Goal: Task Accomplishment & Management: Complete application form

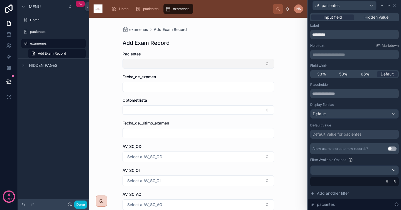
click at [254, 67] on button "Select Button" at bounding box center [197, 63] width 151 height 9
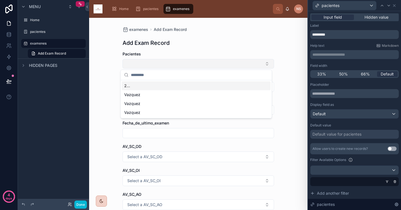
click at [254, 67] on button "Select Button" at bounding box center [197, 63] width 151 height 9
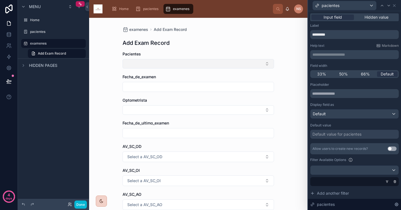
click at [254, 67] on button "Select Button" at bounding box center [197, 63] width 151 height 9
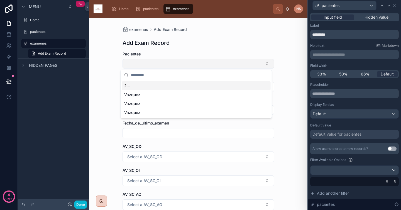
click at [254, 67] on button "Select Button" at bounding box center [197, 63] width 151 height 9
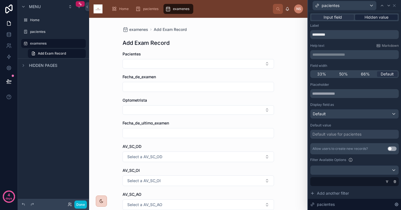
click at [360, 19] on div "Hidden value" at bounding box center [376, 17] width 43 height 6
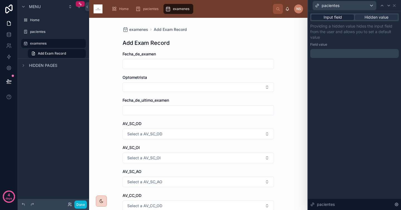
click at [343, 17] on div "Input field" at bounding box center [332, 17] width 43 height 6
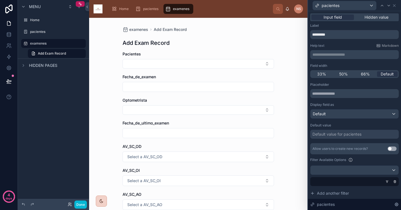
click at [368, 137] on div "Default value for pacientes" at bounding box center [354, 134] width 88 height 9
click at [331, 140] on div "Placeholder Display field as Default Default value Default value for pacientes …" at bounding box center [354, 157] width 88 height 150
click at [338, 135] on div "Default value for pacientes" at bounding box center [336, 134] width 49 height 6
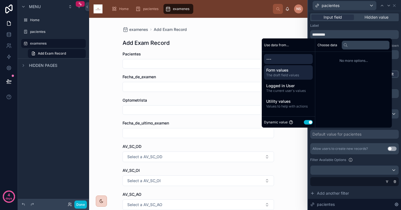
click at [283, 72] on span "Form values" at bounding box center [288, 70] width 44 height 6
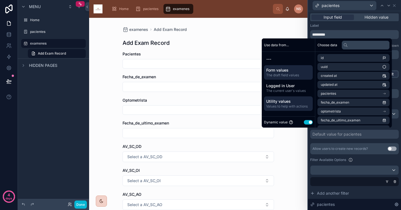
click at [293, 107] on span "Values to help with actions" at bounding box center [288, 106] width 44 height 4
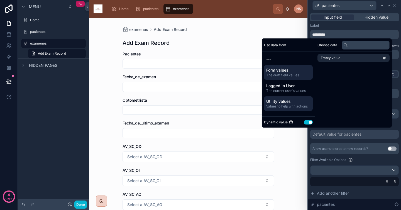
click at [290, 73] on span "The draft field values" at bounding box center [288, 75] width 44 height 4
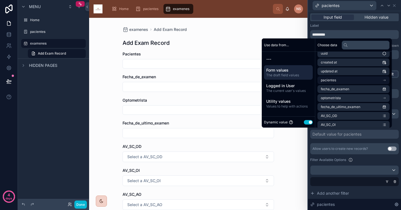
scroll to position [15, 0]
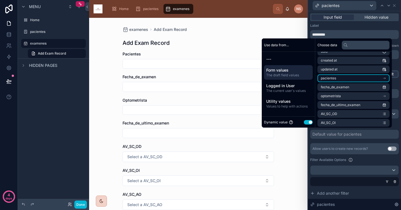
click at [359, 79] on li "pacientes" at bounding box center [353, 78] width 72 height 8
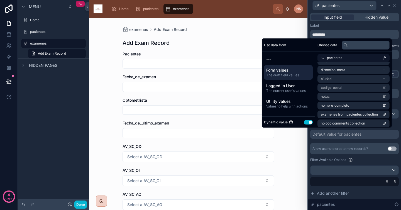
scroll to position [107, 0]
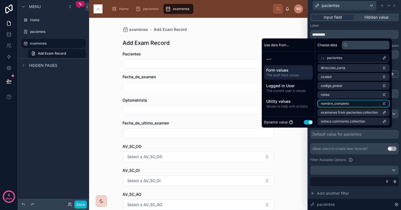
click at [354, 101] on li "nombre_completo" at bounding box center [353, 104] width 72 height 8
click at [348, 102] on li "nombre_completo" at bounding box center [353, 104] width 72 height 8
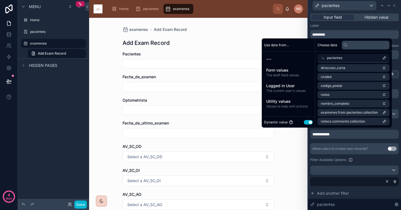
click at [342, 142] on div "**********" at bounding box center [354, 157] width 88 height 150
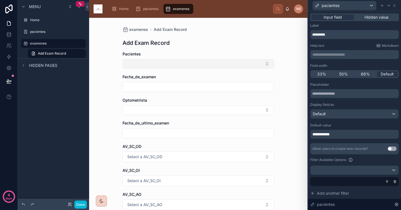
click at [235, 67] on button "Select Button" at bounding box center [197, 63] width 151 height 9
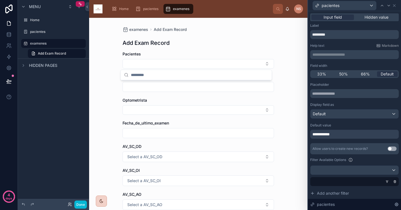
click at [286, 63] on div "examenes Add Exam Record Add Exam Record Pacientes Fecha_de_examen Optometrista…" at bounding box center [198, 114] width 218 height 192
click at [343, 134] on div "**********" at bounding box center [354, 134] width 88 height 9
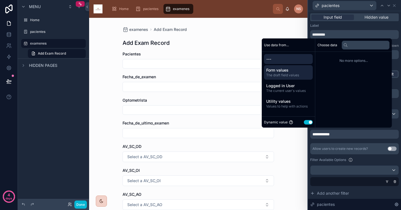
click at [281, 75] on span "The draft field values" at bounding box center [288, 75] width 44 height 4
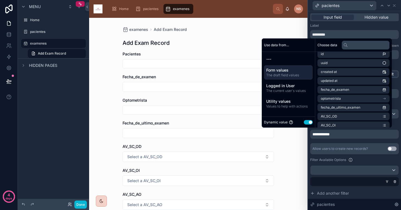
scroll to position [0, 0]
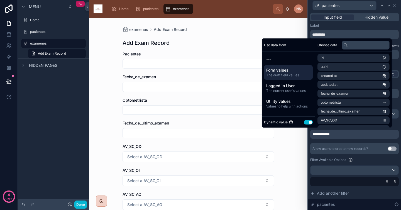
click at [325, 24] on div "Label" at bounding box center [354, 25] width 88 height 4
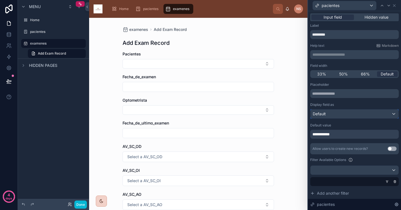
click at [343, 115] on div "Default" at bounding box center [354, 113] width 88 height 9
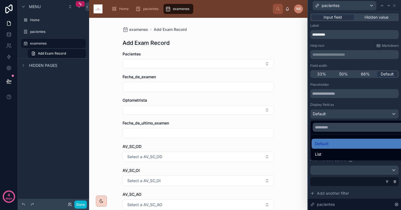
click at [335, 90] on div at bounding box center [354, 105] width 93 height 210
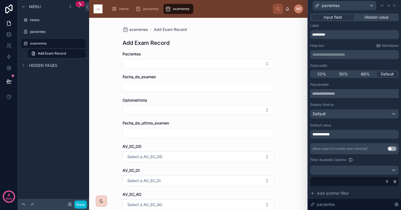
click at [335, 95] on input "text" at bounding box center [354, 93] width 88 height 9
click at [339, 133] on div "**********" at bounding box center [354, 134] width 88 height 9
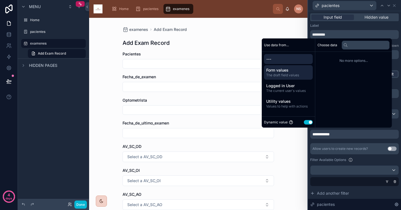
click at [291, 74] on span "The draft field values" at bounding box center [288, 75] width 44 height 4
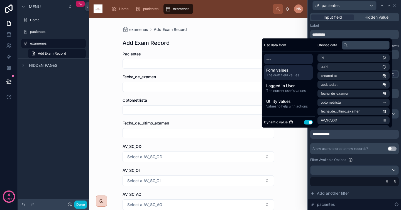
click at [280, 56] on span "---" at bounding box center [288, 59] width 44 height 6
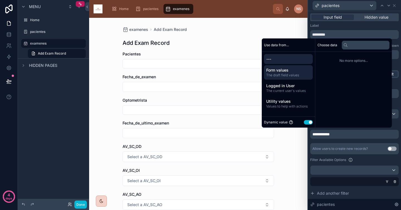
click at [284, 71] on span "Form values" at bounding box center [288, 70] width 44 height 6
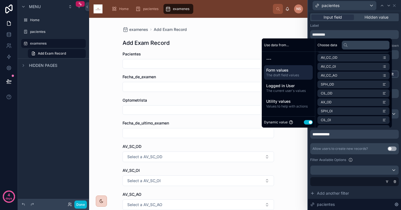
scroll to position [115, 0]
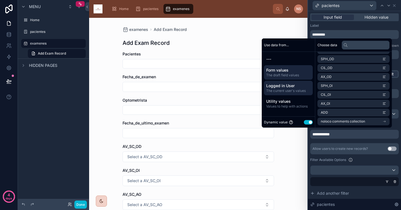
click at [284, 83] on span "Logged in User" at bounding box center [288, 86] width 44 height 6
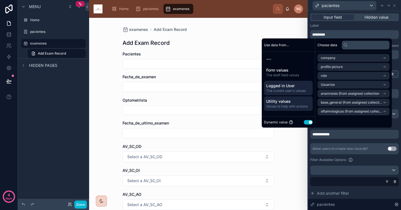
click at [297, 107] on span "Values to help with actions" at bounding box center [288, 106] width 44 height 4
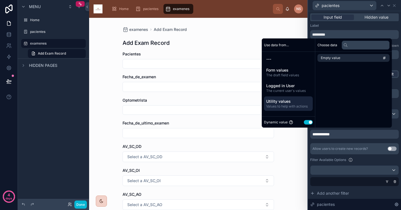
click at [304, 122] on button "Use setting" at bounding box center [308, 122] width 9 height 4
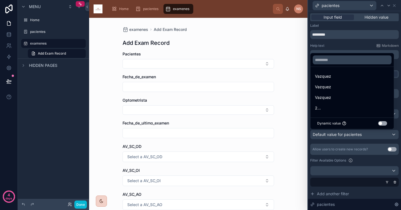
click at [382, 122] on button "Use setting" at bounding box center [382, 123] width 9 height 4
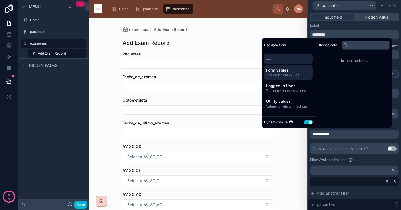
click at [278, 73] on span "The draft field values" at bounding box center [288, 75] width 44 height 4
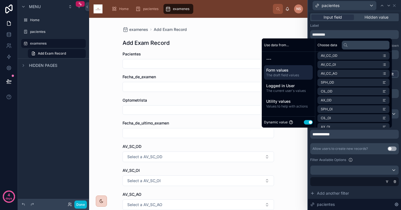
scroll to position [115, 0]
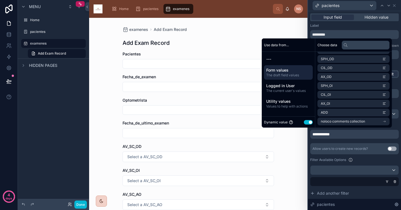
click at [335, 146] on div "Allow users to create new records? Use setting" at bounding box center [354, 148] width 88 height 11
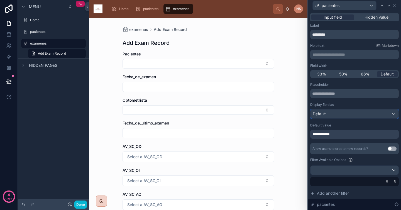
click at [337, 112] on div "Default" at bounding box center [354, 113] width 88 height 9
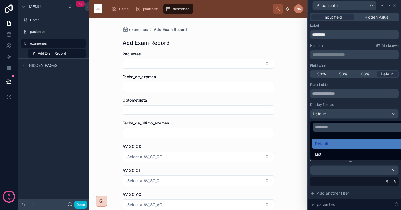
click at [343, 103] on div at bounding box center [354, 105] width 93 height 210
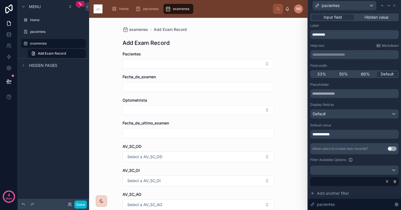
click at [228, 73] on form "Pacientes Fecha_de_examen Optometrista Fecha_de_ultimo_examen AV_SC_OD Select a…" at bounding box center [197, 193] width 151 height 285
click at [233, 62] on button "Select Button" at bounding box center [197, 63] width 151 height 9
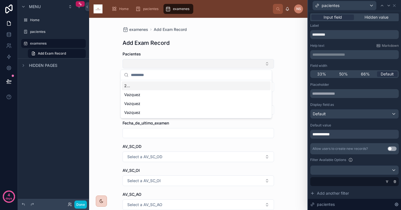
click at [233, 62] on button "Select Button" at bounding box center [197, 63] width 151 height 9
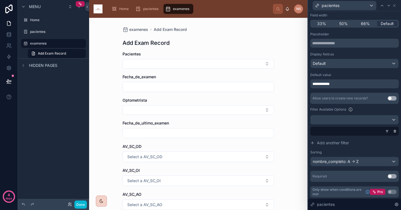
scroll to position [51, 0]
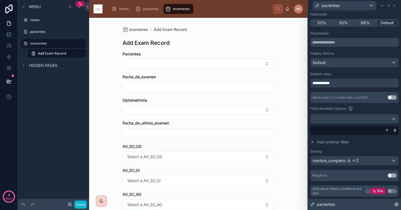
click at [327, 205] on span "pacientes" at bounding box center [326, 204] width 18 height 6
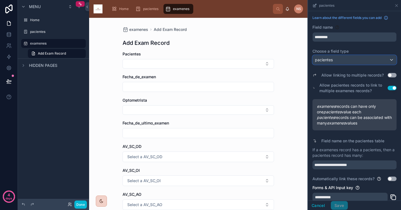
click at [363, 60] on div "pacientes" at bounding box center [354, 59] width 83 height 9
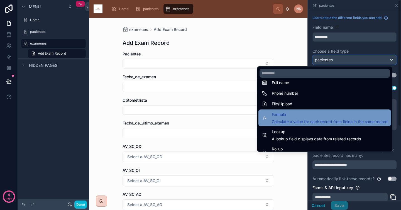
scroll to position [144, 0]
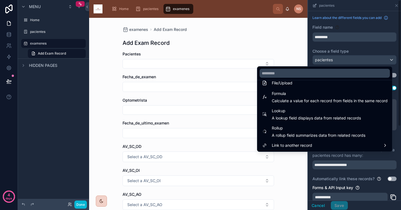
click at [354, 49] on div "scrollable content" at bounding box center [354, 105] width 93 height 210
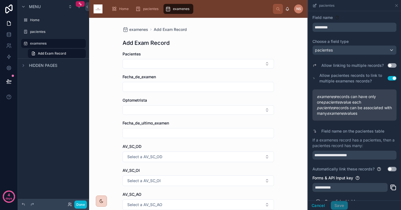
scroll to position [0, 0]
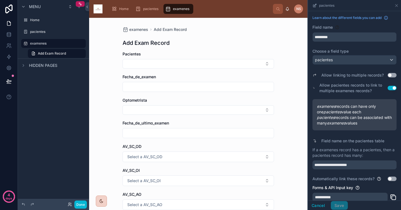
click at [368, 120] on span "pacientes records can be associated with many examenes values" at bounding box center [354, 120] width 75 height 11
click at [337, 58] on div "pacientes" at bounding box center [354, 59] width 83 height 9
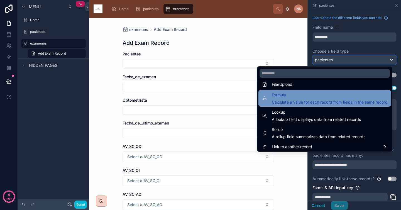
scroll to position [144, 0]
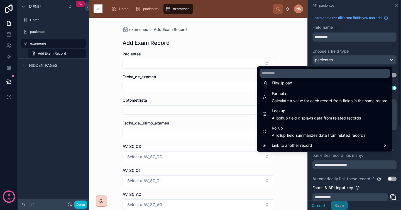
click at [351, 45] on div "scrollable content" at bounding box center [354, 105] width 93 height 210
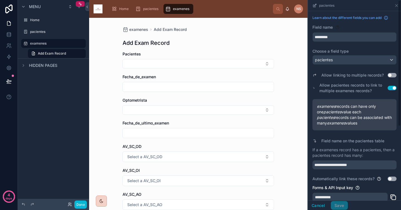
scroll to position [33, 0]
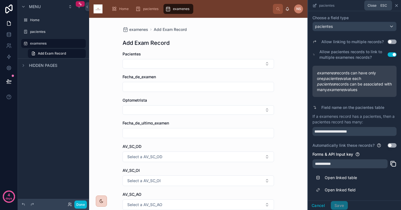
click at [395, 6] on icon "scrollable content" at bounding box center [396, 5] width 2 height 2
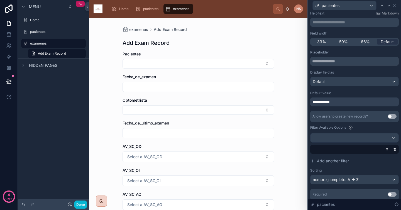
scroll to position [37, 0]
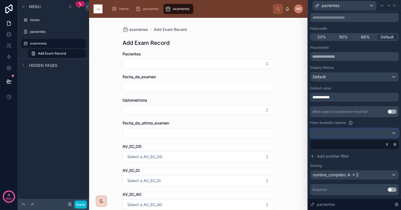
click at [329, 131] on div at bounding box center [354, 133] width 88 height 9
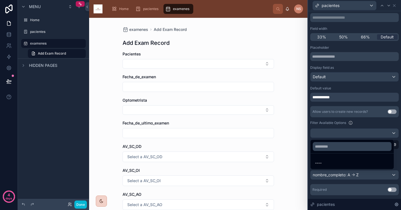
click at [326, 166] on div "----" at bounding box center [351, 163] width 81 height 10
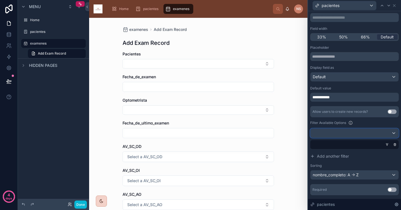
click at [338, 134] on div at bounding box center [354, 133] width 88 height 9
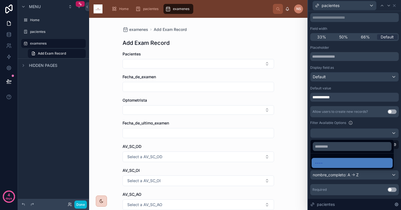
click at [335, 120] on div at bounding box center [354, 105] width 93 height 210
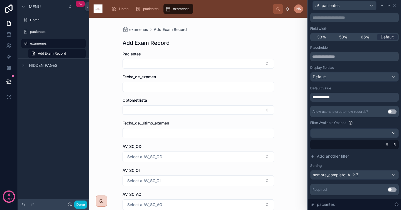
scroll to position [51, 0]
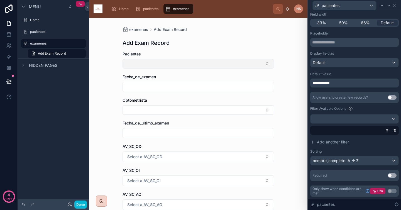
click at [216, 64] on button "Select Button" at bounding box center [197, 63] width 151 height 9
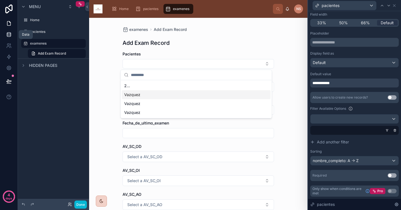
click at [12, 35] on link at bounding box center [9, 34] width 18 height 11
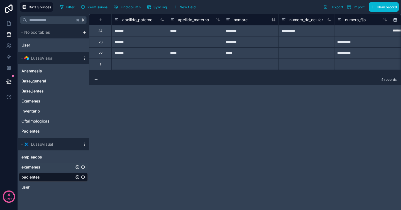
click at [44, 166] on link "examenes" at bounding box center [47, 167] width 53 height 6
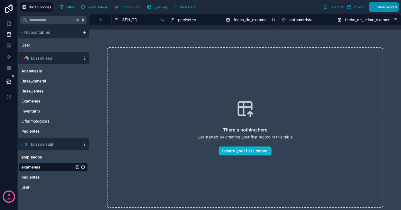
click at [385, 7] on span "New record" at bounding box center [386, 7] width 19 height 4
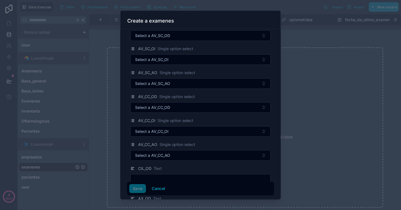
scroll to position [36, 0]
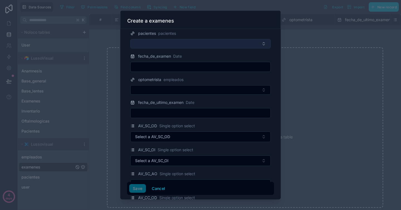
click at [187, 44] on button "Select Button" at bounding box center [200, 43] width 140 height 9
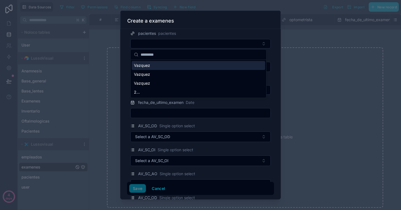
click at [199, 37] on div "pacientes pacientes" at bounding box center [200, 39] width 147 height 18
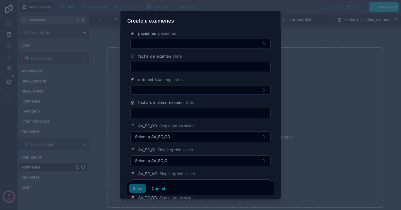
click at [271, 19] on div "Create a examenes" at bounding box center [200, 21] width 146 height 7
click at [154, 192] on button "Cancel" at bounding box center [158, 188] width 21 height 9
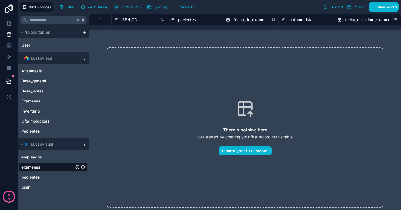
click at [196, 21] on div "pacientes" at bounding box center [195, 19] width 50 height 7
click at [186, 20] on span "pacientes" at bounding box center [187, 20] width 18 height 6
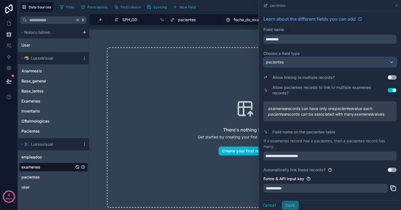
click at [356, 60] on div "pacientes" at bounding box center [330, 62] width 132 height 9
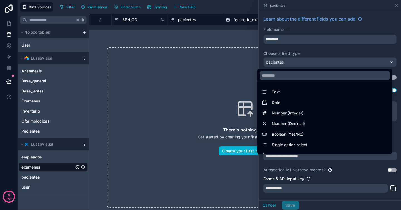
click at [359, 43] on div at bounding box center [330, 105] width 142 height 210
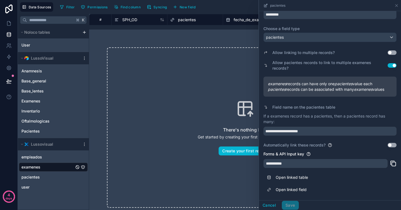
scroll to position [30, 0]
click at [330, 135] on input "**********" at bounding box center [329, 131] width 133 height 9
click at [344, 139] on div "**********" at bounding box center [329, 96] width 133 height 104
click at [336, 163] on div "**********" at bounding box center [325, 163] width 124 height 9
click at [397, 7] on icon at bounding box center [396, 5] width 4 height 4
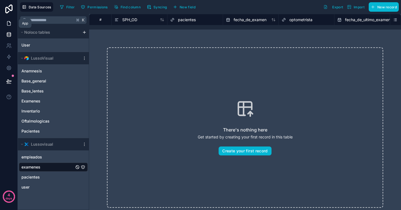
click at [11, 23] on icon at bounding box center [9, 24] width 6 height 6
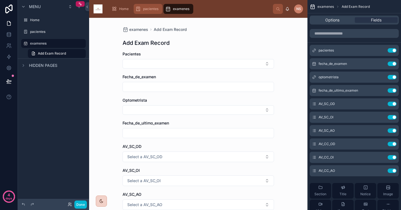
click at [156, 9] on span "pacientes" at bounding box center [150, 9] width 15 height 4
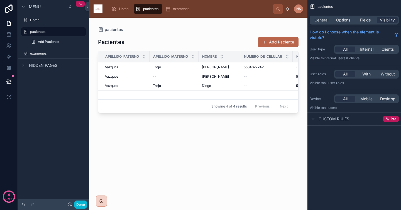
click at [224, 151] on div at bounding box center [198, 110] width 218 height 185
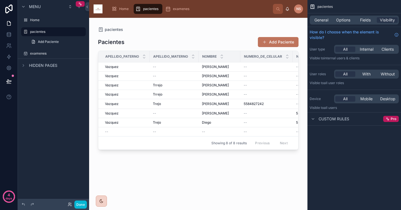
click at [282, 46] on button "Add Paciente" at bounding box center [278, 42] width 41 height 10
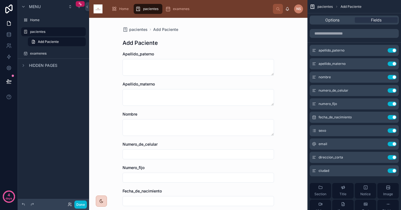
click at [169, 77] on form "Apellido_paterno Apellido_materno Nombre Numero_de_celular Numero_fijo Fecha_de…" at bounding box center [197, 209] width 151 height 317
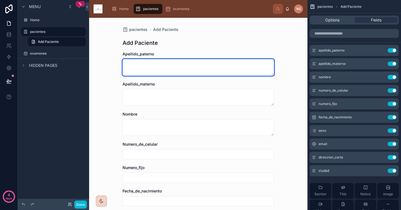
click at [179, 69] on textarea at bounding box center [197, 67] width 151 height 17
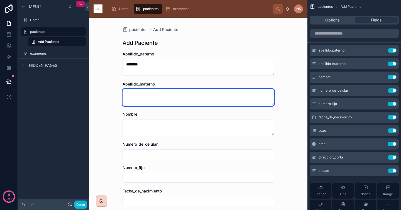
click at [175, 94] on textarea at bounding box center [197, 97] width 151 height 17
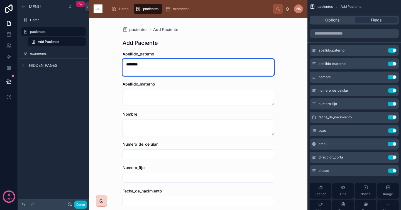
click at [166, 62] on textarea "*******" at bounding box center [197, 67] width 151 height 17
type textarea "*******"
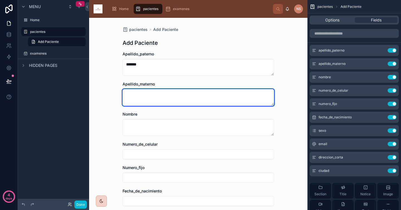
click at [156, 97] on textarea at bounding box center [197, 97] width 151 height 17
type textarea "*****"
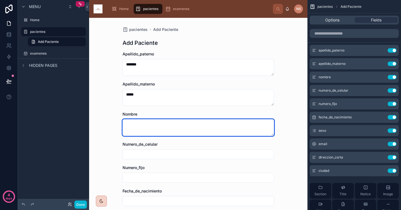
click at [155, 121] on textarea at bounding box center [197, 127] width 151 height 17
type textarea "********"
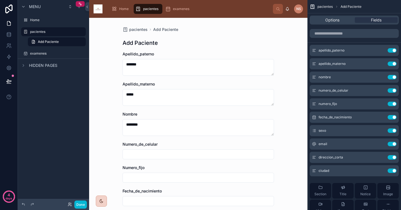
click at [193, 143] on div "Numero_de_celular" at bounding box center [197, 144] width 151 height 6
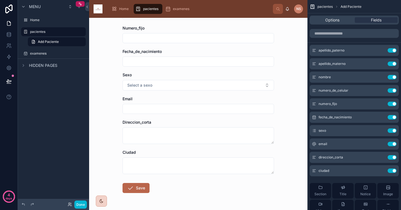
scroll to position [158, 0]
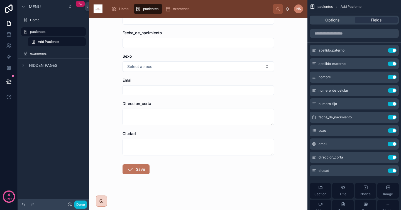
click at [143, 171] on button "Save" at bounding box center [135, 169] width 27 height 10
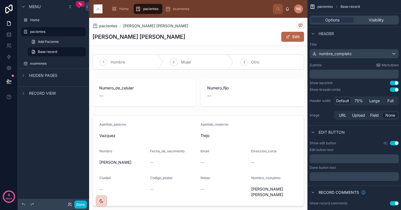
click at [148, 13] on div "pacientes" at bounding box center [147, 8] width 25 height 9
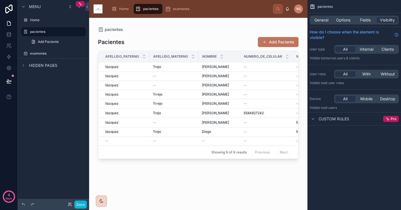
click at [271, 41] on button "Add Paciente" at bounding box center [278, 42] width 41 height 10
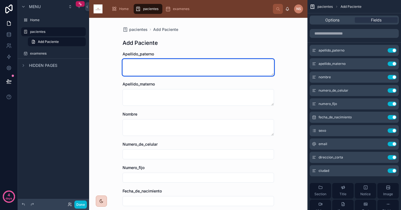
click at [160, 72] on textarea at bounding box center [197, 67] width 151 height 17
type textarea "*****"
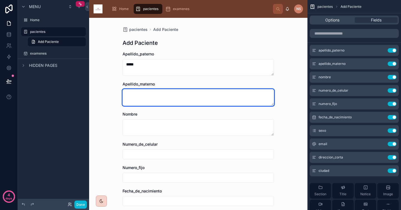
click at [154, 94] on textarea at bounding box center [197, 97] width 151 height 17
type textarea "*******"
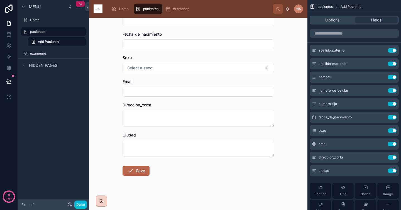
scroll to position [158, 0]
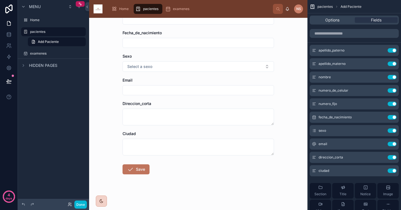
type textarea "******"
click at [142, 170] on button "Save" at bounding box center [135, 169] width 27 height 10
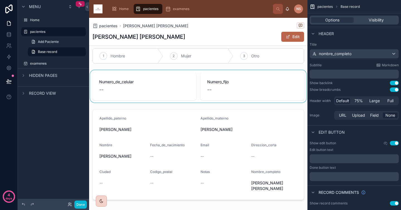
scroll to position [9, 0]
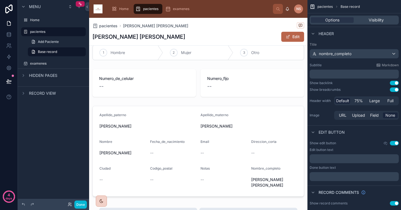
click at [150, 9] on span "pacientes" at bounding box center [150, 9] width 15 height 4
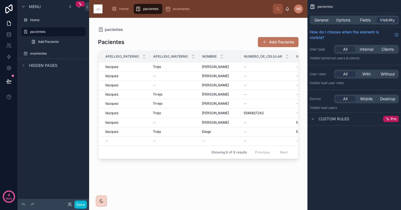
click at [279, 41] on button "Add Paciente" at bounding box center [278, 42] width 41 height 10
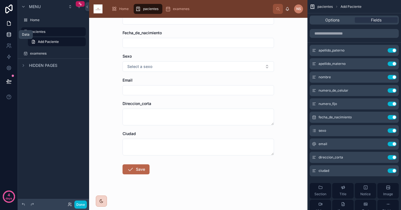
click at [9, 33] on icon at bounding box center [9, 35] width 6 height 6
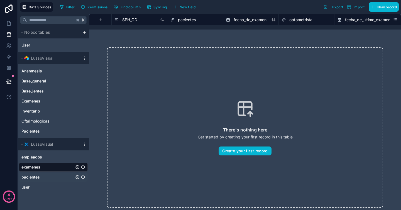
click at [49, 178] on link "pacientes" at bounding box center [47, 177] width 53 height 6
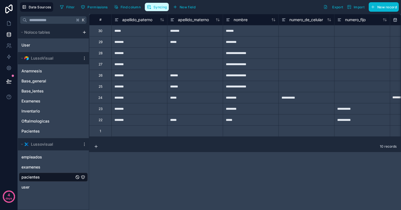
click at [155, 7] on span "Syncing" at bounding box center [159, 7] width 13 height 4
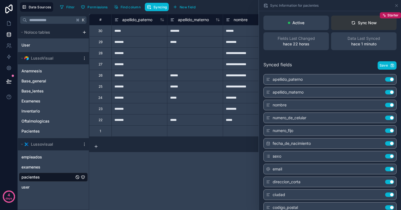
click at [364, 26] on button "Sync Now Starter" at bounding box center [363, 23] width 65 height 14
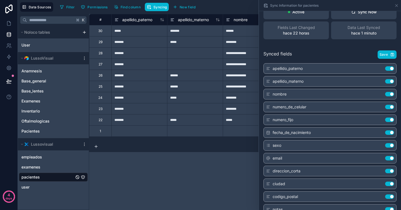
scroll to position [20, 0]
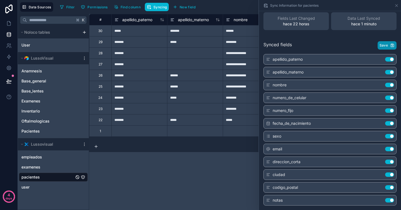
click at [379, 43] on span "Save" at bounding box center [383, 45] width 8 height 4
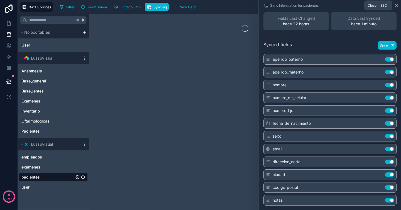
click at [397, 4] on icon at bounding box center [396, 5] width 2 height 2
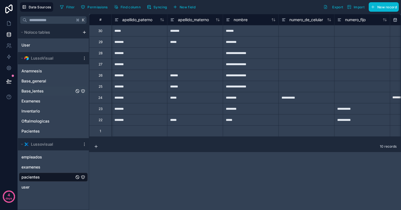
click at [49, 88] on link "Base_lentes" at bounding box center [47, 91] width 53 height 6
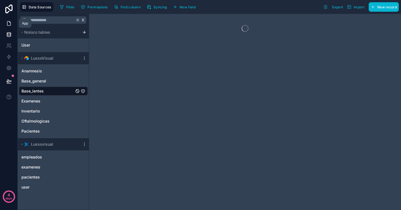
click at [9, 25] on icon at bounding box center [9, 24] width 6 height 6
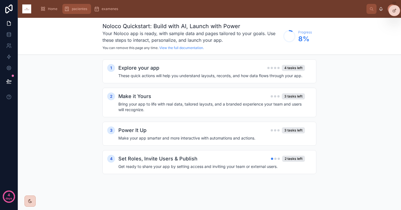
click at [73, 9] on span "pacientes" at bounding box center [79, 9] width 15 height 4
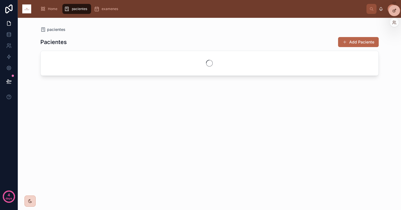
click at [397, 12] on div at bounding box center [394, 10] width 11 height 11
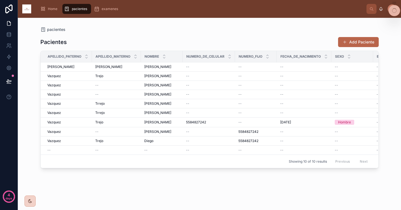
click at [395, 13] on icon at bounding box center [395, 12] width 3 height 3
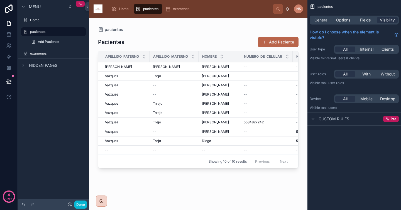
click at [287, 42] on div at bounding box center [198, 110] width 218 height 185
click at [279, 42] on button "Add Paciente" at bounding box center [278, 42] width 41 height 10
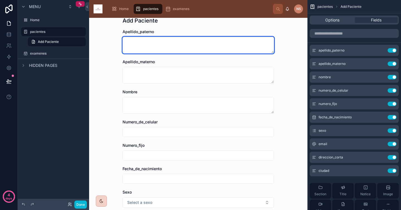
click at [250, 49] on textarea at bounding box center [197, 45] width 151 height 17
type textarea "*********"
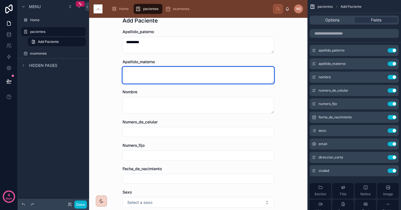
click at [237, 82] on textarea at bounding box center [197, 75] width 151 height 17
type textarea "********"
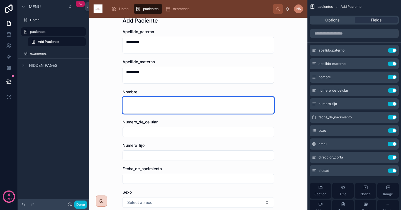
click at [232, 99] on textarea at bounding box center [197, 105] width 151 height 17
type textarea "********"
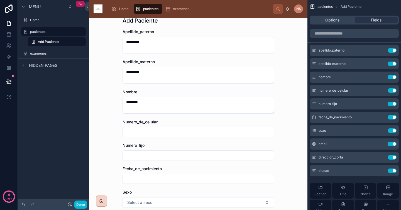
click at [234, 117] on form "Apellido_paterno ********* Apellido_materno ******** Nombre ******** Numero_de_…" at bounding box center [197, 187] width 151 height 317
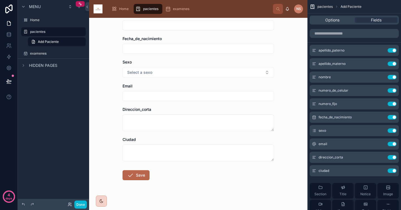
scroll to position [158, 0]
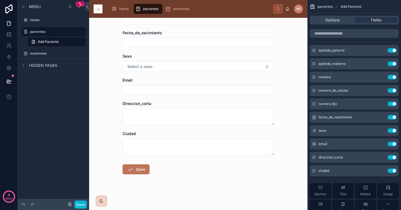
click at [140, 169] on button "Save" at bounding box center [135, 169] width 27 height 10
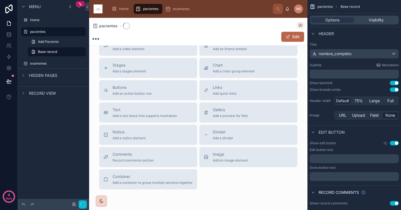
scroll to position [226, 0]
click at [56, 62] on label "examenes" at bounding box center [57, 63] width 55 height 4
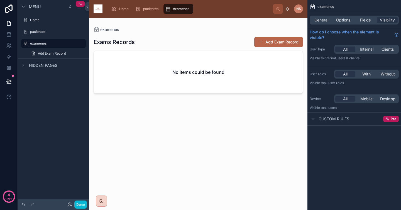
click at [284, 45] on div at bounding box center [198, 110] width 218 height 185
click at [51, 34] on label "pacientes" at bounding box center [52, 31] width 45 height 4
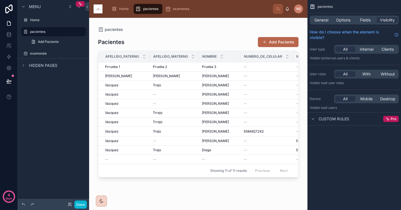
click at [227, 68] on div at bounding box center [198, 110] width 218 height 185
click at [227, 68] on div "Prueba 3 Prueba 3" at bounding box center [219, 67] width 35 height 4
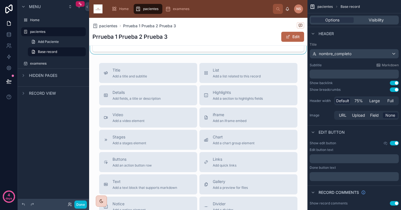
scroll to position [123, 0]
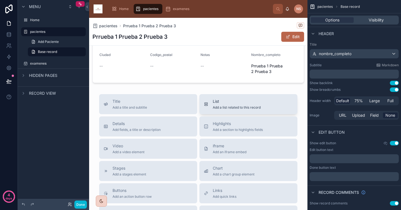
click at [229, 102] on span "List" at bounding box center [237, 102] width 48 height 6
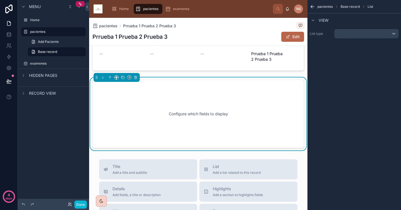
scroll to position [135, 0]
click at [356, 32] on div "scrollable content" at bounding box center [366, 33] width 64 height 9
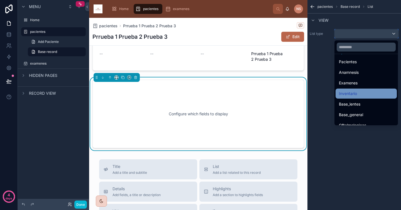
scroll to position [86, 0]
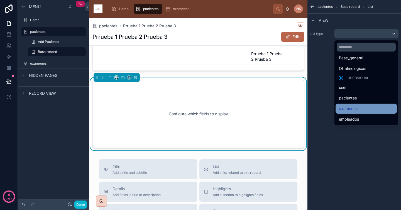
click at [366, 107] on div "examenes" at bounding box center [366, 108] width 55 height 7
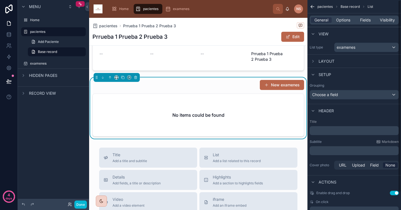
scroll to position [4, 0]
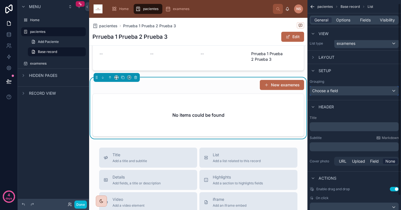
click at [365, 94] on div "Choose a field" at bounding box center [354, 90] width 88 height 9
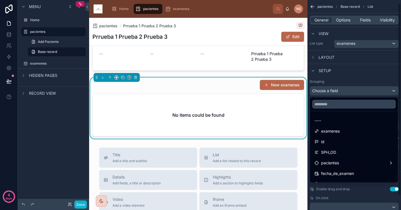
click at [356, 76] on div "scrollable content" at bounding box center [200, 105] width 401 height 210
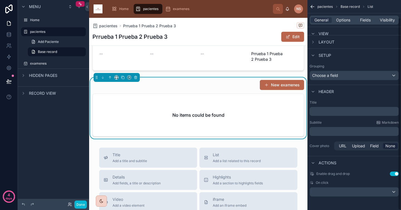
scroll to position [0, 0]
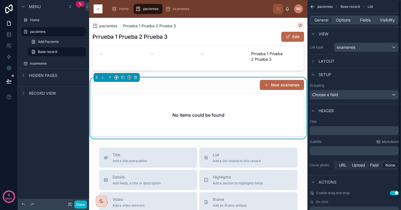
click at [341, 16] on div "General Options Fields Visibility" at bounding box center [353, 20] width 89 height 9
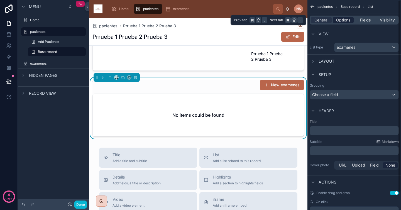
click at [341, 22] on span "Options" at bounding box center [343, 20] width 14 height 6
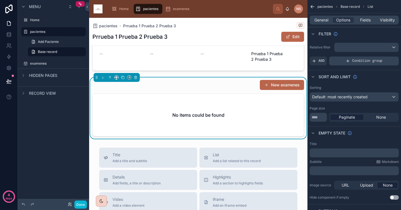
click at [363, 61] on span "Condition group" at bounding box center [367, 61] width 30 height 4
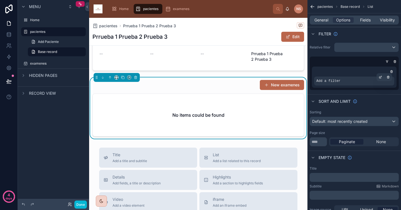
click at [368, 80] on div "Add a filter" at bounding box center [354, 81] width 80 height 9
click at [360, 82] on div "Add a filter" at bounding box center [354, 81] width 80 height 9
click at [381, 78] on icon "scrollable content" at bounding box center [379, 76] width 3 height 3
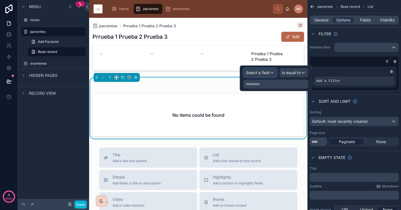
click at [264, 72] on span "Select a field" at bounding box center [258, 72] width 24 height 5
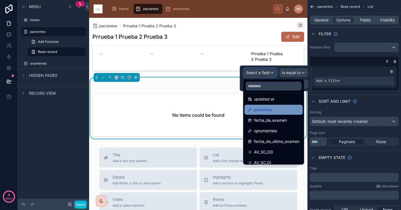
scroll to position [36, 0]
click at [279, 107] on div "pacientes" at bounding box center [273, 109] width 51 height 7
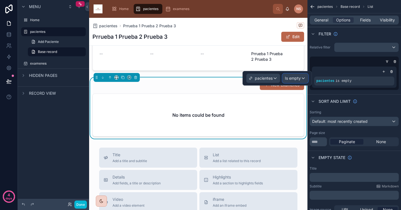
click at [294, 79] on span "Is empty" at bounding box center [293, 78] width 16 height 6
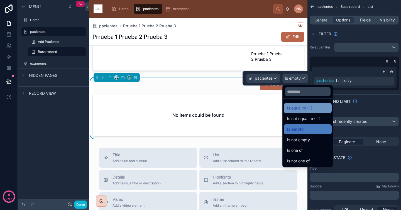
click at [317, 109] on div "Is equal to (=)" at bounding box center [307, 108] width 41 height 7
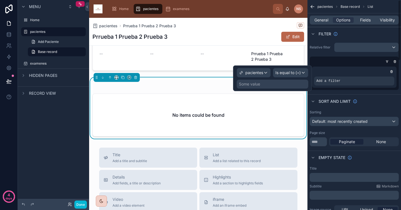
click at [269, 82] on div "Some value" at bounding box center [273, 84] width 72 height 9
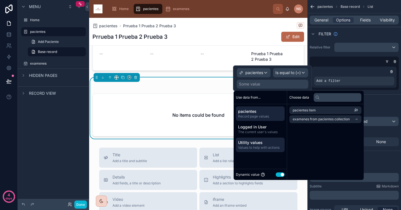
click at [266, 138] on div "Utility values Values to help with actions" at bounding box center [260, 144] width 49 height 14
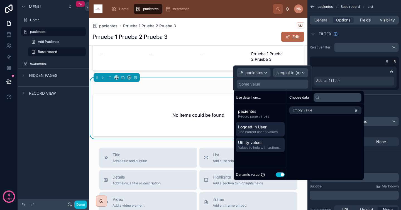
click at [267, 130] on span "The current user's values" at bounding box center [260, 132] width 44 height 4
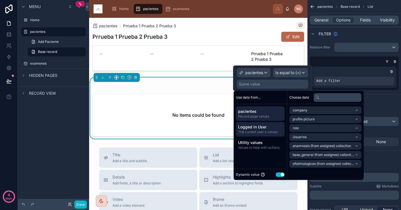
click at [267, 120] on div "pacientes Record page values" at bounding box center [260, 113] width 49 height 14
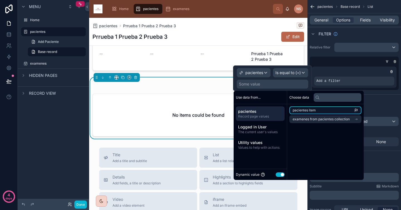
click at [318, 111] on li "pacientes item" at bounding box center [325, 110] width 72 height 8
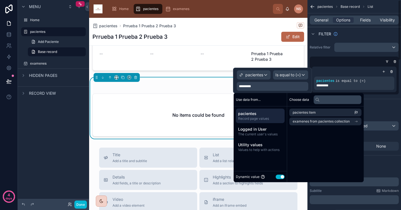
click at [383, 103] on div "Sort And Limit" at bounding box center [354, 105] width 94 height 13
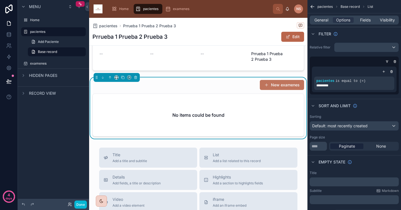
click at [280, 84] on button "New examenes" at bounding box center [282, 85] width 44 height 10
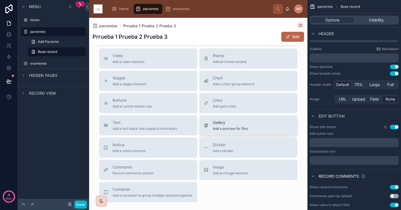
scroll to position [141, 0]
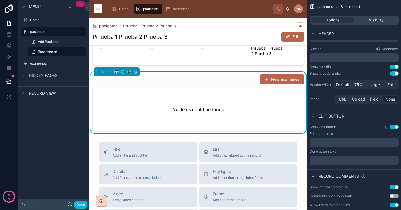
click at [243, 115] on div "No items could be found" at bounding box center [198, 109] width 211 height 42
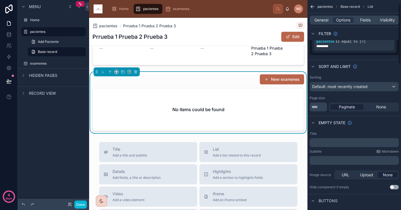
scroll to position [0, 0]
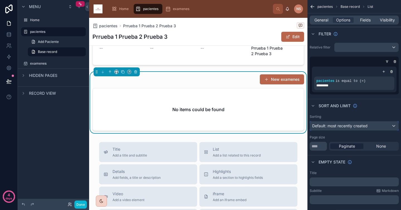
click at [363, 126] on span "Default: most recently created" at bounding box center [339, 125] width 55 height 5
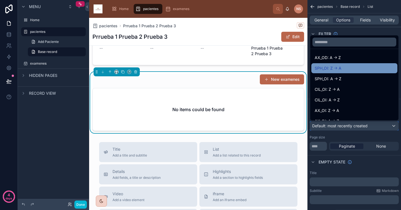
scroll to position [177, 0]
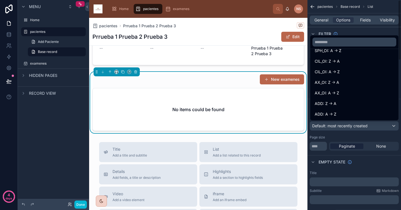
click at [370, 138] on div "scrollable content" at bounding box center [200, 105] width 401 height 210
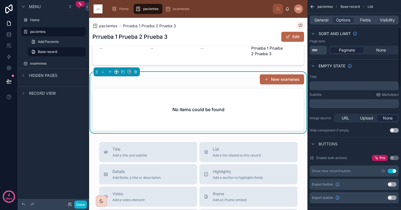
scroll to position [97, 0]
click at [321, 20] on span "General" at bounding box center [321, 20] width 14 height 6
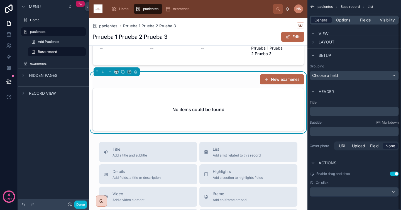
scroll to position [19, 0]
click at [342, 80] on div "Choose a field" at bounding box center [354, 75] width 88 height 9
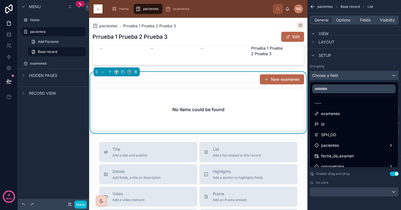
scroll to position [0, 0]
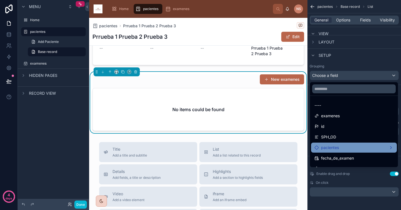
click at [343, 147] on div "pacientes" at bounding box center [353, 147] width 79 height 7
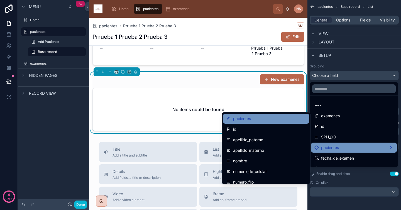
click at [246, 120] on div "pacientes" at bounding box center [265, 118] width 79 height 7
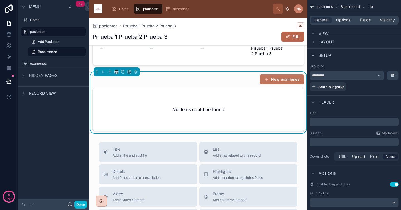
click at [281, 79] on button "New examenes" at bounding box center [282, 79] width 44 height 10
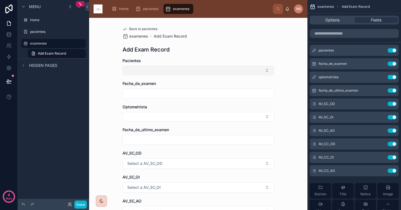
click at [257, 72] on button "Select Button" at bounding box center [197, 70] width 151 height 9
click at [381, 51] on icon "scrollable content" at bounding box center [380, 50] width 4 height 4
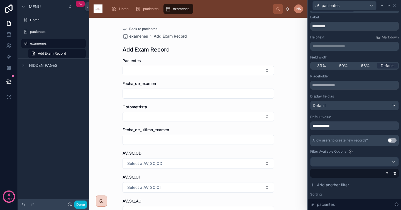
scroll to position [11, 0]
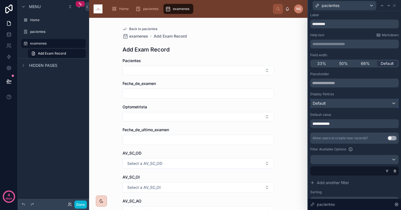
click at [346, 105] on div "Default" at bounding box center [354, 103] width 88 height 9
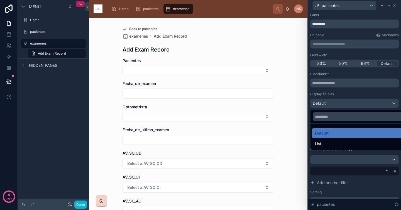
click at [358, 92] on div at bounding box center [354, 105] width 93 height 210
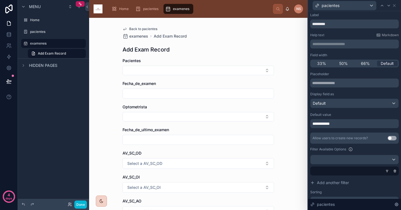
click at [350, 125] on div "**********" at bounding box center [354, 123] width 88 height 9
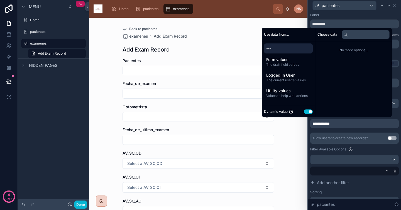
click at [333, 131] on div "**********" at bounding box center [354, 147] width 88 height 150
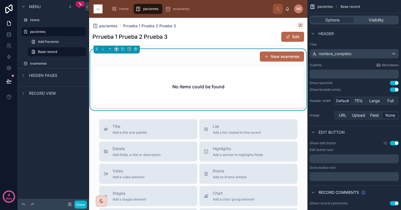
scroll to position [131, 0]
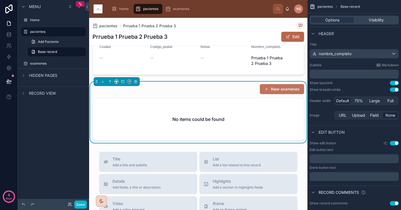
click at [283, 88] on button "New examenes" at bounding box center [282, 89] width 44 height 10
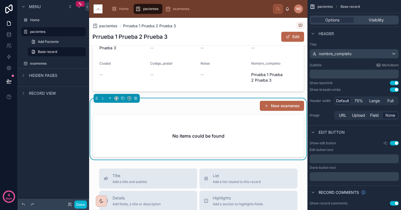
scroll to position [198, 0]
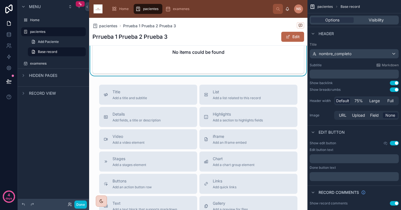
click at [240, 69] on div "No items could be found" at bounding box center [198, 52] width 211 height 42
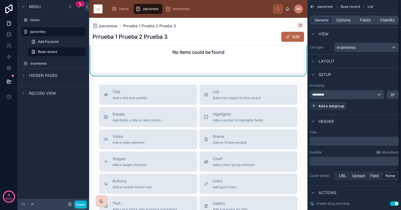
click at [344, 60] on div "Layout" at bounding box center [354, 60] width 94 height 13
click at [326, 63] on span "Layout" at bounding box center [326, 61] width 16 height 6
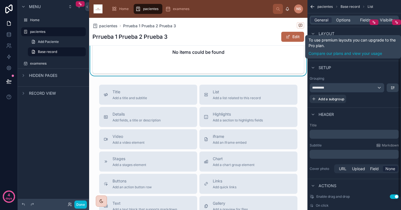
scroll to position [92, 0]
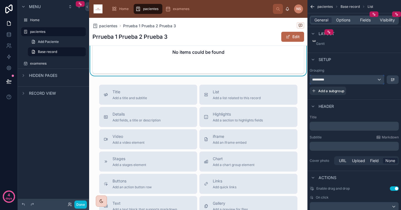
click at [356, 81] on div "*********" at bounding box center [347, 79] width 74 height 9
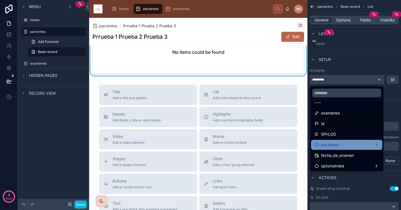
scroll to position [8, 0]
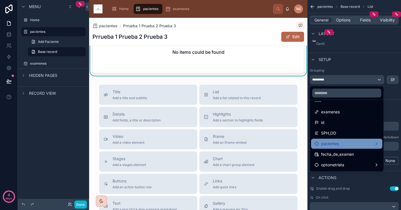
click at [351, 143] on div "pacientes" at bounding box center [346, 143] width 65 height 7
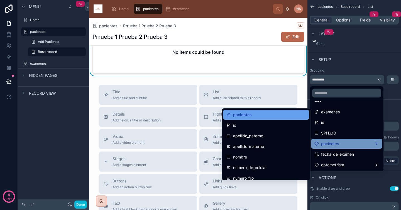
click at [272, 114] on div "pacientes" at bounding box center [265, 114] width 79 height 7
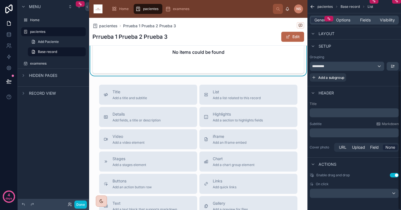
scroll to position [107, 0]
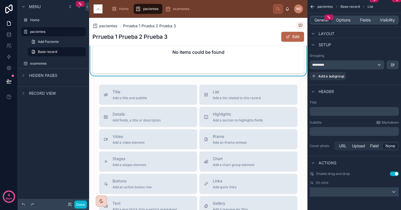
click at [343, 195] on div "scrollable content" at bounding box center [354, 191] width 88 height 9
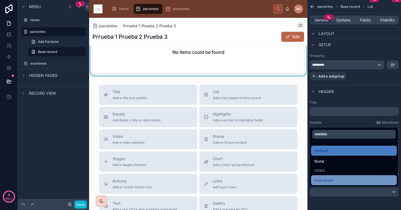
click at [329, 181] on span "examenes" at bounding box center [323, 180] width 19 height 7
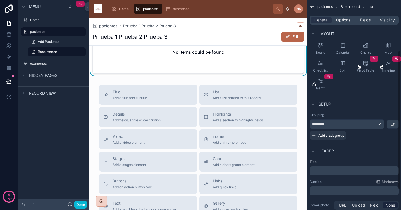
scroll to position [31, 0]
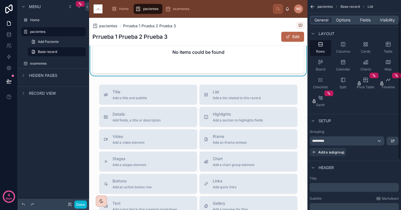
click at [345, 25] on div "General Options Fields Visibility" at bounding box center [354, 19] width 94 height 13
click at [346, 22] on span "Options" at bounding box center [343, 20] width 14 height 6
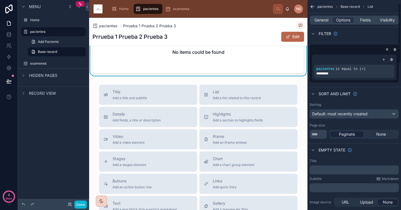
scroll to position [11, 0]
click at [346, 79] on div "pacientes is equal to (=) *********" at bounding box center [354, 68] width 85 height 26
click at [382, 67] on icon "scrollable content" at bounding box center [379, 65] width 3 height 3
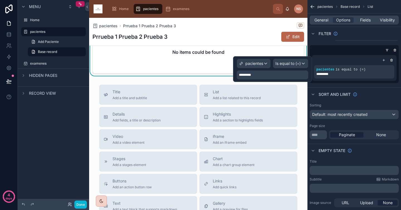
click at [289, 73] on div "*********" at bounding box center [273, 74] width 72 height 9
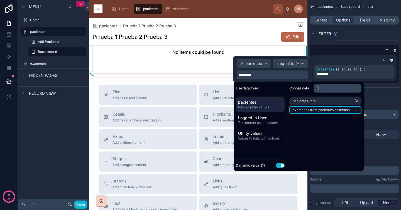
click at [333, 112] on span "examenes from pacientes collection" at bounding box center [320, 110] width 57 height 4
click at [340, 110] on li "pacientes ID (list)" at bounding box center [326, 111] width 74 height 8
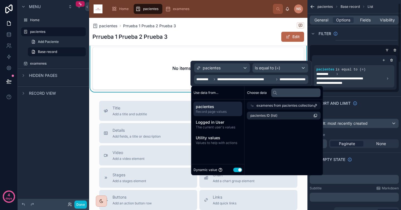
click at [384, 96] on div "Sort And Limit" at bounding box center [354, 102] width 94 height 13
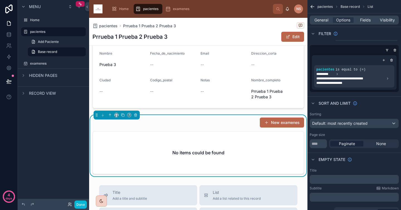
scroll to position [92, 0]
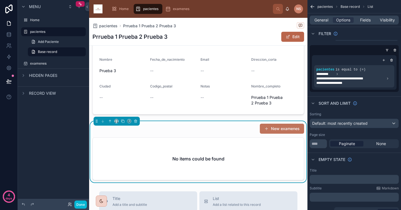
click at [286, 132] on button "New examenes" at bounding box center [282, 129] width 44 height 10
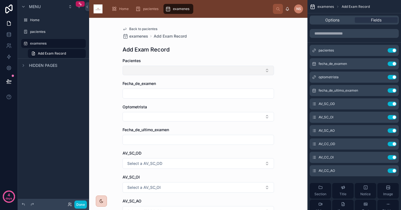
click at [259, 73] on button "Select Button" at bounding box center [197, 70] width 151 height 9
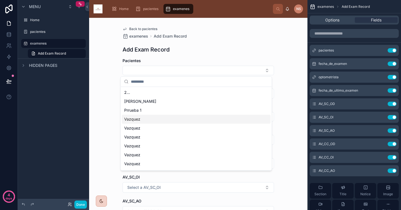
click at [288, 115] on div "Back to pacientes examenes Add Exam Record Add Exam Record Pacientes Fecha_de_e…" at bounding box center [198, 114] width 218 height 192
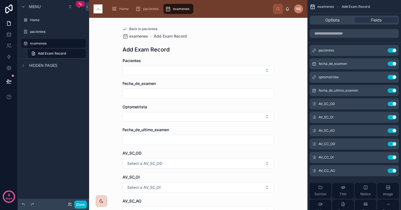
click at [241, 75] on form "Pacientes Fecha_de_examen Optometrista Fecha_de_ultimo_examen AV_SC_OD Select a…" at bounding box center [197, 200] width 151 height 285
click at [242, 73] on button "Select Button" at bounding box center [197, 70] width 151 height 9
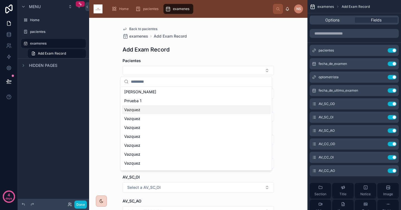
scroll to position [17, 0]
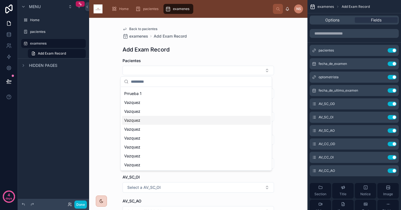
click at [286, 119] on div "Back to pacientes examenes Add Exam Record Add Exam Record Pacientes Fecha_de_e…" at bounding box center [198, 114] width 218 height 192
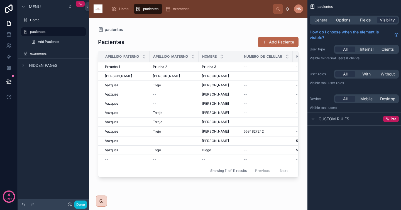
click at [233, 68] on div at bounding box center [198, 110] width 218 height 185
click at [233, 68] on div "Prueba 3 Prueba 3" at bounding box center [219, 67] width 35 height 4
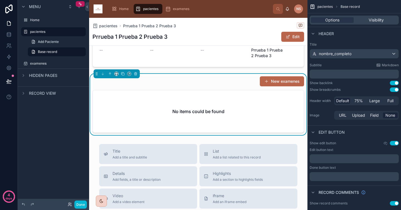
scroll to position [138, 0]
click at [281, 83] on button "New examenes" at bounding box center [282, 82] width 44 height 10
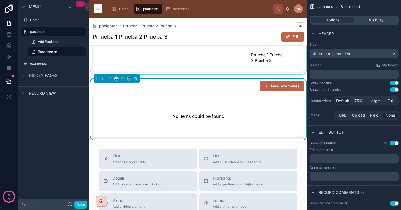
scroll to position [108, 0]
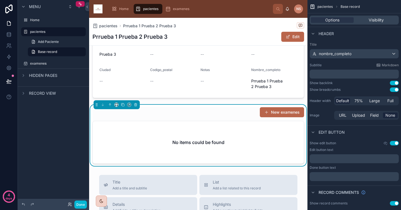
click at [179, 116] on div "New examenes" at bounding box center [198, 112] width 212 height 11
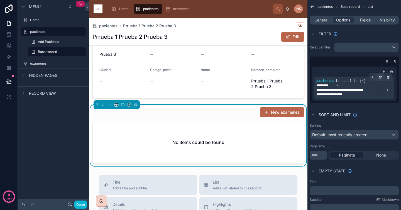
click at [380, 77] on icon "scrollable content" at bounding box center [379, 76] width 3 height 3
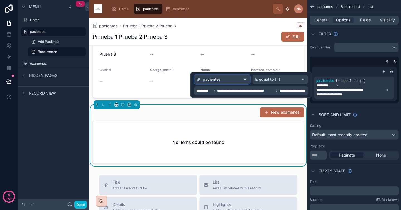
click at [226, 79] on div "pacientes" at bounding box center [221, 79] width 55 height 9
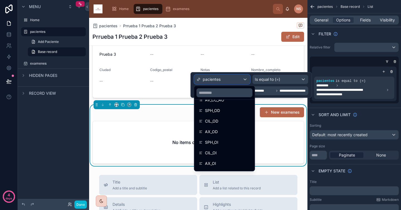
scroll to position [156, 0]
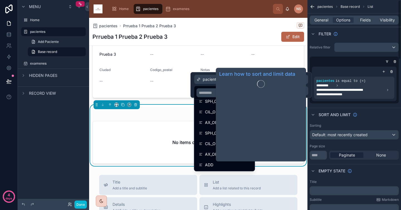
click at [342, 108] on div "Sort And Limit" at bounding box center [354, 114] width 94 height 13
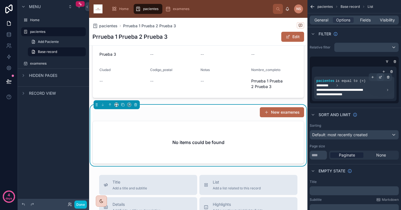
click at [382, 78] on div "scrollable content" at bounding box center [380, 77] width 8 height 8
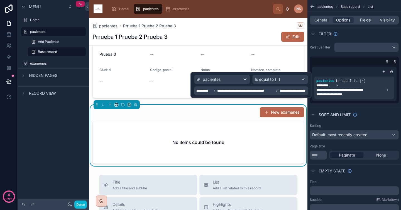
click at [288, 90] on span "**********" at bounding box center [293, 90] width 28 height 4
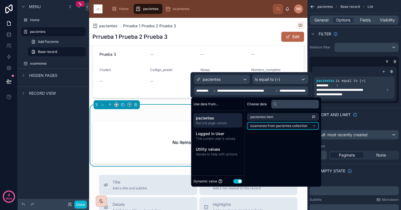
click at [301, 126] on span "examenes from pacientes collection" at bounding box center [278, 126] width 57 height 4
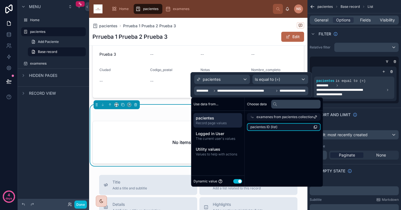
click at [290, 128] on li "pacientes ID (list)" at bounding box center [284, 127] width 74 height 8
click at [291, 128] on li "pacientes ID (list)" at bounding box center [284, 127] width 74 height 8
click at [360, 105] on div "**********" at bounding box center [354, 72] width 94 height 65
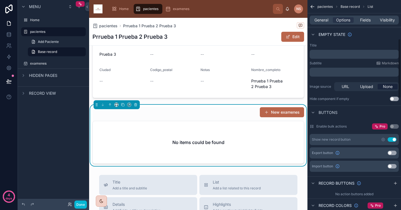
scroll to position [142, 0]
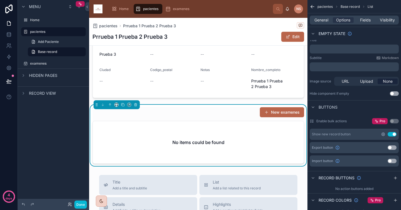
click at [382, 135] on icon "scrollable content" at bounding box center [382, 133] width 3 height 3
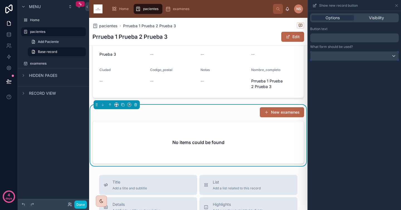
click at [341, 57] on div at bounding box center [354, 55] width 88 height 9
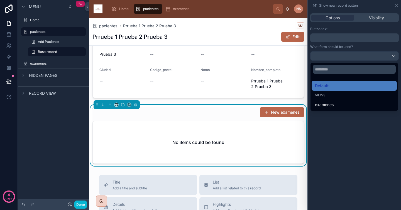
click at [341, 53] on div at bounding box center [354, 105] width 93 height 210
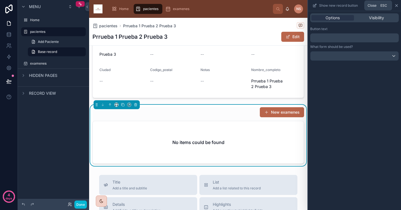
click at [395, 6] on icon at bounding box center [396, 5] width 4 height 4
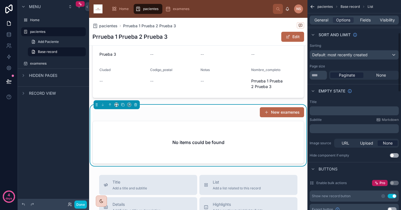
scroll to position [0, 0]
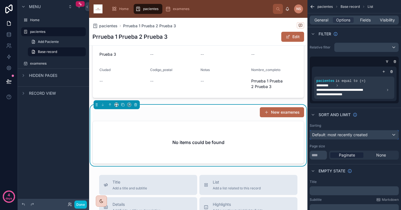
click at [359, 136] on span "Default: most recently created" at bounding box center [339, 134] width 55 height 5
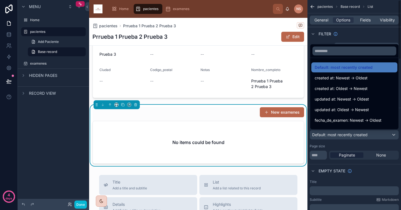
click at [366, 146] on div "scrollable content" at bounding box center [200, 105] width 401 height 210
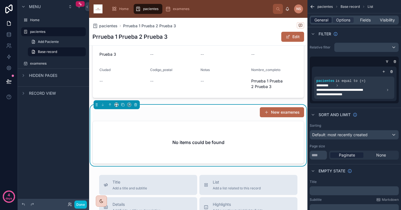
click at [323, 22] on span "General" at bounding box center [321, 20] width 14 height 6
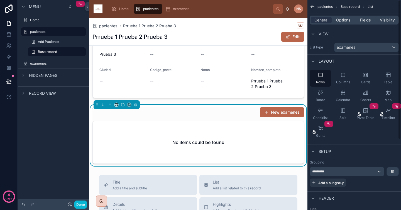
click at [358, 60] on div "Layout" at bounding box center [354, 60] width 94 height 13
click at [365, 51] on div "examenes" at bounding box center [366, 47] width 64 height 9
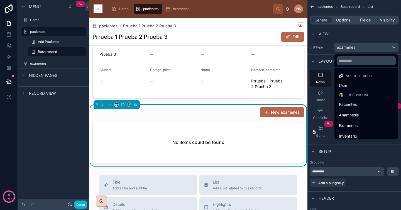
click at [368, 33] on div "scrollable content" at bounding box center [200, 105] width 401 height 210
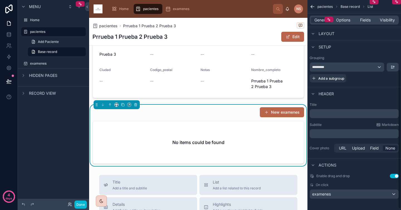
scroll to position [105, 0]
click at [361, 114] on p "﻿" at bounding box center [355, 113] width 86 height 6
click at [363, 127] on div "Subtitle Markdown ﻿" at bounding box center [353, 130] width 89 height 16
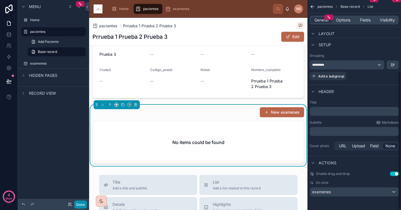
click at [85, 204] on button "Done" at bounding box center [80, 204] width 13 height 8
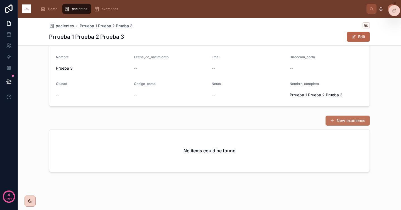
click at [350, 116] on button "New examenes" at bounding box center [347, 120] width 44 height 10
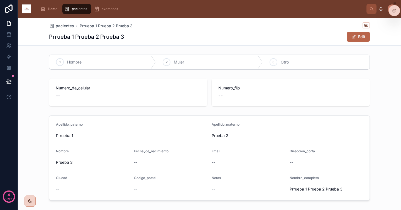
scroll to position [94, 0]
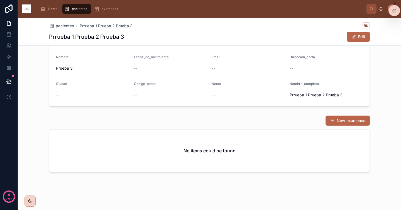
click at [302, 159] on div "No items could be found" at bounding box center [209, 150] width 320 height 42
click at [76, 11] on div "pacientes" at bounding box center [76, 8] width 25 height 9
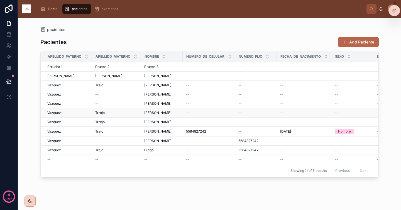
click at [193, 114] on div "--" at bounding box center [209, 112] width 46 height 4
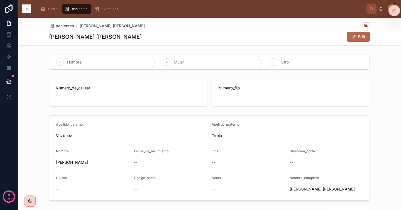
scroll to position [94, 0]
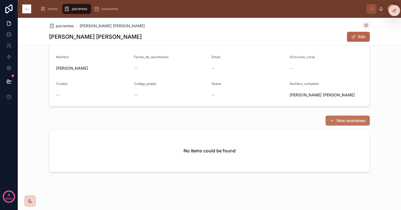
click at [336, 124] on button "New examenes" at bounding box center [347, 120] width 44 height 10
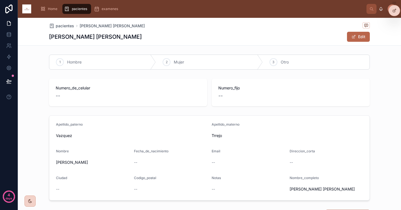
scroll to position [94, 0]
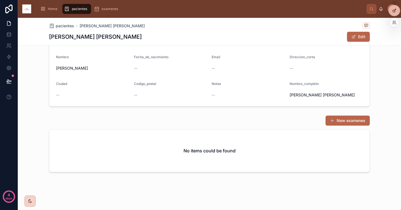
click at [395, 10] on icon at bounding box center [394, 10] width 4 height 4
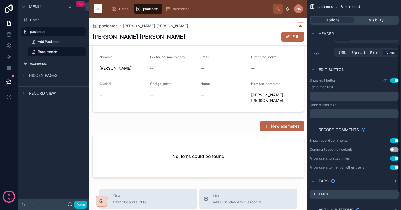
scroll to position [63, 0]
click at [242, 124] on div at bounding box center [198, 149] width 218 height 61
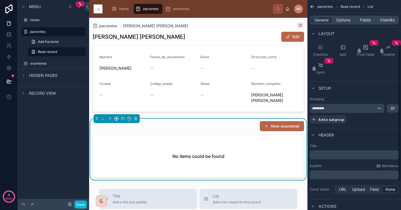
scroll to position [67, 0]
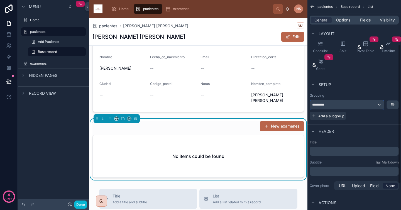
click at [359, 107] on div "*********" at bounding box center [347, 104] width 74 height 9
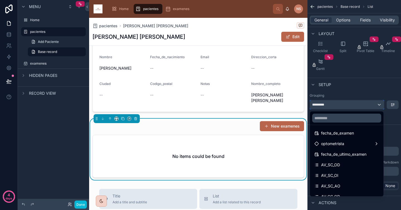
scroll to position [56, 0]
click at [391, 114] on div "scrollable content" at bounding box center [200, 105] width 401 height 210
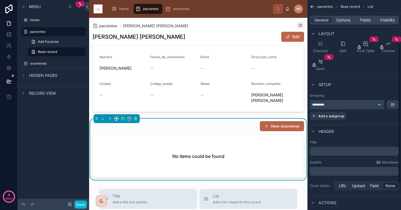
click at [375, 104] on div "*********" at bounding box center [347, 104] width 74 height 9
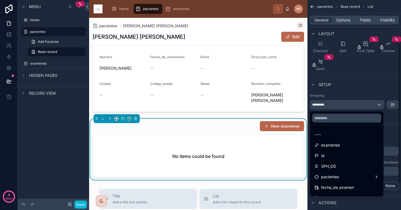
click at [392, 119] on div "scrollable content" at bounding box center [200, 105] width 401 height 210
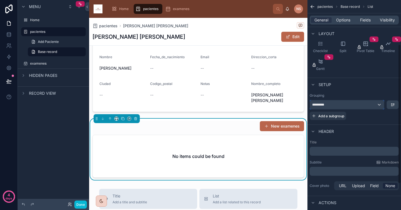
click at [354, 106] on div "*********" at bounding box center [347, 104] width 74 height 9
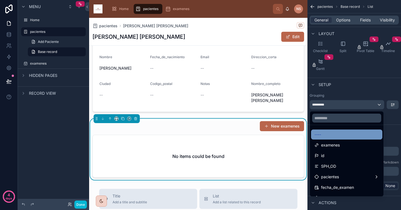
click at [340, 134] on div "----" at bounding box center [346, 134] width 65 height 7
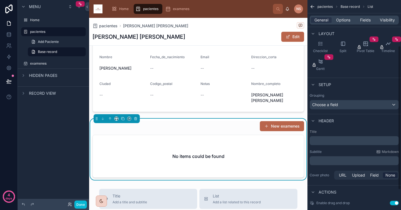
click at [394, 126] on div "Header" at bounding box center [354, 120] width 94 height 13
click at [284, 127] on button "New examenes" at bounding box center [282, 126] width 44 height 10
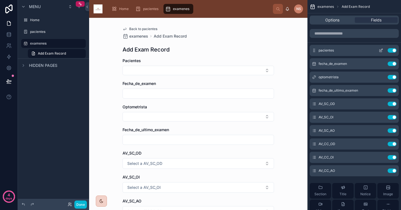
click at [380, 51] on icon "scrollable content" at bounding box center [381, 50] width 2 height 2
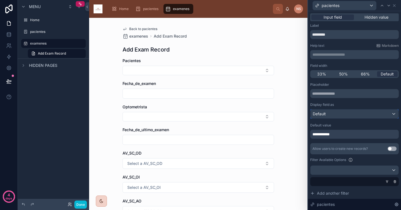
click at [363, 114] on div "Default" at bounding box center [354, 113] width 88 height 9
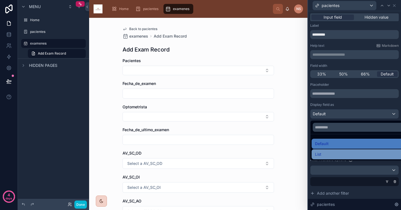
click at [345, 154] on div "List" at bounding box center [359, 154] width 88 height 7
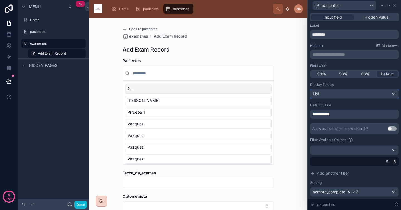
click at [351, 96] on div "List" at bounding box center [354, 93] width 88 height 9
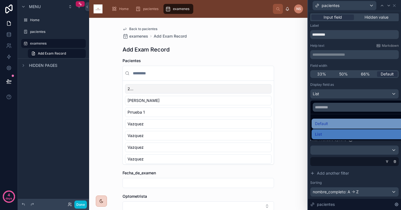
click at [335, 124] on div "Default" at bounding box center [359, 123] width 88 height 7
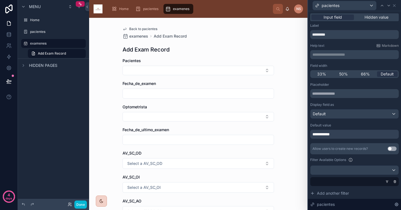
click at [346, 136] on div "**********" at bounding box center [354, 134] width 88 height 9
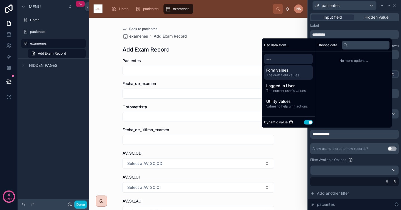
click at [284, 74] on span "The draft field values" at bounding box center [288, 75] width 44 height 4
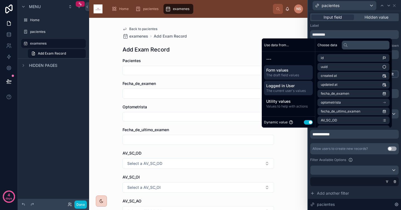
click at [291, 85] on span "Logged in User" at bounding box center [288, 86] width 44 height 6
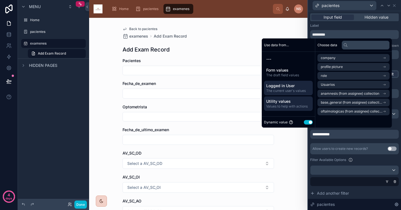
click at [291, 105] on span "Values to help with actions" at bounding box center [288, 106] width 44 height 4
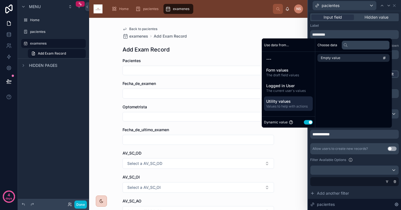
click at [304, 122] on button "Use setting" at bounding box center [308, 122] width 9 height 4
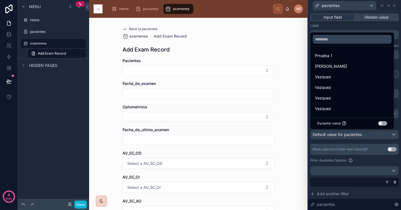
click at [357, 141] on div at bounding box center [354, 105] width 93 height 210
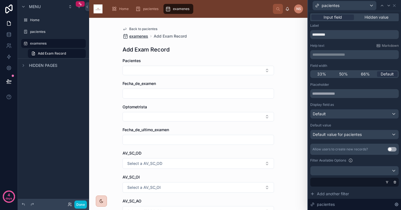
click at [137, 37] on span "examenes" at bounding box center [138, 36] width 19 height 6
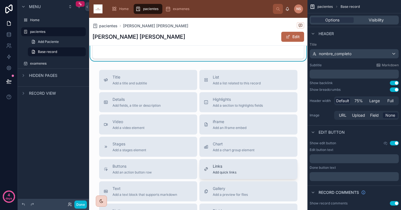
scroll to position [170, 0]
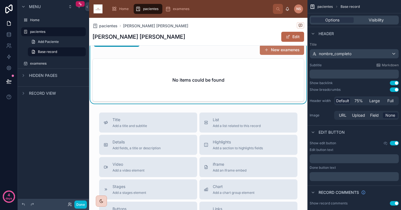
click at [288, 49] on button "New examenes" at bounding box center [282, 50] width 44 height 10
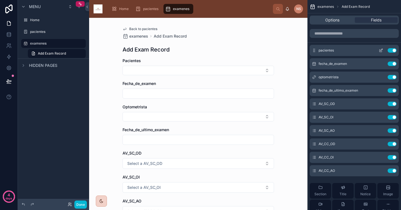
click at [381, 51] on icon "scrollable content" at bounding box center [380, 50] width 4 height 4
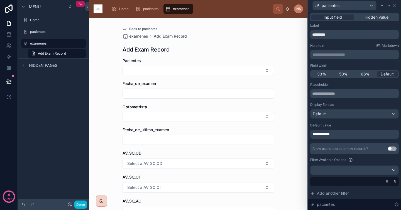
scroll to position [5, 0]
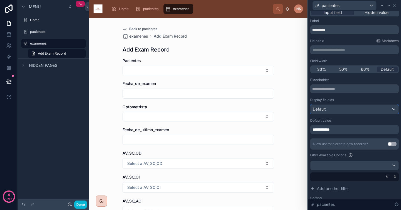
click at [359, 108] on div "Default" at bounding box center [354, 109] width 88 height 9
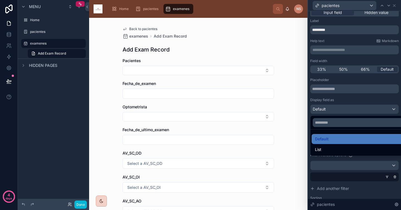
click at [361, 99] on div at bounding box center [354, 105] width 93 height 210
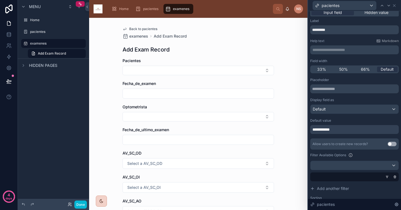
click at [350, 132] on div "**********" at bounding box center [354, 129] width 88 height 9
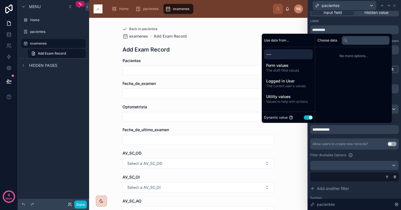
click at [359, 153] on div "Filter Available Options" at bounding box center [354, 155] width 88 height 7
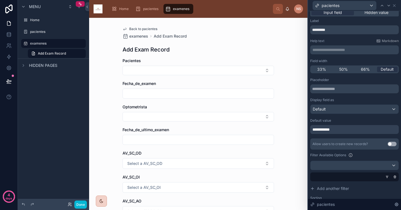
scroll to position [7, 0]
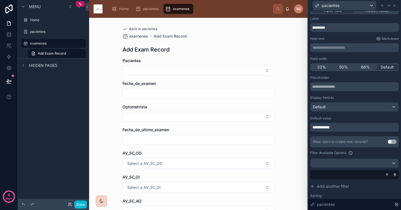
click at [387, 142] on button "Use setting" at bounding box center [391, 141] width 9 height 4
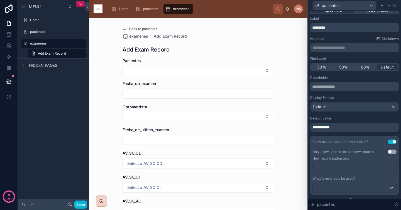
click at [371, 134] on div "**********" at bounding box center [354, 173] width 88 height 197
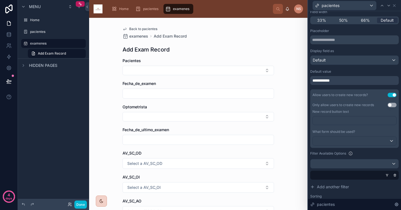
scroll to position [99, 0]
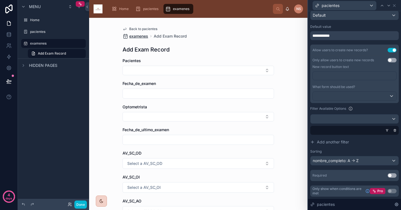
click at [142, 36] on span "examenes" at bounding box center [138, 36] width 19 height 6
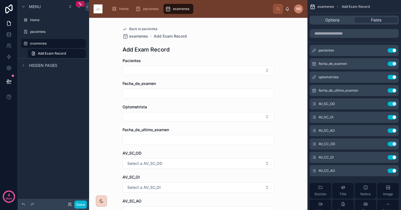
scroll to position [1, 0]
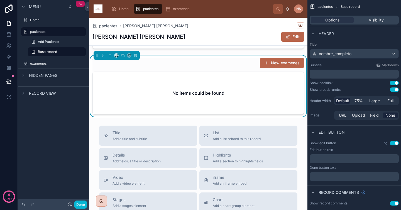
scroll to position [105, 0]
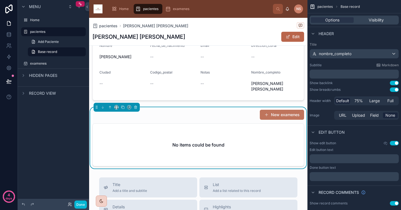
click at [276, 114] on button "New examenes" at bounding box center [282, 115] width 44 height 10
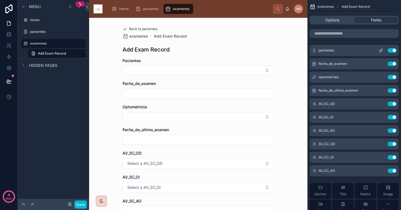
click at [381, 49] on icon "scrollable content" at bounding box center [380, 50] width 4 height 4
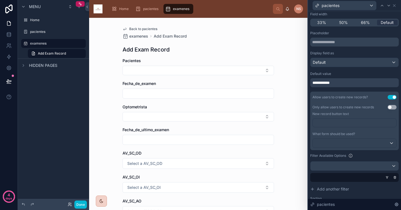
scroll to position [52, 0]
click at [364, 140] on div at bounding box center [354, 142] width 83 height 9
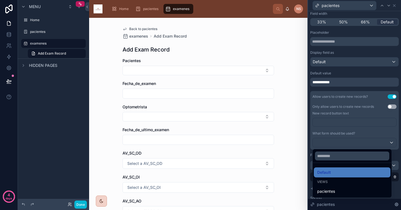
click at [368, 132] on div at bounding box center [354, 105] width 93 height 210
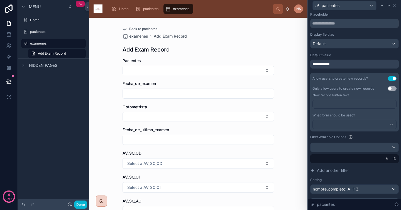
scroll to position [72, 0]
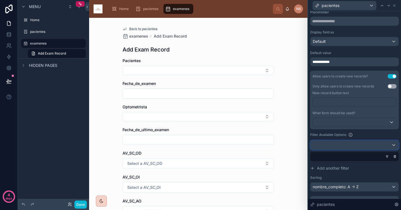
click at [372, 146] on div at bounding box center [354, 145] width 88 height 9
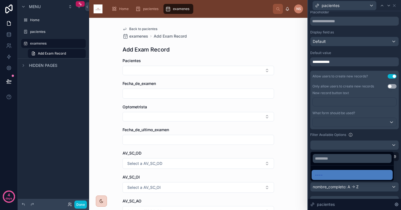
click at [375, 134] on div at bounding box center [354, 105] width 93 height 210
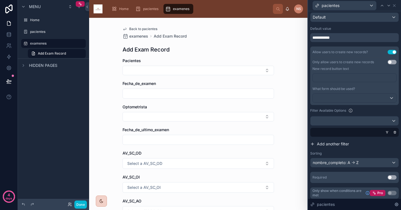
scroll to position [99, 0]
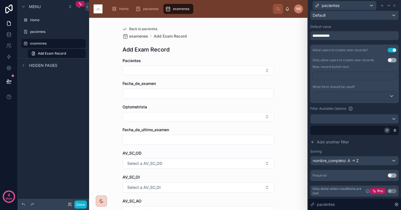
click at [385, 132] on icon at bounding box center [386, 130] width 3 height 3
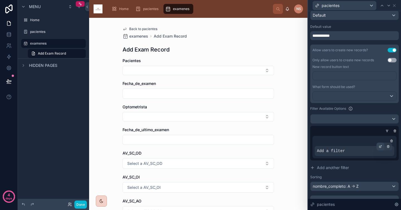
click at [376, 147] on div at bounding box center [380, 146] width 8 height 8
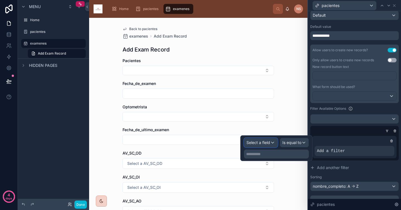
click at [262, 141] on span "Select a field" at bounding box center [258, 142] width 24 height 5
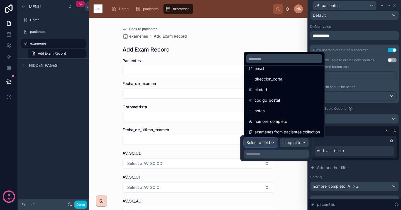
scroll to position [124, 0]
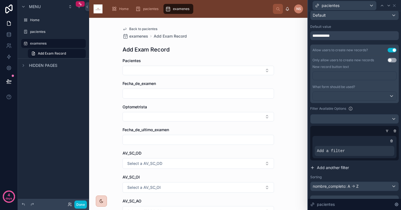
click at [354, 163] on button "Add another filter" at bounding box center [354, 168] width 88 height 10
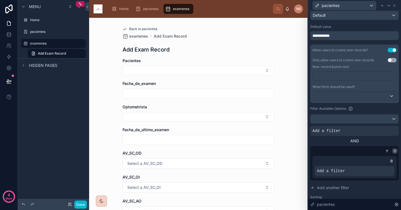
click at [393, 151] on icon at bounding box center [394, 150] width 3 height 3
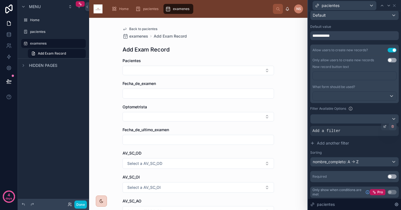
click at [391, 126] on icon at bounding box center [392, 126] width 3 height 3
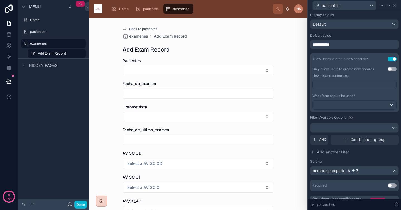
scroll to position [88, 0]
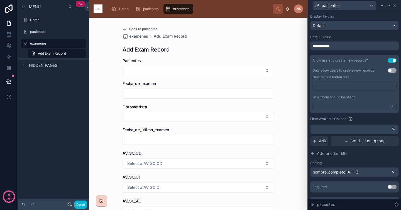
click at [365, 85] on p "﻿" at bounding box center [355, 86] width 80 height 6
click at [357, 76] on div "New record button text" at bounding box center [354, 77] width 84 height 9
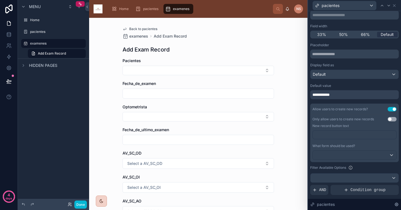
scroll to position [34, 0]
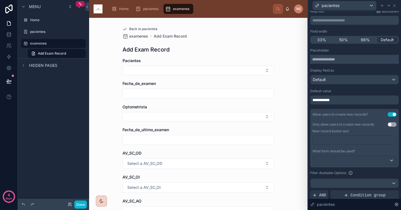
click at [350, 61] on input "text" at bounding box center [354, 59] width 88 height 9
click at [356, 83] on div "Default" at bounding box center [354, 79] width 88 height 9
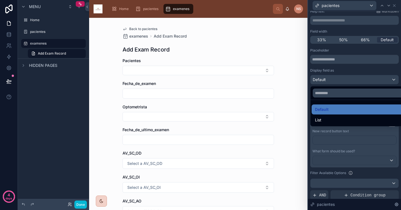
click at [360, 64] on div at bounding box center [354, 105] width 93 height 210
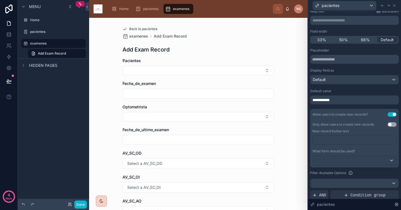
click at [353, 103] on div "**********" at bounding box center [354, 99] width 88 height 9
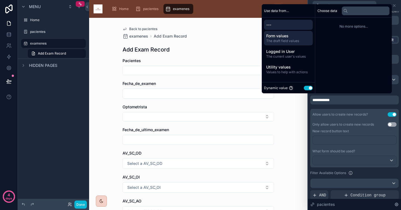
click at [284, 40] on span "The draft field values" at bounding box center [288, 41] width 44 height 4
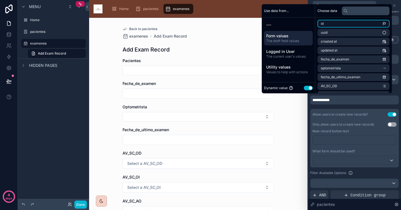
click at [350, 26] on li "id" at bounding box center [353, 24] width 72 height 8
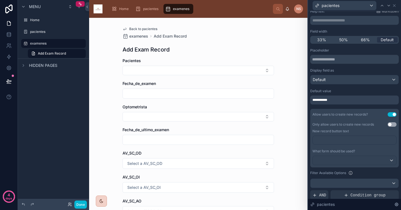
click at [346, 107] on div "**********" at bounding box center [354, 147] width 88 height 198
click at [140, 29] on span "Back to pacientes" at bounding box center [143, 29] width 28 height 4
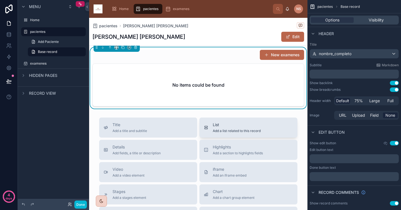
scroll to position [156, 0]
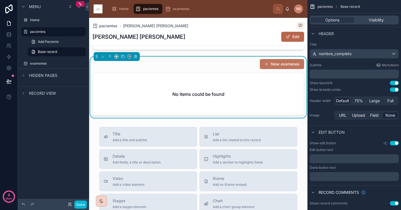
click at [277, 66] on button "New examenes" at bounding box center [282, 64] width 44 height 10
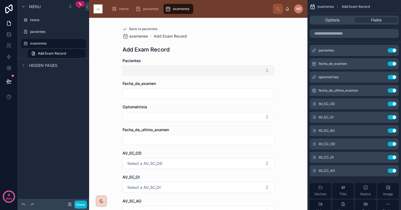
click at [261, 69] on button "Select Button" at bounding box center [197, 70] width 151 height 9
click at [284, 79] on div "Back to pacientes examenes Add Exam Record Add Exam Record Pacientes Fecha_de_e…" at bounding box center [198, 114] width 218 height 192
click at [383, 52] on button "scrollable content" at bounding box center [380, 50] width 9 height 4
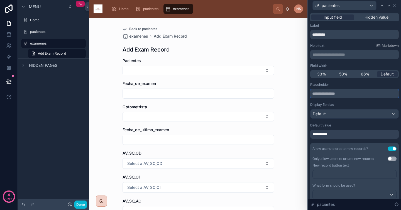
click at [335, 95] on input "text" at bounding box center [354, 93] width 88 height 9
click at [340, 114] on div "Default" at bounding box center [354, 113] width 88 height 9
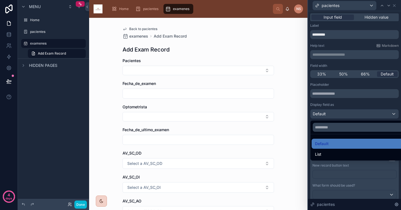
click at [343, 109] on div at bounding box center [354, 105] width 93 height 210
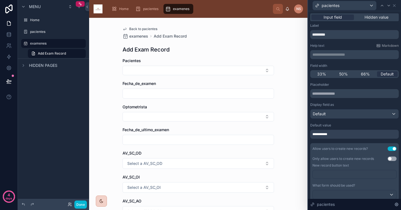
click at [345, 136] on div "**********" at bounding box center [354, 134] width 88 height 9
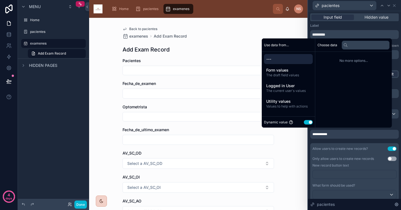
click at [345, 136] on div "**********" at bounding box center [354, 134] width 88 height 9
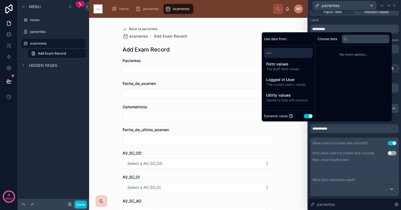
scroll to position [6, 0]
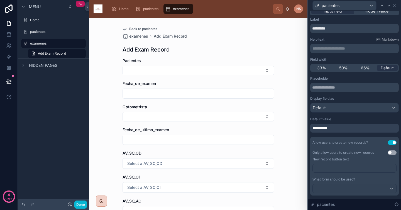
click at [388, 142] on button "Use setting" at bounding box center [391, 142] width 9 height 4
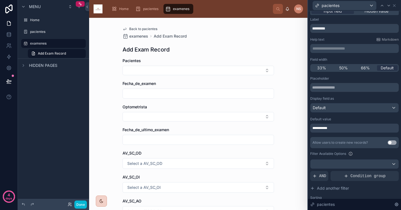
click at [388, 142] on button "Use setting" at bounding box center [391, 142] width 9 height 4
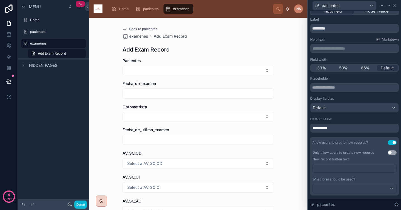
click at [376, 130] on div "**********" at bounding box center [354, 128] width 88 height 9
click at [333, 134] on div "**********" at bounding box center [354, 175] width 88 height 198
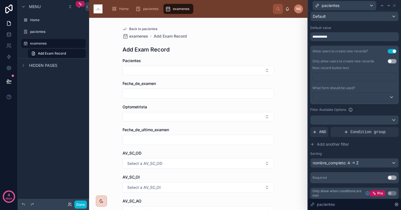
scroll to position [100, 0]
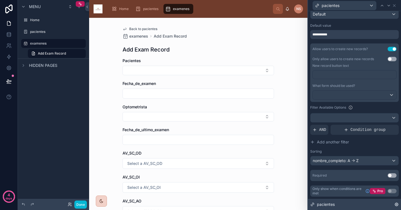
click at [394, 203] on div "pacientes" at bounding box center [354, 204] width 93 height 11
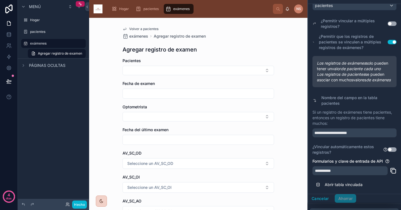
scroll to position [56, 0]
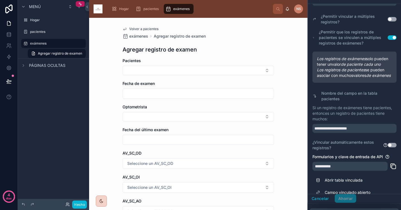
click at [390, 147] on button "Utilizar configuración" at bounding box center [391, 145] width 9 height 4
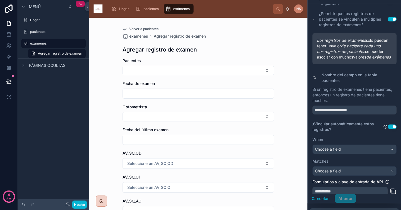
scroll to position [84, 0]
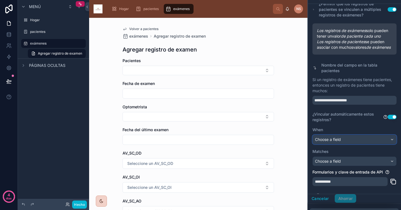
click at [361, 144] on div "Choose a field" at bounding box center [354, 139] width 83 height 9
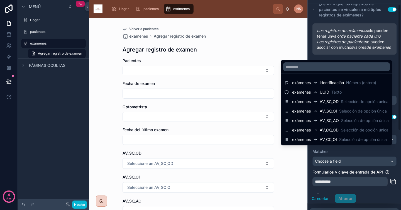
click at [367, 162] on div "contenido desplazable" at bounding box center [354, 98] width 93 height 210
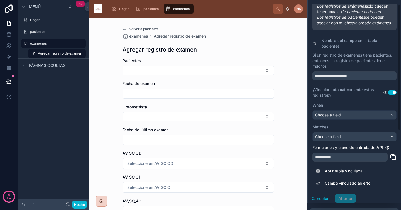
scroll to position [120, 0]
click at [358, 117] on div "Choose a field" at bounding box center [354, 114] width 83 height 9
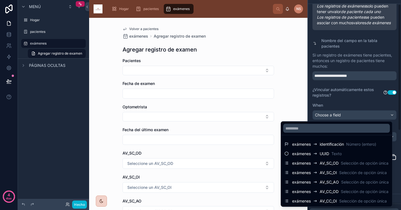
click at [351, 101] on div "contenido desplazable" at bounding box center [354, 98] width 93 height 210
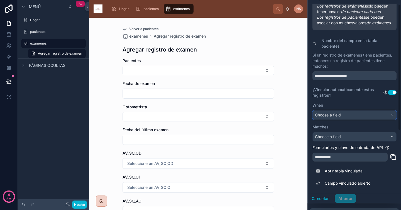
click at [354, 115] on div "Choose a field" at bounding box center [354, 114] width 83 height 9
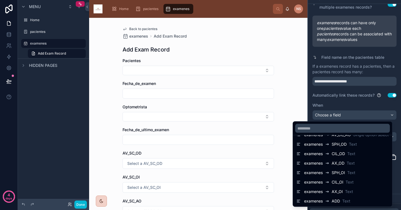
scroll to position [0, 0]
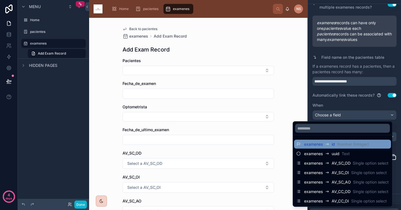
click at [352, 145] on span "Number (Integer)" at bounding box center [353, 144] width 32 height 6
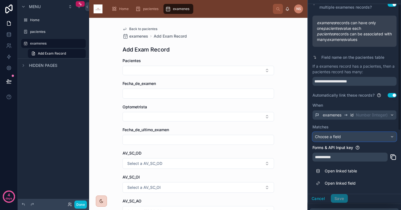
click at [358, 134] on div "Choose a field" at bounding box center [354, 136] width 83 height 9
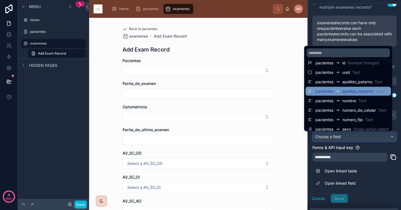
scroll to position [6, 0]
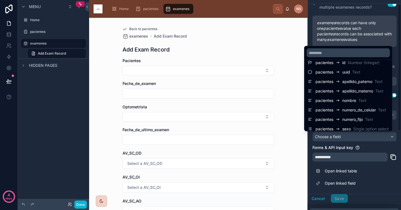
click at [375, 165] on div "scrollable content" at bounding box center [354, 98] width 93 height 210
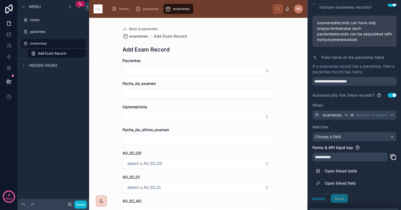
click at [387, 95] on button "Use setting" at bounding box center [391, 95] width 9 height 4
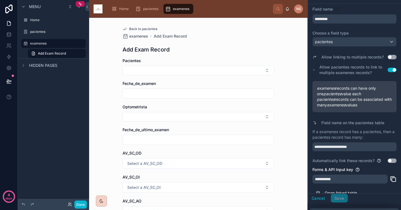
scroll to position [0, 0]
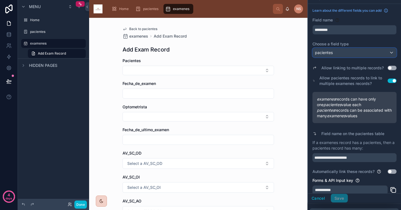
click at [364, 55] on div "pacientes" at bounding box center [354, 52] width 83 height 9
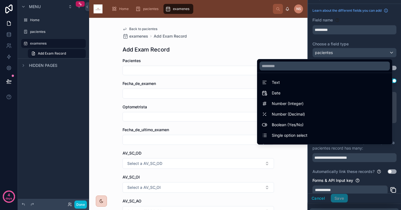
click at [368, 43] on div "scrollable content" at bounding box center [354, 98] width 93 height 210
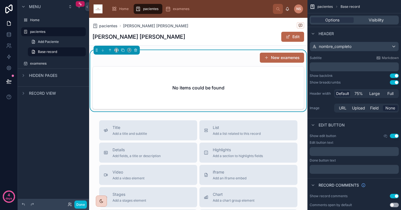
scroll to position [140, 0]
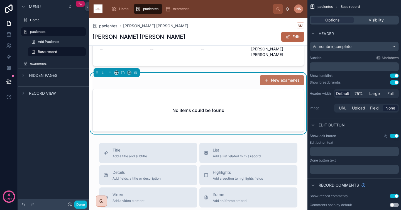
click at [285, 82] on button "New examenes" at bounding box center [282, 80] width 44 height 10
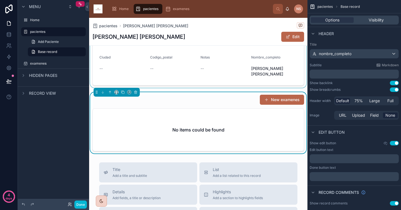
scroll to position [125, 0]
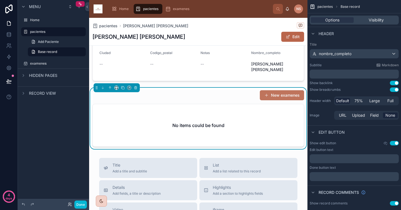
click at [271, 99] on button "New examenes" at bounding box center [282, 95] width 44 height 10
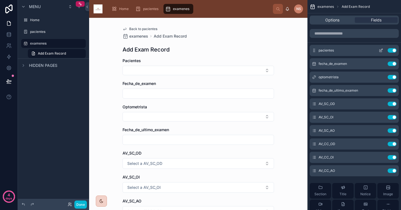
click at [380, 50] on icon "scrollable content" at bounding box center [380, 50] width 4 height 4
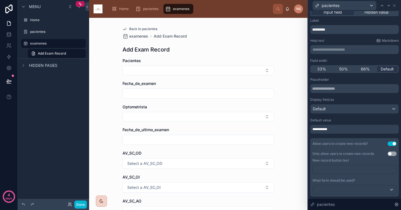
scroll to position [8, 0]
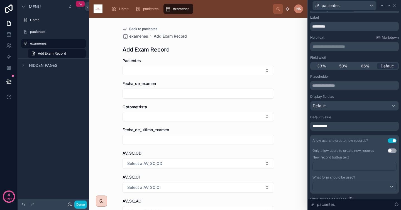
click at [388, 142] on button "Use setting" at bounding box center [391, 140] width 9 height 4
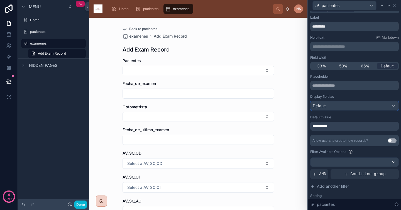
click at [363, 104] on div "Default" at bounding box center [354, 105] width 88 height 9
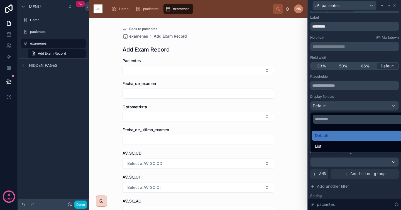
click at [349, 99] on div at bounding box center [354, 105] width 93 height 210
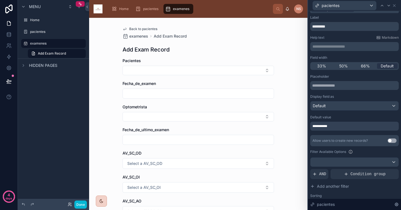
click at [343, 128] on div "**********" at bounding box center [354, 126] width 88 height 9
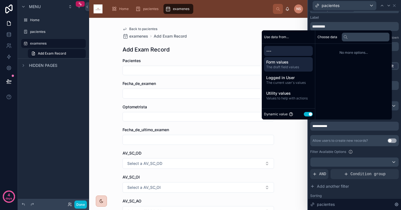
click at [291, 68] on span "The draft field values" at bounding box center [288, 67] width 44 height 4
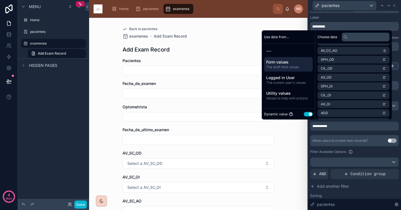
scroll to position [115, 0]
click at [351, 115] on li "noloco comments collection" at bounding box center [353, 113] width 72 height 8
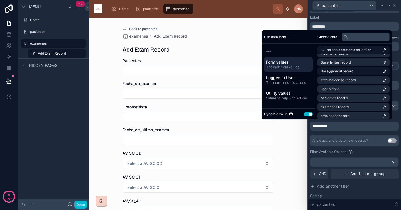
scroll to position [134, 0]
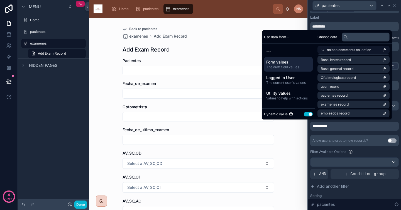
click at [295, 67] on span "The draft field values" at bounding box center [288, 67] width 44 height 4
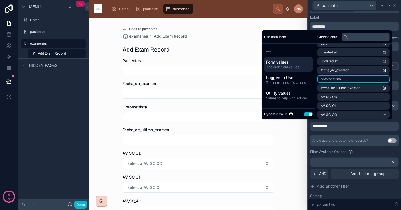
scroll to position [18, 0]
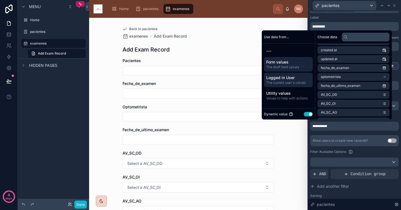
click at [288, 78] on span "Logged in User" at bounding box center [288, 78] width 44 height 6
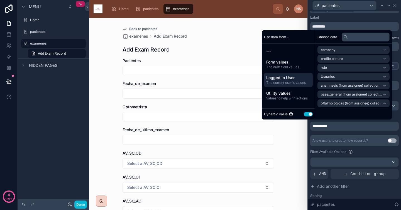
scroll to position [0, 0]
click at [289, 96] on span "Values to help with actions" at bounding box center [288, 98] width 44 height 4
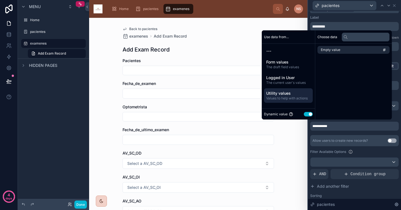
click at [306, 114] on button "Use setting" at bounding box center [308, 114] width 9 height 4
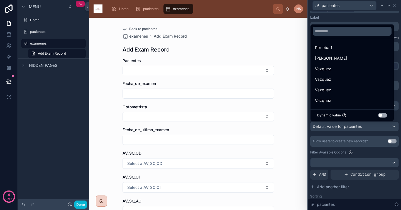
click at [373, 132] on div at bounding box center [354, 105] width 93 height 210
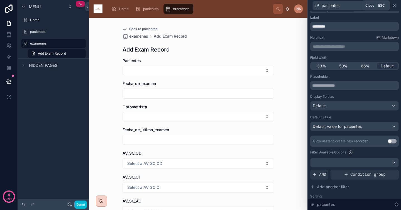
click at [394, 4] on icon at bounding box center [394, 5] width 4 height 4
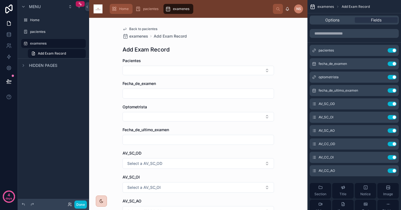
click at [119, 9] on div "Home" at bounding box center [120, 8] width 19 height 9
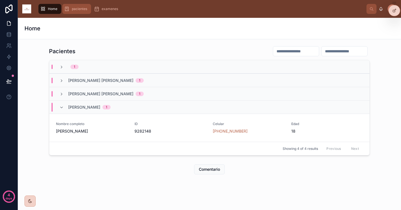
click at [83, 8] on span "pacientes" at bounding box center [79, 9] width 15 height 4
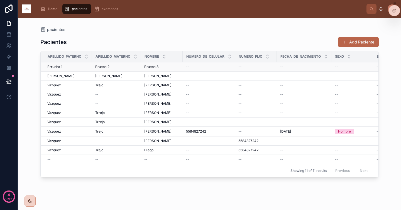
click at [332, 66] on td "--" at bounding box center [352, 66] width 42 height 9
click at [322, 67] on div "--" at bounding box center [304, 67] width 48 height 4
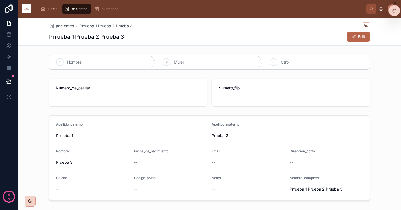
scroll to position [94, 0]
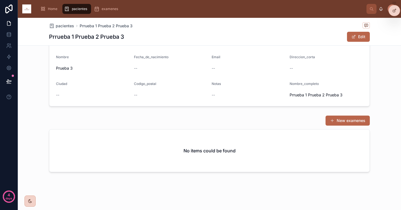
click at [339, 126] on div "New examenes" at bounding box center [345, 120] width 49 height 11
click at [346, 120] on button "New examenes" at bounding box center [347, 120] width 44 height 10
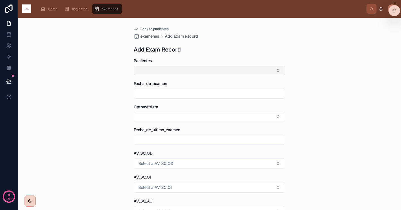
click at [268, 69] on button "Select Button" at bounding box center [209, 70] width 151 height 9
click at [330, 86] on div "Back to pacientes examenes Add Exam Record Add Exam Record Pacientes Fecha_de_e…" at bounding box center [209, 114] width 383 height 192
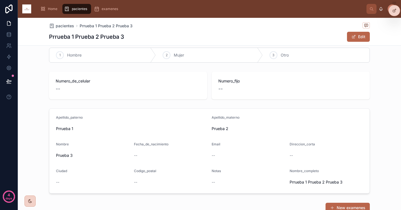
scroll to position [94, 0]
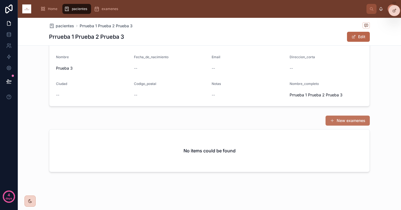
click at [346, 123] on button "New examenes" at bounding box center [347, 120] width 44 height 10
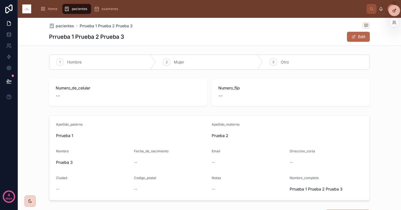
click at [394, 12] on icon at bounding box center [393, 11] width 3 height 3
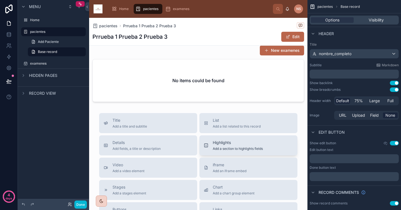
scroll to position [131, 0]
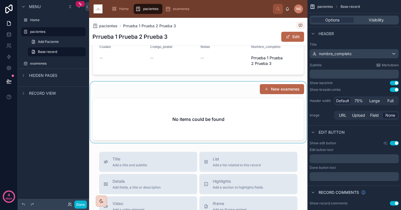
click at [241, 119] on div at bounding box center [198, 112] width 218 height 61
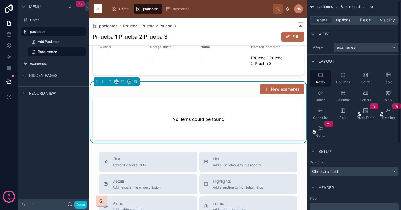
click at [365, 48] on div "examenes" at bounding box center [366, 47] width 64 height 9
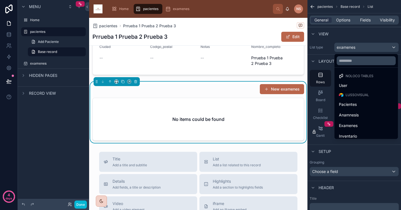
click at [370, 37] on div "scrollable content" at bounding box center [200, 105] width 401 height 210
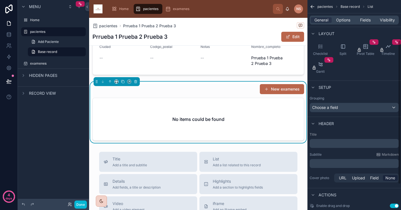
scroll to position [66, 0]
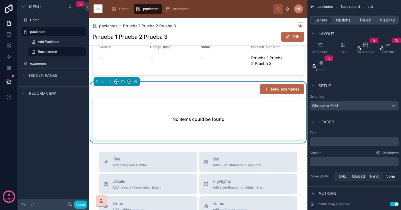
click at [230, 90] on div "New examenes" at bounding box center [198, 89] width 212 height 11
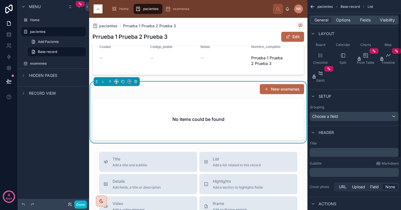
scroll to position [0, 0]
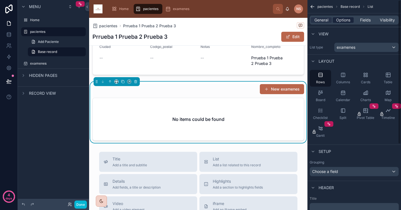
click at [342, 19] on span "Options" at bounding box center [343, 20] width 14 height 6
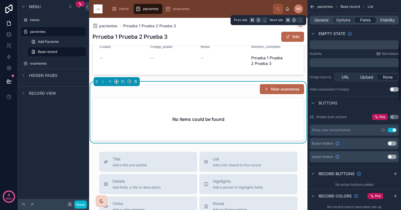
click at [367, 18] on span "Fields" at bounding box center [365, 20] width 11 height 6
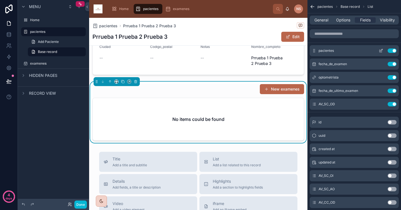
click at [381, 51] on icon "scrollable content" at bounding box center [381, 50] width 2 height 2
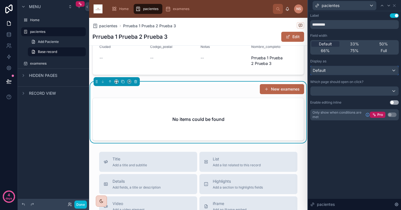
click at [364, 73] on div "Default" at bounding box center [354, 70] width 88 height 9
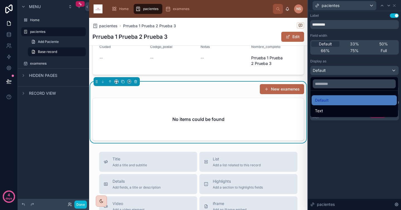
click at [367, 64] on div at bounding box center [354, 105] width 93 height 210
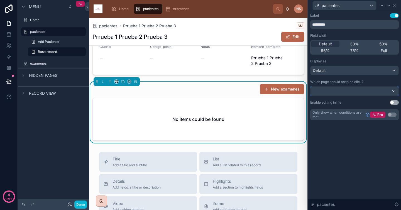
click at [355, 93] on div at bounding box center [354, 91] width 88 height 9
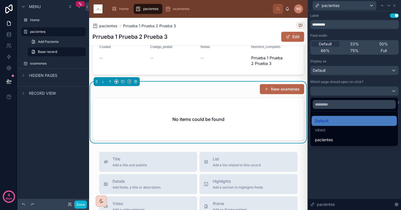
click at [365, 81] on div at bounding box center [354, 105] width 93 height 210
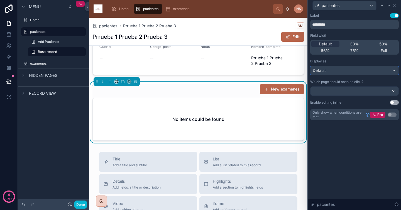
click at [362, 70] on div "Default" at bounding box center [354, 70] width 88 height 9
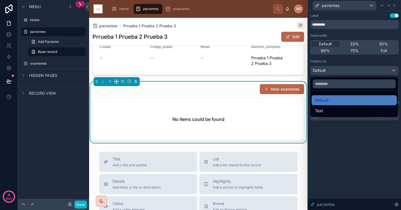
click at [364, 65] on div at bounding box center [354, 105] width 93 height 210
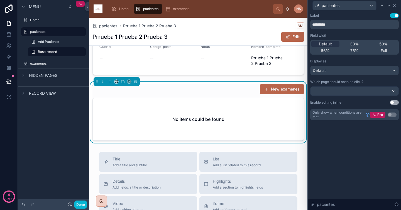
click at [396, 4] on icon at bounding box center [394, 5] width 4 height 4
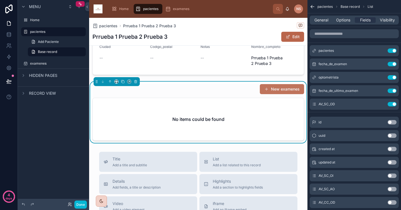
click at [286, 91] on button "New examenes" at bounding box center [282, 89] width 44 height 10
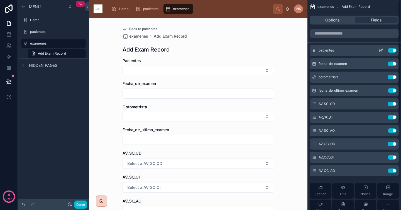
click at [382, 51] on icon "scrollable content" at bounding box center [380, 51] width 3 height 3
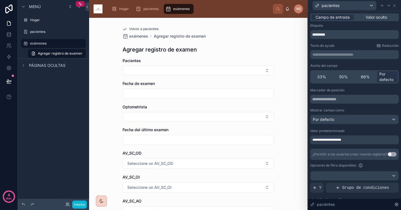
click at [348, 44] on div "Texto de ayuda Reducción" at bounding box center [354, 45] width 88 height 4
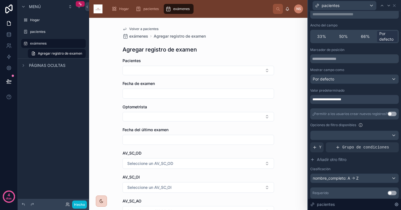
scroll to position [43, 0]
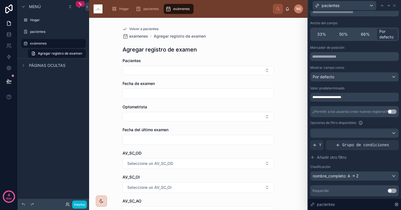
click at [364, 98] on div "**********" at bounding box center [354, 97] width 88 height 9
click at [357, 104] on div "**********" at bounding box center [354, 120] width 88 height 151
click at [347, 76] on div "Por defecto" at bounding box center [354, 76] width 88 height 9
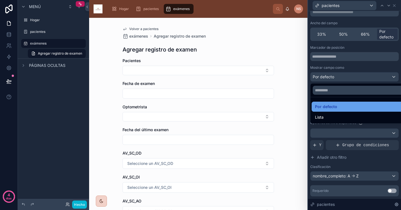
click at [340, 106] on div "Por defecto" at bounding box center [359, 106] width 88 height 7
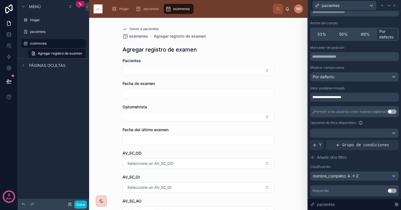
click at [357, 97] on div "**********" at bounding box center [354, 97] width 88 height 9
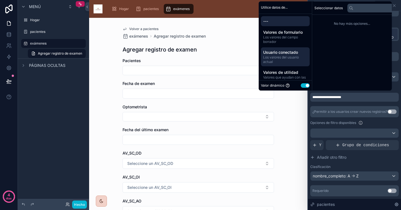
click at [289, 60] on span "Los valores del usuario actual" at bounding box center [285, 59] width 44 height 9
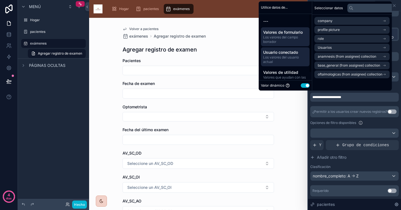
click at [301, 38] on span "Los valores del campo borrador" at bounding box center [285, 39] width 44 height 9
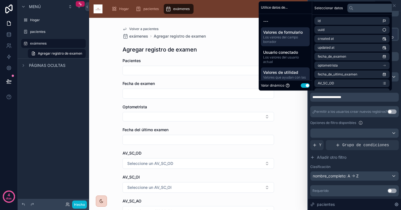
click at [287, 72] on font "Valores de utilidad" at bounding box center [280, 72] width 35 height 5
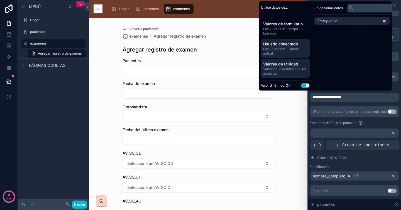
scroll to position [0, 0]
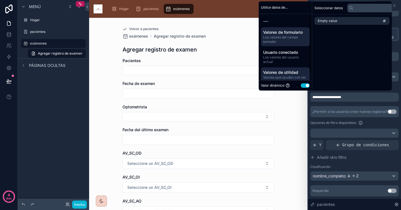
click at [286, 38] on font "Los valores del campo borrador" at bounding box center [280, 39] width 35 height 9
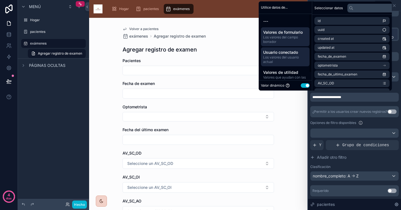
click at [291, 55] on font "Los valores del usuario actual" at bounding box center [281, 59] width 36 height 9
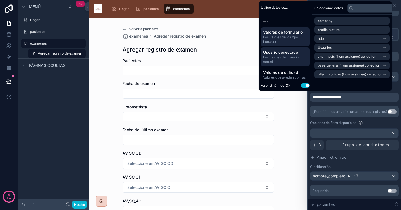
click at [293, 29] on div "Valores de formulario Los valores del campo borrador" at bounding box center [285, 36] width 49 height 19
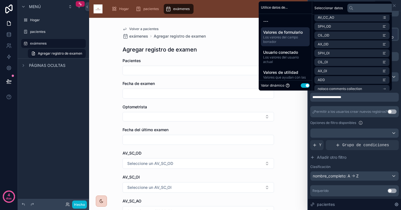
scroll to position [115, 0]
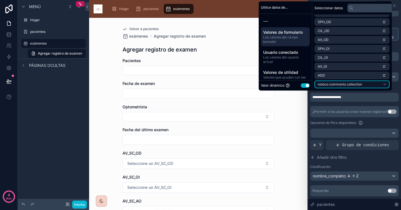
click at [349, 85] on span "noloco comments collection" at bounding box center [340, 84] width 44 height 4
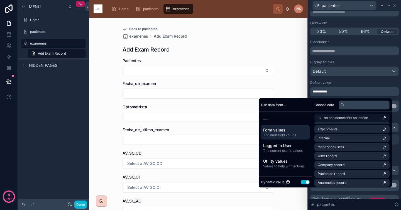
scroll to position [49, 0]
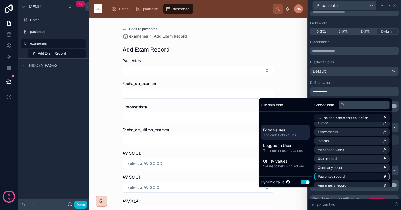
click at [350, 177] on li "Pacientes record" at bounding box center [351, 177] width 75 height 8
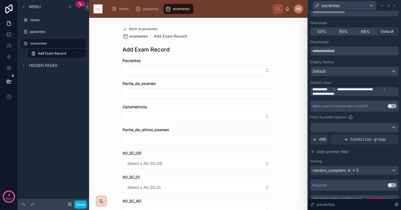
click at [352, 80] on div "**********" at bounding box center [354, 115] width 88 height 151
click at [394, 6] on icon at bounding box center [394, 5] width 2 height 2
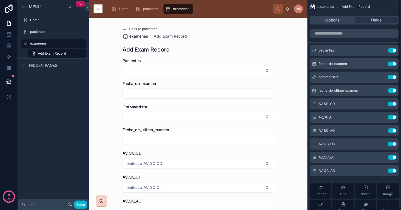
click at [138, 35] on span "examenes" at bounding box center [138, 36] width 19 height 6
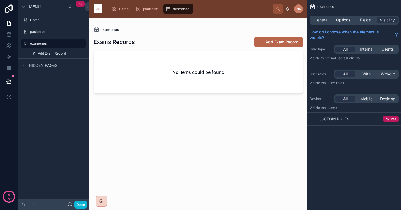
click at [109, 29] on span "examenes" at bounding box center [109, 30] width 19 height 6
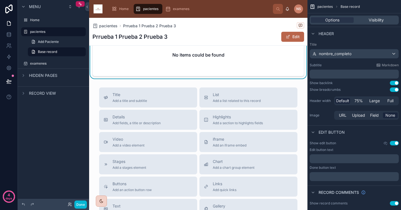
scroll to position [150, 0]
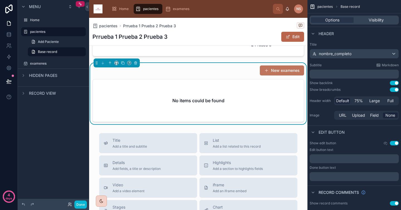
click at [281, 74] on button "New examenes" at bounding box center [282, 70] width 44 height 10
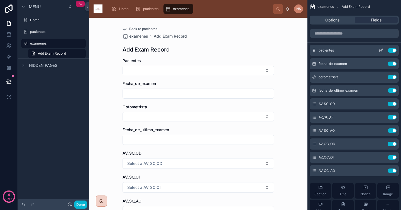
click at [381, 49] on icon "scrollable content" at bounding box center [380, 50] width 4 height 4
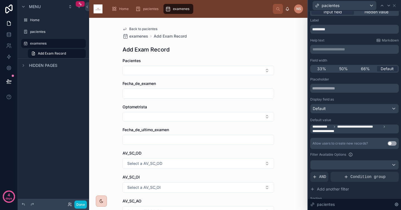
scroll to position [6, 0]
click at [361, 128] on span "**********" at bounding box center [359, 126] width 44 height 4
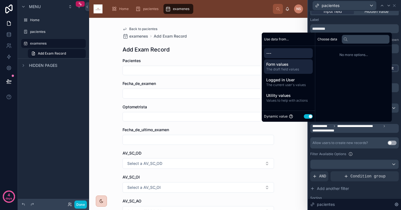
click at [289, 67] on span "The draft field values" at bounding box center [288, 69] width 44 height 4
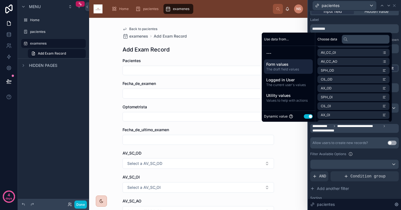
scroll to position [115, 0]
click at [351, 115] on span "noloco comments collection" at bounding box center [343, 115] width 44 height 4
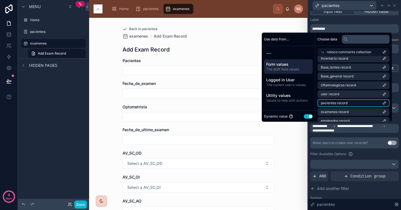
scroll to position [129, 0]
click at [341, 102] on span "pacientes record" at bounding box center [334, 102] width 27 height 4
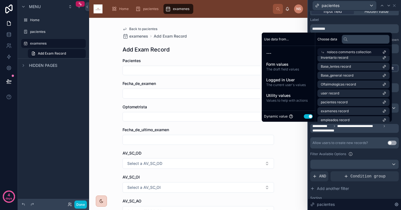
click at [347, 133] on div "**********" at bounding box center [354, 152] width 88 height 151
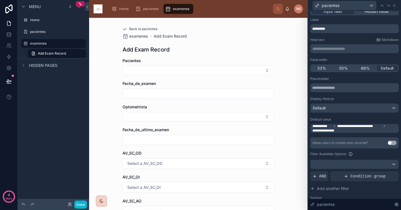
click at [367, 157] on div "Filter Available Options" at bounding box center [354, 154] width 88 height 7
click at [373, 175] on span "Condition group" at bounding box center [367, 176] width 35 height 6
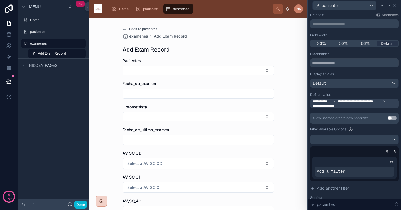
scroll to position [43, 0]
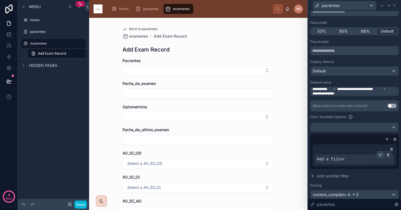
click at [377, 153] on div at bounding box center [380, 155] width 8 height 8
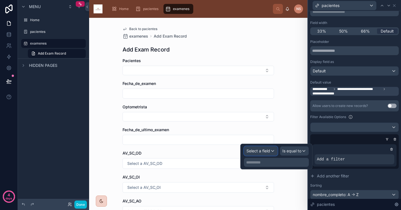
click at [265, 151] on span "Select a field" at bounding box center [258, 150] width 24 height 5
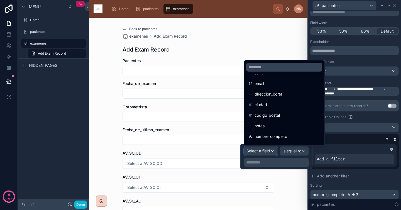
scroll to position [124, 0]
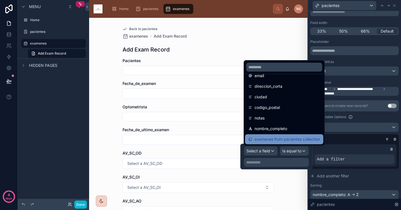
click at [292, 140] on span "examenes from pacientes collection" at bounding box center [286, 139] width 65 height 7
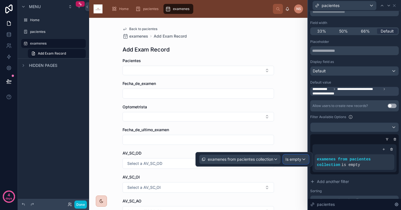
click at [296, 163] on div "Is empty" at bounding box center [295, 159] width 25 height 9
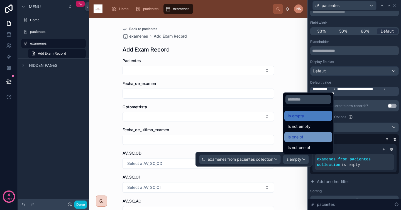
click at [319, 136] on div "Is one of" at bounding box center [307, 137] width 41 height 7
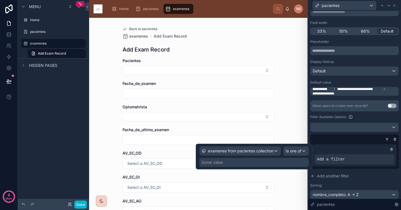
click at [289, 163] on div "Some value" at bounding box center [253, 162] width 109 height 9
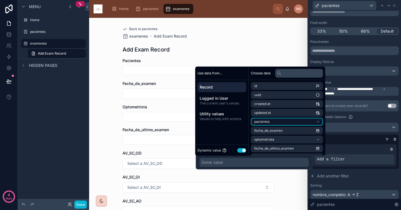
click at [283, 120] on li "pacientes" at bounding box center [287, 122] width 72 height 8
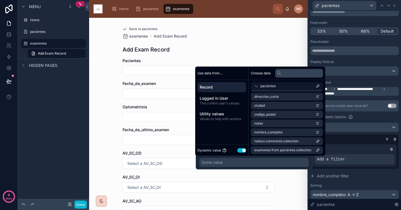
scroll to position [107, 0]
click at [287, 149] on span "examenes from pacientes collection" at bounding box center [282, 149] width 57 height 4
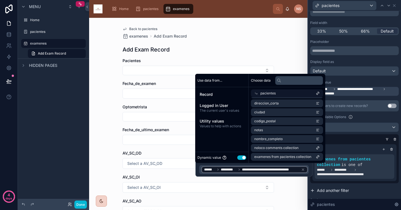
click at [360, 187] on button "Add another filter" at bounding box center [354, 190] width 88 height 10
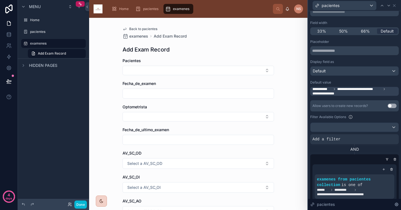
scroll to position [31, 0]
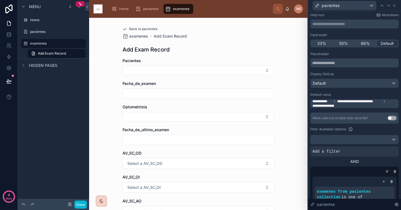
click at [367, 106] on span "**********" at bounding box center [354, 103] width 85 height 9
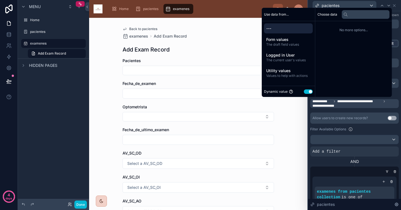
click at [304, 91] on button "Use setting" at bounding box center [308, 91] width 9 height 4
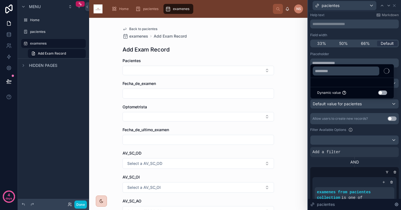
click at [362, 112] on div at bounding box center [354, 105] width 93 height 210
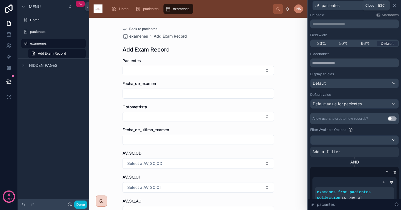
click at [395, 5] on icon at bounding box center [394, 5] width 4 height 4
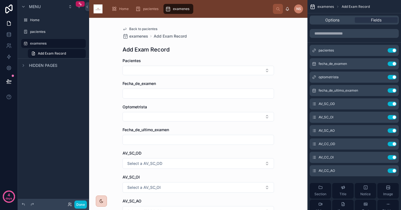
click at [143, 27] on span "Back to pacientes" at bounding box center [143, 29] width 28 height 4
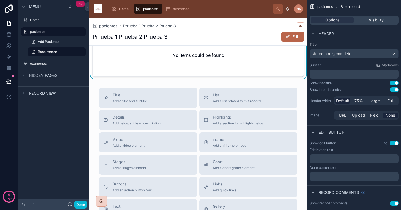
scroll to position [154, 0]
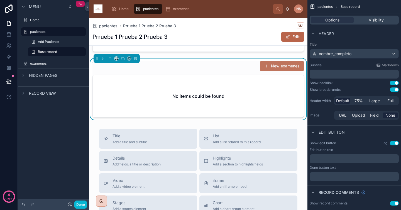
click at [277, 69] on button "New examenes" at bounding box center [282, 66] width 44 height 10
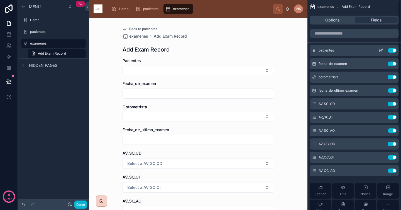
click at [382, 51] on icon "scrollable content" at bounding box center [380, 51] width 3 height 3
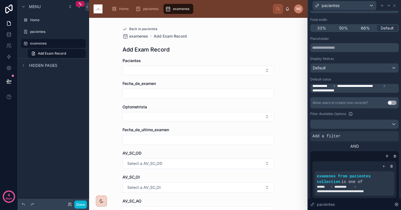
scroll to position [62, 0]
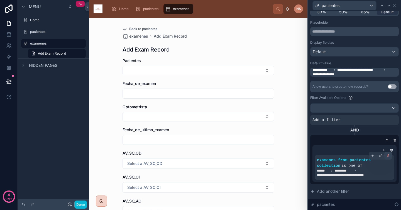
click at [386, 157] on icon at bounding box center [387, 155] width 3 height 3
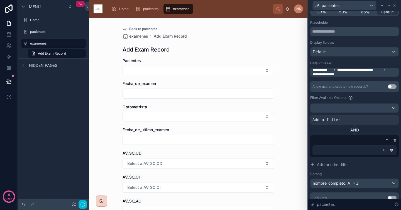
click at [369, 129] on div "AND" at bounding box center [354, 130] width 88 height 6
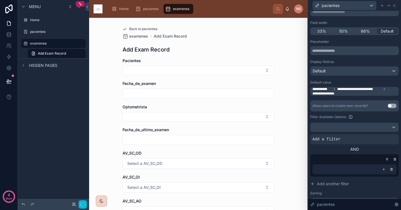
scroll to position [43, 0]
click at [381, 135] on div at bounding box center [385, 135] width 8 height 8
click at [375, 147] on div "AND" at bounding box center [354, 150] width 88 height 6
click at [365, 124] on div at bounding box center [354, 127] width 88 height 9
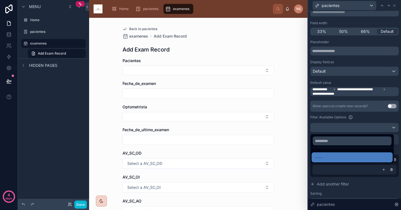
click at [370, 117] on div at bounding box center [354, 105] width 93 height 210
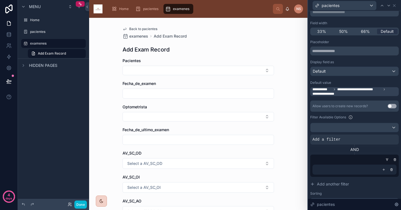
click at [365, 94] on span "**********" at bounding box center [354, 91] width 85 height 9
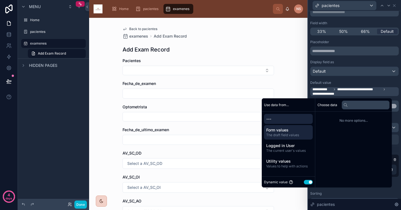
click at [290, 135] on span "The draft field values" at bounding box center [288, 135] width 44 height 4
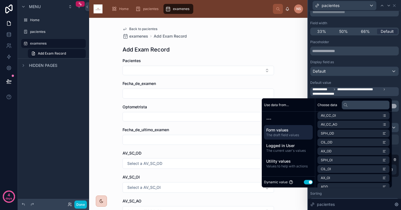
scroll to position [115, 0]
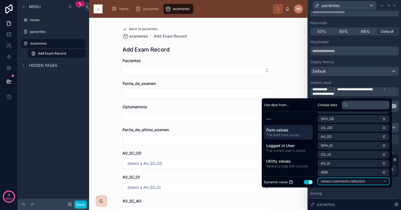
click at [358, 181] on span "noloco comments collection" at bounding box center [343, 181] width 44 height 4
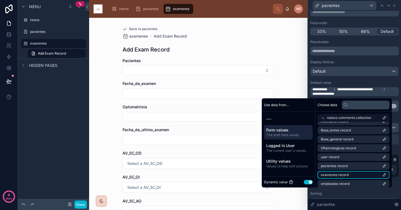
scroll to position [130, 0]
click at [351, 173] on li "examenes record" at bounding box center [353, 176] width 72 height 8
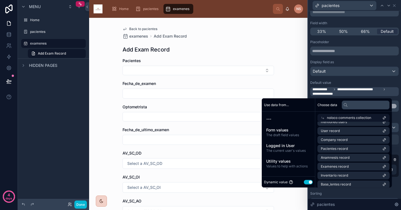
scroll to position [66, 0]
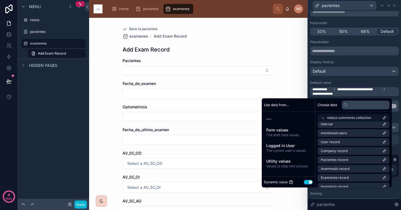
click at [378, 118] on div "noloco comments collection" at bounding box center [353, 118] width 72 height 8
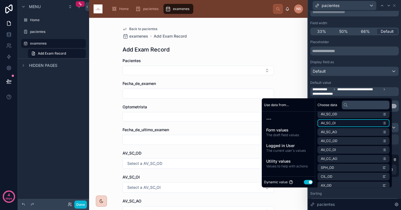
scroll to position [0, 0]
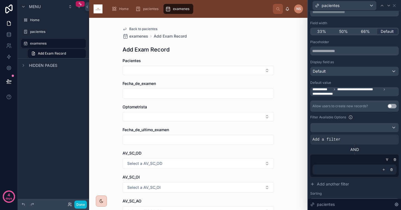
click at [344, 90] on span "**********" at bounding box center [359, 89] width 44 height 4
click at [343, 92] on span "**********" at bounding box center [354, 91] width 85 height 9
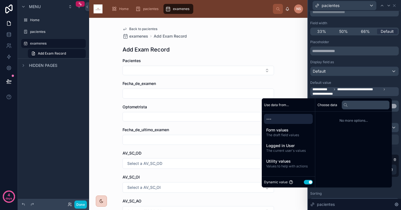
click at [346, 80] on div "**********" at bounding box center [354, 131] width 88 height 183
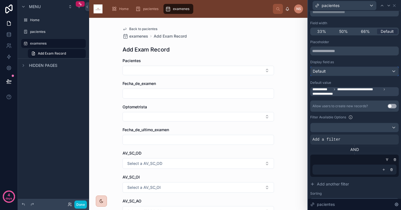
click at [343, 68] on div "Default" at bounding box center [354, 71] width 88 height 9
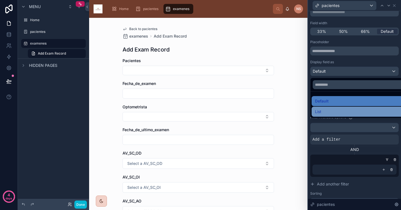
click at [330, 112] on div "List" at bounding box center [359, 111] width 88 height 7
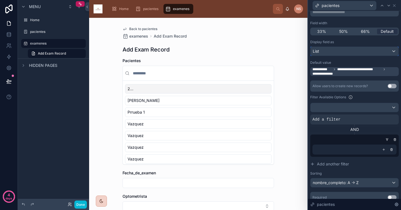
click at [338, 50] on div "List" at bounding box center [354, 51] width 88 height 9
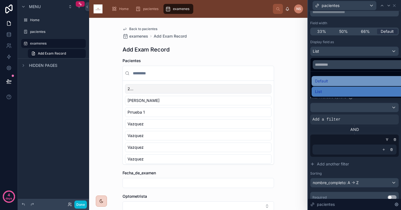
click at [333, 78] on div "Default" at bounding box center [359, 81] width 88 height 7
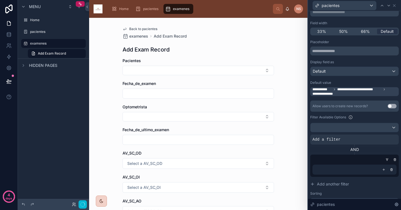
click at [351, 93] on span "**********" at bounding box center [354, 91] width 85 height 9
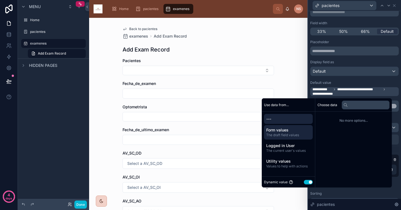
click at [292, 133] on span "The draft field values" at bounding box center [288, 135] width 44 height 4
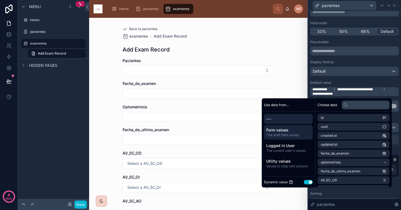
click at [287, 122] on div "---" at bounding box center [288, 119] width 49 height 10
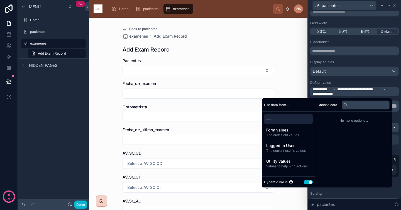
click at [328, 124] on div "No more options..." at bounding box center [353, 121] width 77 height 18
click at [345, 80] on div "**********" at bounding box center [354, 131] width 88 height 183
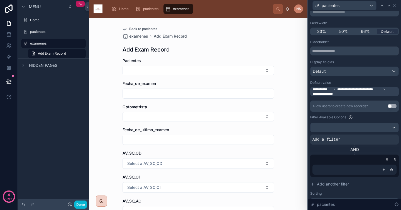
click at [339, 97] on div "**********" at bounding box center [354, 131] width 88 height 183
click at [341, 94] on span "**********" at bounding box center [354, 91] width 85 height 9
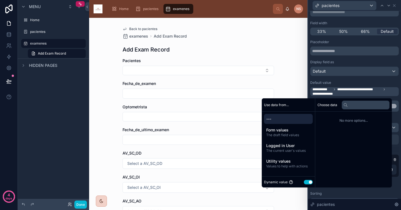
click at [291, 122] on div "---" at bounding box center [288, 119] width 49 height 10
click at [335, 120] on span "No more options..." at bounding box center [353, 120] width 72 height 4
click at [350, 107] on input "text" at bounding box center [365, 104] width 48 height 9
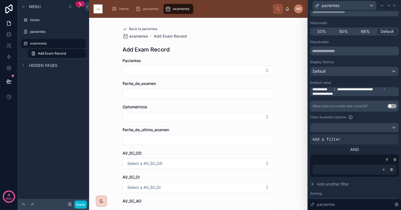
click at [360, 85] on div "Default value" at bounding box center [354, 82] width 88 height 4
click at [352, 92] on span "**********" at bounding box center [354, 91] width 85 height 9
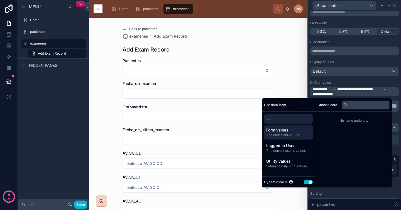
click at [296, 126] on div "Form values The draft field values" at bounding box center [288, 132] width 49 height 14
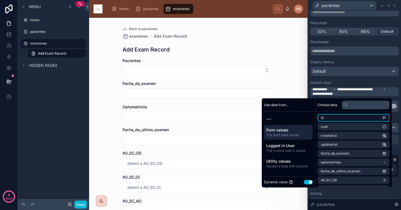
click at [328, 119] on li "id" at bounding box center [353, 118] width 72 height 8
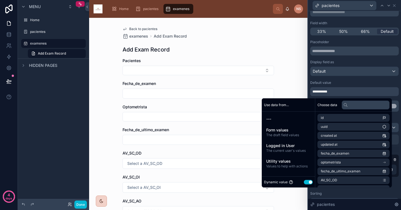
click at [337, 80] on div "**********" at bounding box center [354, 131] width 88 height 183
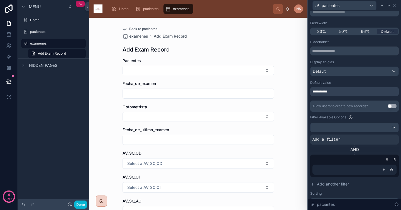
click at [336, 91] on div "**********" at bounding box center [354, 91] width 88 height 9
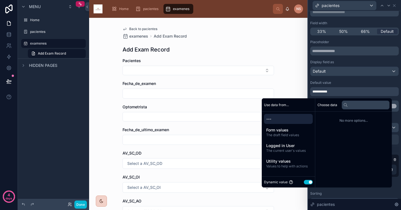
click at [288, 121] on span "---" at bounding box center [288, 119] width 44 height 6
click at [346, 75] on div "Default" at bounding box center [354, 71] width 88 height 9
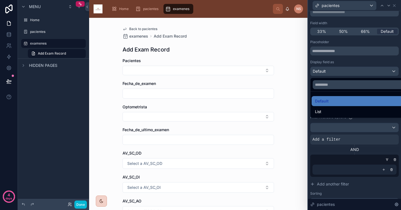
click at [340, 62] on div at bounding box center [354, 105] width 93 height 210
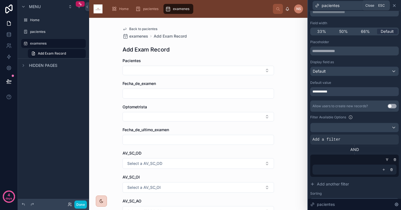
click at [394, 4] on icon at bounding box center [394, 5] width 4 height 4
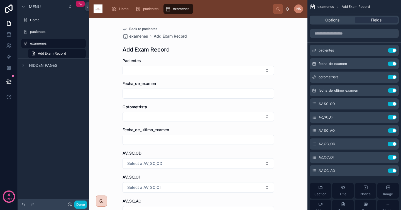
click at [151, 28] on span "Back to pacientes" at bounding box center [143, 29] width 28 height 4
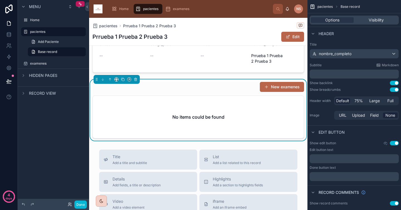
scroll to position [136, 0]
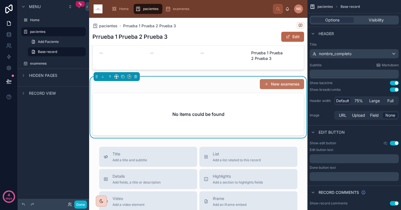
click at [278, 84] on button "New examenes" at bounding box center [282, 84] width 44 height 10
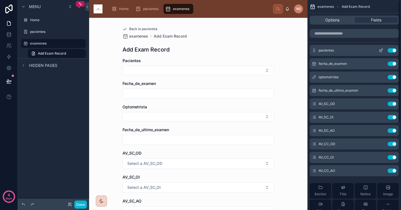
click at [378, 51] on button "scrollable content" at bounding box center [380, 50] width 9 height 4
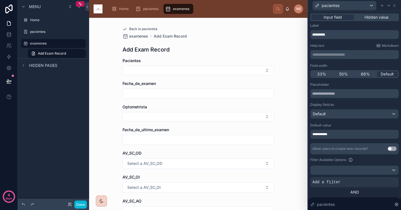
click at [365, 105] on div "Display field as" at bounding box center [354, 104] width 88 height 4
click at [154, 11] on span "pacientes" at bounding box center [150, 9] width 15 height 4
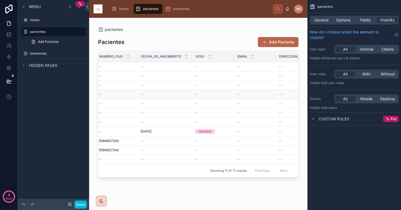
scroll to position [0, 263]
click at [242, 59] on div "Direccion_corta" at bounding box center [232, 56] width 45 height 11
click at [241, 64] on td "--" at bounding box center [233, 66] width 46 height 9
click at [203, 67] on div "--" at bounding box center [188, 67] width 35 height 4
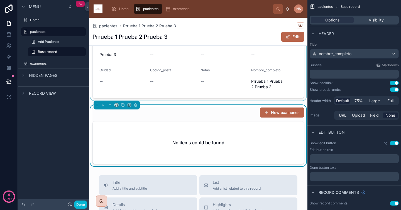
scroll to position [119, 0]
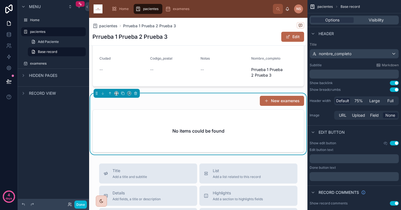
click at [230, 99] on div "New examenes" at bounding box center [198, 100] width 212 height 11
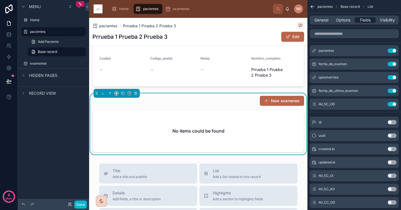
click at [364, 21] on span "Fields" at bounding box center [365, 20] width 11 height 6
click at [344, 21] on span "Options" at bounding box center [343, 20] width 14 height 6
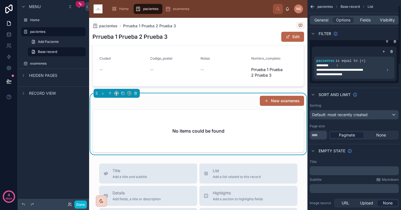
scroll to position [21, 0]
click at [376, 115] on div "Default: most recently created" at bounding box center [354, 114] width 88 height 9
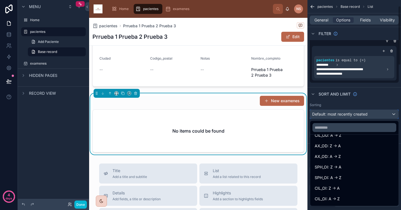
scroll to position [177, 0]
click at [373, 101] on div "scrollable content" at bounding box center [200, 105] width 401 height 210
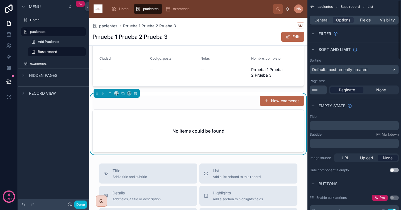
scroll to position [0, 0]
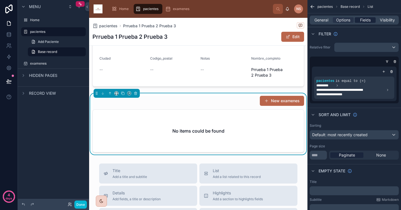
click at [367, 22] on span "Fields" at bounding box center [365, 20] width 11 height 6
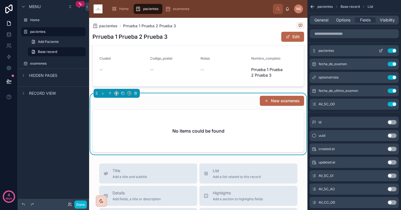
click at [381, 51] on icon "scrollable content" at bounding box center [380, 50] width 4 height 4
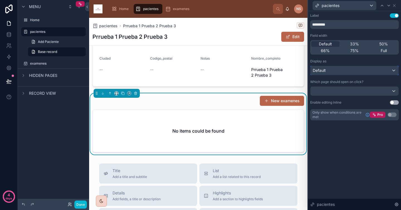
click at [362, 70] on div "Default" at bounding box center [354, 70] width 88 height 9
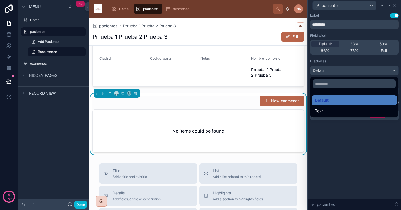
click at [363, 65] on div at bounding box center [354, 105] width 93 height 210
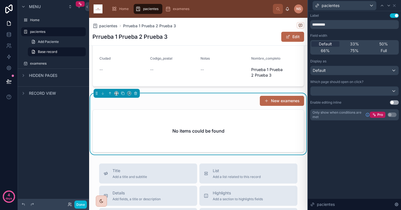
click at [360, 76] on div "Label Use setting ********* Field width Default 33% 50% 66% 75% Full Display as…" at bounding box center [354, 66] width 88 height 107
click at [358, 72] on div "Default" at bounding box center [354, 70] width 88 height 9
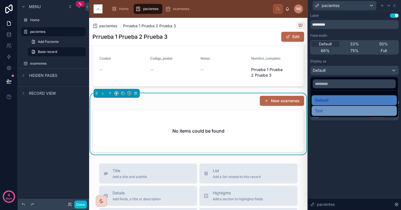
click at [342, 112] on div "Text" at bounding box center [354, 110] width 78 height 7
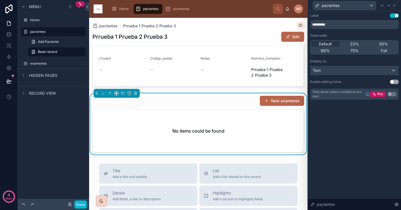
click at [349, 69] on div "Text" at bounding box center [354, 70] width 88 height 9
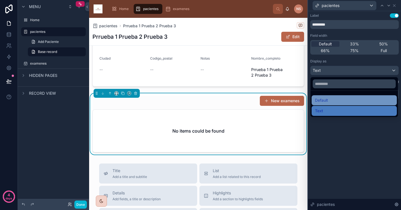
click at [331, 99] on div "Default" at bounding box center [354, 100] width 78 height 7
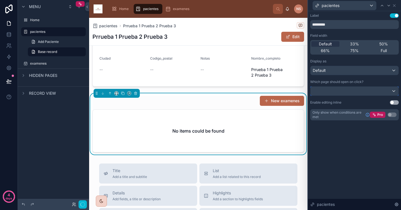
click at [339, 88] on div at bounding box center [354, 91] width 88 height 9
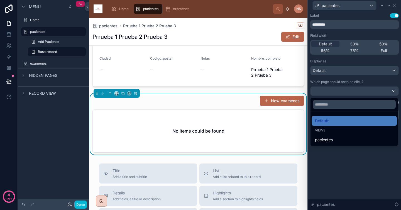
click at [340, 79] on div at bounding box center [354, 105] width 93 height 210
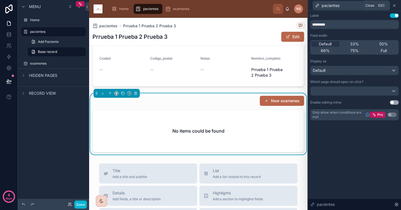
click at [396, 6] on icon at bounding box center [394, 5] width 4 height 4
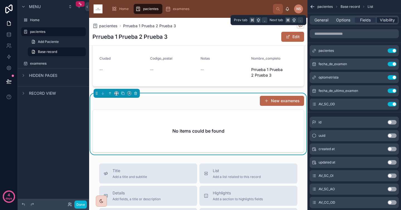
click at [384, 19] on span "Visibility" at bounding box center [387, 20] width 15 height 6
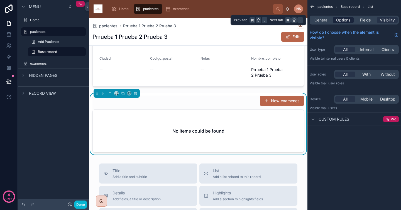
click at [346, 20] on span "Options" at bounding box center [343, 20] width 14 height 6
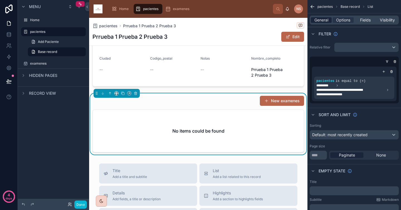
click at [324, 22] on span "General" at bounding box center [321, 20] width 14 height 6
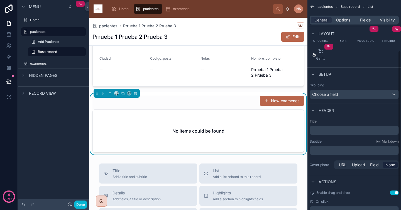
scroll to position [66, 0]
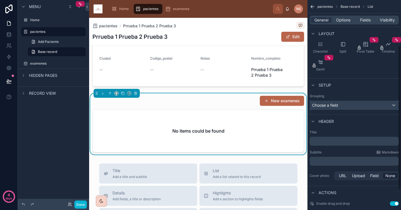
click at [351, 105] on div "Choose a field" at bounding box center [354, 105] width 88 height 9
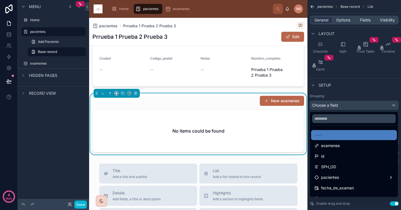
click at [351, 105] on div "scrollable content" at bounding box center [200, 105] width 401 height 210
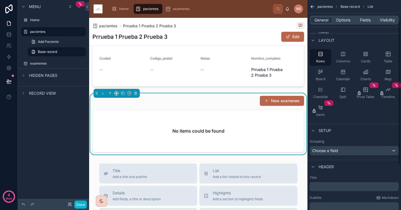
scroll to position [0, 0]
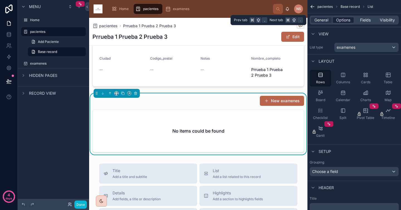
click at [344, 21] on span "Options" at bounding box center [343, 20] width 14 height 6
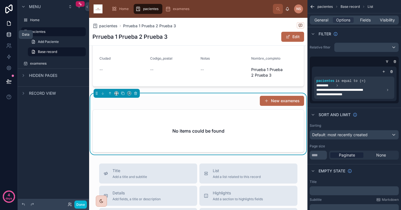
click at [11, 36] on icon at bounding box center [9, 35] width 6 height 6
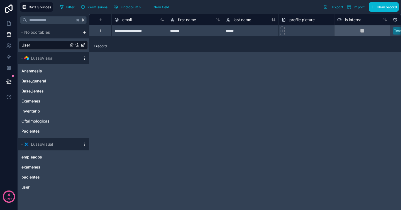
click at [84, 60] on icon "scrollable content" at bounding box center [84, 58] width 4 height 4
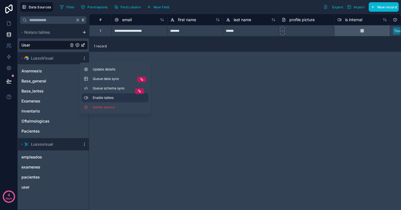
click at [115, 98] on span "Enable tables" at bounding box center [119, 97] width 53 height 4
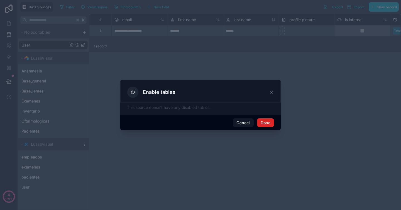
click at [268, 123] on button "Done" at bounding box center [265, 122] width 17 height 9
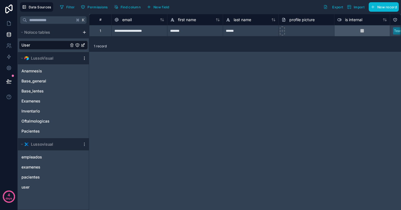
click at [84, 59] on icon "scrollable content" at bounding box center [84, 59] width 0 height 0
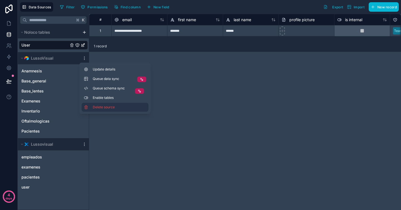
click at [100, 107] on span "Delete source" at bounding box center [113, 107] width 40 height 4
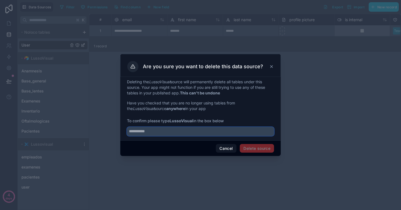
click at [231, 132] on input "text" at bounding box center [200, 131] width 147 height 9
type input "**********"
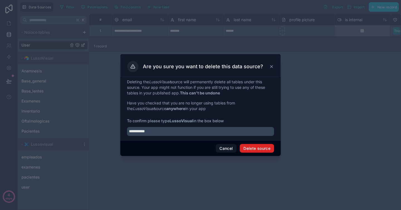
click at [268, 146] on button "Delete source" at bounding box center [257, 148] width 34 height 9
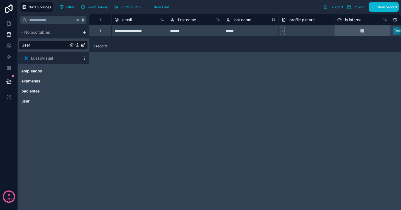
click at [200, 82] on div "**********" at bounding box center [245, 112] width 312 height 196
click at [11, 45] on icon at bounding box center [9, 46] width 6 height 6
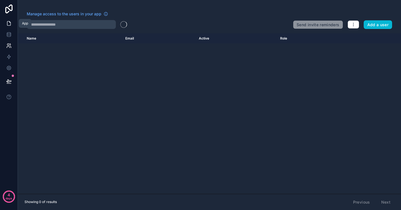
click at [10, 23] on icon at bounding box center [8, 23] width 3 height 4
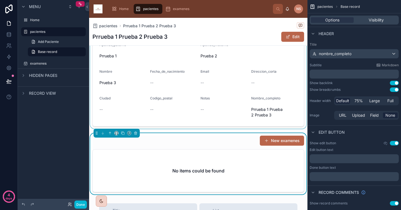
scroll to position [92, 0]
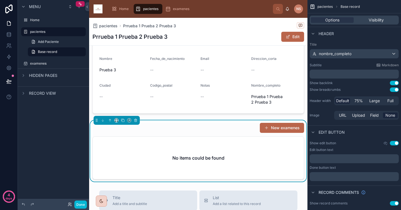
click at [234, 127] on div "New examenes" at bounding box center [198, 127] width 212 height 11
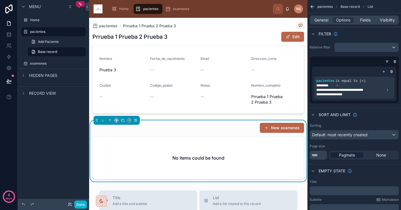
click at [366, 34] on div "Filter" at bounding box center [354, 33] width 94 height 13
click at [382, 78] on div "scrollable content" at bounding box center [380, 77] width 8 height 8
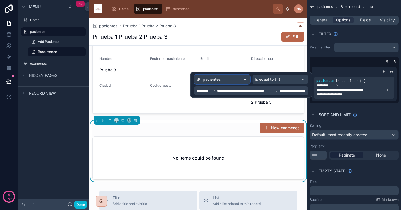
click at [238, 79] on div "pacientes" at bounding box center [221, 79] width 55 height 9
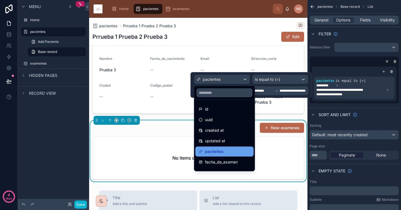
click at [238, 151] on div "pacientes" at bounding box center [224, 151] width 51 height 7
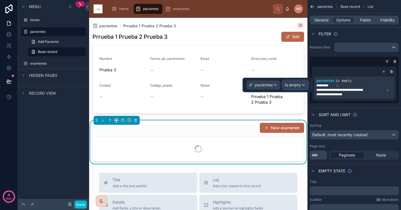
click at [296, 85] on span "Is empty" at bounding box center [293, 85] width 16 height 6
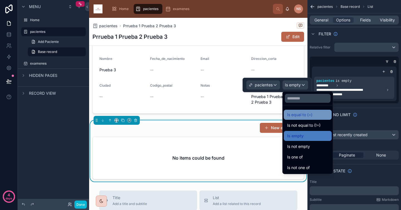
click at [305, 114] on span "Is equal to (=)" at bounding box center [299, 114] width 25 height 7
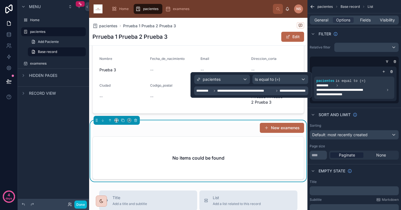
click at [266, 91] on span "**********" at bounding box center [245, 90] width 57 height 4
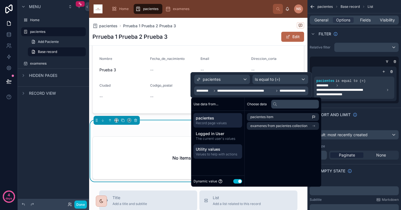
click at [226, 153] on span "Values to help with actions" at bounding box center [218, 154] width 44 height 4
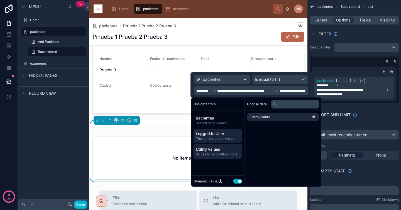
click at [227, 138] on span "The current user's values" at bounding box center [218, 138] width 44 height 4
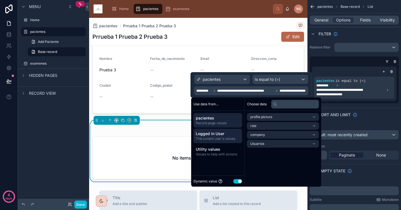
click at [227, 121] on span "Record page values" at bounding box center [218, 123] width 44 height 4
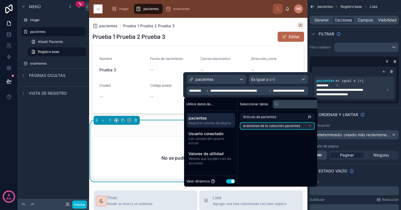
click at [282, 126] on font "exámenes de la colección pacientes" at bounding box center [271, 126] width 57 height 4
click at [272, 119] on font "exámenes de la colección pacientes" at bounding box center [277, 117] width 57 height 4
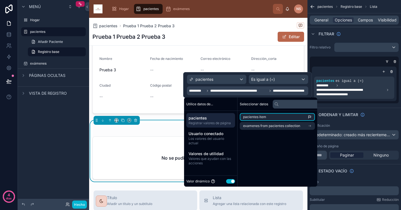
click at [272, 119] on li "pacientes item" at bounding box center [277, 117] width 75 height 8
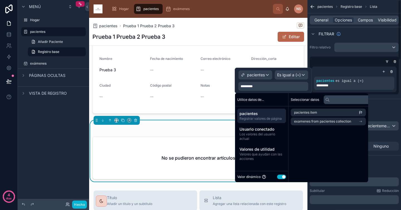
click at [379, 163] on div "Estado vacío" at bounding box center [354, 161] width 94 height 13
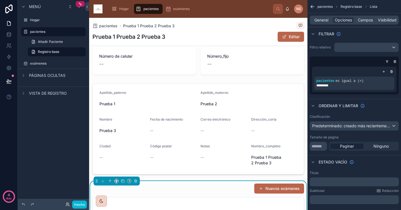
scroll to position [31, 0]
click at [271, 191] on font "Nuevos exámenes" at bounding box center [282, 188] width 34 height 5
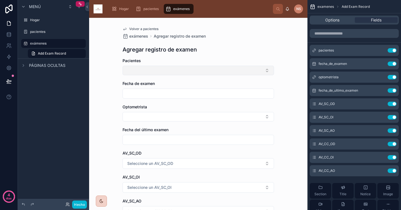
click at [227, 69] on button "Botón Seleccionar" at bounding box center [197, 70] width 151 height 9
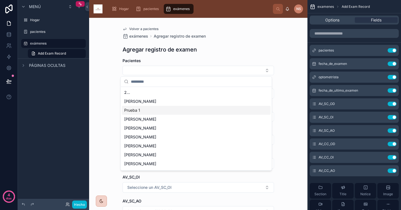
click at [195, 106] on div "Prueba 1" at bounding box center [196, 110] width 149 height 9
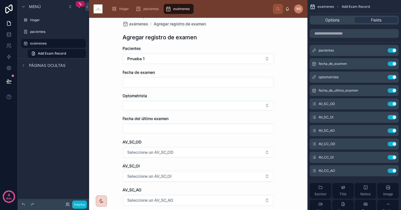
scroll to position [13, 0]
click at [221, 77] on div at bounding box center [197, 82] width 151 height 10
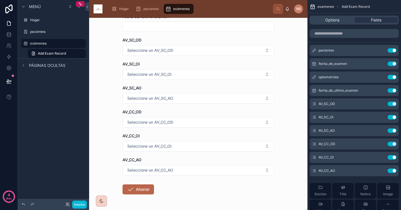
scroll to position [134, 0]
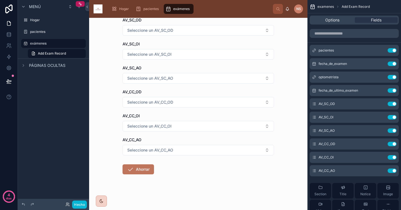
click at [145, 170] on font "Ahorrar" at bounding box center [143, 169] width 14 height 5
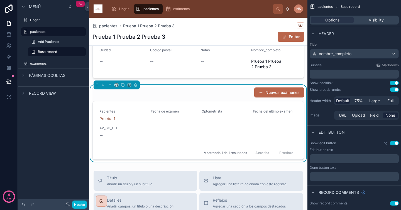
scroll to position [129, 0]
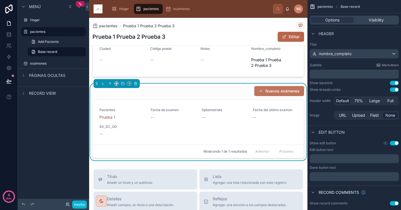
click at [270, 93] on font "Nuevos exámenes" at bounding box center [282, 90] width 34 height 5
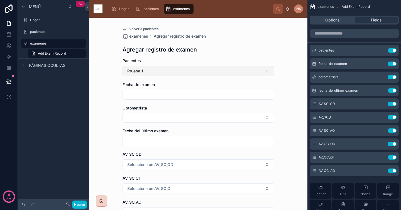
click at [167, 72] on button "Prueba 1" at bounding box center [197, 71] width 151 height 11
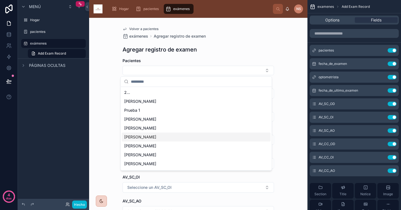
scroll to position [17, 0]
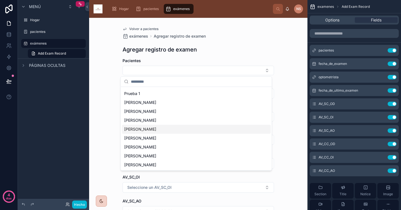
click at [159, 130] on div "Vázquez" at bounding box center [196, 129] width 149 height 9
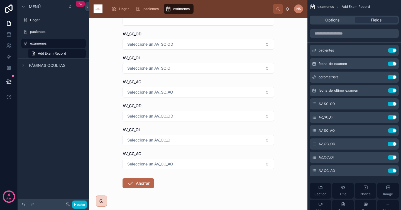
scroll to position [134, 0]
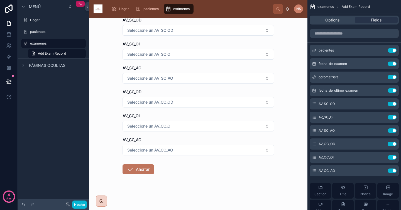
click at [148, 168] on button "Ahorrar" at bounding box center [137, 169] width 31 height 10
click at [145, 169] on font "Ahorrar" at bounding box center [143, 169] width 14 height 5
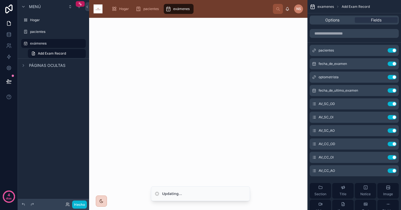
scroll to position [0, 0]
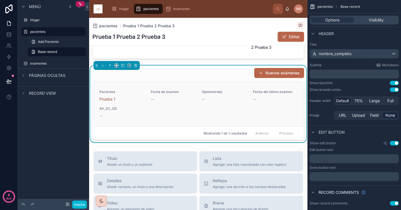
scroll to position [146, 0]
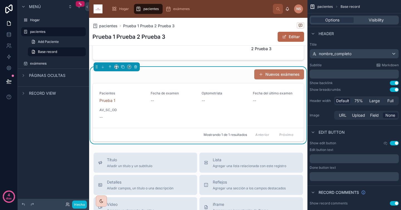
click at [270, 75] on font "Nuevos exámenes" at bounding box center [282, 74] width 34 height 5
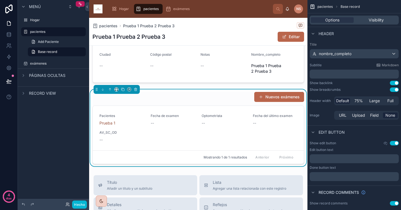
scroll to position [127, 0]
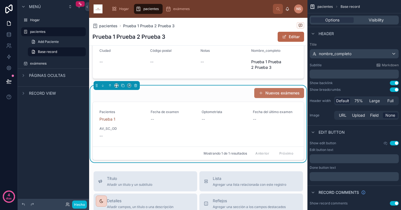
click at [278, 90] on font "Nuevos exámenes" at bounding box center [282, 93] width 34 height 6
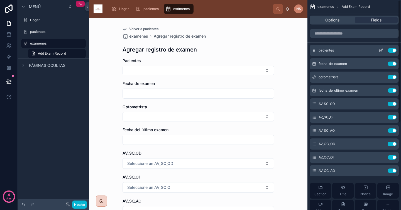
click at [380, 51] on icon "contenido desplazable" at bounding box center [380, 50] width 4 height 4
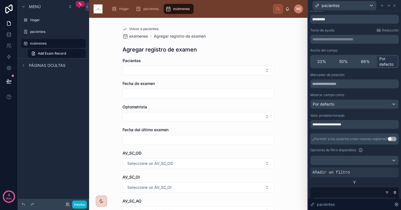
scroll to position [25, 0]
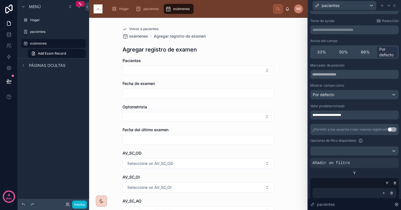
click at [352, 116] on div "**********" at bounding box center [354, 114] width 88 height 9
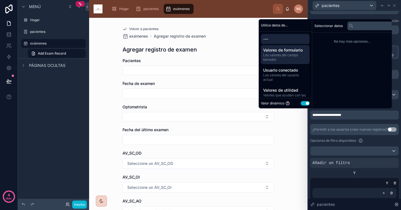
click at [291, 57] on span "Los valores del campo borrador" at bounding box center [285, 57] width 44 height 9
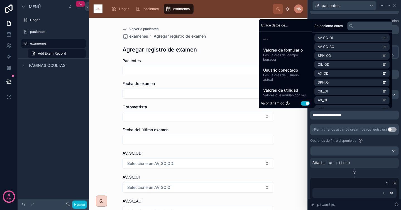
scroll to position [115, 0]
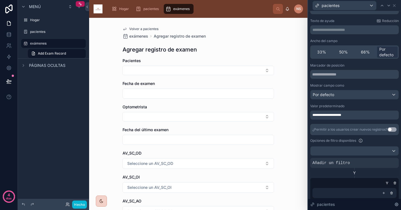
click at [357, 121] on div "**********" at bounding box center [354, 154] width 88 height 183
click at [387, 130] on button "Utilizar configuración" at bounding box center [391, 129] width 9 height 4
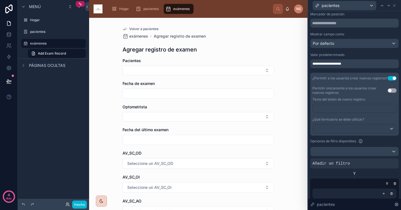
scroll to position [78, 0]
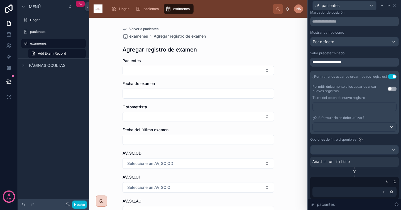
click at [387, 77] on button "Utilizar configuración" at bounding box center [391, 76] width 9 height 4
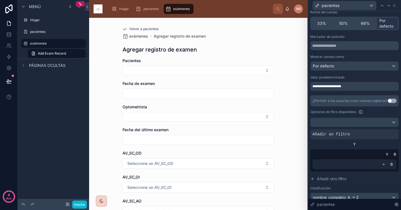
scroll to position [53, 0]
click at [348, 66] on div "Por defecto" at bounding box center [354, 66] width 88 height 9
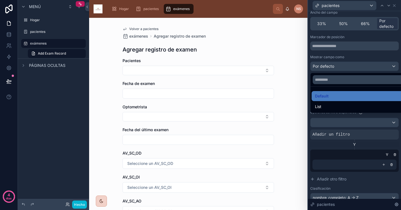
click at [348, 66] on div at bounding box center [354, 105] width 93 height 210
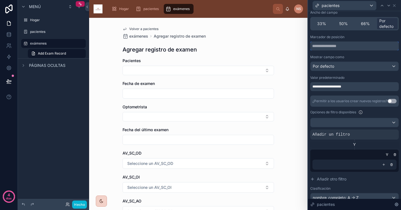
click at [348, 45] on input "text" at bounding box center [354, 45] width 88 height 9
click at [353, 38] on div "Marcador de posición" at bounding box center [354, 37] width 88 height 4
click at [350, 87] on div "**********" at bounding box center [354, 86] width 88 height 9
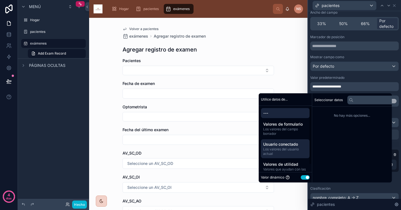
scroll to position [8, 0]
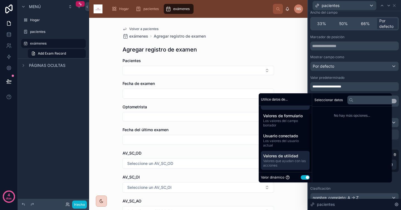
click at [291, 157] on font "Valores de utilidad" at bounding box center [280, 155] width 35 height 5
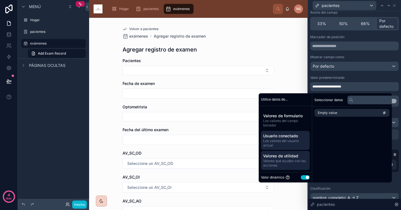
click at [290, 144] on span "Los valores del usuario actual" at bounding box center [285, 143] width 44 height 9
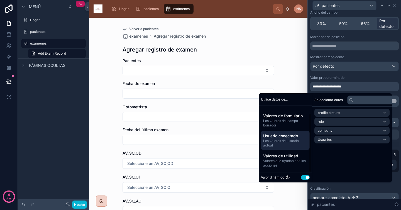
click at [296, 137] on font "Usuario conectado" at bounding box center [280, 135] width 35 height 5
click at [291, 121] on font "Los valores del campo borrador" at bounding box center [280, 123] width 35 height 9
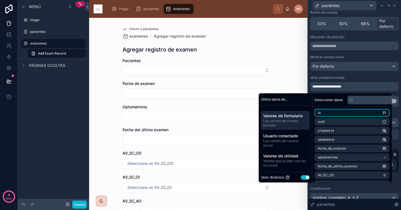
click at [346, 115] on li "id" at bounding box center [351, 113] width 75 height 8
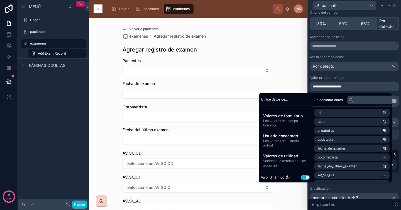
click at [354, 74] on div "**********" at bounding box center [354, 126] width 88 height 183
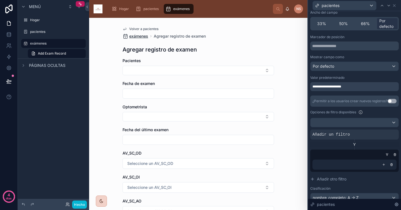
click at [140, 36] on font "exámenes" at bounding box center [138, 36] width 19 height 5
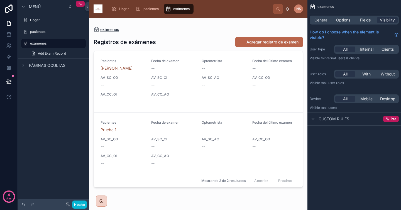
click at [114, 31] on font "exámenes" at bounding box center [109, 29] width 19 height 5
click at [147, 11] on font "pacientes" at bounding box center [150, 9] width 15 height 4
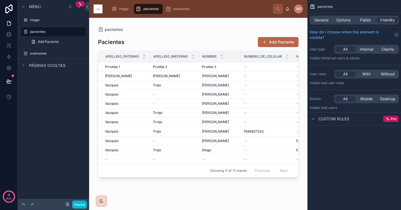
click at [231, 68] on div at bounding box center [198, 110] width 218 height 185
click at [231, 68] on div "Prueba 3 Prueba 3" at bounding box center [219, 67] width 35 height 4
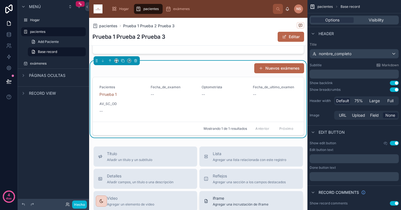
scroll to position [109, 0]
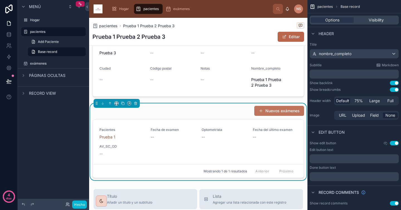
click at [274, 113] on font "Nuevos exámenes" at bounding box center [282, 110] width 34 height 5
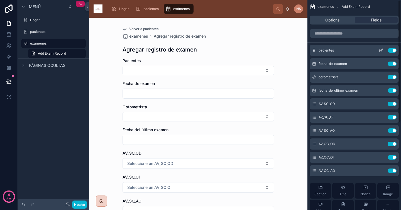
click at [379, 53] on div "pacientes Use setting" at bounding box center [353, 50] width 89 height 11
click at [379, 51] on icon "contenido desplazable" at bounding box center [380, 51] width 3 height 3
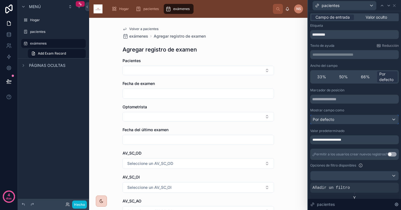
click at [365, 121] on div "Por defecto" at bounding box center [354, 119] width 88 height 9
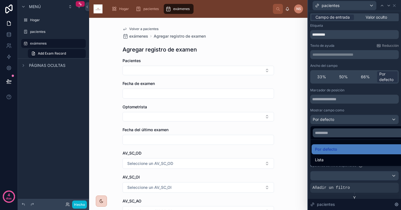
click at [372, 107] on div at bounding box center [354, 105] width 93 height 210
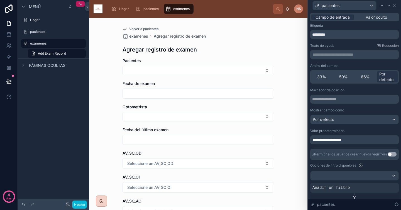
click at [367, 137] on div "**********" at bounding box center [354, 139] width 88 height 9
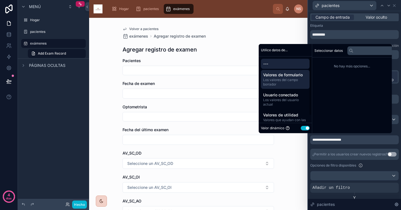
click at [295, 81] on font "Los valores del campo borrador" at bounding box center [280, 82] width 35 height 9
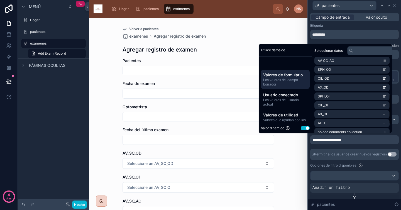
scroll to position [115, 0]
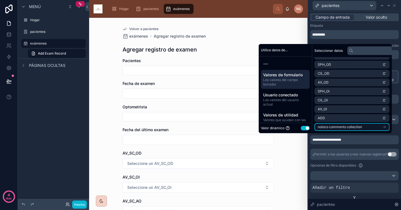
click at [346, 127] on span "noloco comments collection" at bounding box center [340, 127] width 44 height 4
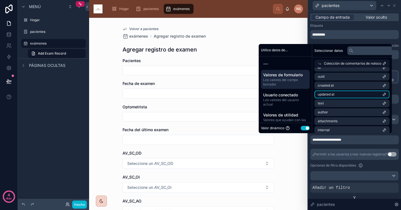
scroll to position [0, 0]
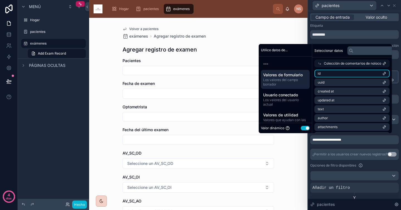
click at [342, 74] on li "id" at bounding box center [351, 74] width 75 height 8
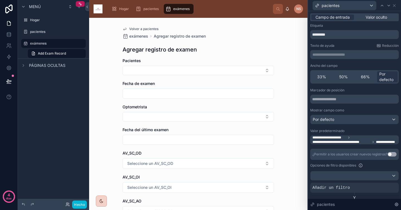
click at [368, 146] on div "**********" at bounding box center [354, 179] width 88 height 183
click at [148, 28] on font "Volver a pacientes" at bounding box center [143, 29] width 29 height 4
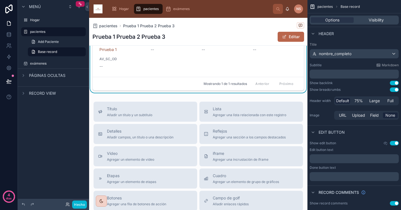
scroll to position [134, 0]
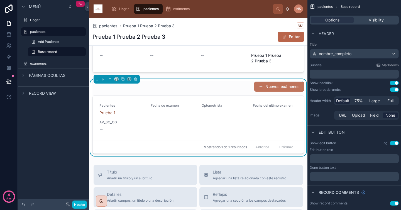
click at [281, 90] on button "Nuevos exámenes" at bounding box center [279, 87] width 50 height 10
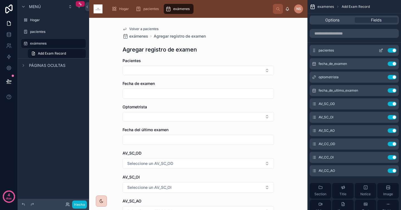
click at [381, 50] on icon "contenido desplazable" at bounding box center [381, 50] width 2 height 2
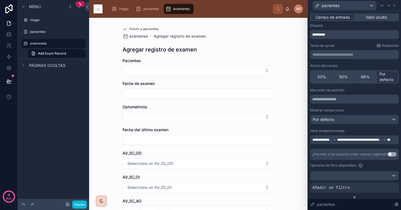
click at [397, 3] on div "pacientes" at bounding box center [354, 5] width 88 height 11
click at [394, 6] on icon at bounding box center [394, 5] width 4 height 4
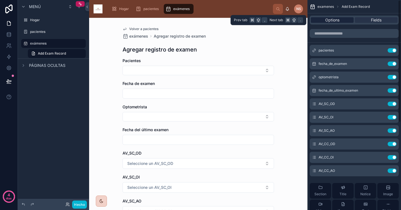
click at [337, 20] on span "Options" at bounding box center [332, 20] width 14 height 6
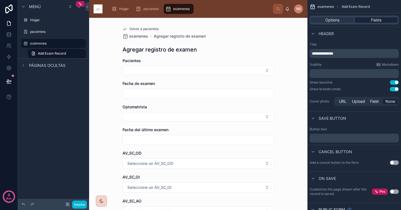
click at [368, 18] on div "Fields" at bounding box center [376, 20] width 43 height 6
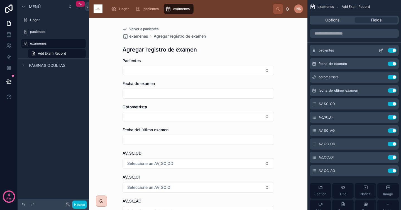
click at [379, 49] on icon "contenido desplazable" at bounding box center [380, 50] width 4 height 4
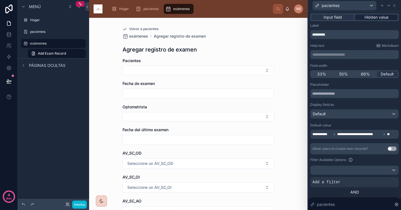
click at [378, 19] on span "Hidden value" at bounding box center [376, 17] width 24 height 6
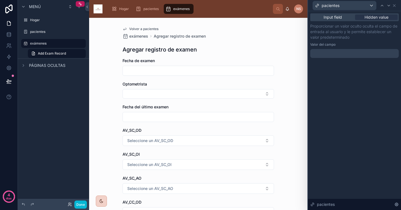
click at [364, 53] on div at bounding box center [354, 53] width 88 height 9
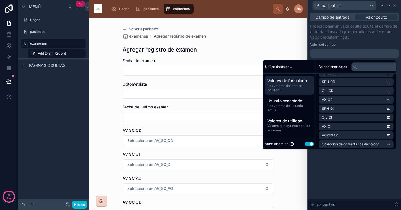
scroll to position [115, 0]
click at [348, 36] on font "Proporcionar un valor oculto oculta el campo de entrada al usuario y le permite…" at bounding box center [353, 32] width 87 height 16
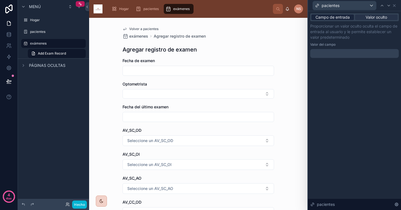
click at [336, 18] on font "Campo de entrada" at bounding box center [332, 17] width 34 height 5
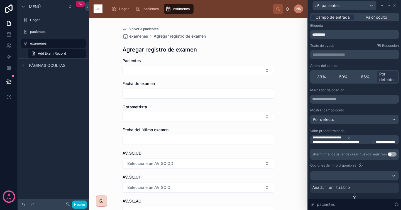
click at [356, 57] on div "**********" at bounding box center [354, 54] width 88 height 9
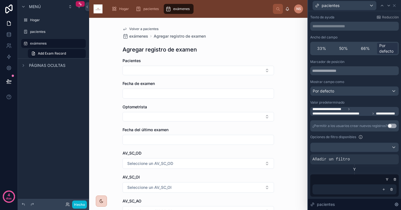
scroll to position [32, 0]
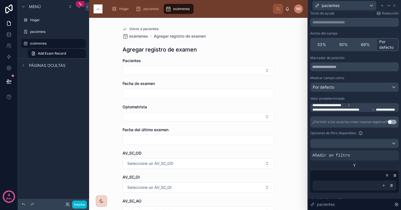
click at [359, 108] on font "**********" at bounding box center [335, 109] width 47 height 3
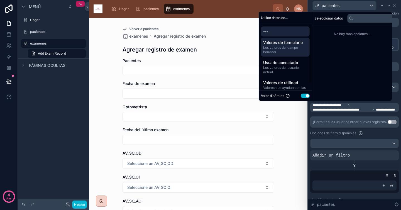
click at [296, 49] on span "Los valores del campo borrador" at bounding box center [285, 49] width 44 height 9
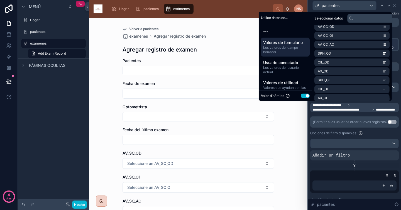
scroll to position [115, 0]
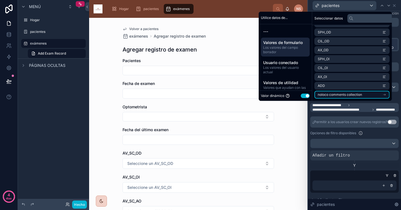
click at [350, 95] on span "noloco comments collection" at bounding box center [340, 94] width 44 height 4
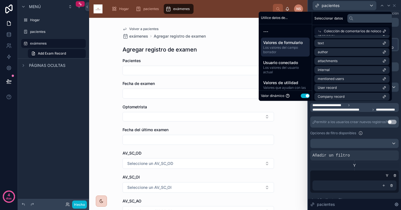
scroll to position [0, 0]
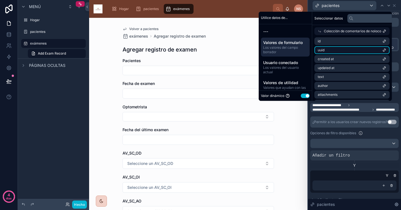
click at [342, 50] on li "uuid" at bounding box center [351, 50] width 75 height 8
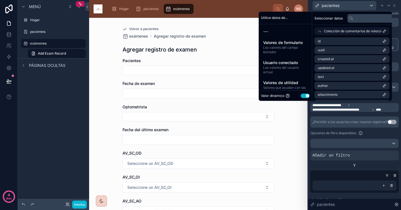
click at [355, 115] on div "**********" at bounding box center [354, 147] width 88 height 183
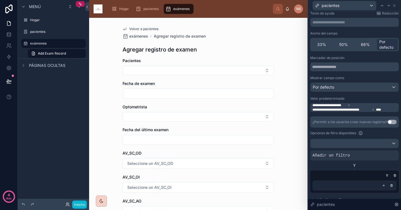
click at [147, 29] on font "Volver a pacientes" at bounding box center [143, 29] width 29 height 4
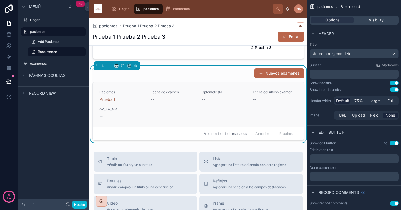
scroll to position [130, 0]
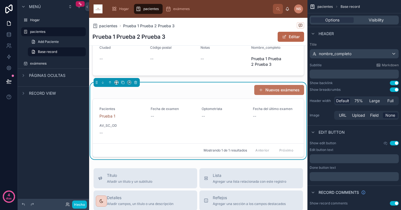
click at [283, 91] on font "Nuevos exámenes" at bounding box center [282, 89] width 34 height 5
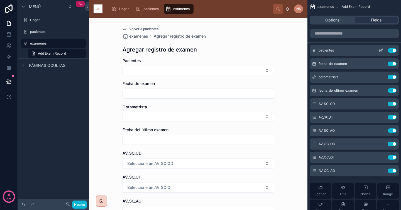
click at [394, 48] on button "Use setting" at bounding box center [391, 50] width 9 height 4
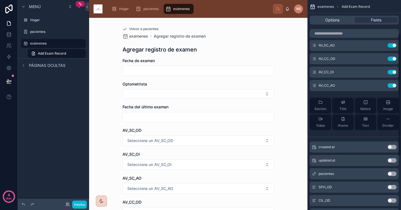
scroll to position [112, 0]
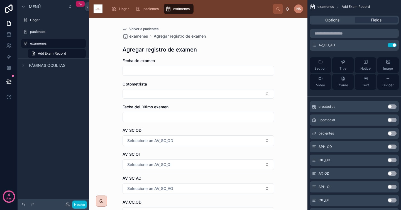
click at [390, 132] on button "Use setting" at bounding box center [391, 133] width 9 height 4
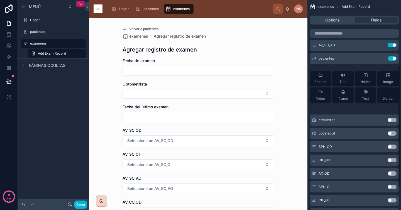
scroll to position [0, 0]
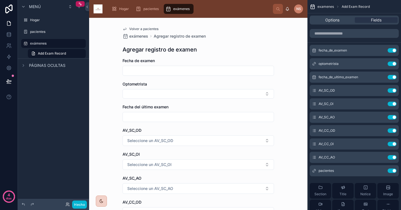
click at [151, 29] on font "Volver a pacientes" at bounding box center [143, 29] width 29 height 4
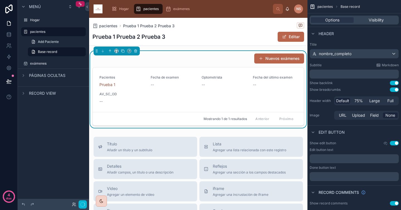
scroll to position [138, 0]
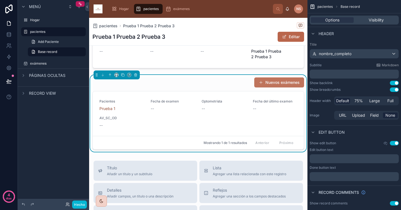
click at [272, 82] on font "Nuevos exámenes" at bounding box center [282, 82] width 34 height 5
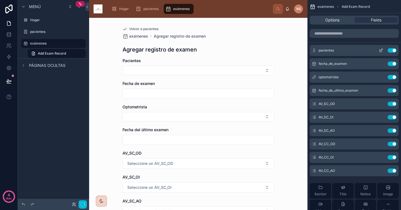
click at [380, 50] on icon "contenido desplazable" at bounding box center [380, 50] width 4 height 4
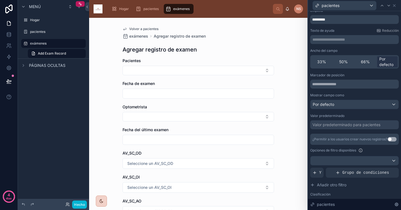
scroll to position [16, 0]
click at [357, 126] on font "Valor predeterminado para pacientes" at bounding box center [346, 123] width 68 height 5
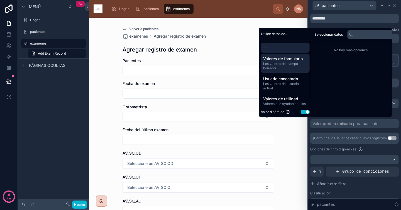
click at [290, 62] on font "Los valores del campo borrador" at bounding box center [280, 66] width 35 height 9
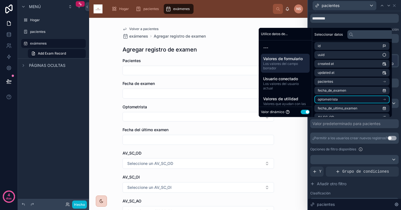
scroll to position [0, 0]
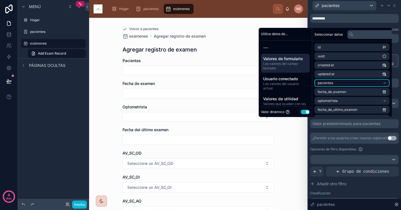
click at [338, 81] on li "pacientes" at bounding box center [351, 83] width 75 height 8
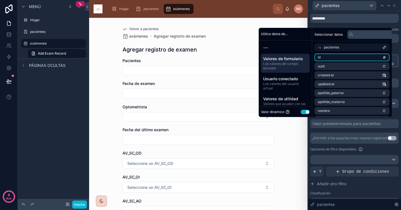
click at [348, 55] on li "id" at bounding box center [351, 57] width 75 height 8
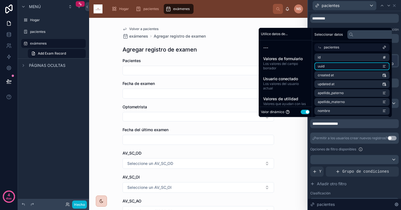
click at [354, 67] on li "uuid" at bounding box center [351, 66] width 75 height 8
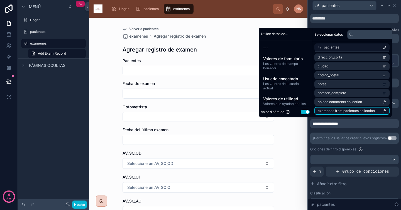
click at [351, 110] on span "examenes from pacientes collection" at bounding box center [346, 111] width 57 height 4
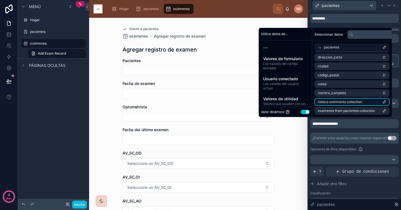
click at [352, 98] on li "noloco comments collection" at bounding box center [351, 102] width 75 height 8
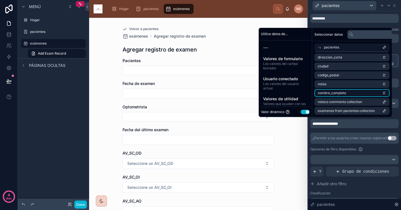
click at [355, 93] on li "nombre_completo" at bounding box center [351, 93] width 75 height 8
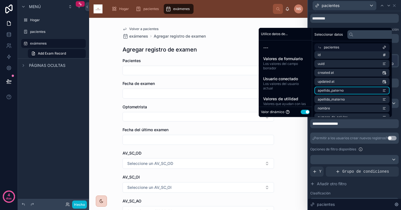
click at [354, 90] on li "apellido_paterno" at bounding box center [351, 91] width 75 height 8
click at [355, 131] on div "**********" at bounding box center [354, 147] width 88 height 151
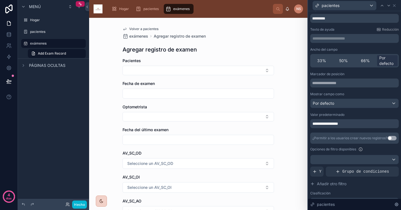
click at [144, 27] on font "Volver a pacientes" at bounding box center [143, 29] width 29 height 4
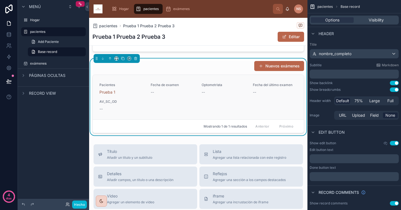
scroll to position [153, 0]
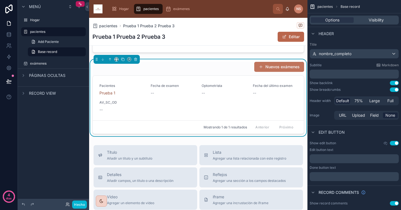
click at [283, 65] on font "Nuevos exámenes" at bounding box center [282, 66] width 34 height 5
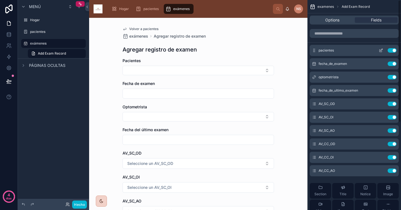
click at [383, 51] on icon "contenido desplazable" at bounding box center [380, 50] width 4 height 4
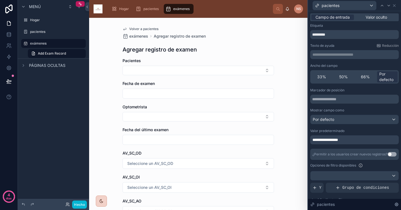
click at [355, 135] on div "**********" at bounding box center [354, 139] width 88 height 9
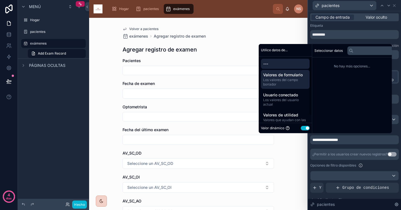
click at [300, 80] on span "Los valores del campo borrador" at bounding box center [285, 82] width 44 height 9
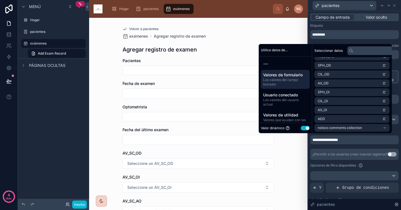
scroll to position [115, 0]
click at [364, 146] on div "**********" at bounding box center [354, 163] width 88 height 151
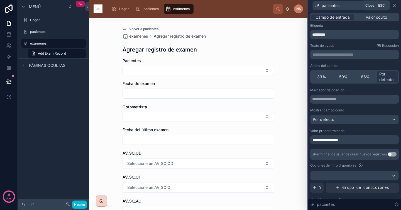
click at [394, 6] on icon at bounding box center [394, 5] width 4 height 4
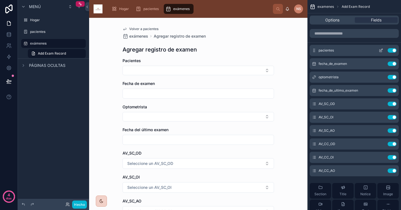
click at [391, 51] on button "Use setting" at bounding box center [391, 50] width 9 height 4
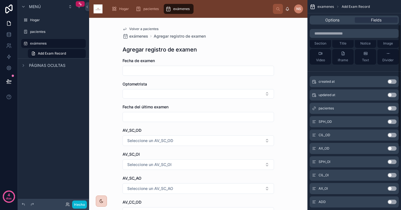
scroll to position [150, 0]
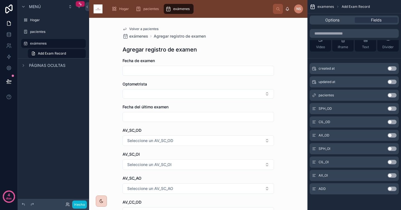
click at [392, 95] on button "Use setting" at bounding box center [391, 95] width 9 height 4
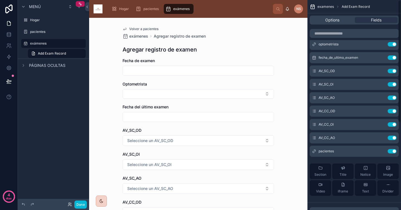
scroll to position [0, 0]
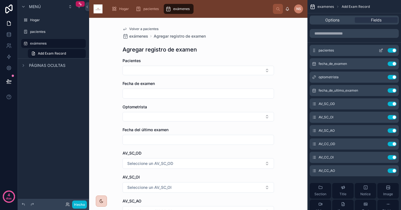
click at [385, 51] on div "Use setting" at bounding box center [386, 50] width 20 height 4
click at [381, 51] on icon "contenido desplazable" at bounding box center [380, 50] width 4 height 4
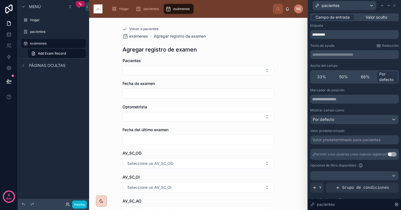
click at [361, 140] on font "Valor predeterminado para pacientes" at bounding box center [346, 139] width 68 height 5
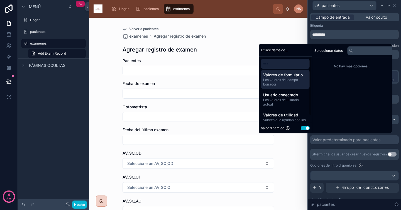
click at [288, 78] on font "Los valores del campo borrador" at bounding box center [280, 82] width 35 height 9
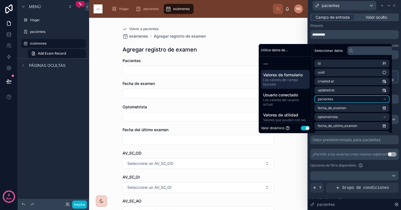
click at [352, 98] on li "pacientes" at bounding box center [351, 99] width 75 height 8
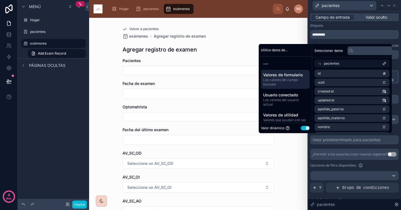
click at [366, 145] on div "Marcador de posición Mostrar campo como Por defecto Valor predeterminado Valor …" at bounding box center [354, 163] width 88 height 151
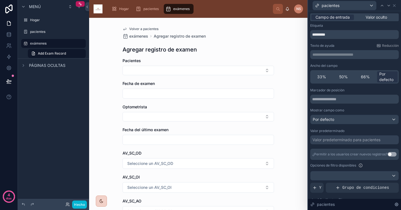
click at [363, 142] on font "Valor predeterminado para pacientes" at bounding box center [346, 139] width 68 height 5
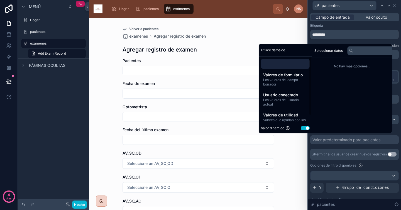
click at [303, 89] on div "--- Valores de formulario Los valores del campo borrador Usuario conectado Los …" at bounding box center [285, 93] width 53 height 75
click at [302, 82] on span "Los valores del campo borrador" at bounding box center [285, 82] width 44 height 9
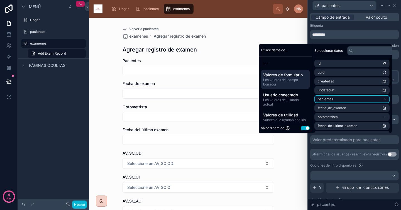
click at [339, 98] on li "pacientes" at bounding box center [351, 99] width 75 height 8
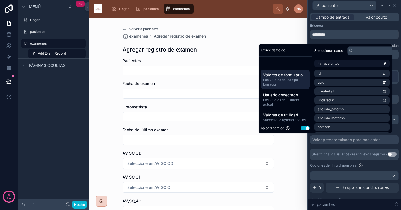
click at [367, 63] on div "pacientes" at bounding box center [351, 64] width 75 height 8
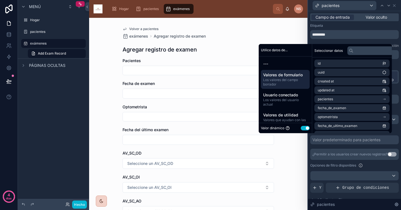
click at [376, 152] on font "¿Permitir a los usuarios crear nuevos registros?" at bounding box center [349, 154] width 75 height 4
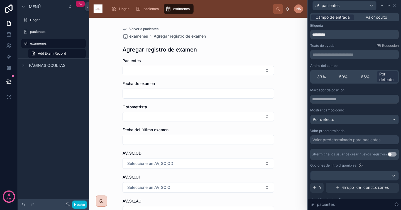
click at [370, 142] on div "Valor predeterminado para pacientes" at bounding box center [354, 139] width 88 height 9
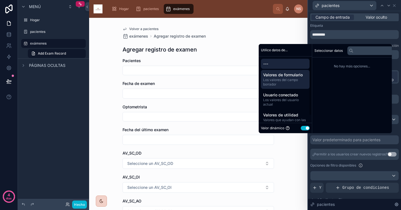
click at [289, 78] on font "Los valores del campo borrador" at bounding box center [280, 82] width 35 height 9
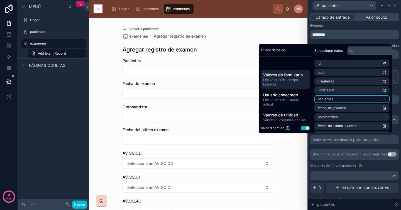
click at [342, 101] on li "pacientes" at bounding box center [351, 99] width 75 height 8
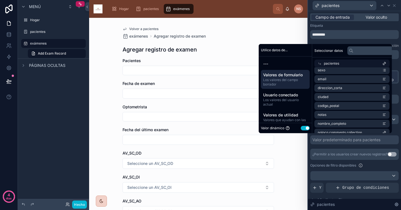
scroll to position [107, 0]
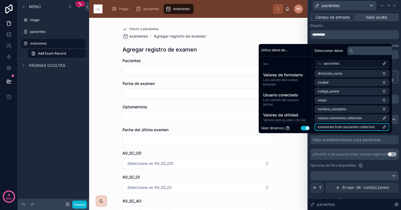
click at [361, 125] on span "examenes from pacientes collection" at bounding box center [346, 127] width 57 height 4
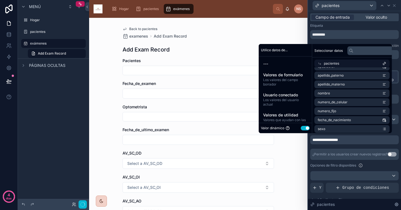
scroll to position [11, 0]
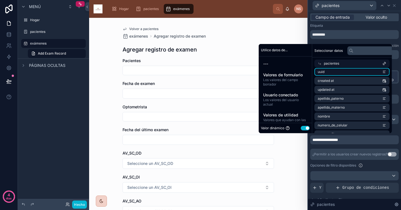
click at [344, 74] on li "uuid" at bounding box center [351, 72] width 75 height 8
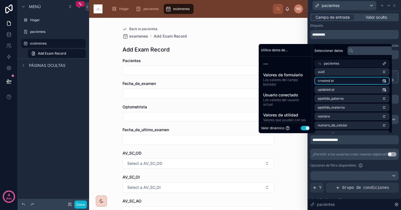
click at [341, 81] on li "created at" at bounding box center [351, 81] width 75 height 8
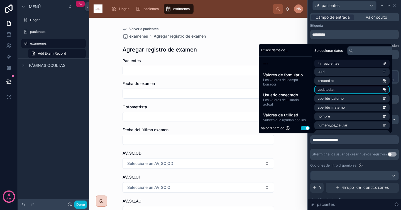
click at [341, 87] on li "updated at" at bounding box center [351, 90] width 75 height 8
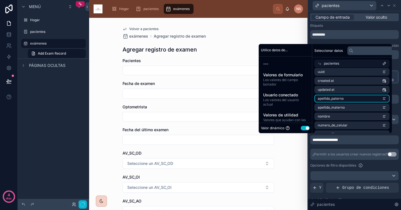
click at [344, 96] on li "apellido_paterno" at bounding box center [351, 99] width 75 height 8
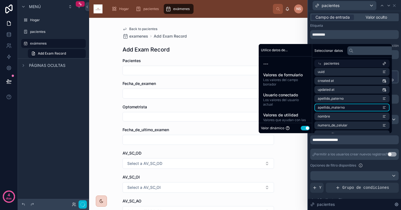
click at [345, 106] on li "apellido_materno" at bounding box center [351, 108] width 75 height 8
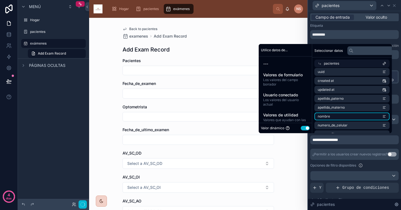
click at [345, 115] on li "nombre" at bounding box center [351, 116] width 75 height 8
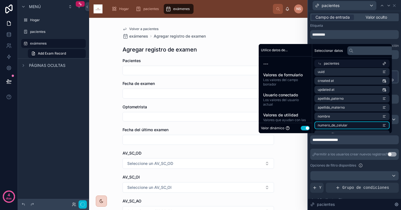
click at [347, 123] on li "numero_de_celular" at bounding box center [351, 125] width 75 height 8
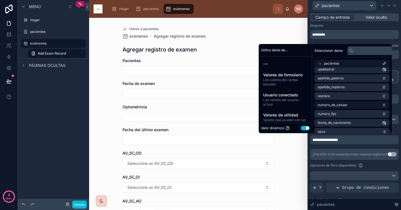
scroll to position [41, 0]
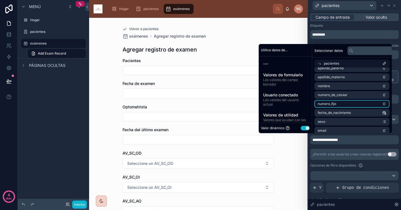
click at [347, 104] on li "numero_fijo" at bounding box center [351, 104] width 75 height 8
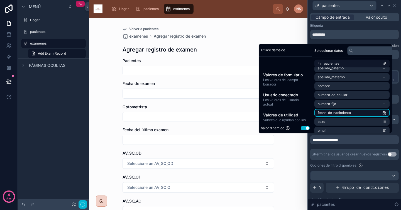
click at [347, 110] on li "fecha_de_nacimiento" at bounding box center [351, 113] width 75 height 8
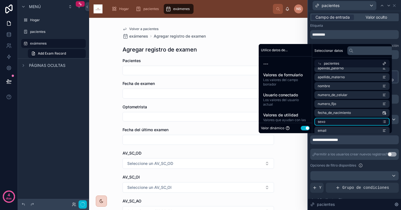
click at [347, 119] on li "sexo" at bounding box center [351, 122] width 75 height 8
click at [346, 127] on li "email" at bounding box center [351, 131] width 75 height 8
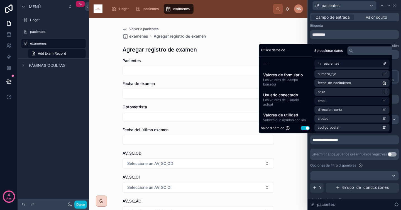
scroll to position [79, 0]
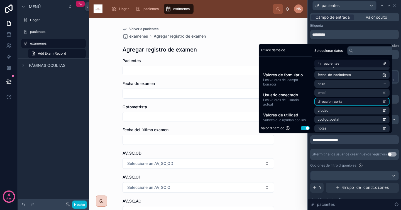
click at [345, 100] on li "direccion_corta" at bounding box center [351, 102] width 75 height 8
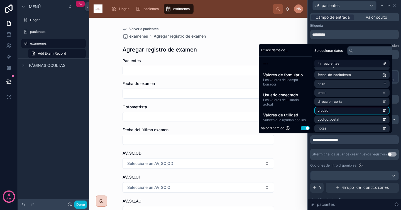
click at [345, 111] on li "ciudad" at bounding box center [351, 111] width 75 height 8
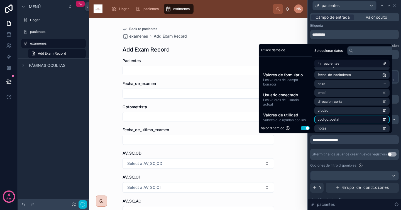
click at [345, 118] on li "codigo_postal" at bounding box center [351, 119] width 75 height 8
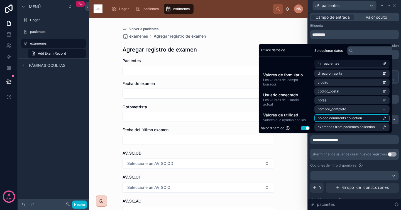
click at [344, 114] on li "noloco comments collection" at bounding box center [351, 118] width 75 height 8
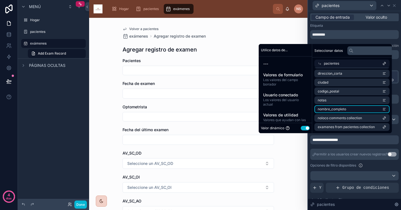
click at [349, 107] on li "nombre_completo" at bounding box center [351, 109] width 75 height 8
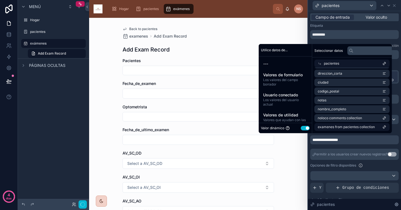
click at [350, 124] on li "examenes from pacientes collection" at bounding box center [351, 127] width 75 height 8
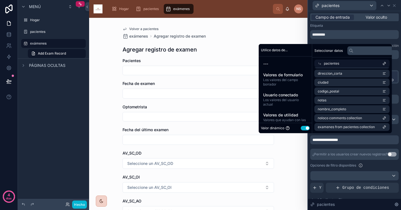
click at [335, 44] on div "Seleccionar datos" at bounding box center [352, 50] width 80 height 13
click at [291, 59] on div "---" at bounding box center [285, 64] width 49 height 10
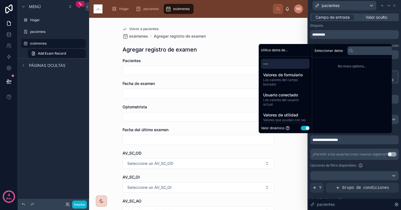
scroll to position [0, 0]
click at [352, 152] on font "¿Permitir a los usuarios crear nuevos registros?" at bounding box center [349, 154] width 75 height 4
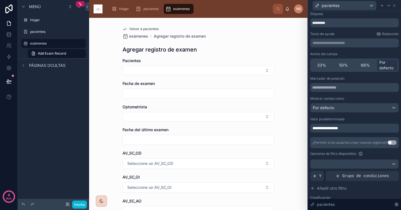
scroll to position [20, 0]
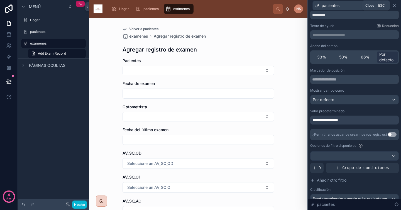
click at [395, 6] on icon at bounding box center [394, 5] width 4 height 4
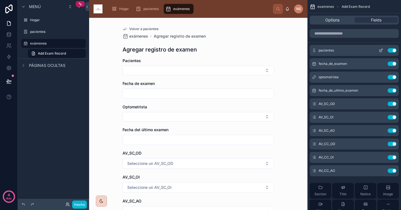
click at [392, 53] on div "pacientes Use setting" at bounding box center [353, 50] width 89 height 11
click at [392, 51] on button "Use setting" at bounding box center [391, 50] width 9 height 4
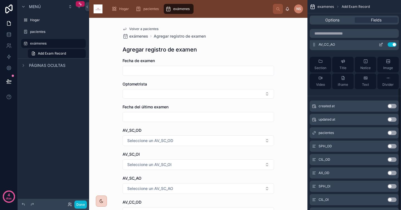
scroll to position [150, 0]
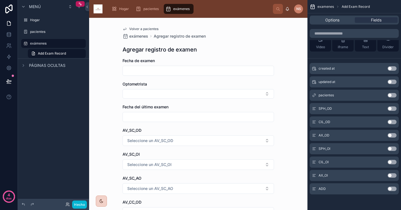
click at [383, 96] on div "pacientes Use setting" at bounding box center [353, 95] width 89 height 11
click at [397, 94] on div "pacientes Use setting" at bounding box center [353, 95] width 89 height 11
click at [394, 95] on button "Use setting" at bounding box center [391, 95] width 9 height 4
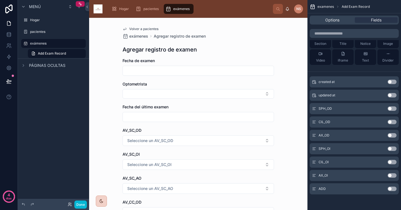
click at [142, 29] on font "Volver a pacientes" at bounding box center [143, 29] width 29 height 4
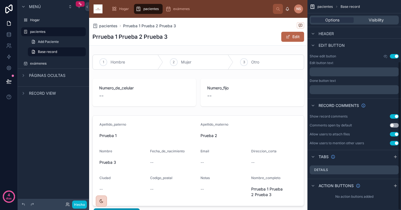
scroll to position [87, 0]
click at [149, 9] on font "pacientes" at bounding box center [150, 9] width 15 height 4
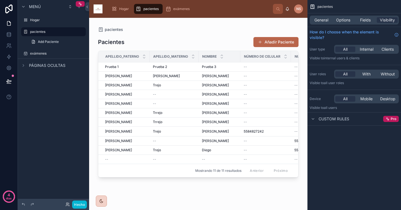
click at [264, 41] on div at bounding box center [198, 110] width 218 height 185
click at [277, 40] on font "Añadir Paciente" at bounding box center [278, 42] width 29 height 5
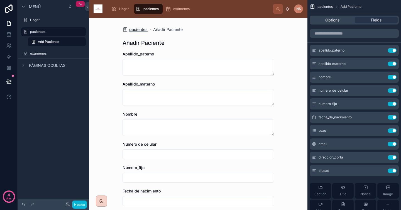
click at [140, 29] on font "pacientes" at bounding box center [138, 29] width 18 height 5
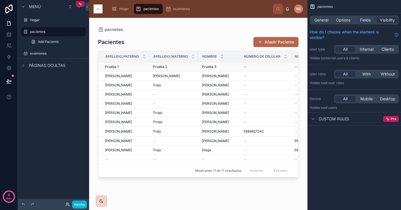
click at [231, 67] on div "Prueba 3 Prueba 3" at bounding box center [219, 67] width 35 height 4
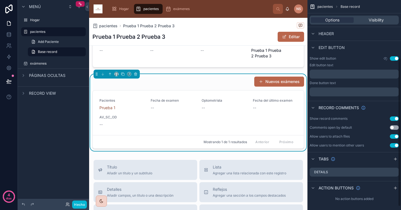
scroll to position [87, 0]
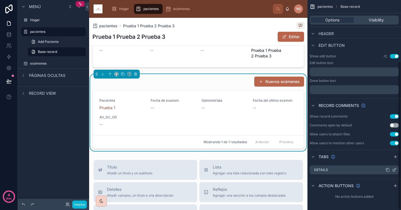
click at [394, 170] on icon "contenido desplazable" at bounding box center [394, 170] width 4 height 4
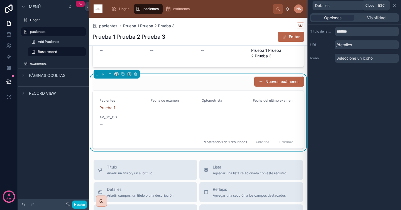
click at [395, 5] on icon at bounding box center [394, 5] width 4 height 4
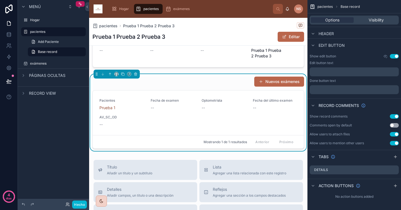
click at [284, 81] on font "Nuevos exámenes" at bounding box center [282, 81] width 34 height 5
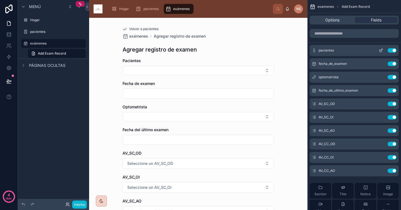
click at [381, 51] on icon "contenido desplazable" at bounding box center [380, 50] width 4 height 4
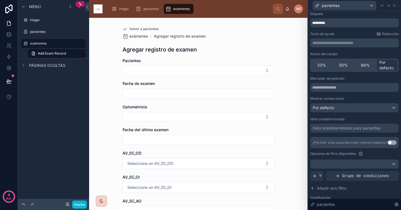
scroll to position [15, 0]
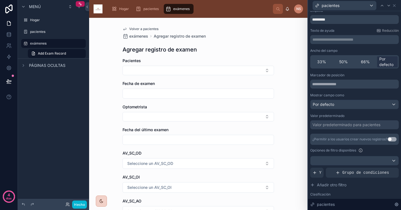
click at [389, 138] on button "Utilizar configuración" at bounding box center [391, 139] width 9 height 4
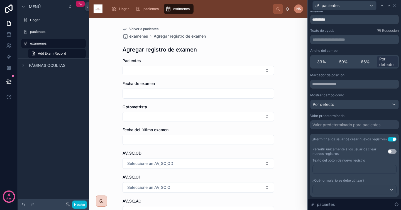
click at [374, 134] on div "¿Permitir a los usuarios crear nuevos registros? Utilizar configuración" at bounding box center [354, 139] width 88 height 11
click at [148, 28] on font "Volver a pacientes" at bounding box center [143, 29] width 29 height 4
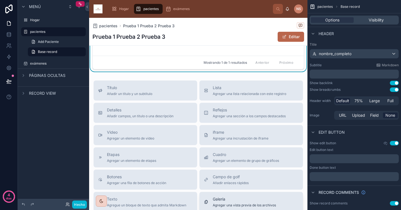
scroll to position [141, 0]
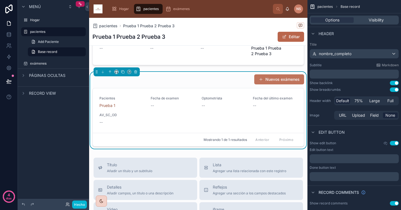
click at [278, 80] on font "Nuevos exámenes" at bounding box center [282, 79] width 34 height 5
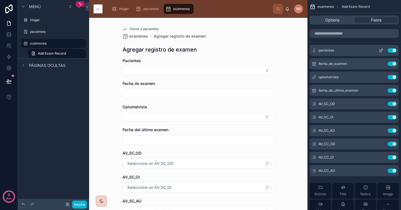
click at [381, 50] on icon "contenido desplazable" at bounding box center [380, 50] width 4 height 4
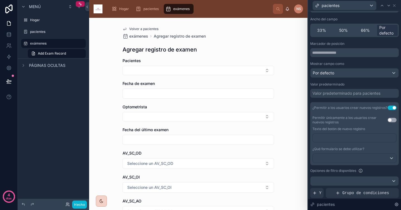
scroll to position [49, 0]
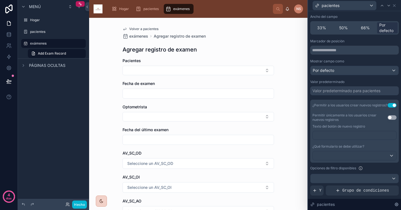
click at [387, 105] on button "Utilizar configuración" at bounding box center [391, 105] width 9 height 4
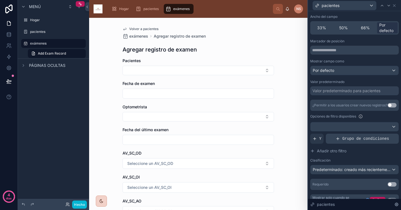
click at [370, 141] on span "Grupo de condiciones" at bounding box center [365, 139] width 47 height 6
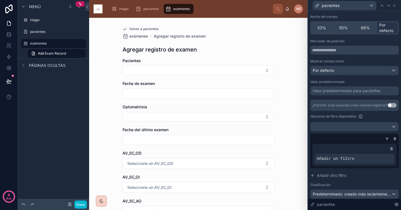
click at [353, 164] on div "Añadir un filtro" at bounding box center [354, 155] width 84 height 22
click at [378, 155] on icon at bounding box center [379, 154] width 3 height 3
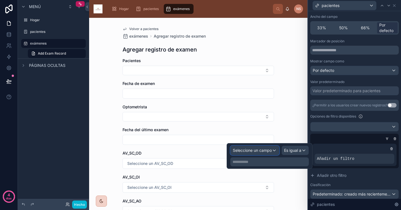
click at [262, 150] on font "Seleccione un campo" at bounding box center [252, 150] width 39 height 5
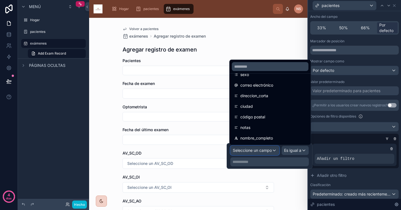
scroll to position [124, 0]
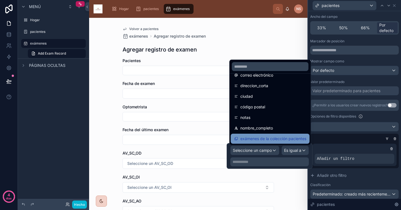
click at [291, 137] on font "exámenes de la colección pacientes" at bounding box center [273, 138] width 66 height 5
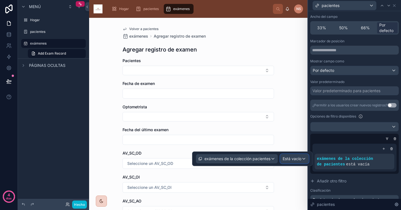
click at [296, 158] on font "Está vacío" at bounding box center [291, 158] width 19 height 5
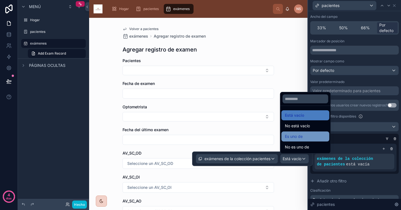
click at [307, 137] on div "Es uno de" at bounding box center [305, 136] width 41 height 7
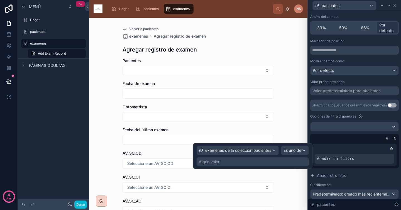
click at [247, 161] on div "Algún valor" at bounding box center [252, 161] width 112 height 9
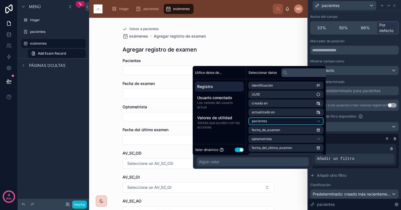
click at [281, 122] on li "pacientes" at bounding box center [285, 121] width 75 height 8
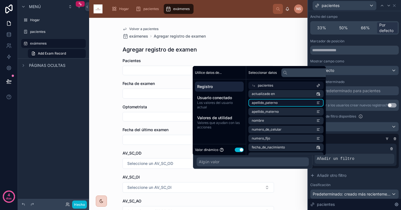
scroll to position [107, 0]
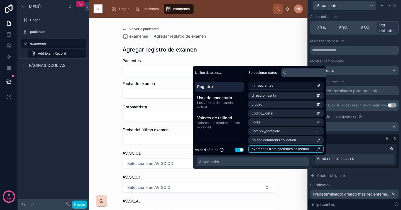
click at [302, 150] on span "examenes from pacientes collection" at bounding box center [280, 149] width 57 height 4
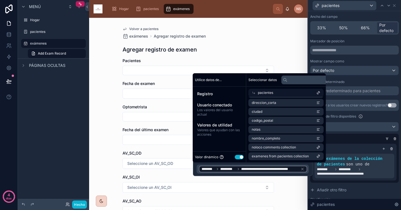
click at [348, 137] on div at bounding box center [353, 139] width 88 height 6
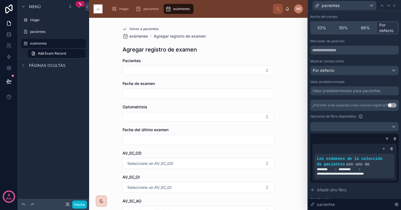
click at [149, 29] on font "Volver a pacientes" at bounding box center [143, 29] width 29 height 4
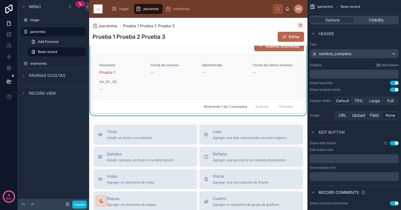
scroll to position [170, 0]
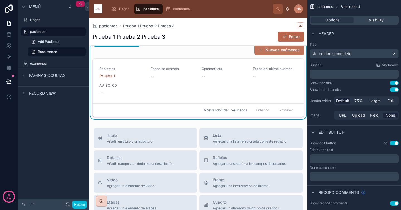
click at [280, 51] on font "Nuevos exámenes" at bounding box center [282, 49] width 34 height 5
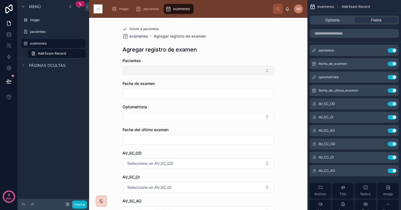
click at [245, 71] on button "Botón Seleccionar" at bounding box center [197, 70] width 151 height 9
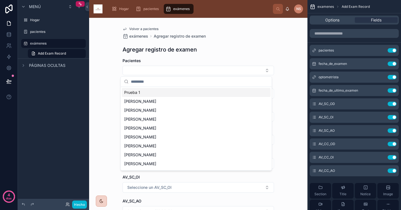
click at [261, 54] on div "Volver a pacientes exámenes Agregar registro de examen Agregar registro de exam…" at bounding box center [198, 180] width 160 height 325
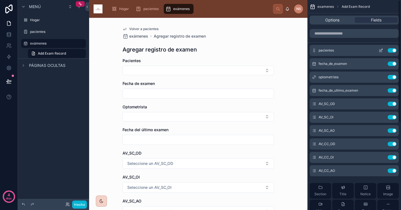
click at [381, 51] on icon "contenido desplazable" at bounding box center [381, 50] width 2 height 2
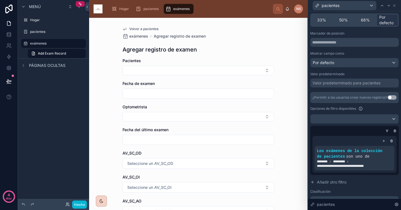
scroll to position [58, 0]
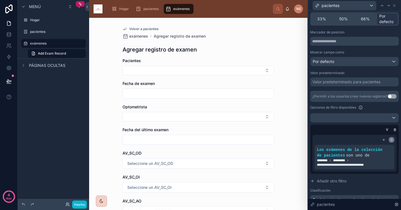
click at [389, 141] on div at bounding box center [392, 140] width 6 height 6
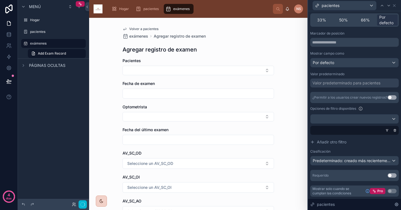
scroll to position [57, 0]
click at [368, 84] on font "Valor predeterminado para pacientes" at bounding box center [346, 82] width 68 height 5
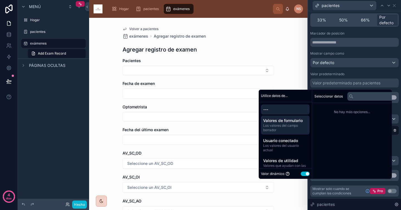
click at [293, 125] on font "Los valores del campo borrador" at bounding box center [280, 127] width 35 height 9
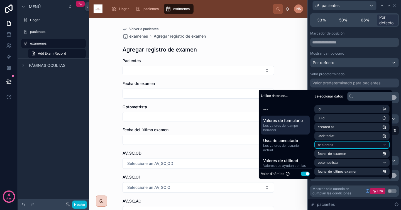
click at [345, 146] on li "pacientes" at bounding box center [351, 145] width 75 height 8
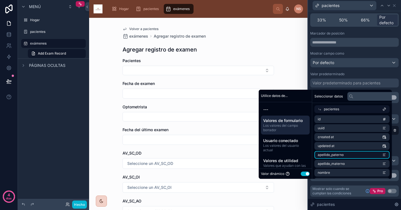
click at [361, 157] on li "apellido_paterno" at bounding box center [351, 155] width 75 height 8
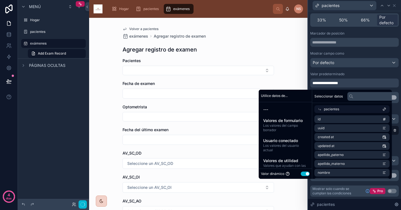
click at [352, 71] on div "**********" at bounding box center [354, 106] width 88 height 150
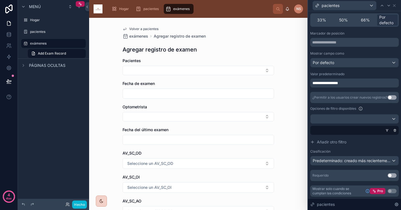
click at [354, 82] on div "**********" at bounding box center [354, 82] width 88 height 9
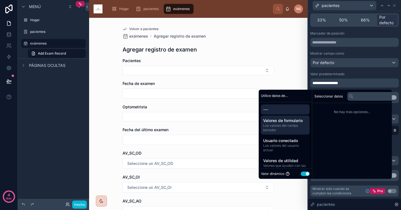
click at [292, 118] on font "Valores de formulario" at bounding box center [283, 120] width 40 height 5
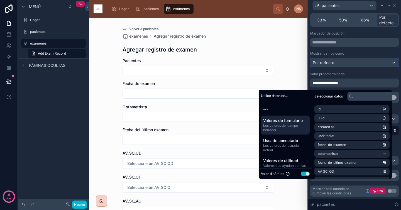
click at [351, 62] on div "Por defecto" at bounding box center [354, 62] width 88 height 9
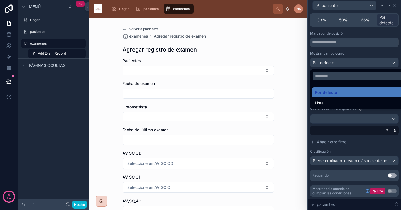
click at [140, 28] on font "Volver a pacientes" at bounding box center [143, 29] width 29 height 4
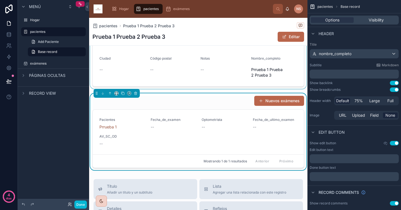
scroll to position [166, 0]
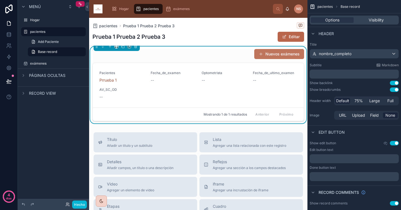
click at [279, 56] on font "Nuevos exámenes" at bounding box center [282, 53] width 34 height 5
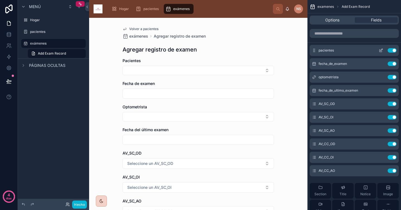
click at [381, 51] on icon "contenido desplazable" at bounding box center [380, 50] width 4 height 4
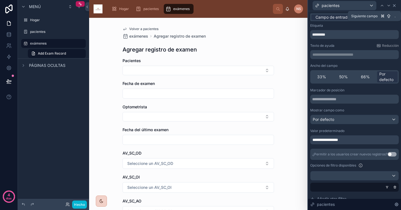
click at [394, 5] on icon at bounding box center [394, 5] width 2 height 2
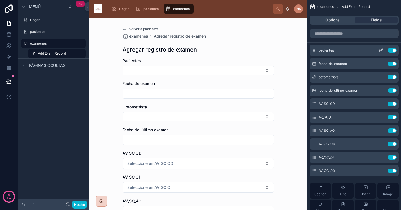
click at [393, 49] on button "Use setting" at bounding box center [391, 50] width 9 height 4
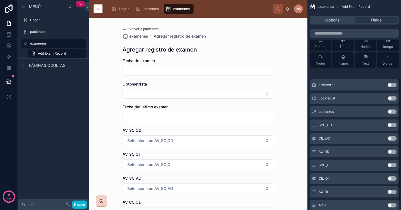
scroll to position [150, 0]
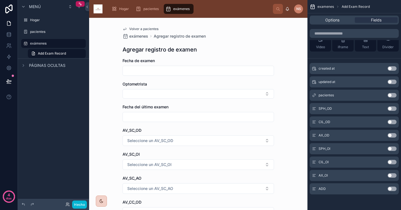
click at [393, 95] on button "Use setting" at bounding box center [391, 95] width 9 height 4
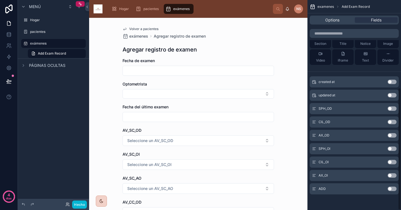
scroll to position [0, 0]
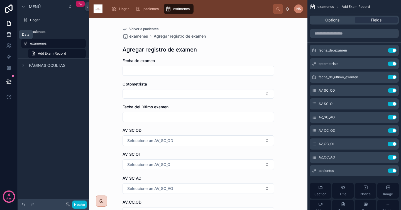
click at [12, 34] on link at bounding box center [9, 34] width 18 height 11
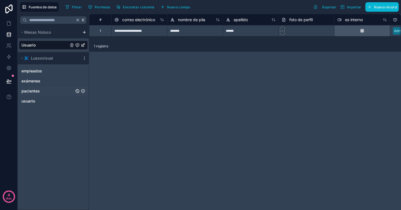
click at [54, 91] on link "pacientes" at bounding box center [47, 91] width 53 height 6
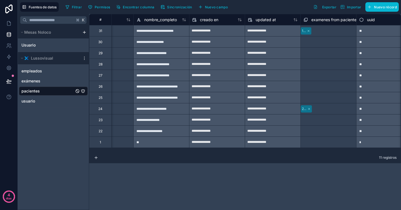
scroll to position [0, 657]
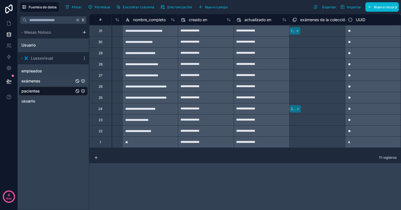
click at [48, 81] on link "exámenes" at bounding box center [47, 81] width 53 height 6
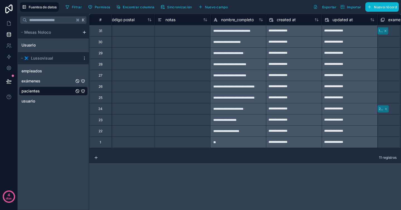
scroll to position [0, 657]
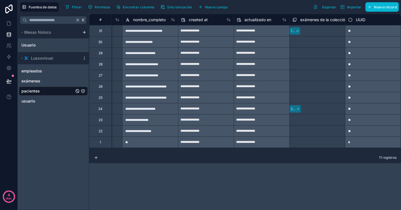
click at [325, 21] on font "exámenes de la colección pacientes" at bounding box center [333, 19] width 66 height 5
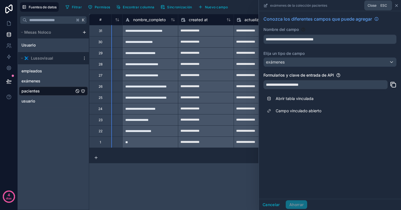
click at [395, 5] on icon at bounding box center [396, 5] width 4 height 4
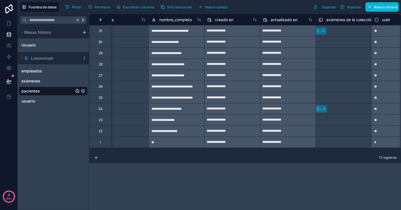
scroll to position [0, 633]
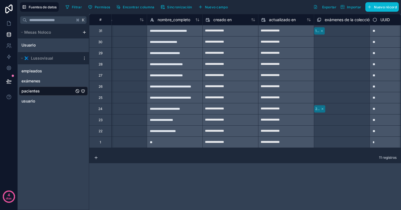
click at [326, 109] on div at bounding box center [326, 109] width 1 height 6
click at [51, 82] on link "exámenes" at bounding box center [47, 81] width 53 height 6
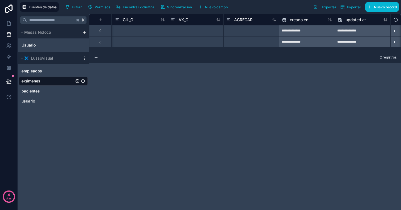
scroll to position [0, 824]
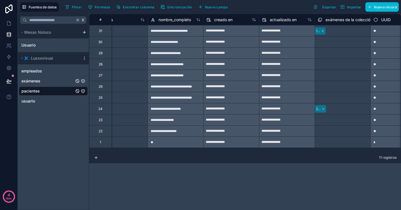
scroll to position [0, 635]
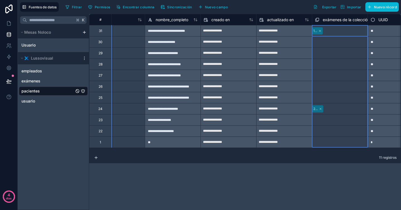
click at [341, 21] on font "exámenes de la colección pacientes" at bounding box center [356, 19] width 66 height 5
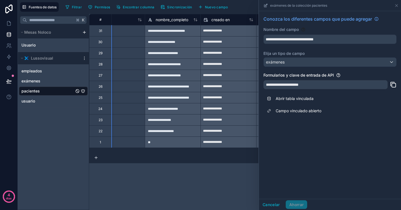
click at [396, 58] on div "**********" at bounding box center [330, 66] width 142 height 110
click at [395, 5] on icon at bounding box center [396, 5] width 2 height 2
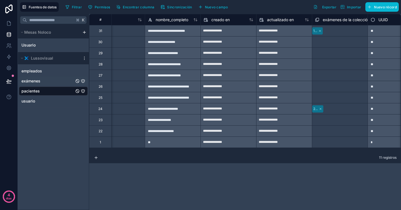
click at [44, 78] on link "exámenes" at bounding box center [47, 81] width 53 height 6
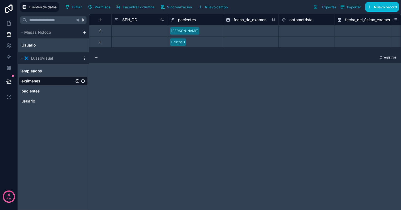
click at [189, 20] on font "pacientes" at bounding box center [187, 19] width 18 height 5
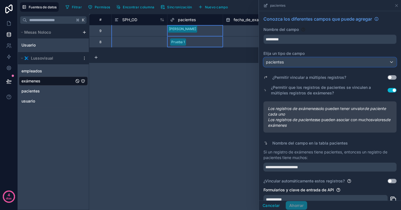
click at [335, 64] on div "pacientes" at bounding box center [330, 62] width 132 height 9
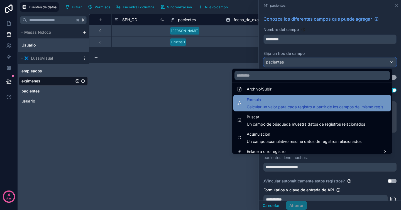
scroll to position [144, 0]
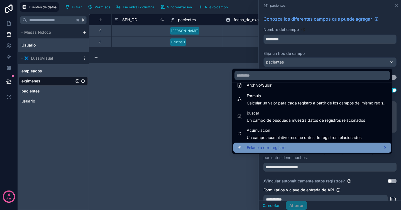
click at [287, 147] on div "Enlace a otro registro" at bounding box center [312, 147] width 151 height 7
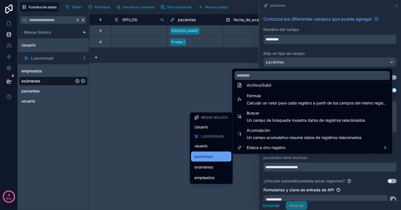
click at [226, 156] on div "pacientes" at bounding box center [211, 156] width 34 height 7
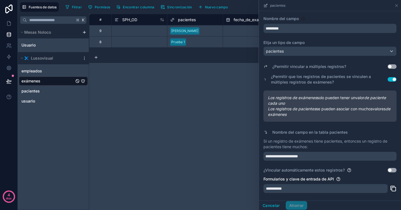
scroll to position [22, 0]
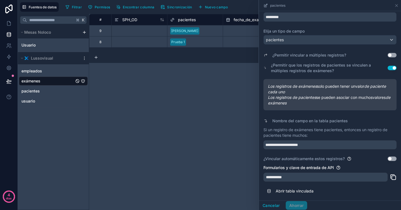
click at [388, 160] on button "Utilizar configuración" at bounding box center [391, 158] width 9 height 4
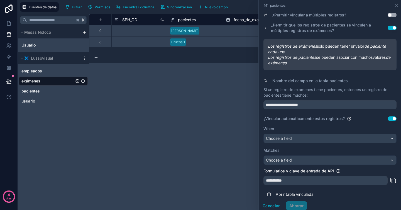
scroll to position [67, 0]
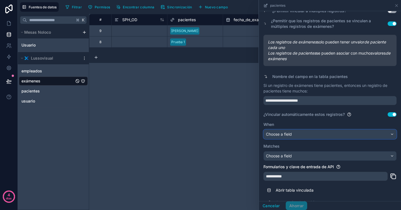
click at [331, 137] on div "Choose a field" at bounding box center [330, 134] width 132 height 9
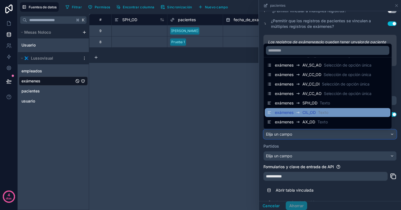
scroll to position [0, 0]
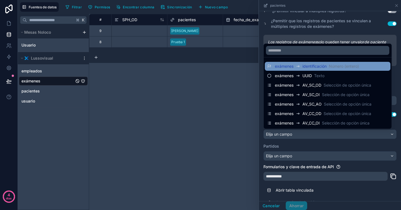
click at [350, 68] on font "Número (entero)" at bounding box center [344, 66] width 30 height 5
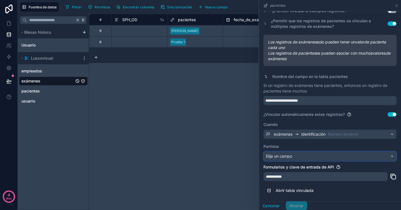
click at [348, 157] on div "Elija un campo" at bounding box center [330, 156] width 132 height 9
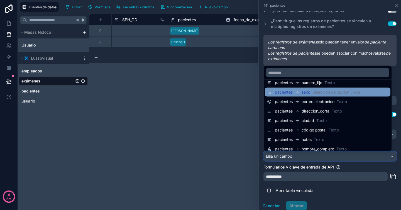
scroll to position [66, 0]
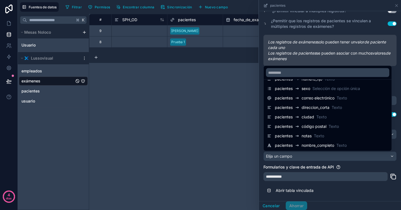
click at [360, 167] on div at bounding box center [330, 105] width 142 height 210
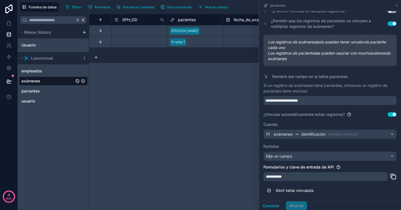
click at [390, 115] on button "Utilizar configuración" at bounding box center [391, 114] width 9 height 4
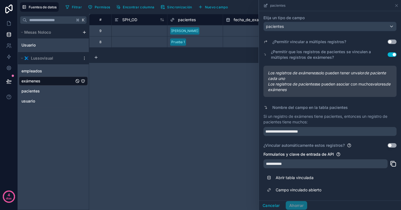
scroll to position [0, 0]
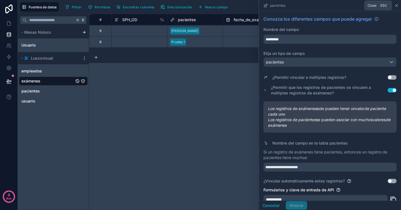
click at [398, 5] on icon at bounding box center [396, 5] width 4 height 4
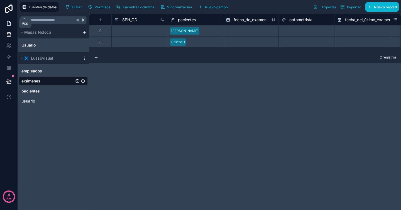
click at [11, 26] on icon at bounding box center [9, 24] width 6 height 6
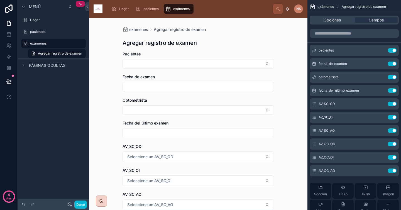
click at [327, 41] on div "pacientes Utilizar configuración fecha_de_examen Utilizar configuración optomet…" at bounding box center [354, 189] width 94 height 324
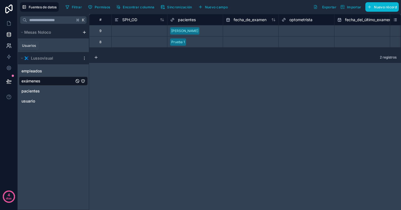
click at [9, 46] on icon at bounding box center [8, 46] width 3 height 1
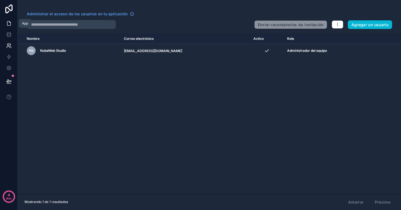
click at [11, 25] on icon at bounding box center [9, 24] width 6 height 6
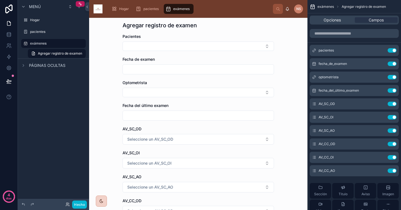
scroll to position [19, 0]
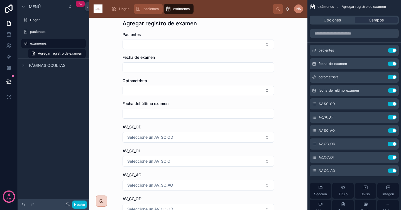
click at [153, 8] on font "pacientes" at bounding box center [150, 9] width 15 height 4
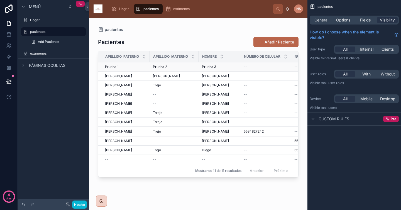
click at [261, 70] on td "--" at bounding box center [265, 66] width 51 height 9
click at [229, 69] on div "Prueba 3 Prueba 3" at bounding box center [219, 67] width 35 height 4
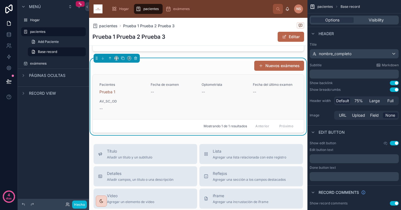
scroll to position [154, 0]
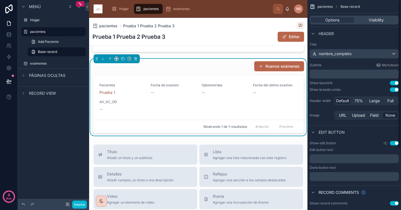
click at [350, 85] on div "Show backlink Use setting" at bounding box center [353, 83] width 89 height 4
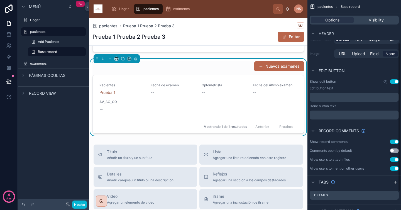
scroll to position [62, 0]
click at [359, 96] on p "﻿" at bounding box center [355, 96] width 86 height 4
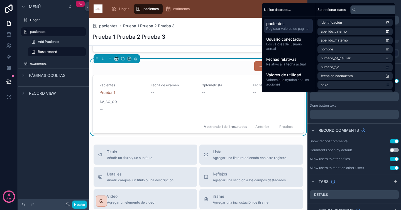
click at [356, 107] on div "Done button text" at bounding box center [353, 105] width 89 height 4
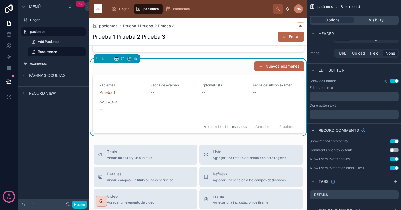
click at [395, 151] on button "Use setting" at bounding box center [394, 150] width 9 height 4
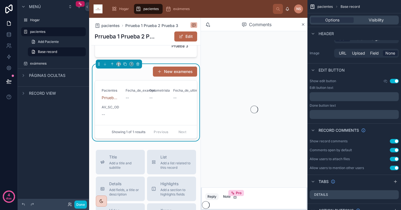
scroll to position [158, 0]
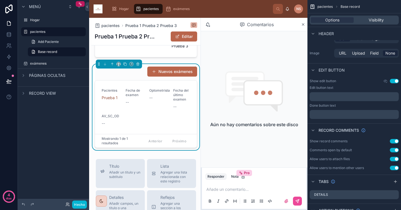
click at [395, 151] on button "Use setting" at bounding box center [394, 150] width 9 height 4
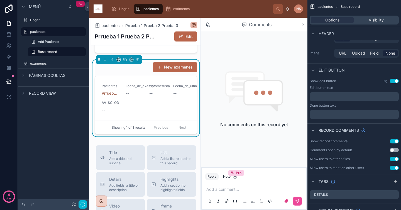
scroll to position [163, 0]
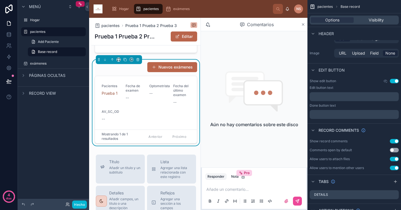
click at [303, 24] on icon at bounding box center [303, 24] width 2 height 2
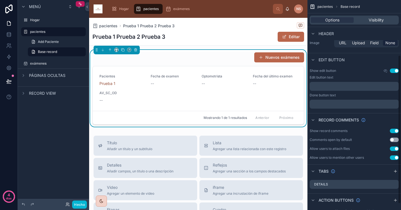
scroll to position [87, 0]
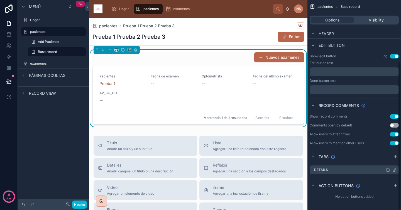
click at [349, 171] on div "Details" at bounding box center [353, 169] width 89 height 9
click at [395, 170] on icon "contenido desplazable" at bounding box center [394, 170] width 4 height 4
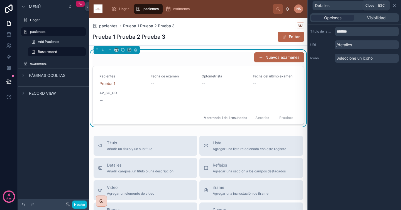
click at [395, 5] on icon at bounding box center [394, 5] width 4 height 4
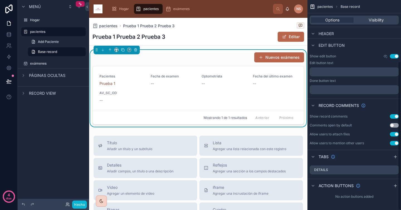
click at [289, 59] on font "Nuevos exámenes" at bounding box center [282, 57] width 34 height 5
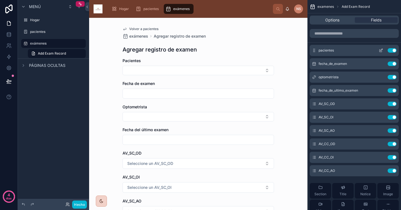
click at [381, 49] on icon "contenido desplazable" at bounding box center [381, 50] width 2 height 2
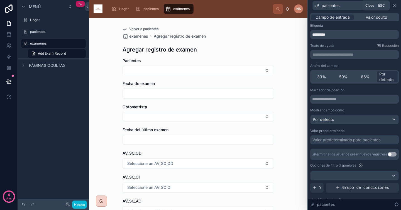
click at [395, 7] on icon at bounding box center [394, 5] width 2 height 2
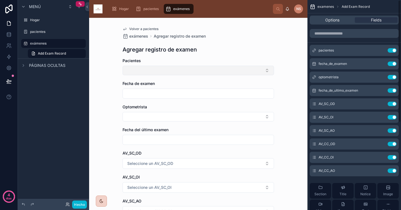
click at [268, 67] on button "Botón Seleccionar" at bounding box center [197, 70] width 151 height 9
click at [268, 54] on div "Volver a pacientes exámenes Agregar registro de examen Agregar registro de exam…" at bounding box center [198, 180] width 160 height 325
click at [138, 60] on font "Pacientes" at bounding box center [131, 60] width 18 height 5
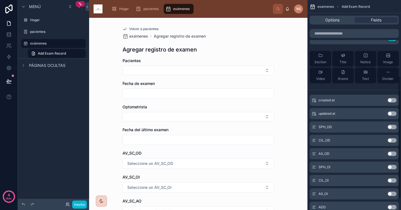
scroll to position [133, 0]
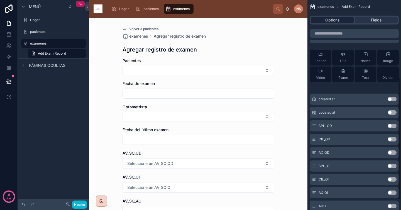
click at [335, 20] on span "Options" at bounding box center [332, 20] width 14 height 6
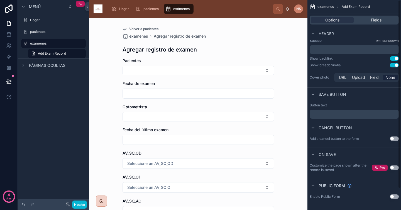
scroll to position [0, 0]
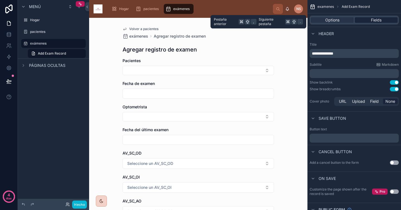
click at [372, 21] on span "Fields" at bounding box center [376, 20] width 11 height 6
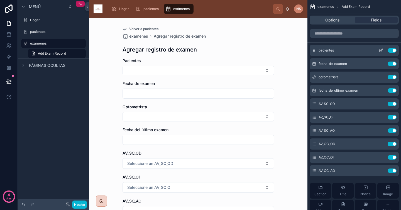
click at [380, 51] on icon "contenido desplazable" at bounding box center [381, 50] width 2 height 2
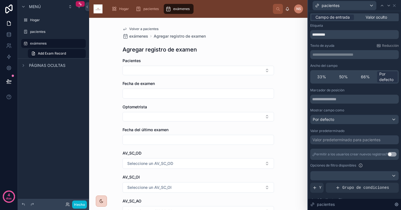
click at [348, 60] on div "**********" at bounding box center [354, 138] width 88 height 231
click at [354, 57] on div "**********" at bounding box center [354, 54] width 88 height 9
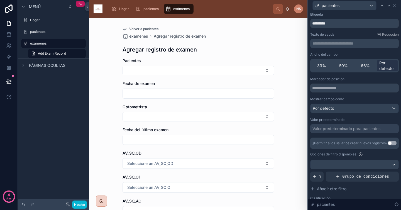
scroll to position [13, 0]
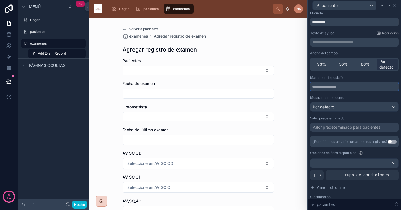
click at [339, 86] on input "text" at bounding box center [354, 86] width 88 height 9
click at [349, 86] on input "text" at bounding box center [354, 86] width 88 height 9
type input "****"
click at [354, 107] on div "Por defecto" at bounding box center [354, 106] width 88 height 9
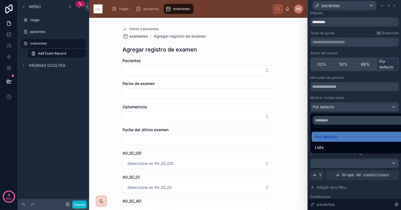
click at [354, 104] on div at bounding box center [354, 105] width 93 height 210
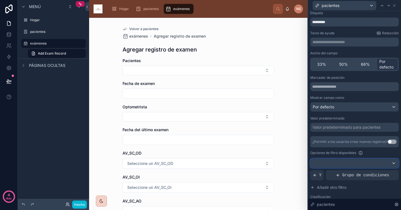
click at [359, 162] on div at bounding box center [354, 163] width 88 height 9
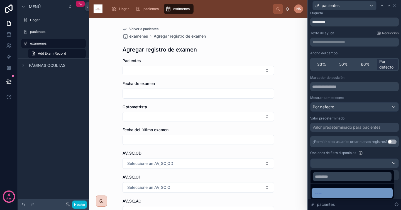
click at [341, 196] on div "----" at bounding box center [351, 193] width 81 height 10
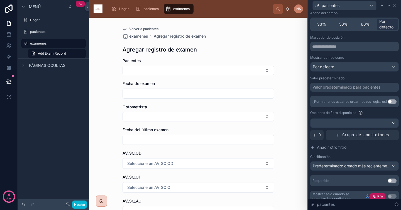
scroll to position [58, 0]
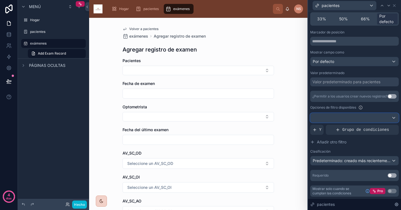
click at [375, 118] on div at bounding box center [354, 117] width 88 height 9
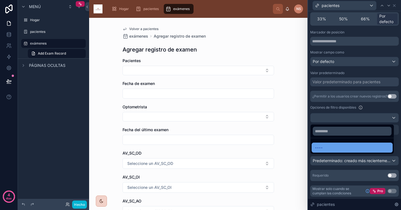
click at [340, 151] on div "----" at bounding box center [351, 147] width 81 height 10
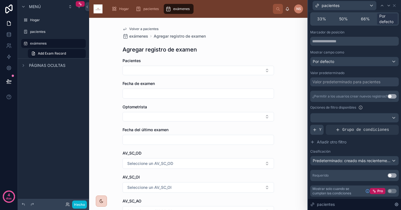
click at [320, 130] on font "Y" at bounding box center [320, 129] width 2 height 4
click at [383, 125] on icon at bounding box center [384, 125] width 3 height 3
click at [358, 129] on div "Añadir un filtro" at bounding box center [354, 130] width 88 height 10
click at [370, 162] on font "Predeterminado: creado más recientemente" at bounding box center [353, 160] width 80 height 5
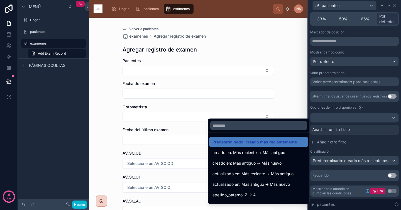
click at [375, 148] on div at bounding box center [354, 105] width 93 height 210
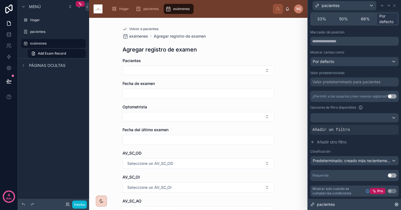
click at [397, 206] on icon at bounding box center [396, 204] width 3 height 3
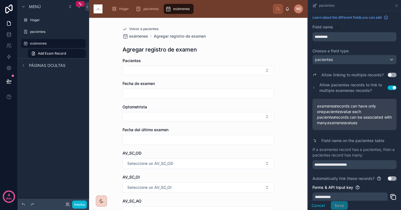
scroll to position [0, 0]
click at [396, 7] on icon "contenido desplazable" at bounding box center [396, 5] width 4 height 4
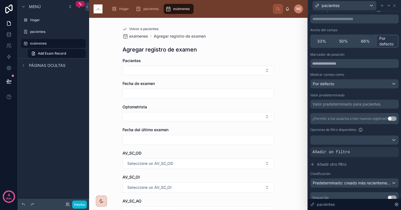
scroll to position [58, 0]
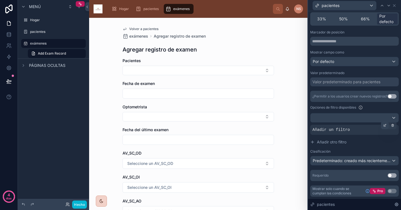
click at [383, 126] on icon at bounding box center [384, 125] width 3 height 3
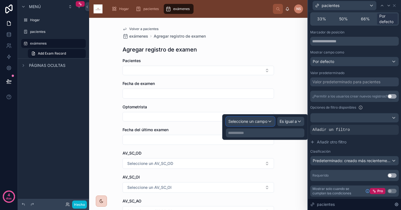
click at [259, 122] on font "Seleccione un campo" at bounding box center [247, 121] width 39 height 5
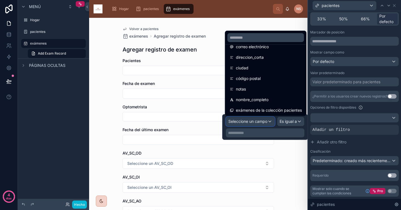
scroll to position [124, 0]
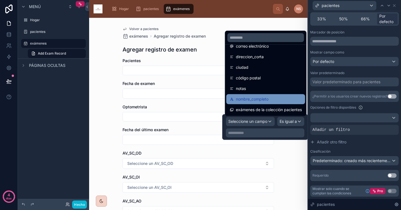
click at [270, 100] on div "nombre_completo" at bounding box center [266, 99] width 72 height 7
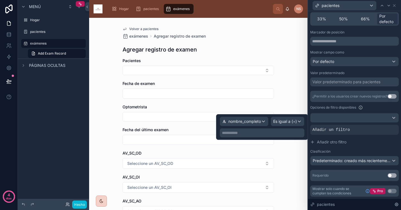
click at [281, 134] on p "**********" at bounding box center [262, 133] width 81 height 6
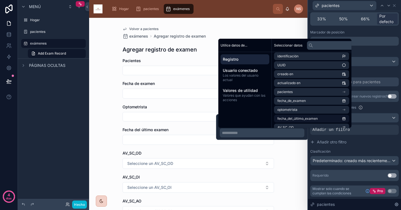
scroll to position [0, 0]
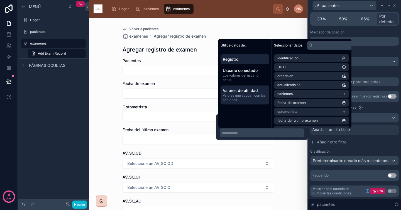
click at [247, 91] on font "Valores de utilidad" at bounding box center [240, 90] width 35 height 5
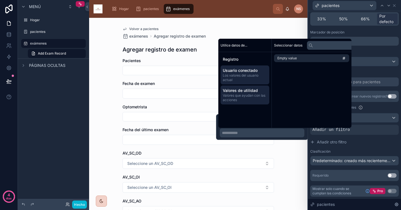
click at [251, 76] on font "Los valores del usuario actual" at bounding box center [241, 77] width 36 height 9
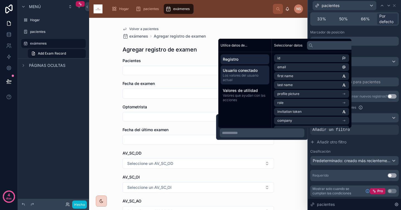
click at [253, 61] on span "Registro" at bounding box center [245, 59] width 44 height 6
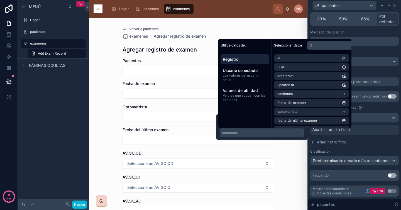
click at [250, 59] on span "Registro" at bounding box center [245, 59] width 44 height 6
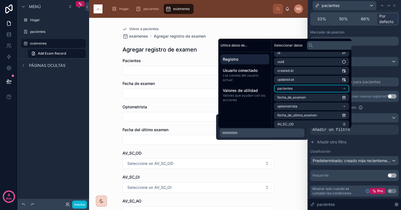
scroll to position [6, 0]
click at [331, 86] on li "pacientes" at bounding box center [311, 88] width 75 height 8
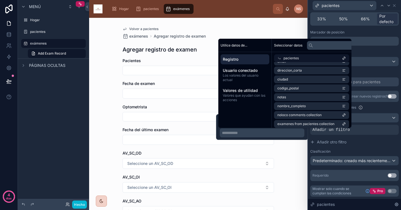
scroll to position [107, 0]
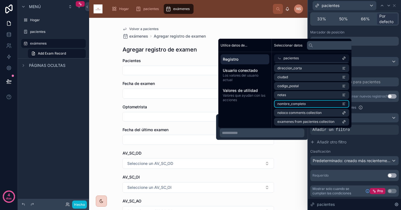
click at [317, 104] on li "nombre_completo" at bounding box center [311, 104] width 75 height 8
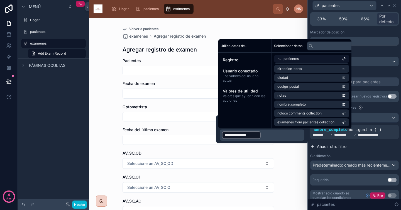
click at [363, 146] on button "Añadir otro filtro" at bounding box center [354, 146] width 88 height 10
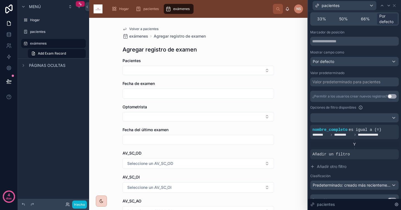
click at [152, 30] on font "Volver a pacientes" at bounding box center [143, 29] width 29 height 4
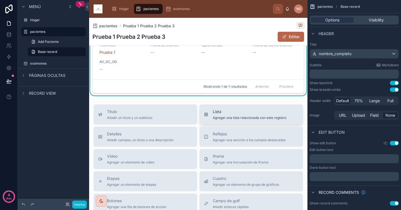
scroll to position [171, 0]
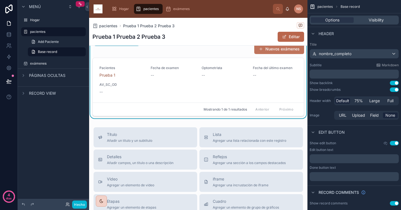
click at [282, 49] on font "Nuevos exámenes" at bounding box center [282, 48] width 34 height 5
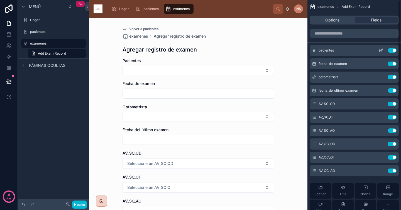
click at [382, 50] on icon "contenido desplazable" at bounding box center [380, 50] width 4 height 4
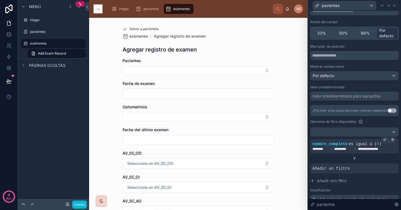
scroll to position [59, 0]
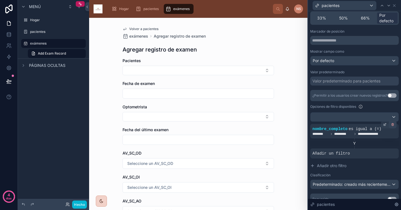
click at [390, 125] on div at bounding box center [393, 125] width 8 height 8
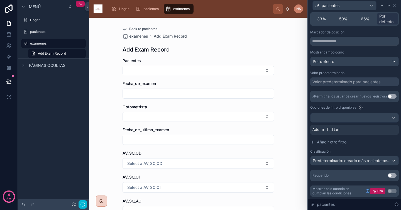
scroll to position [58, 0]
click at [362, 132] on div "Añadir un filtro" at bounding box center [354, 130] width 88 height 10
click at [383, 124] on icon at bounding box center [384, 125] width 3 height 3
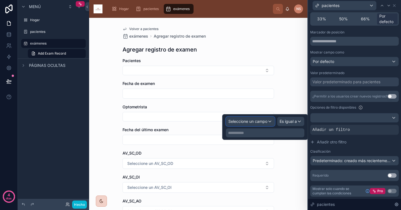
click at [267, 120] on div "Seleccione un campo" at bounding box center [250, 121] width 48 height 9
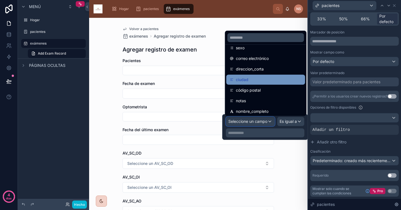
scroll to position [124, 0]
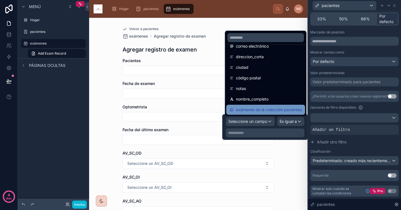
click at [284, 110] on font "exámenes de la colección pacientes" at bounding box center [269, 109] width 66 height 5
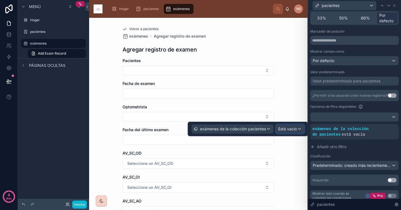
click at [291, 129] on font "Está vacío" at bounding box center [287, 128] width 19 height 5
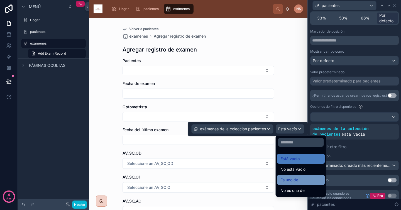
click at [306, 180] on div "Es uno de" at bounding box center [300, 179] width 41 height 7
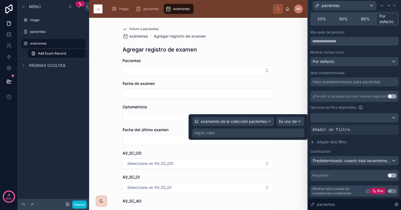
click at [279, 134] on div "Algún valor" at bounding box center [248, 132] width 112 height 9
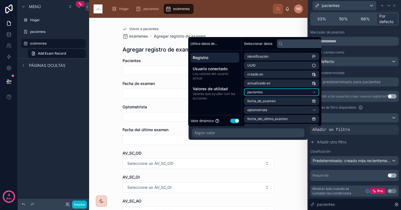
click at [275, 95] on li "pacientes" at bounding box center [281, 92] width 75 height 8
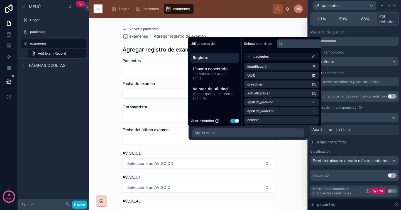
scroll to position [107, 0]
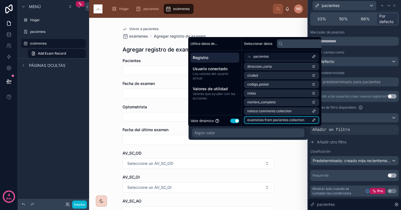
click at [282, 121] on span "examenes from pacientes collection" at bounding box center [275, 120] width 57 height 4
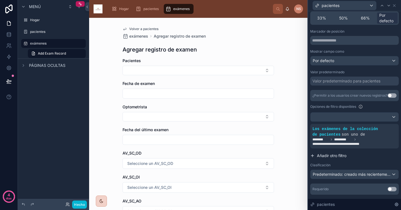
click at [357, 152] on button "Añadir otro filtro" at bounding box center [354, 156] width 88 height 10
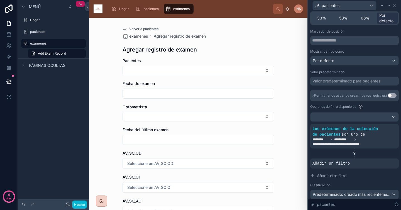
click at [151, 28] on font "Volver a pacientes" at bounding box center [143, 29] width 29 height 4
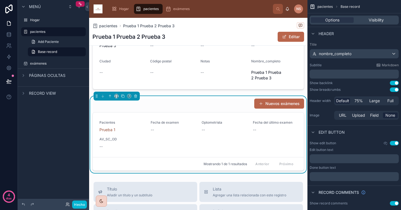
scroll to position [100, 0]
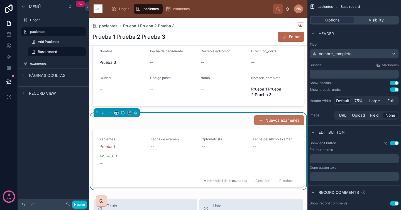
click at [271, 121] on font "Nuevos exámenes" at bounding box center [282, 120] width 34 height 5
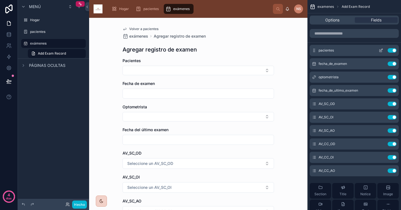
click at [381, 50] on icon "contenido desplazable" at bounding box center [381, 50] width 2 height 2
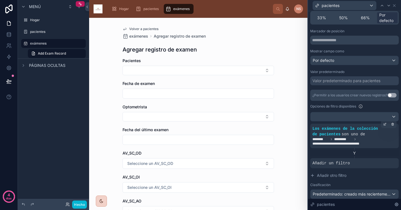
scroll to position [61, 0]
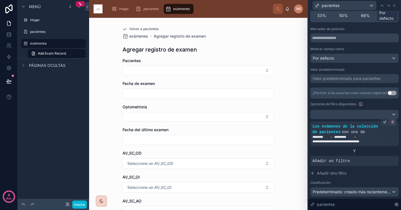
click at [389, 124] on div at bounding box center [393, 122] width 8 height 8
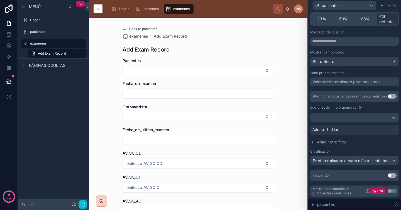
scroll to position [58, 0]
click at [366, 62] on div "Por defecto" at bounding box center [354, 61] width 88 height 9
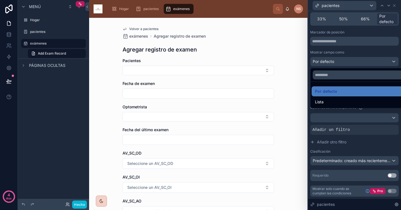
click at [369, 53] on div at bounding box center [354, 105] width 93 height 210
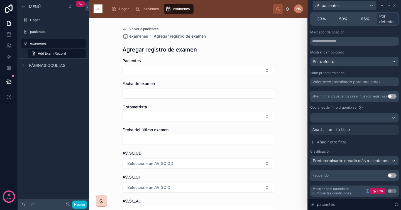
click at [360, 83] on font "Valor predeterminado para pacientes" at bounding box center [346, 81] width 68 height 5
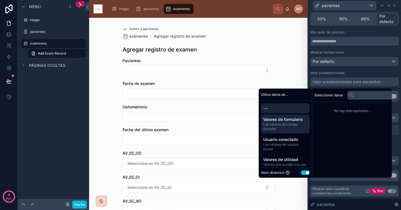
click at [303, 126] on span "Los valores del campo borrador" at bounding box center [285, 126] width 44 height 9
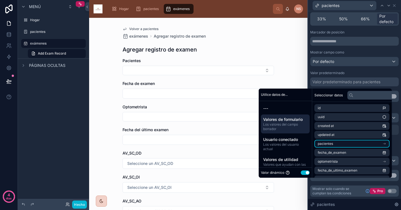
click at [344, 141] on li "pacientes" at bounding box center [351, 144] width 75 height 8
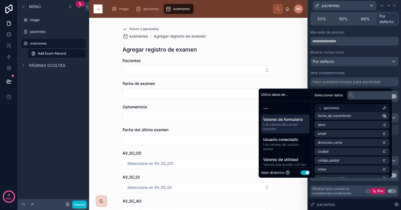
scroll to position [107, 0]
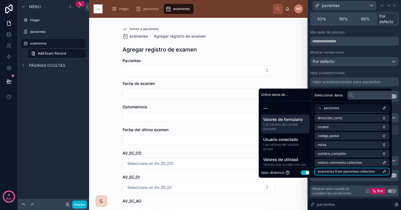
click at [367, 173] on span "examenes from pacientes collection" at bounding box center [346, 171] width 57 height 4
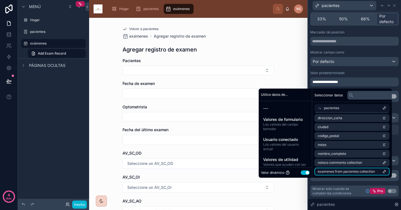
click at [363, 174] on li "examenes from pacientes collection" at bounding box center [351, 172] width 75 height 8
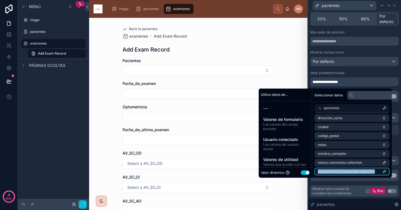
click at [363, 174] on li "examenes from pacientes collection" at bounding box center [351, 172] width 75 height 8
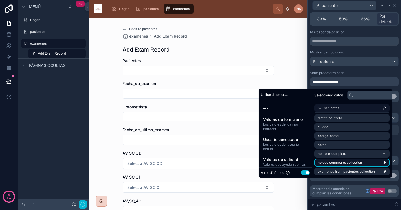
click at [373, 163] on li "noloco comments collection" at bounding box center [351, 163] width 75 height 8
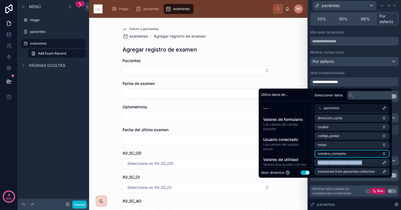
scroll to position [0, 0]
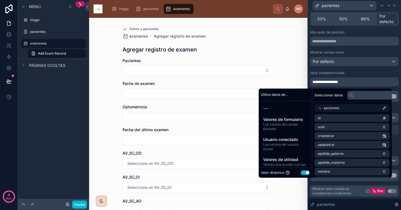
click at [354, 107] on div "pacientes" at bounding box center [351, 108] width 75 height 8
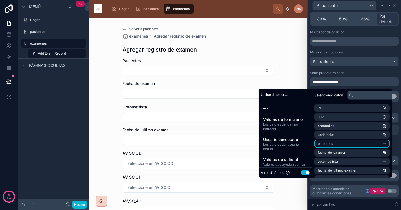
click at [357, 142] on li "pacientes" at bounding box center [351, 144] width 75 height 8
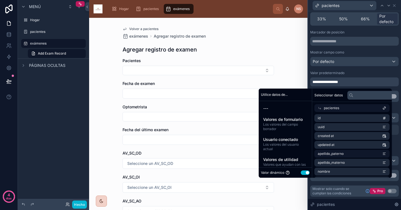
scroll to position [107, 0]
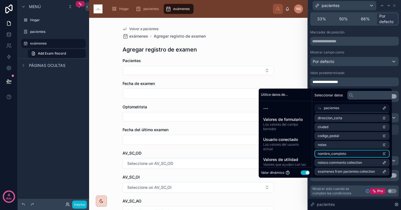
click at [362, 155] on li "nombre_completo" at bounding box center [351, 154] width 75 height 8
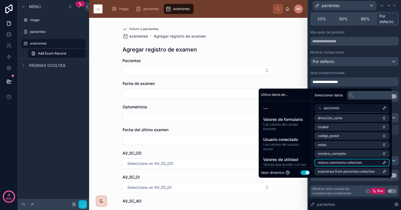
click at [362, 163] on li "noloco comments collection" at bounding box center [351, 163] width 75 height 8
click at [374, 161] on li "noloco comments collection" at bounding box center [351, 163] width 75 height 8
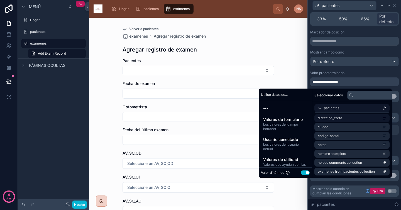
click at [348, 107] on div "pacientes" at bounding box center [351, 108] width 75 height 8
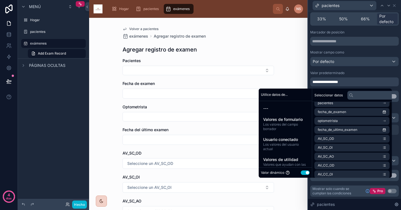
scroll to position [0, 0]
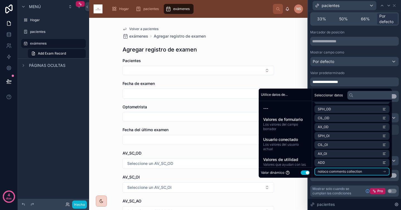
click at [361, 172] on span "noloco comments collection" at bounding box center [340, 171] width 44 height 4
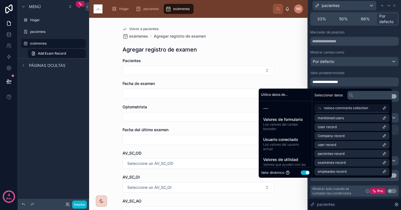
scroll to position [71, 0]
click at [359, 150] on li "pacientes record" at bounding box center [351, 154] width 75 height 8
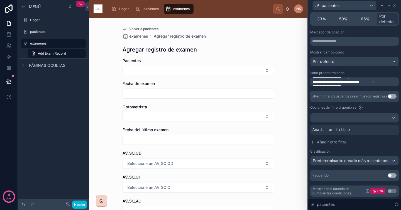
click at [364, 71] on div "Valor predeterminado" at bounding box center [354, 73] width 88 height 4
click at [140, 28] on font "Volver a pacientes" at bounding box center [143, 29] width 29 height 4
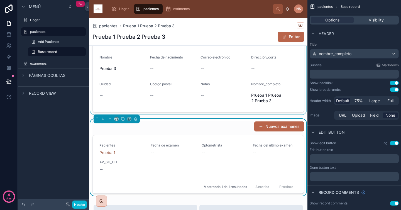
scroll to position [85, 0]
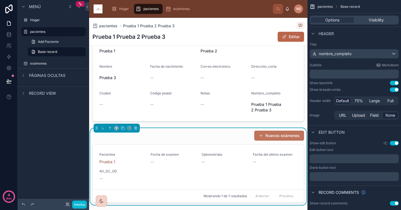
click at [277, 133] on font "Nuevos exámenes" at bounding box center [282, 135] width 34 height 5
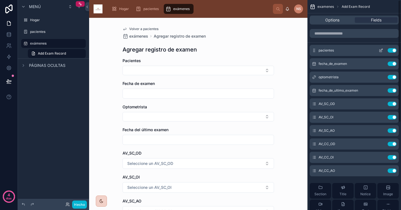
click at [381, 51] on icon "contenido desplazable" at bounding box center [380, 50] width 4 height 4
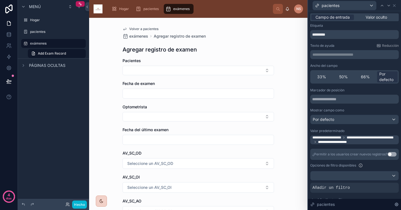
click at [358, 142] on span "**********" at bounding box center [354, 139] width 85 height 9
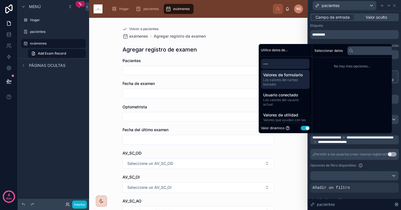
click at [291, 75] on font "Valores de formulario" at bounding box center [283, 74] width 40 height 5
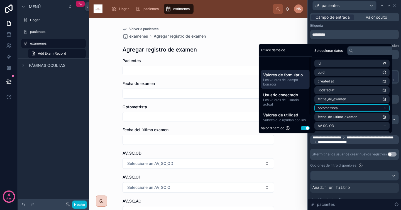
click at [338, 106] on li "optometrista" at bounding box center [351, 108] width 75 height 8
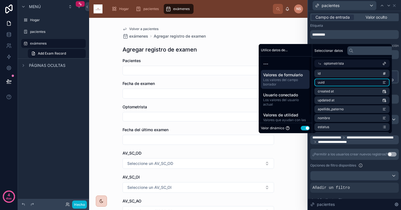
click at [335, 81] on li "uuid" at bounding box center [351, 82] width 75 height 8
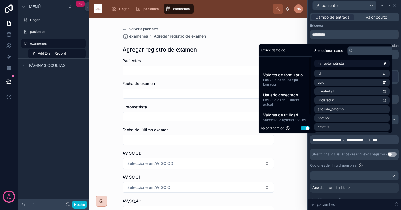
click at [349, 152] on font "¿Permitir a los usuarios crear nuevos registros?" at bounding box center [349, 154] width 75 height 4
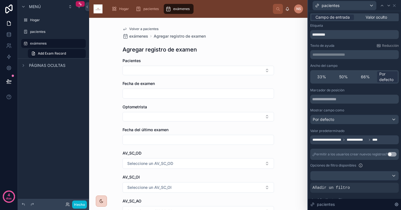
click at [356, 140] on font "**********" at bounding box center [354, 139] width 16 height 3
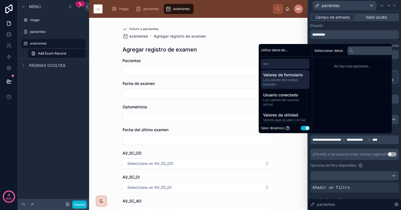
click at [295, 75] on font "Valores de formulario" at bounding box center [283, 74] width 40 height 5
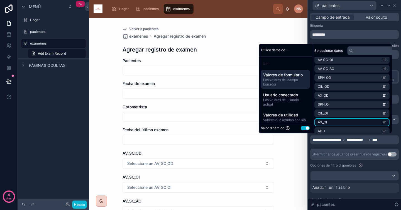
scroll to position [115, 0]
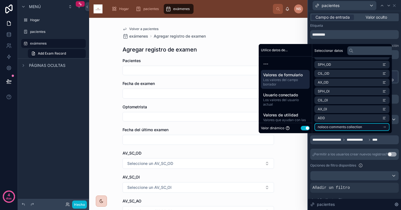
click at [346, 127] on span "noloco comments collection" at bounding box center [340, 127] width 44 height 4
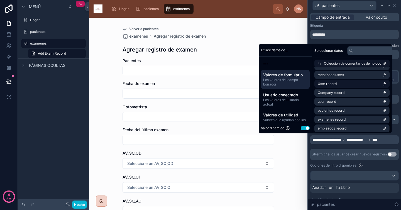
scroll to position [70, 0]
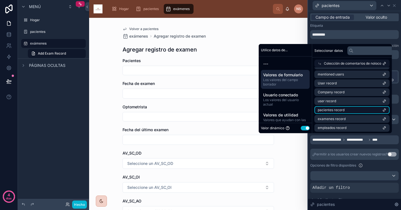
click at [349, 109] on li "pacientes record" at bounding box center [351, 110] width 75 height 8
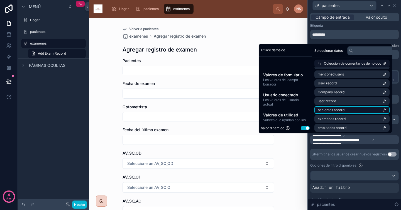
click at [349, 109] on li "pacientes record" at bounding box center [351, 110] width 75 height 8
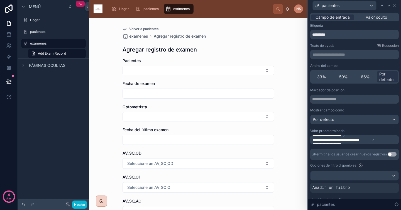
click at [350, 146] on div "**********" at bounding box center [354, 163] width 88 height 151
click at [144, 31] on font "Volver a pacientes" at bounding box center [143, 29] width 29 height 4
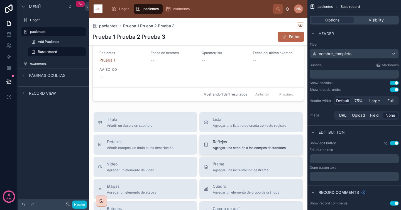
scroll to position [121, 0]
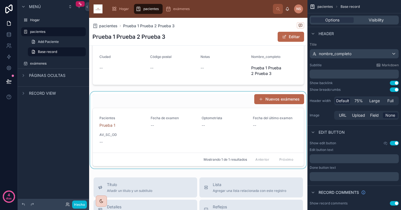
click at [285, 101] on div at bounding box center [198, 130] width 218 height 77
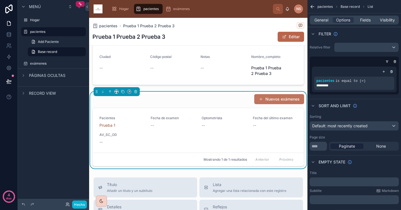
click at [273, 98] on font "Nuevos exámenes" at bounding box center [282, 99] width 34 height 5
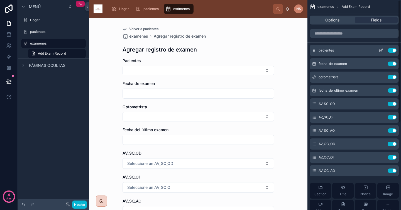
click at [380, 52] on icon "contenido desplazable" at bounding box center [380, 51] width 3 height 3
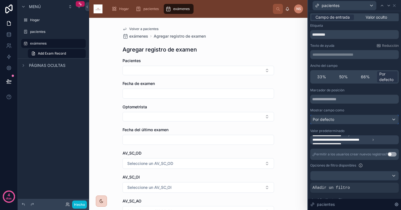
click at [361, 120] on div "Por defecto" at bounding box center [354, 119] width 88 height 9
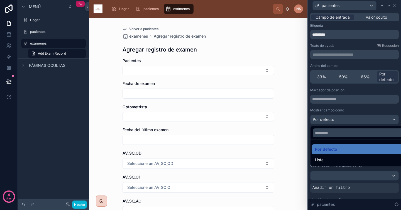
click at [356, 106] on div at bounding box center [354, 105] width 93 height 210
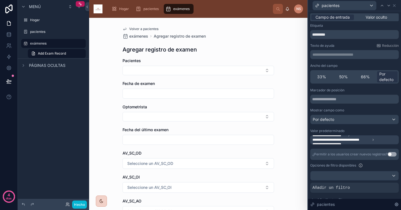
click at [355, 140] on font "**********" at bounding box center [335, 139] width 47 height 3
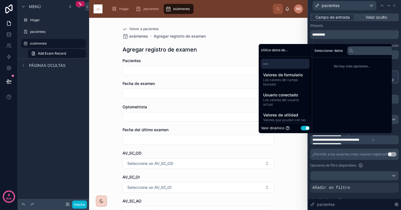
click at [304, 129] on button "Utilizar configuración" at bounding box center [305, 128] width 9 height 4
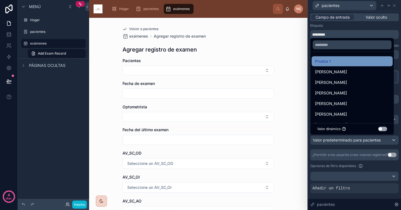
click at [339, 63] on div "Prueba 1" at bounding box center [352, 61] width 74 height 7
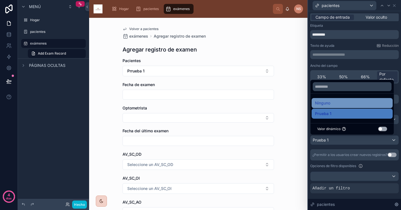
click at [350, 102] on div "Ninguno" at bounding box center [352, 103] width 74 height 7
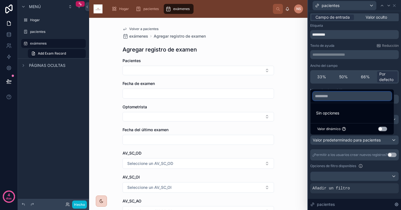
click at [351, 97] on input "text" at bounding box center [352, 96] width 79 height 9
type input "*"
click at [382, 129] on button "Utilizar configuración" at bounding box center [382, 129] width 9 height 4
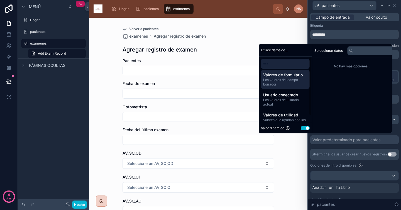
click at [291, 83] on span "Los valores del campo borrador" at bounding box center [285, 82] width 44 height 9
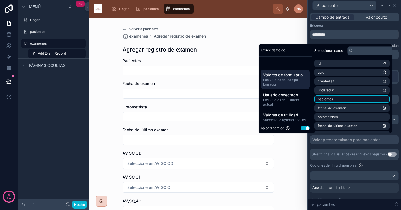
click at [336, 98] on li "pacientes" at bounding box center [351, 99] width 75 height 8
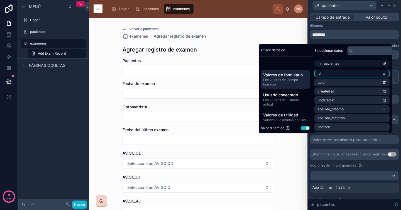
click at [367, 75] on li "id" at bounding box center [351, 74] width 75 height 8
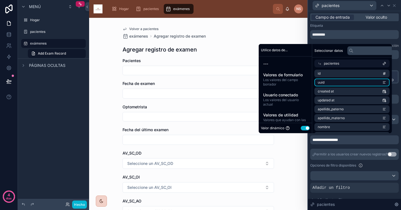
click at [366, 82] on li "uuid" at bounding box center [351, 82] width 75 height 8
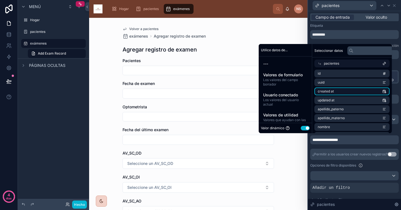
click at [363, 92] on li "created at" at bounding box center [351, 91] width 75 height 8
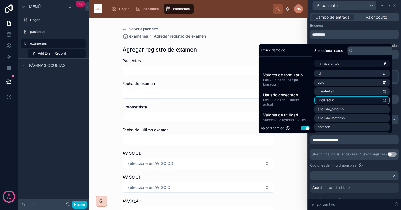
click at [362, 97] on li "updated at" at bounding box center [351, 100] width 75 height 8
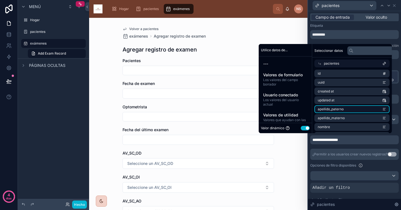
click at [362, 105] on li "apellido_paterno" at bounding box center [351, 109] width 75 height 8
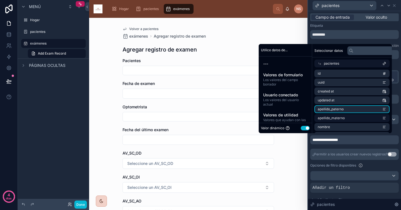
click at [362, 115] on li "apellido_materno" at bounding box center [351, 118] width 75 height 8
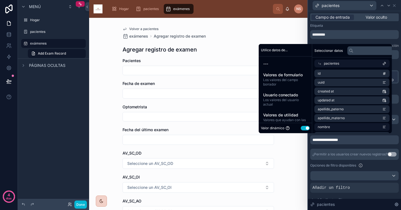
scroll to position [26, 0]
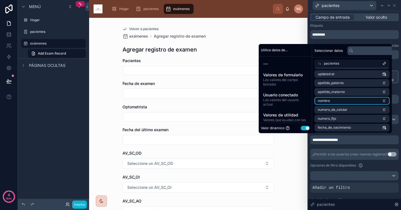
click at [359, 100] on li "nombre" at bounding box center [351, 101] width 75 height 8
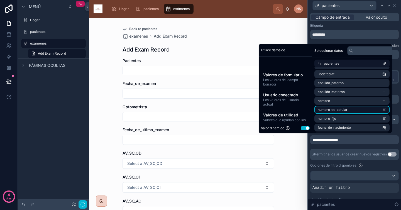
click at [356, 109] on li "numero_de_celular" at bounding box center [351, 110] width 75 height 8
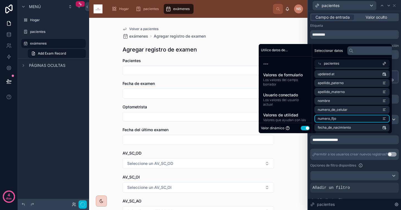
click at [355, 118] on li "numero_fijo" at bounding box center [351, 119] width 75 height 8
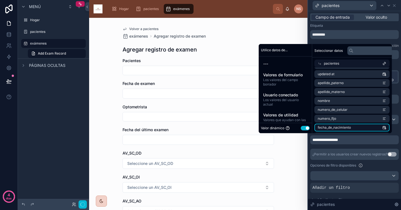
click at [354, 127] on li "fecha_de_nacimiento" at bounding box center [351, 128] width 75 height 8
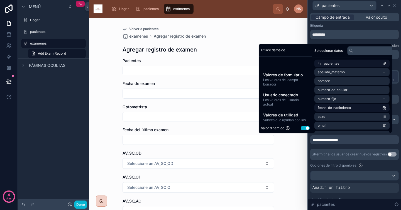
scroll to position [51, 0]
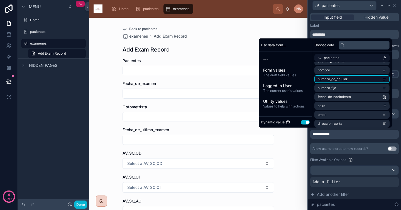
click at [355, 77] on li "numero_de_celular" at bounding box center [351, 79] width 75 height 8
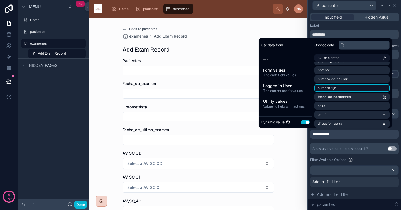
click at [353, 90] on li "numero_fijo" at bounding box center [351, 88] width 75 height 8
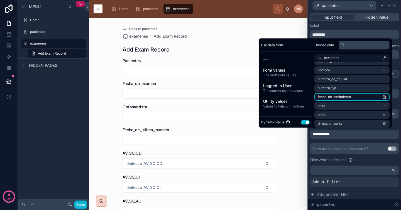
click at [351, 96] on li "fecha_de_nacimiento" at bounding box center [351, 97] width 75 height 8
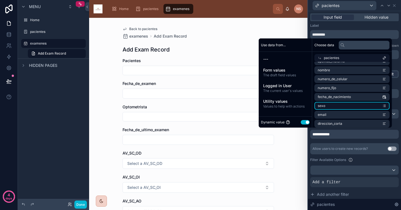
click at [350, 105] on li "sexo" at bounding box center [351, 106] width 75 height 8
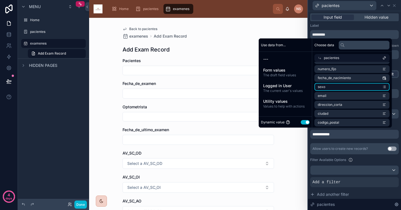
scroll to position [71, 0]
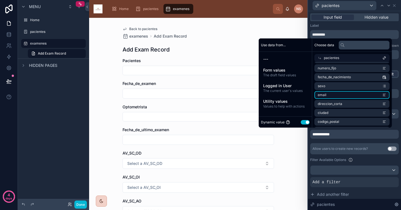
click at [348, 94] on li "email" at bounding box center [351, 95] width 75 height 8
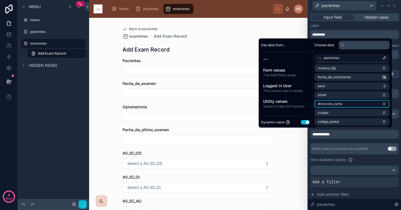
click at [346, 102] on li "direccion_corta" at bounding box center [351, 104] width 75 height 8
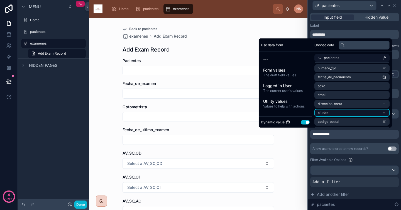
click at [343, 113] on li "ciudad" at bounding box center [351, 113] width 75 height 8
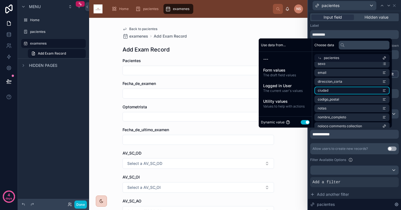
scroll to position [97, 0]
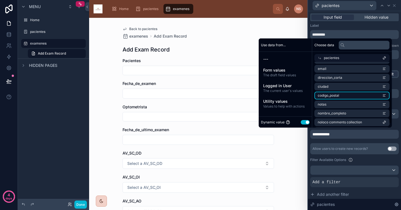
click at [345, 96] on li "codigo_postal" at bounding box center [351, 96] width 75 height 8
click at [342, 105] on li "notas" at bounding box center [351, 104] width 75 height 8
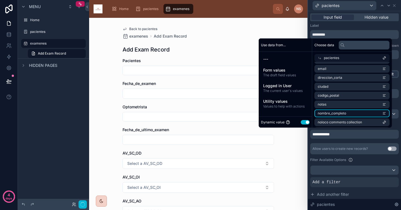
click at [342, 113] on span "nombre_completo" at bounding box center [332, 113] width 28 height 4
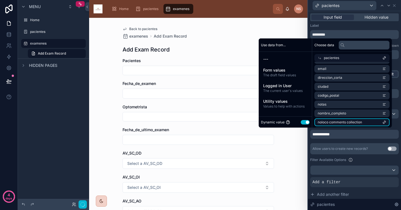
click at [344, 121] on span "noloco comments collection" at bounding box center [340, 122] width 44 height 4
click at [348, 118] on li "examenes from pacientes collection" at bounding box center [351, 121] width 75 height 8
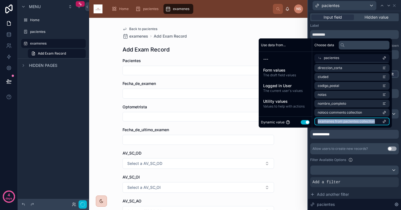
click at [348, 118] on li "examenes from pacientes collection" at bounding box center [351, 121] width 75 height 8
click at [385, 120] on icon "scrollable content" at bounding box center [384, 121] width 4 height 4
click at [386, 121] on icon "scrollable content" at bounding box center [384, 121] width 4 height 4
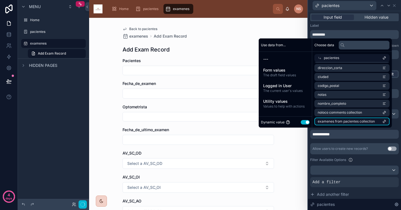
click at [386, 121] on icon "scrollable content" at bounding box center [384, 121] width 4 height 4
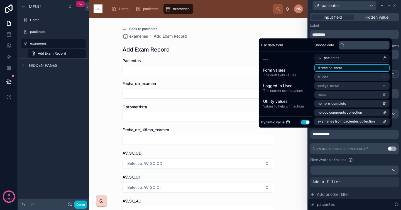
scroll to position [0, 0]
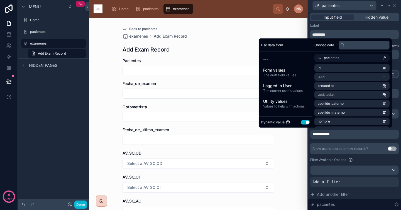
click at [305, 123] on button "Use setting" at bounding box center [305, 122] width 9 height 4
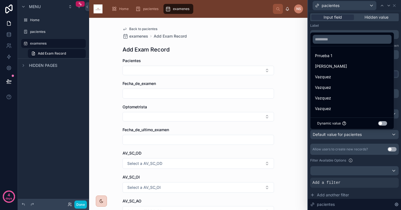
click at [382, 124] on button "Use setting" at bounding box center [382, 123] width 9 height 4
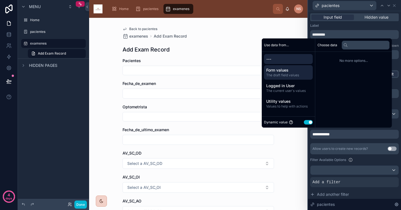
click at [267, 69] on span "Form values" at bounding box center [288, 70] width 44 height 6
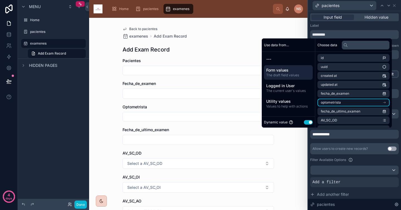
click at [341, 101] on li "optometrista" at bounding box center [353, 103] width 72 height 8
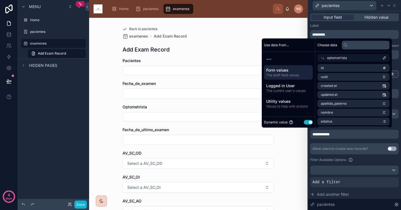
click at [323, 59] on div "optometrista" at bounding box center [353, 58] width 72 height 8
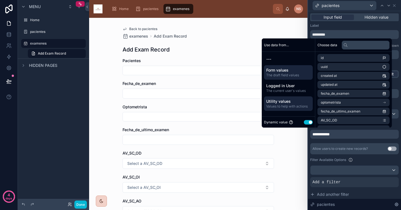
click at [300, 106] on span "Values to help with actions" at bounding box center [288, 106] width 44 height 4
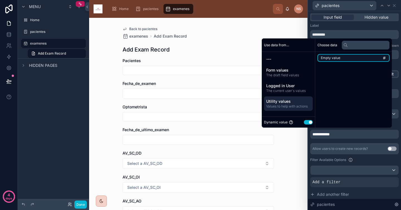
click at [337, 58] on span "Empty value" at bounding box center [330, 58] width 19 height 4
click at [341, 149] on div "Allow users to create new records?" at bounding box center [339, 148] width 55 height 4
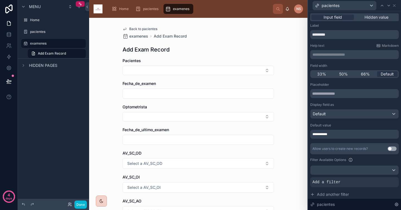
click at [139, 30] on span "Back to pacientes" at bounding box center [143, 29] width 28 height 4
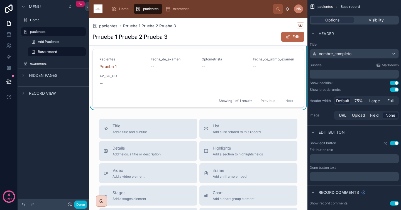
scroll to position [144, 0]
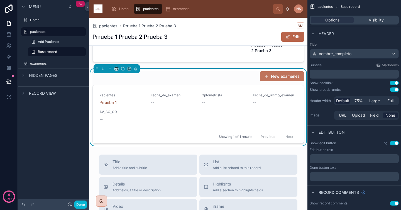
click at [278, 78] on button "New examenes" at bounding box center [282, 76] width 44 height 10
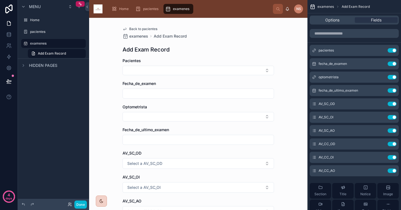
click at [230, 57] on div "Back to pacientes examenes Add Exam Record Add Exam Record Pacientes Fecha_de_e…" at bounding box center [198, 180] width 160 height 325
click at [342, 17] on div "Options Fields" at bounding box center [353, 20] width 89 height 9
click at [339, 24] on div "Options Fields" at bounding box center [353, 20] width 89 height 9
click at [340, 19] on div "Options" at bounding box center [332, 20] width 43 height 6
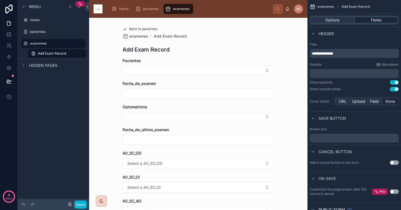
click at [368, 20] on div "Fields" at bounding box center [376, 20] width 43 height 6
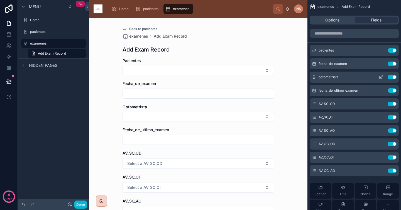
click at [381, 79] on icon "scrollable content" at bounding box center [380, 77] width 4 height 4
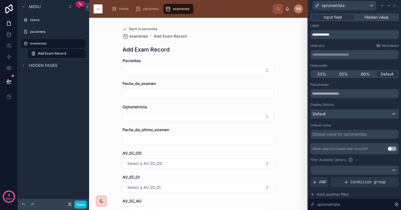
click at [363, 113] on div "Default" at bounding box center [354, 113] width 88 height 9
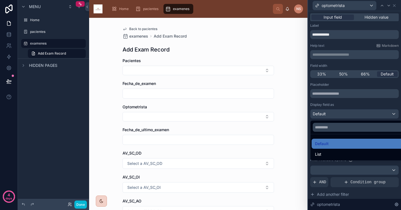
click at [358, 107] on div at bounding box center [354, 105] width 93 height 210
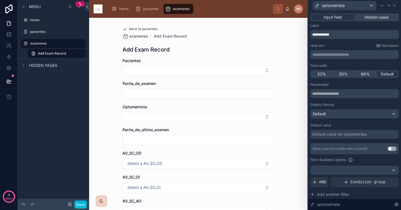
click at [370, 136] on div "Default value for optometrista" at bounding box center [354, 134] width 88 height 9
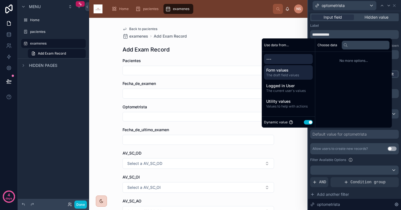
click at [292, 77] on span "The draft field values" at bounding box center [288, 75] width 44 height 4
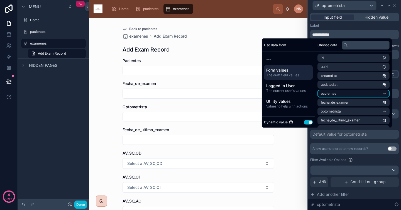
click at [329, 94] on span "pacientes" at bounding box center [328, 93] width 15 height 4
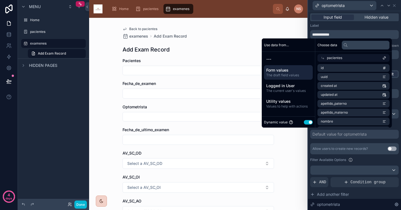
click at [354, 144] on div "Allow users to create new records? Use setting" at bounding box center [354, 148] width 88 height 11
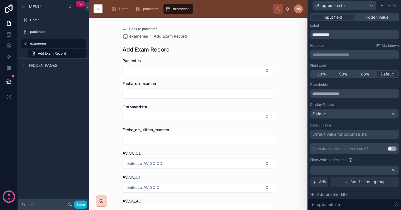
click at [129, 29] on span "Back to pacientes" at bounding box center [143, 29] width 28 height 4
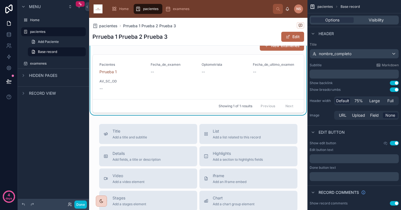
scroll to position [93, 0]
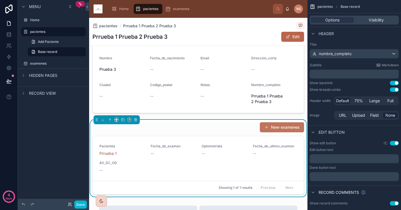
click at [283, 124] on button "New examenes" at bounding box center [282, 127] width 44 height 10
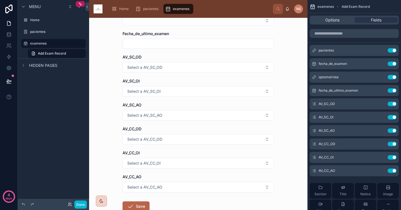
scroll to position [66, 0]
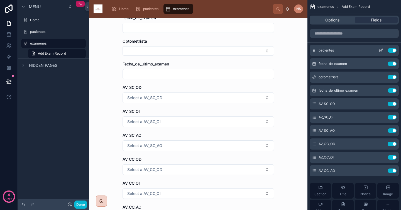
click at [380, 51] on icon "scrollable content" at bounding box center [380, 50] width 4 height 4
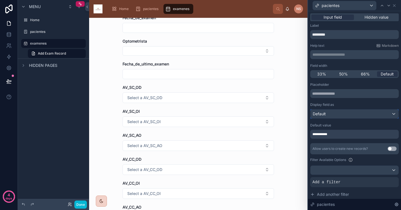
click at [356, 115] on div "Default" at bounding box center [354, 113] width 88 height 9
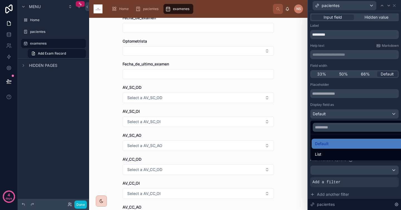
click at [360, 103] on div at bounding box center [354, 105] width 93 height 210
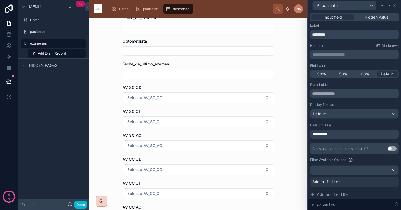
click at [359, 135] on div "**********" at bounding box center [354, 134] width 88 height 9
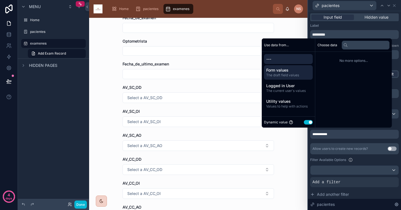
click at [289, 74] on span "The draft field values" at bounding box center [288, 75] width 44 height 4
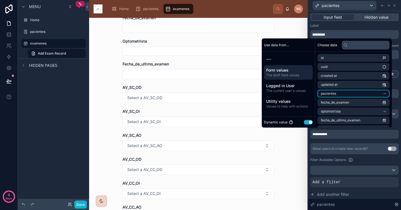
click at [342, 92] on li "pacientes" at bounding box center [353, 94] width 72 height 8
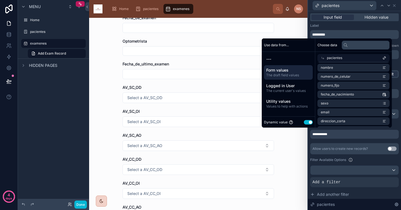
scroll to position [107, 0]
click at [350, 142] on div "**********" at bounding box center [354, 157] width 88 height 151
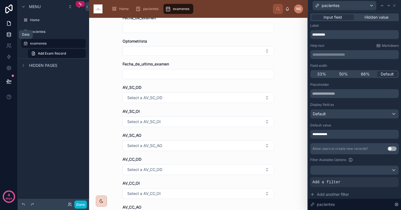
click at [11, 36] on link at bounding box center [9, 34] width 18 height 11
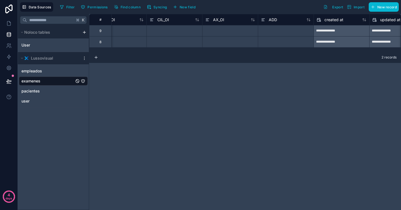
scroll to position [0, 824]
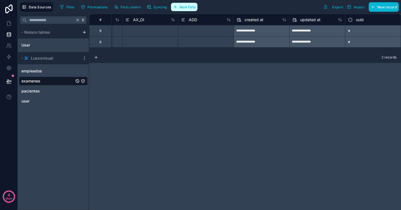
click at [187, 9] on button "New field" at bounding box center [184, 7] width 26 height 8
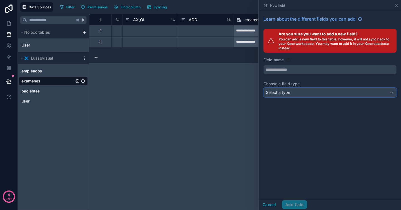
click at [292, 94] on div "Select a type" at bounding box center [330, 92] width 132 height 9
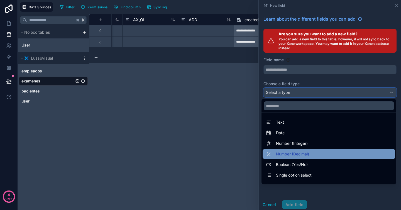
scroll to position [144, 0]
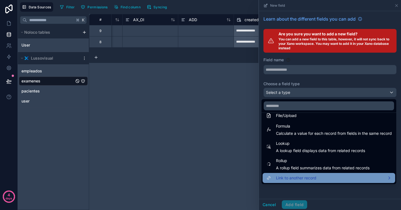
click at [307, 178] on span "Link to another record" at bounding box center [296, 177] width 40 height 7
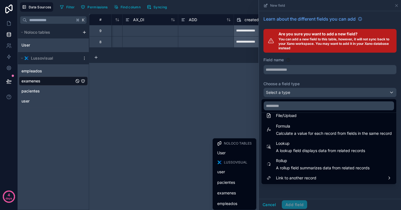
click at [223, 117] on div "**********" at bounding box center [245, 112] width 312 height 196
click at [397, 6] on div at bounding box center [330, 105] width 142 height 210
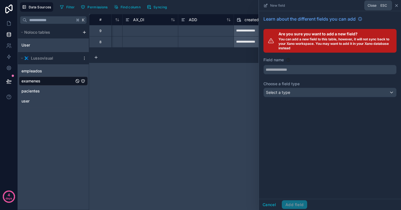
click at [398, 6] on icon at bounding box center [396, 5] width 4 height 4
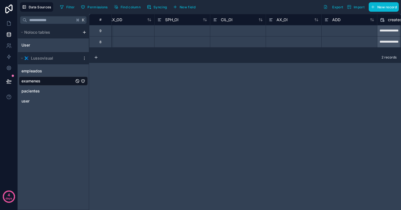
scroll to position [0, 685]
click at [231, 92] on div "**********" at bounding box center [245, 112] width 312 height 196
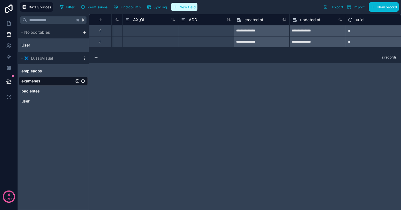
click at [189, 6] on span "New field" at bounding box center [188, 7] width 16 height 4
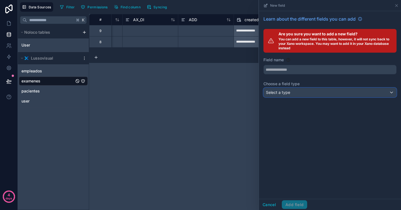
click at [312, 95] on div "Select a type" at bounding box center [330, 92] width 132 height 9
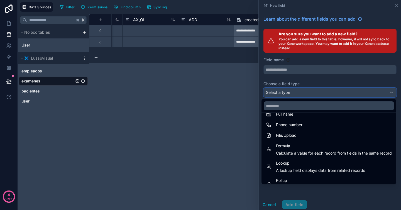
scroll to position [144, 0]
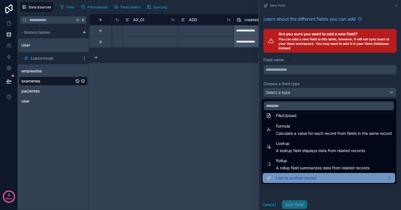
click at [296, 178] on span "Link to another record" at bounding box center [296, 177] width 40 height 7
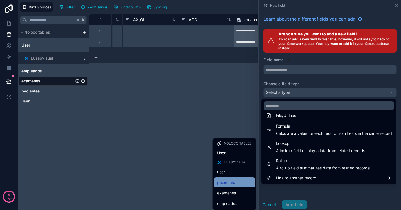
click at [245, 183] on div "pacientes" at bounding box center [234, 182] width 35 height 7
type input "*********"
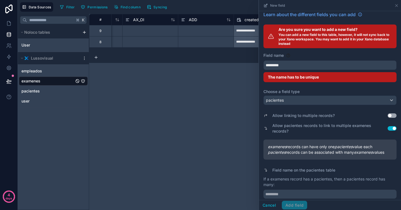
scroll to position [0, 0]
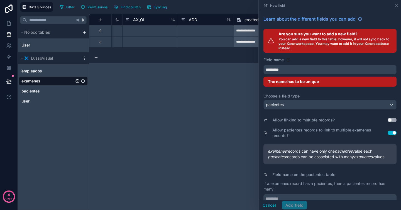
click at [334, 82] on div "The name has to be unique" at bounding box center [329, 82] width 133 height 10
click at [395, 6] on icon at bounding box center [396, 5] width 2 height 2
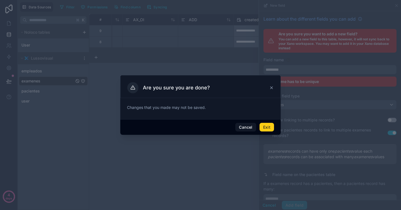
click at [266, 127] on button "Exit" at bounding box center [266, 127] width 14 height 9
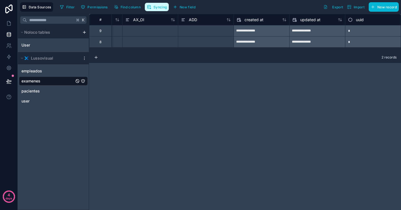
click at [154, 10] on button "Syncing" at bounding box center [157, 7] width 24 height 8
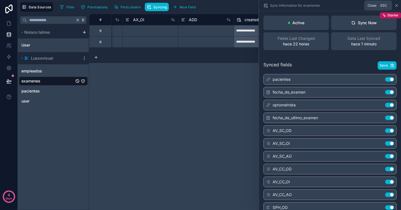
click at [397, 4] on icon at bounding box center [396, 5] width 4 height 4
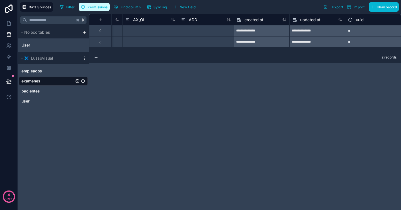
click at [84, 10] on button "Permissions" at bounding box center [94, 7] width 31 height 8
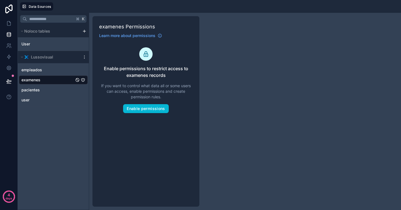
click at [214, 77] on div "K Noloco tables User Lussovisual empleados examenes pacientes user examenes Per…" at bounding box center [209, 111] width 383 height 197
click at [52, 82] on link "examenes" at bounding box center [47, 80] width 53 height 6
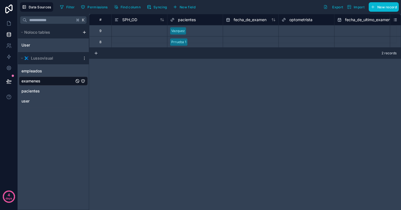
click at [58, 82] on link "examenes" at bounding box center [47, 81] width 53 height 6
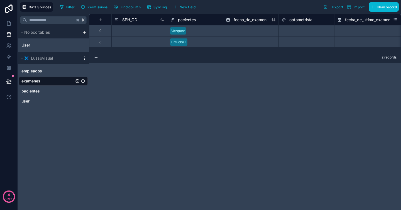
click at [83, 56] on div "Lussovisual" at bounding box center [53, 58] width 71 height 12
click at [83, 58] on icon "scrollable content" at bounding box center [84, 58] width 4 height 4
click at [179, 96] on div "# SPH_OD pacientes fecha_de_examen optometrista fecha_de_ultimo_examen AV_SC_OD…" at bounding box center [245, 112] width 312 height 196
click at [7, 23] on icon at bounding box center [8, 23] width 3 height 4
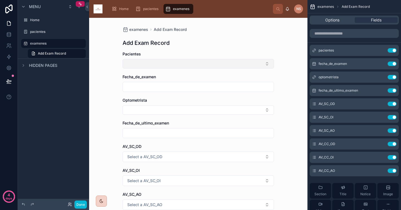
click at [181, 63] on button "Select Button" at bounding box center [197, 63] width 151 height 9
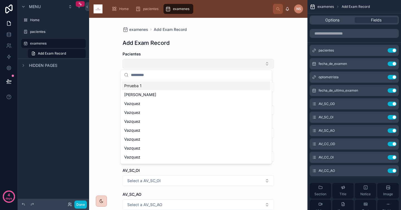
click at [181, 63] on button "Select Button" at bounding box center [197, 63] width 151 height 9
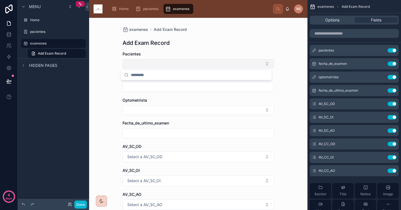
click at [181, 63] on button "Select Button" at bounding box center [197, 63] width 151 height 9
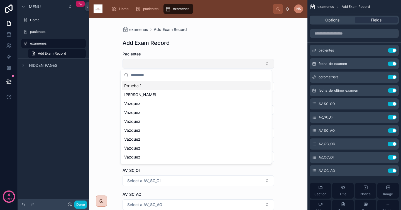
click at [181, 63] on button "Select Button" at bounding box center [197, 63] width 151 height 9
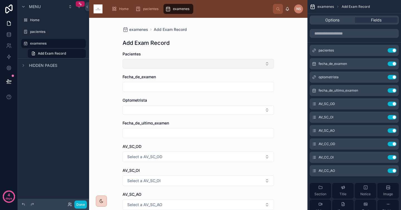
click at [181, 63] on button "Select Button" at bounding box center [197, 63] width 151 height 9
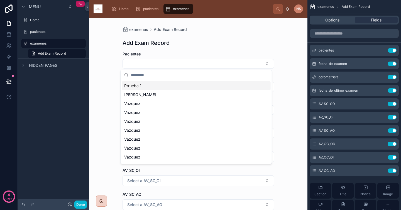
click at [203, 50] on div "examenes Add Exam Record Add Exam Record Pacientes Fecha_de_examen Optometrista…" at bounding box center [198, 177] width 160 height 318
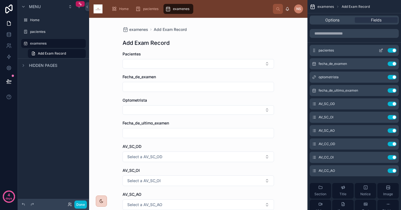
click at [379, 50] on icon "scrollable content" at bounding box center [380, 51] width 3 height 3
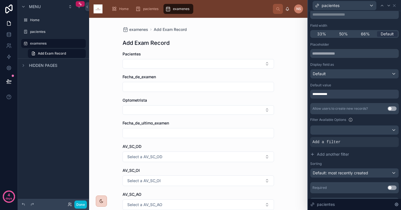
scroll to position [52, 0]
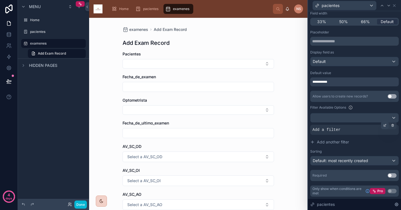
click at [381, 127] on div at bounding box center [385, 125] width 8 height 8
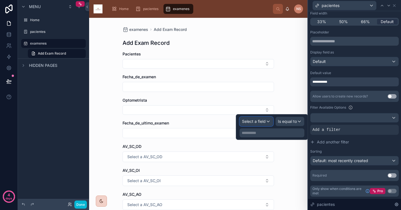
click at [260, 121] on span "Select a field" at bounding box center [254, 121] width 24 height 5
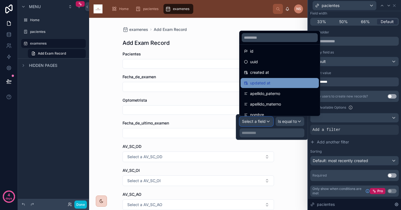
scroll to position [124, 0]
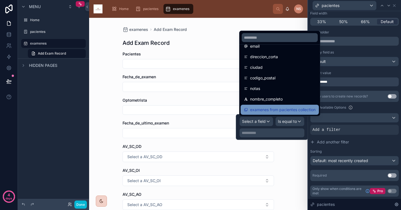
click at [287, 110] on span "examenes from pacientes collection" at bounding box center [282, 109] width 65 height 7
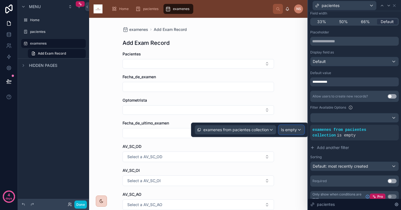
click at [293, 130] on span "Is empty" at bounding box center [289, 130] width 16 height 6
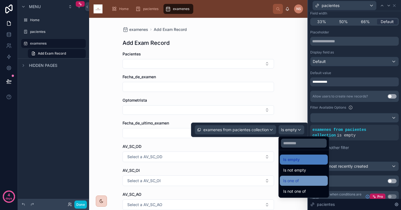
click at [304, 181] on div "Is one of" at bounding box center [303, 180] width 41 height 7
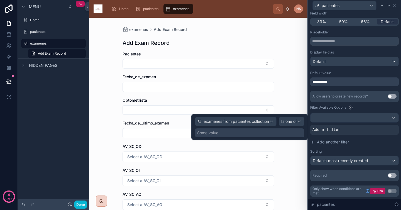
click at [245, 133] on div "Some value" at bounding box center [249, 132] width 109 height 9
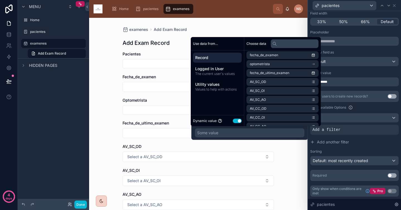
scroll to position [124, 0]
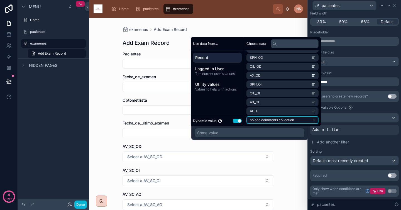
click at [292, 119] on span "noloco comments collection" at bounding box center [272, 120] width 44 height 4
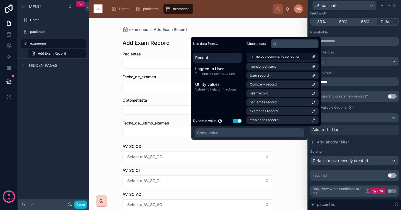
click at [273, 56] on span "noloco comments collection" at bounding box center [278, 56] width 44 height 4
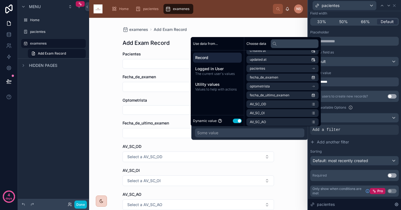
scroll to position [0, 0]
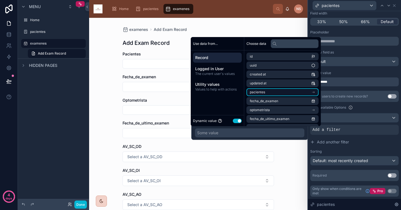
click at [274, 92] on li "pacientes" at bounding box center [282, 92] width 72 height 8
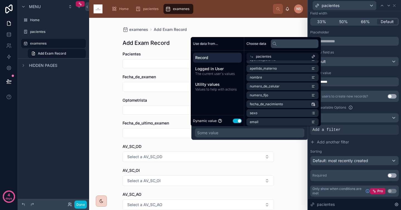
scroll to position [107, 0]
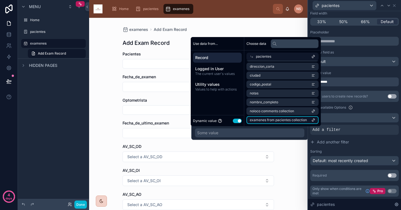
click at [287, 121] on span "examenes from pacientes collection" at bounding box center [278, 120] width 57 height 4
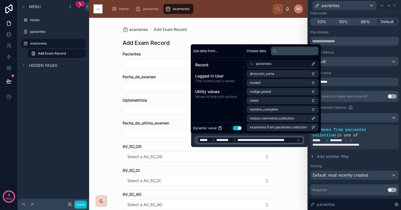
click at [354, 151] on div "**********" at bounding box center [354, 135] width 88 height 89
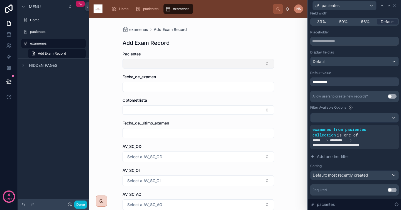
click at [201, 64] on button "Select Button" at bounding box center [197, 63] width 151 height 9
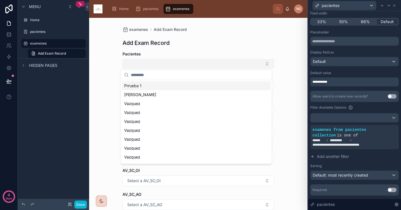
click at [201, 64] on button "Select Button" at bounding box center [197, 63] width 151 height 9
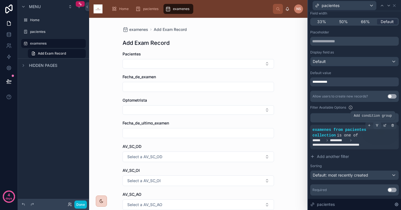
click at [377, 126] on icon at bounding box center [377, 126] width 1 height 1
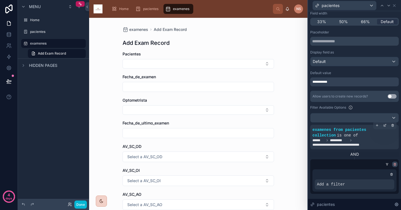
click at [392, 164] on div at bounding box center [395, 164] width 6 height 6
click at [394, 165] on icon at bounding box center [395, 165] width 2 height 2
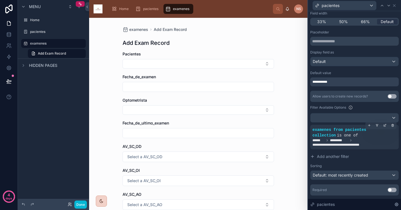
click at [364, 106] on div "Filter Available Options" at bounding box center [354, 107] width 88 height 7
click at [340, 78] on div "**********" at bounding box center [354, 81] width 88 height 9
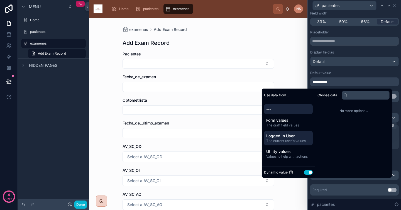
click at [299, 136] on span "Logged in User" at bounding box center [288, 136] width 44 height 6
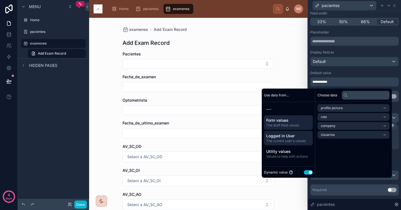
click at [297, 122] on span "Form values" at bounding box center [288, 120] width 44 height 6
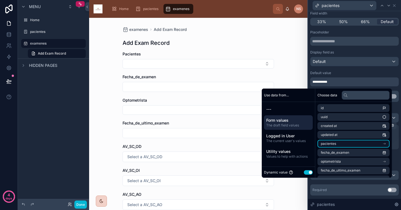
click at [346, 143] on li "pacientes" at bounding box center [353, 144] width 72 height 8
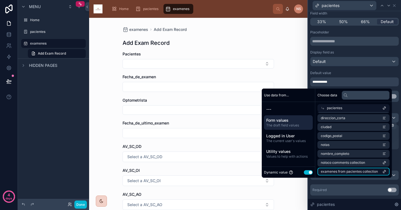
click at [356, 172] on span "examenes from pacientes collection" at bounding box center [349, 171] width 57 height 4
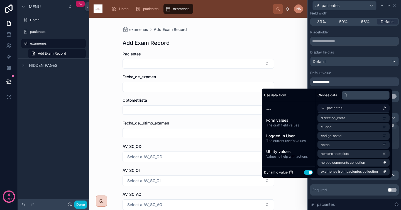
click at [357, 183] on div "**********" at bounding box center [354, 112] width 88 height 165
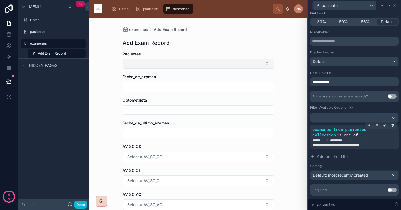
click at [229, 66] on button "Select Button" at bounding box center [197, 63] width 151 height 9
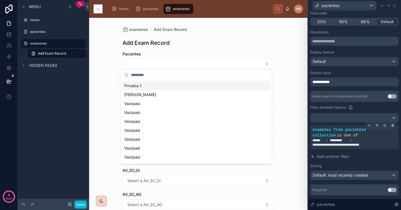
click at [227, 59] on div "Pacientes" at bounding box center [197, 59] width 151 height 17
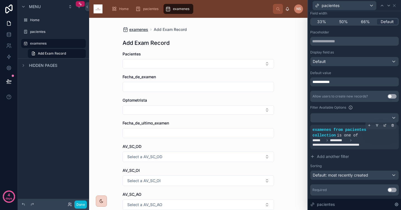
click at [135, 30] on span "examenes" at bounding box center [138, 30] width 19 height 6
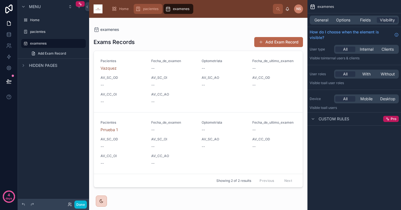
click at [147, 9] on span "pacientes" at bounding box center [150, 9] width 15 height 4
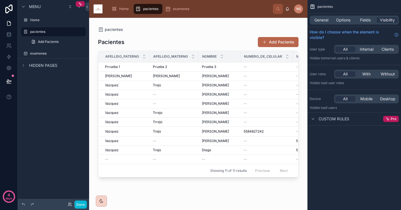
click at [211, 70] on div at bounding box center [198, 110] width 218 height 185
click at [225, 68] on div "Prueba 3 Prueba 3" at bounding box center [219, 67] width 35 height 4
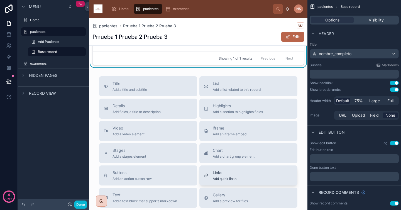
scroll to position [166, 0]
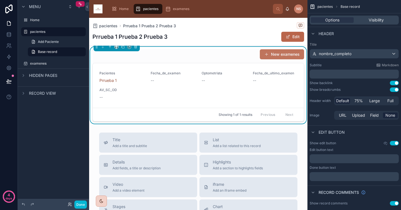
click at [278, 56] on button "New examenes" at bounding box center [282, 54] width 44 height 10
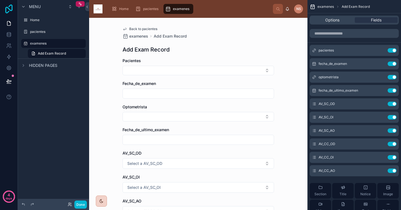
click at [8, 6] on icon at bounding box center [8, 8] width 11 height 9
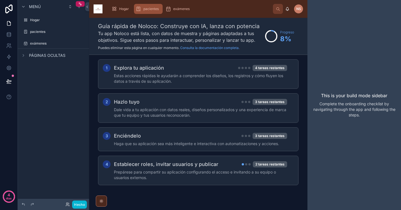
click at [155, 9] on font "pacientes" at bounding box center [150, 9] width 15 height 4
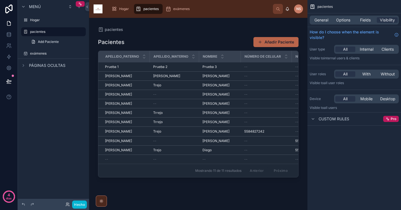
click at [265, 68] on div at bounding box center [198, 110] width 218 height 185
click at [265, 68] on div "--" at bounding box center [266, 67] width 44 height 4
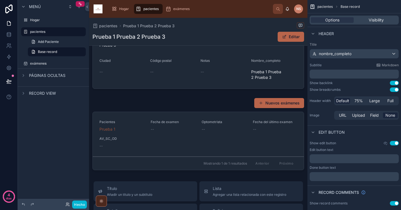
scroll to position [109, 0]
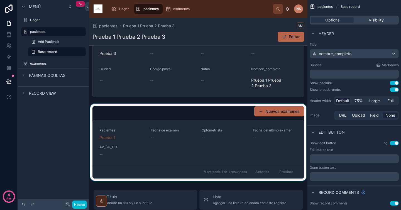
click at [272, 112] on div at bounding box center [198, 142] width 218 height 77
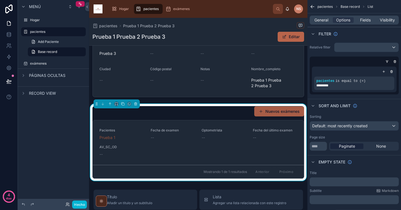
click at [268, 112] on font "Nuevos exámenes" at bounding box center [282, 111] width 34 height 5
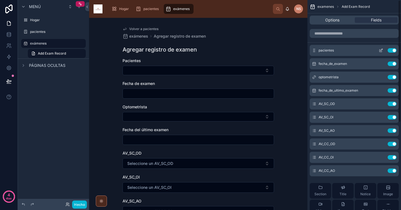
click at [382, 51] on icon "contenido desplazable" at bounding box center [380, 50] width 4 height 4
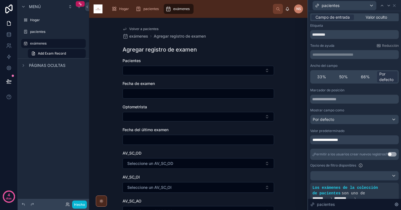
click at [360, 143] on div "**********" at bounding box center [354, 139] width 88 height 9
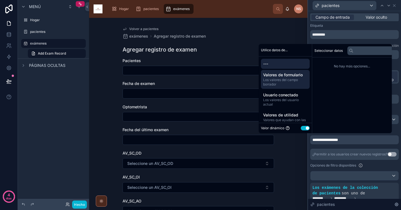
click at [290, 80] on font "Los valores del campo borrador" at bounding box center [280, 82] width 35 height 9
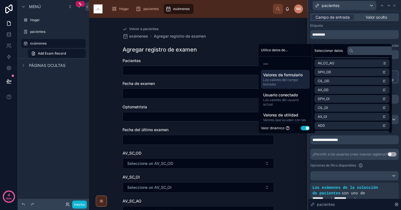
scroll to position [115, 0]
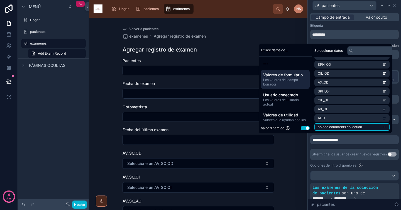
click at [355, 127] on span "noloco comments collection" at bounding box center [340, 127] width 44 height 4
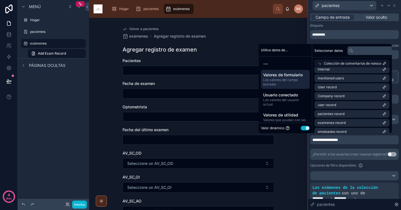
scroll to position [71, 0]
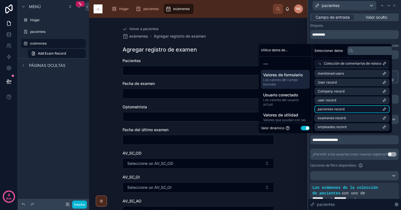
click at [356, 107] on li "pacientes record" at bounding box center [351, 109] width 75 height 8
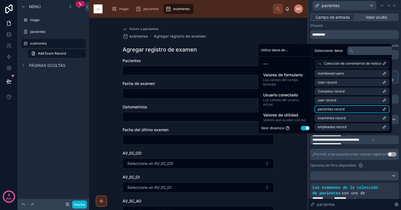
click at [356, 108] on li "pacientes record" at bounding box center [351, 109] width 75 height 8
click at [364, 145] on div "**********" at bounding box center [354, 170] width 88 height 165
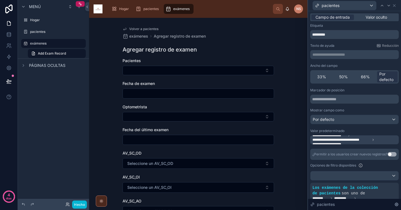
click at [390, 154] on button "Utilizar configuración" at bounding box center [391, 154] width 9 height 4
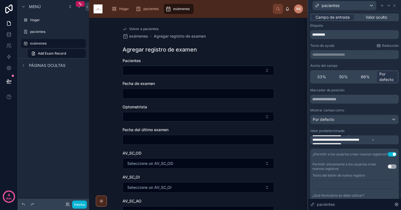
click at [140, 27] on font "Volver a pacientes" at bounding box center [143, 29] width 29 height 4
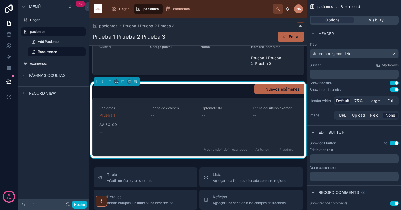
scroll to position [130, 0]
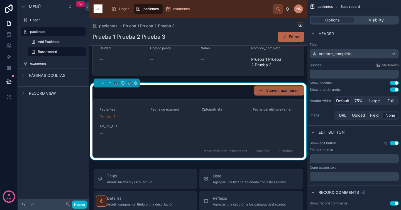
click at [280, 87] on button "Nuevos exámenes" at bounding box center [279, 90] width 50 height 10
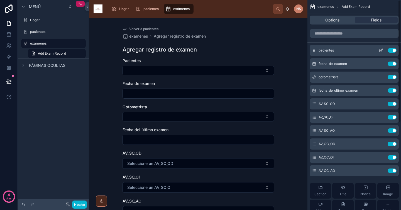
click at [379, 52] on icon "contenido desplazable" at bounding box center [380, 50] width 4 height 4
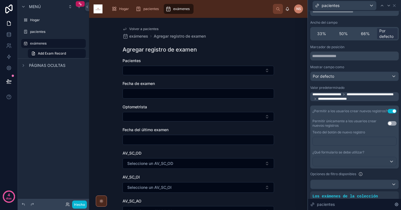
scroll to position [56, 0]
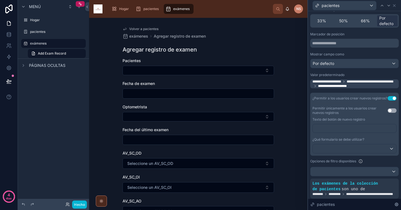
click at [387, 111] on button "Utilizar configuración" at bounding box center [391, 110] width 9 height 4
click at [378, 131] on p "﻿" at bounding box center [355, 129] width 80 height 6
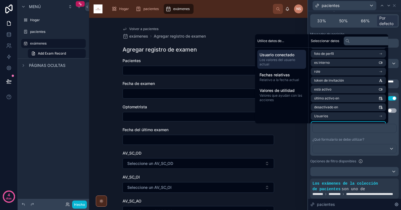
scroll to position [0, 0]
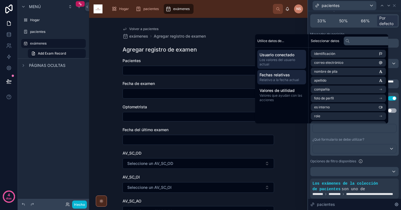
click at [279, 76] on font "Fechas relativas" at bounding box center [274, 74] width 30 height 5
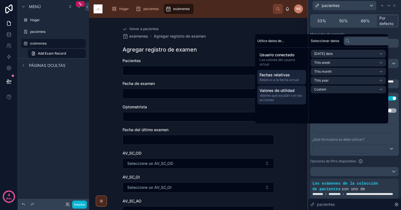
click at [286, 90] on font "Valores de utilidad" at bounding box center [276, 90] width 35 height 5
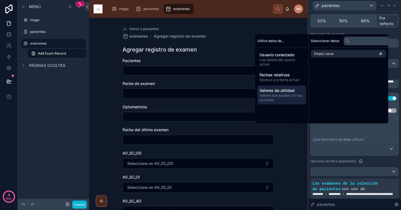
click at [361, 137] on font "¿Qué formulario se debe utilizar?" at bounding box center [338, 139] width 52 height 4
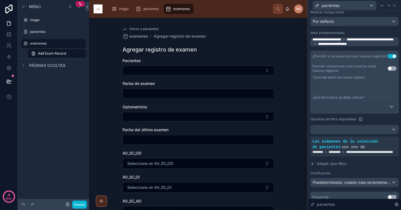
scroll to position [99, 0]
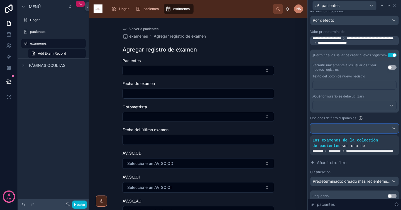
click at [363, 128] on div at bounding box center [354, 128] width 88 height 9
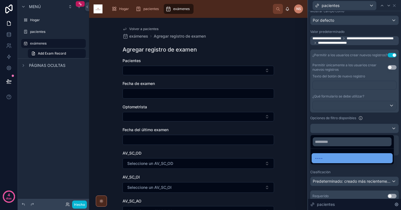
click at [354, 159] on div "----" at bounding box center [352, 158] width 74 height 7
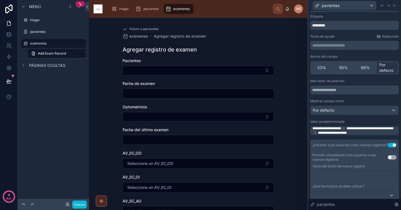
scroll to position [0, 0]
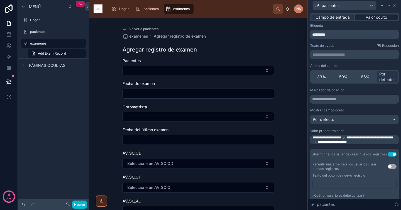
click at [383, 18] on font "Valor oculto" at bounding box center [375, 17] width 21 height 5
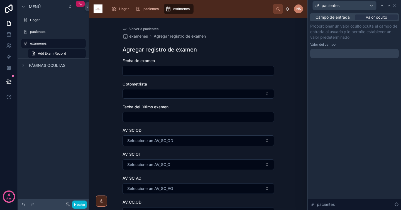
click at [371, 53] on div at bounding box center [354, 53] width 88 height 9
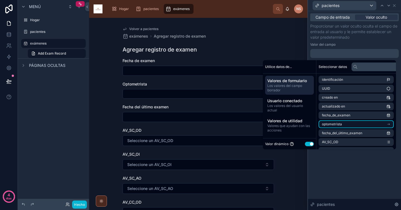
click at [369, 123] on li "optometrista" at bounding box center [355, 124] width 75 height 8
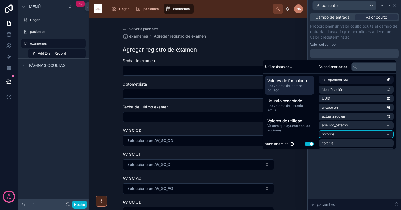
scroll to position [27, 0]
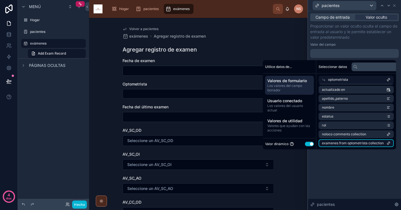
click at [376, 143] on span "examenes from optometrista collection" at bounding box center [353, 143] width 62 height 4
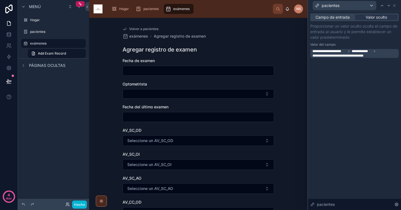
click at [376, 161] on div "**********" at bounding box center [354, 110] width 93 height 199
click at [394, 8] on icon at bounding box center [394, 5] width 4 height 4
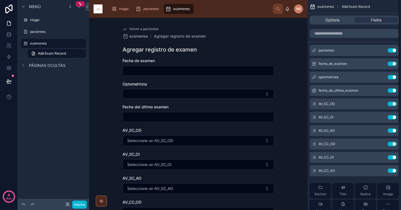
click at [141, 26] on div "Volver a pacientes exámenes Agregar registro de examen Agregar registro de exam…" at bounding box center [198, 169] width 160 height 302
click at [141, 27] on span "Back to pacientes" at bounding box center [143, 29] width 28 height 4
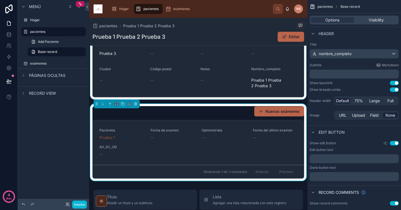
scroll to position [163, 0]
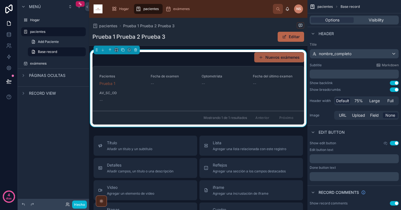
click at [279, 56] on font "Nuevos exámenes" at bounding box center [282, 57] width 34 height 5
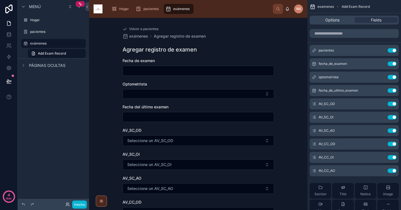
click at [202, 73] on input "text" at bounding box center [198, 71] width 151 height 8
click at [167, 70] on input "text" at bounding box center [198, 71] width 151 height 8
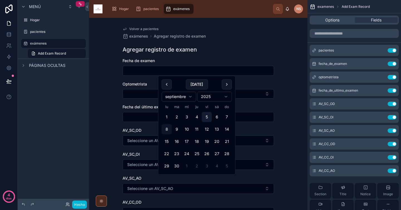
click at [206, 117] on button "5" at bounding box center [207, 117] width 10 height 10
click at [250, 52] on div "Agregar registro de examen" at bounding box center [197, 50] width 151 height 8
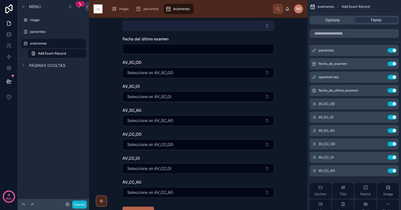
scroll to position [110, 0]
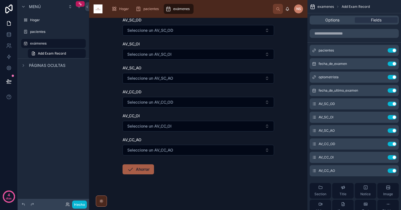
click at [141, 172] on button "Ahorrar" at bounding box center [137, 169] width 31 height 10
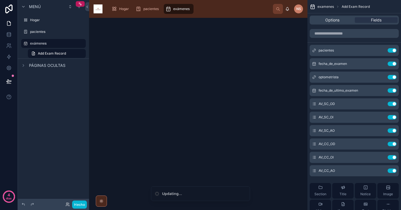
scroll to position [0, 0]
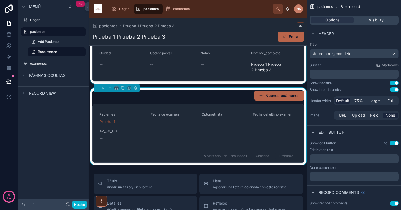
scroll to position [126, 0]
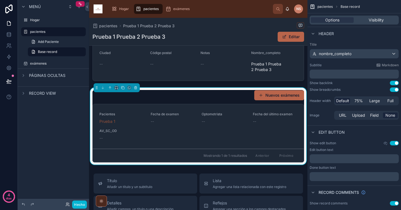
click at [168, 97] on div "Nuevos exámenes" at bounding box center [198, 95] width 212 height 11
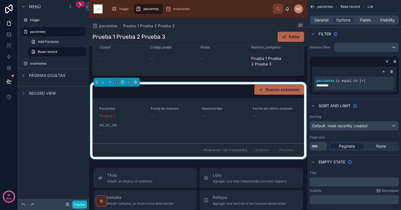
scroll to position [131, 0]
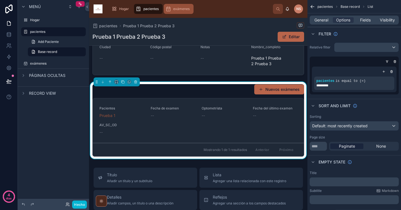
click at [181, 12] on div "exámenes" at bounding box center [178, 8] width 26 height 9
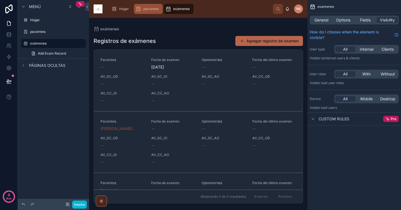
click at [153, 12] on div "pacientes" at bounding box center [148, 8] width 25 height 9
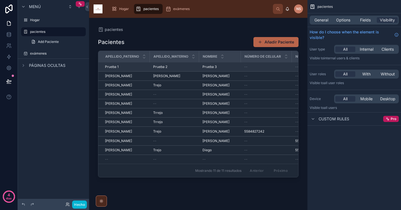
click at [231, 68] on div "Prueba 3 Prueba 3" at bounding box center [219, 67] width 35 height 4
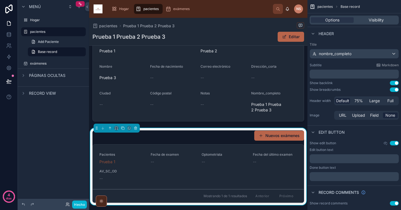
scroll to position [83, 0]
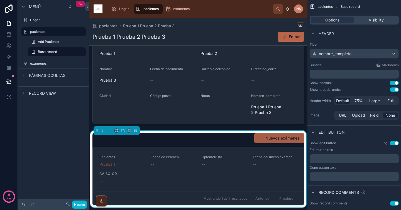
click at [279, 140] on font "Nuevos exámenes" at bounding box center [282, 138] width 34 height 5
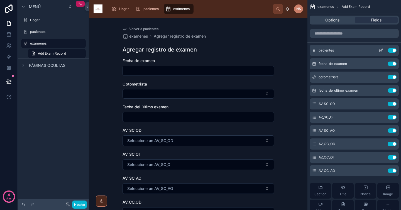
click at [378, 51] on button "contenido desplazable" at bounding box center [380, 50] width 9 height 4
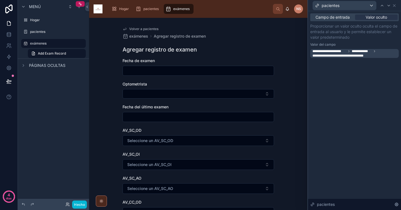
click at [375, 53] on icon at bounding box center [374, 51] width 3 height 3
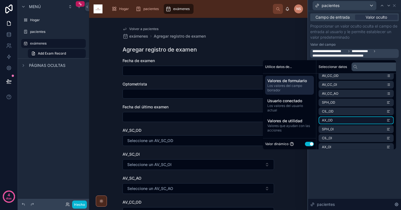
scroll to position [115, 0]
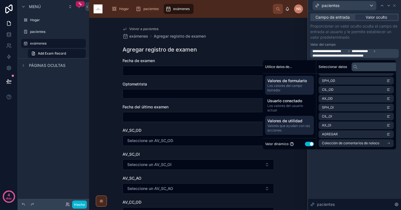
click at [300, 123] on span "Valores de utilidad" at bounding box center [289, 121] width 44 height 6
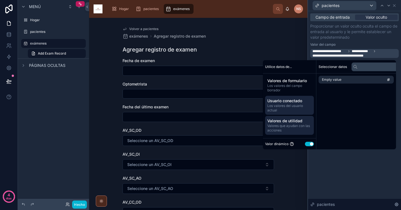
click at [297, 107] on font "Los valores del usuario actual" at bounding box center [285, 108] width 36 height 9
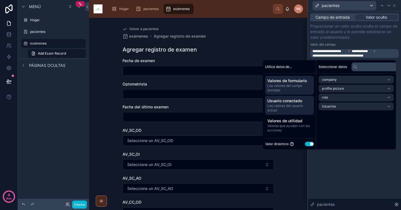
click at [296, 85] on font "Los valores del campo borrador" at bounding box center [284, 87] width 35 height 9
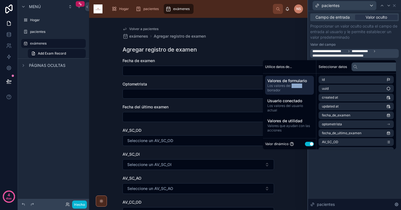
click at [296, 85] on font "Los valores del campo borrador" at bounding box center [284, 87] width 35 height 9
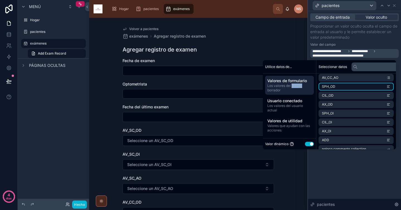
scroll to position [115, 0]
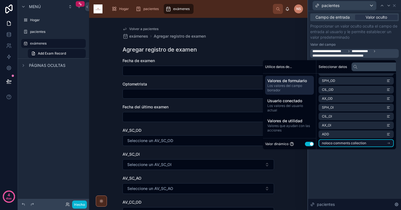
click at [358, 142] on span "noloco comments collection" at bounding box center [344, 143] width 44 height 4
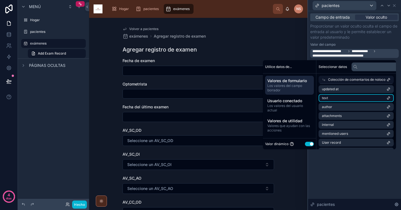
scroll to position [71, 0]
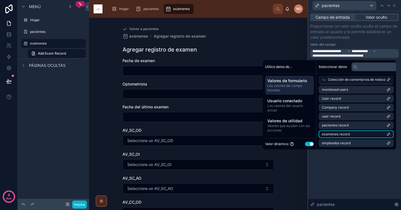
click at [359, 135] on li "examenes record" at bounding box center [355, 134] width 75 height 8
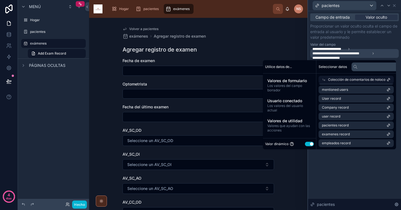
click at [352, 175] on div "**********" at bounding box center [354, 110] width 93 height 199
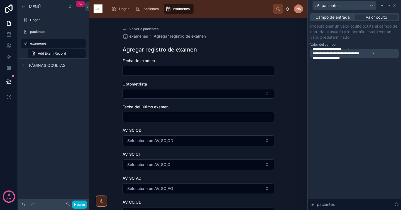
click at [352, 175] on div "**********" at bounding box center [354, 110] width 93 height 199
click at [148, 31] on div "Volver a pacientes exámenes Agregar registro de examen" at bounding box center [197, 33] width 151 height 12
click at [151, 29] on font "Volver a pacientes" at bounding box center [143, 29] width 29 height 4
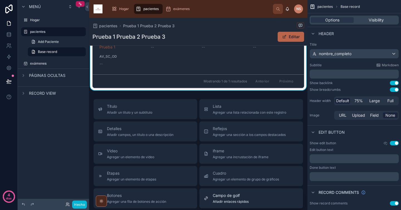
scroll to position [139, 0]
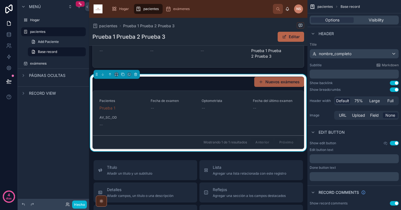
click at [275, 84] on font "Nuevos exámenes" at bounding box center [282, 81] width 34 height 5
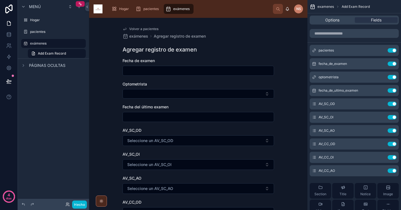
click at [215, 71] on input "text" at bounding box center [198, 71] width 151 height 8
click at [211, 70] on input "text" at bounding box center [198, 71] width 151 height 8
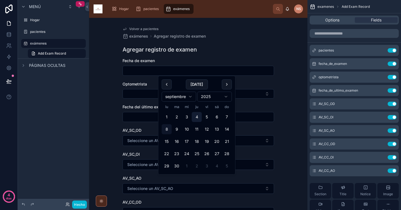
click at [198, 115] on button "4" at bounding box center [197, 117] width 10 height 10
click at [235, 56] on div "Volver a pacientes exámenes Agregar registro de examen Agregar registro de exam…" at bounding box center [198, 169] width 160 height 302
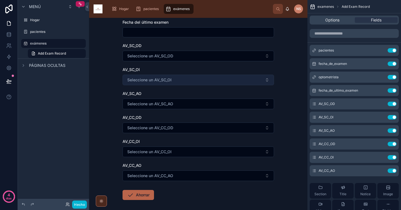
scroll to position [110, 0]
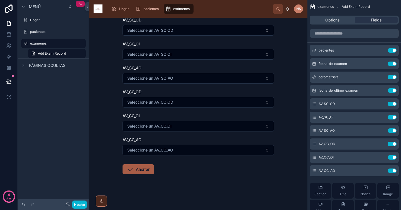
click at [149, 168] on button "Ahorrar" at bounding box center [137, 169] width 31 height 10
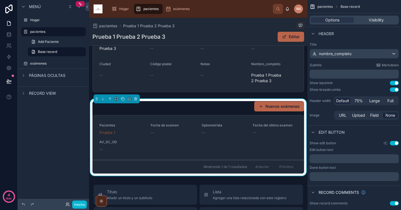
scroll to position [117, 0]
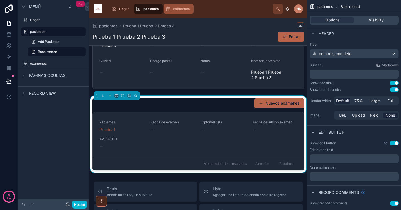
click at [179, 10] on font "exámenes" at bounding box center [181, 9] width 16 height 4
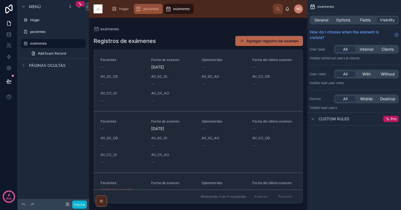
click at [153, 7] on font "pacientes" at bounding box center [150, 9] width 15 height 4
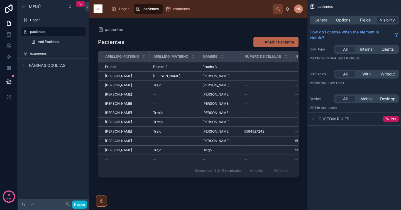
click at [226, 68] on div at bounding box center [198, 110] width 218 height 185
click at [226, 68] on div "Prueba 3 Prueba 3" at bounding box center [219, 67] width 35 height 4
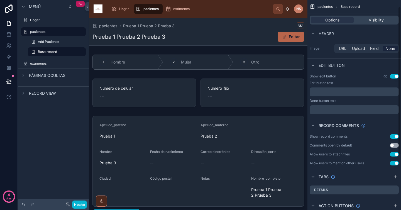
scroll to position [87, 0]
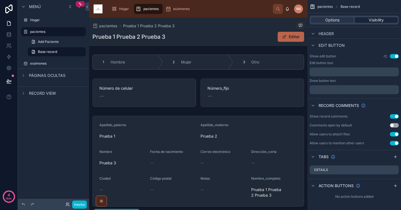
click at [375, 22] on span "Visibility" at bounding box center [375, 20] width 15 height 6
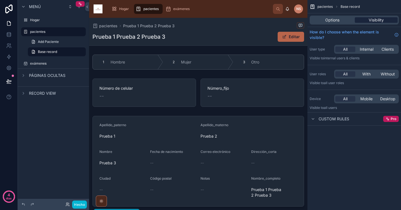
scroll to position [0, 0]
click at [341, 19] on div "Options" at bounding box center [332, 20] width 43 height 6
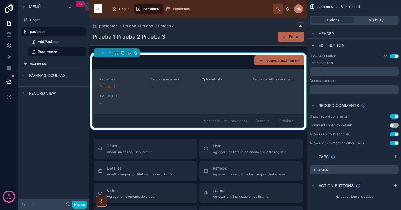
scroll to position [163, 0]
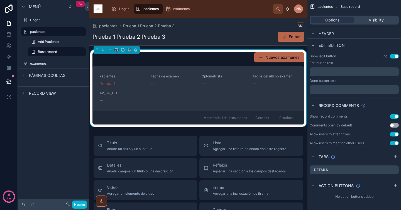
click at [217, 110] on link "Pacientes Prueba 1 Fecha de examen -- Optometrista -- Fecha del último examen -…" at bounding box center [198, 88] width 211 height 45
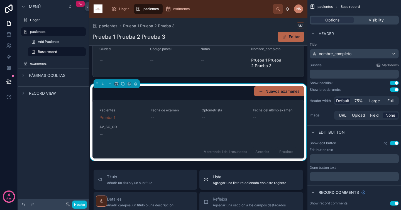
scroll to position [125, 0]
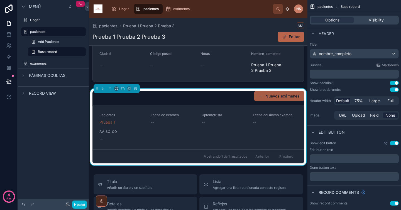
click at [275, 97] on font "Nuevos exámenes" at bounding box center [282, 96] width 34 height 5
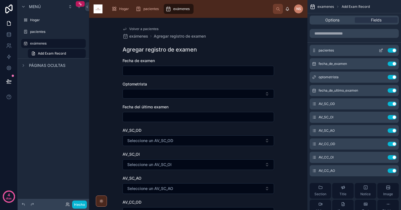
click at [380, 50] on icon "contenido desplazable" at bounding box center [381, 50] width 2 height 2
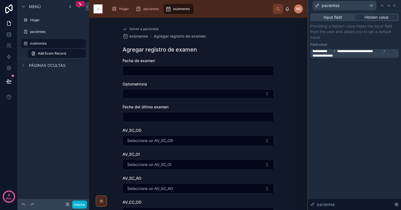
click at [380, 50] on span "**********" at bounding box center [359, 51] width 44 height 4
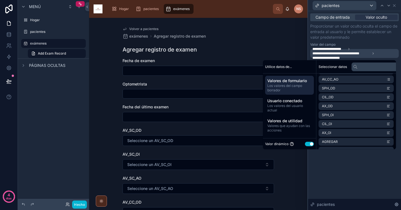
scroll to position [115, 0]
click at [391, 38] on p "Proporcionar un valor oculto oculta el campo de entrada al usuario y le permite…" at bounding box center [354, 31] width 88 height 17
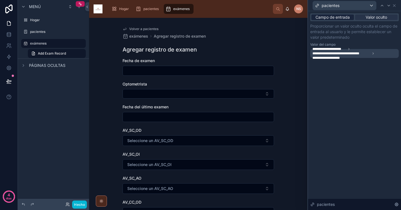
click at [343, 18] on font "Campo de entrada" at bounding box center [332, 17] width 34 height 5
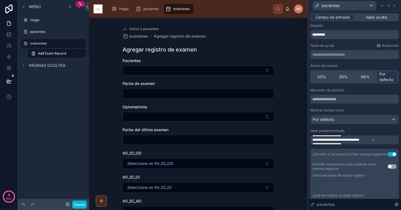
click at [358, 140] on font "**********" at bounding box center [335, 139] width 47 height 3
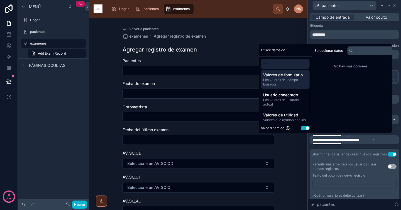
click at [292, 86] on span "Los valores del campo borrador" at bounding box center [285, 82] width 44 height 9
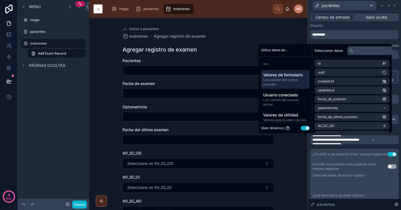
click at [292, 86] on span "Los valores del campo borrador" at bounding box center [285, 82] width 44 height 9
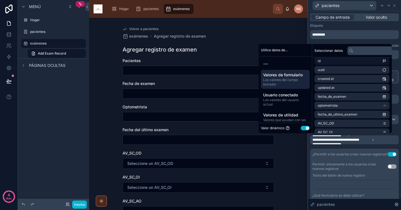
click at [354, 62] on li "id" at bounding box center [351, 61] width 75 height 8
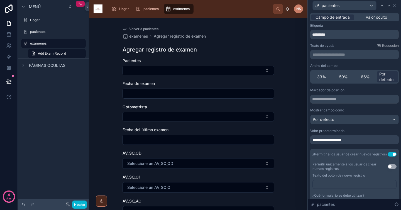
click at [337, 41] on div "**********" at bounding box center [354, 171] width 88 height 297
click at [390, 158] on div "¿Permitir a los usuarios crear nuevos registros? Utilizar configuración" at bounding box center [354, 154] width 88 height 11
click at [387, 153] on button "Utilizar configuración" at bounding box center [391, 154] width 9 height 4
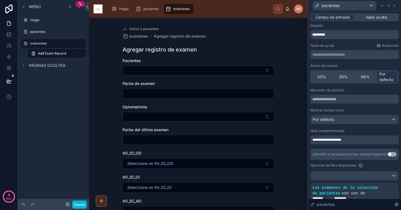
click at [357, 131] on div "Valor predeterminado" at bounding box center [354, 131] width 88 height 4
click at [155, 30] on font "Volver a pacientes" at bounding box center [143, 29] width 29 height 4
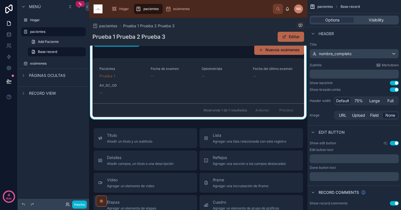
scroll to position [139, 0]
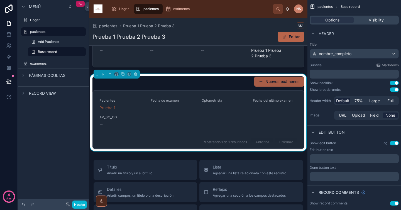
click at [275, 82] on font "Nuevos exámenes" at bounding box center [282, 81] width 34 height 5
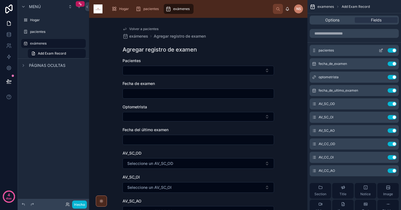
click at [380, 51] on icon "contenido desplazable" at bounding box center [380, 50] width 4 height 4
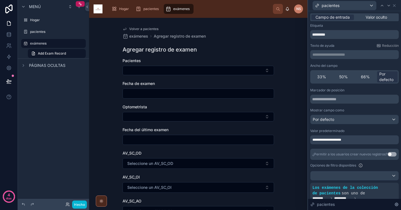
click at [355, 140] on div "**********" at bounding box center [354, 139] width 88 height 9
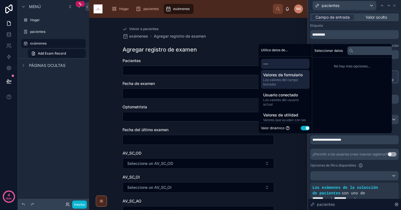
click at [284, 72] on div "Valores de formulario Los valores del campo borrador" at bounding box center [285, 79] width 49 height 19
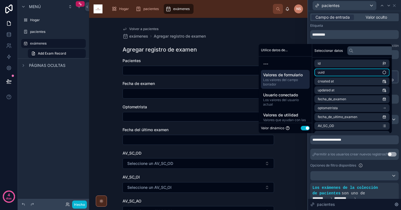
click at [342, 69] on li "uuid" at bounding box center [351, 72] width 75 height 8
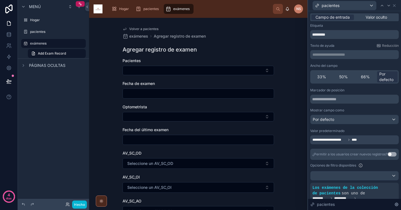
click at [209, 34] on div "exámenes Agregar registro de examen" at bounding box center [197, 36] width 151 height 6
click at [148, 29] on font "Volver a pacientes" at bounding box center [143, 29] width 29 height 4
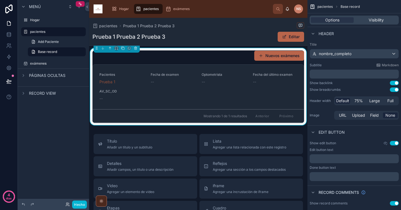
scroll to position [161, 0]
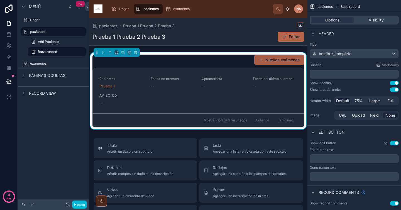
click at [274, 61] on font "Nuevos exámenes" at bounding box center [282, 59] width 34 height 5
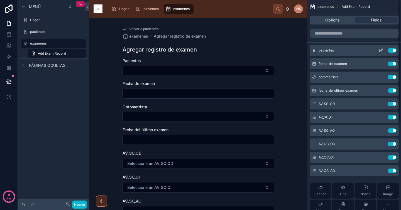
click at [381, 51] on icon "contenido desplazable" at bounding box center [381, 50] width 2 height 2
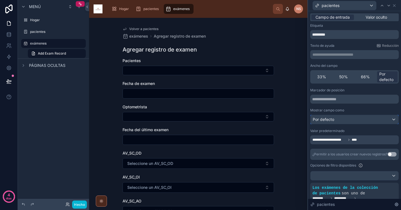
click at [349, 119] on div "Por defecto" at bounding box center [354, 119] width 88 height 9
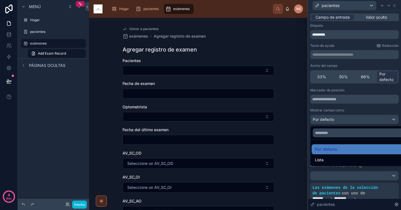
click at [353, 104] on div at bounding box center [354, 105] width 93 height 210
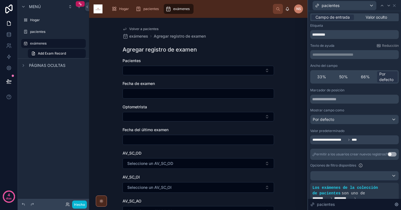
click at [356, 144] on div "**********" at bounding box center [354, 170] width 88 height 165
click at [355, 139] on font "****" at bounding box center [353, 139] width 5 height 3
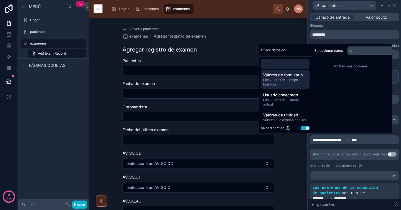
click at [288, 83] on span "Los valores del campo borrador" at bounding box center [285, 82] width 44 height 9
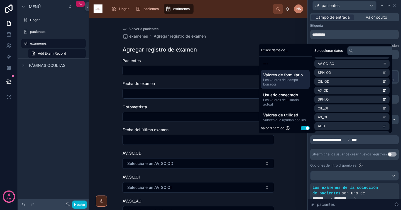
scroll to position [115, 0]
click at [345, 129] on li "noloco comments collection" at bounding box center [351, 127] width 75 height 8
click at [325, 64] on font "Colección de comentarios de noloco" at bounding box center [352, 63] width 57 height 4
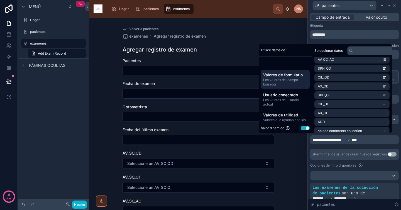
scroll to position [115, 0]
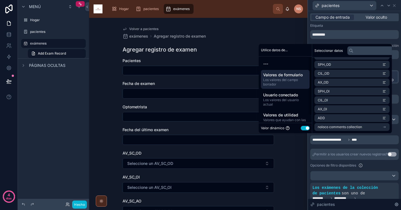
click at [289, 109] on div "--- Valores de formulario Los valores del campo borrador Usuario conectado Los …" at bounding box center [285, 93] width 53 height 75
click at [290, 101] on font "Los valores del usuario actual" at bounding box center [281, 102] width 36 height 9
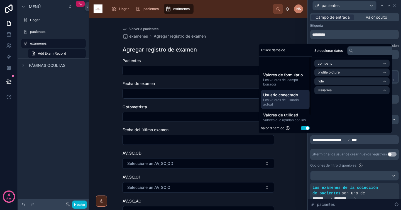
scroll to position [0, 0]
click at [292, 114] on font "Valores de utilidad" at bounding box center [280, 114] width 35 height 5
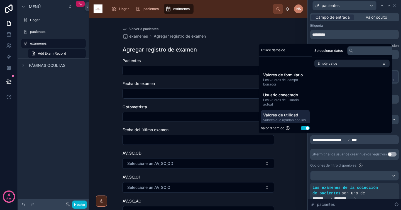
click at [306, 129] on button "Utilizar configuración" at bounding box center [305, 128] width 9 height 4
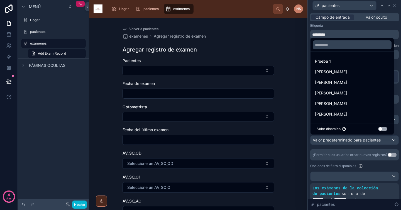
click at [335, 28] on div at bounding box center [354, 105] width 93 height 210
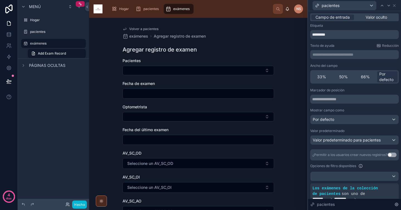
click at [140, 28] on font "Volver a pacientes" at bounding box center [143, 29] width 29 height 4
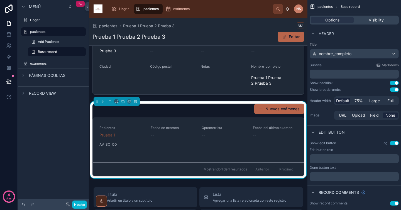
scroll to position [139, 0]
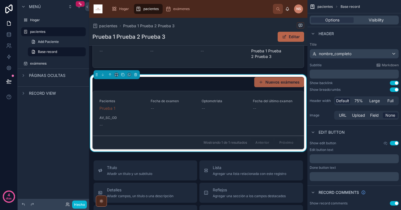
click at [266, 82] on font "Nuevos exámenes" at bounding box center [282, 82] width 34 height 5
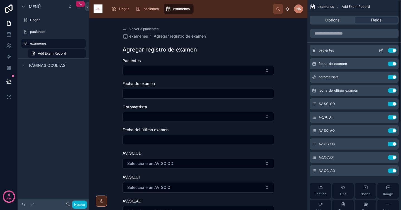
click at [382, 50] on icon "contenido desplazable" at bounding box center [382, 49] width 1 height 1
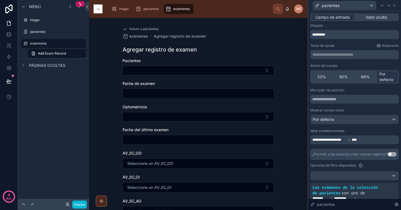
click at [357, 142] on span "****" at bounding box center [355, 139] width 8 height 4
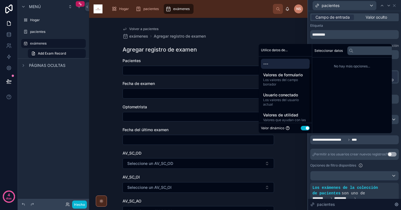
scroll to position [8, 0]
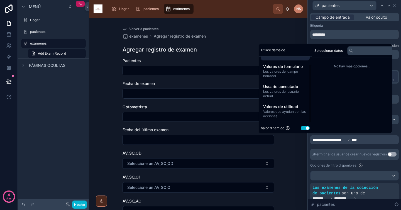
click at [287, 109] on font "Valores que ayudan con las acciones" at bounding box center [284, 113] width 43 height 9
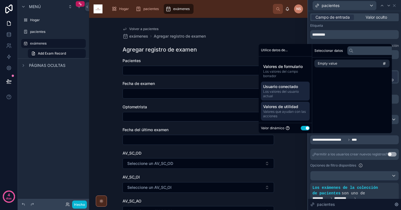
click at [290, 94] on span "Los valores del usuario actual" at bounding box center [285, 93] width 44 height 9
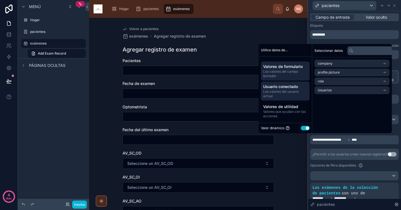
click at [285, 68] on font "Valores de formulario" at bounding box center [283, 66] width 40 height 5
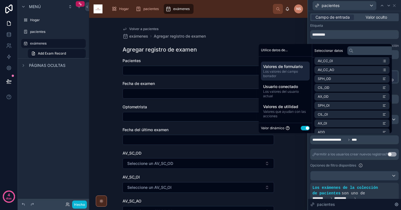
scroll to position [115, 0]
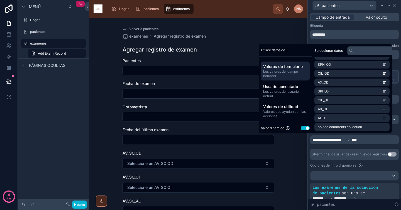
click at [372, 165] on div "Opciones de filtro disponibles" at bounding box center [354, 165] width 88 height 7
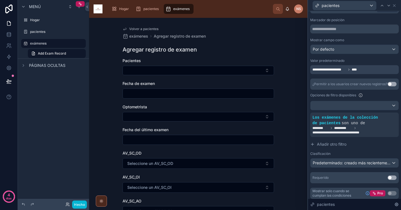
scroll to position [72, 0]
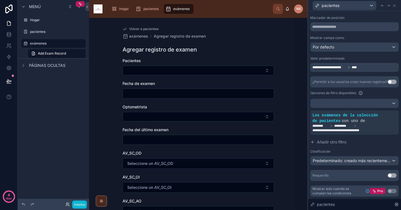
click at [387, 176] on button "Utilizar configuración" at bounding box center [391, 175] width 9 height 4
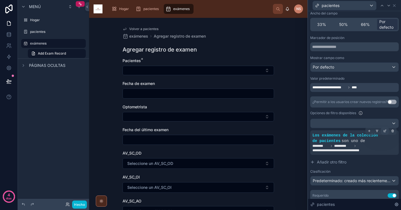
scroll to position [35, 0]
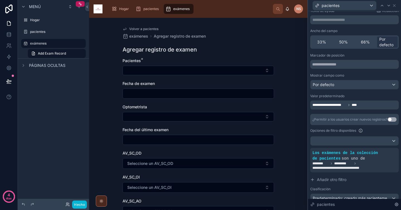
click at [287, 48] on div "Volver a pacientes exámenes Agregar registro de examen Agregar registro de exam…" at bounding box center [198, 114] width 218 height 192
click at [150, 28] on font "Volver a pacientes" at bounding box center [143, 29] width 29 height 4
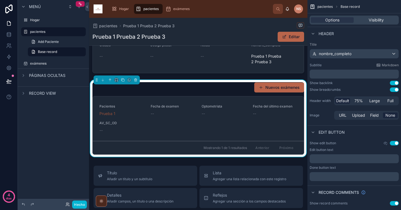
scroll to position [101, 0]
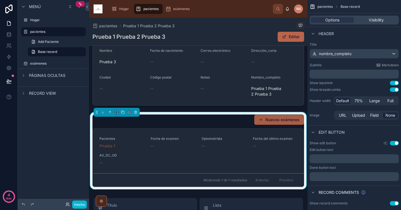
click at [281, 115] on button "Nuevos exámenes" at bounding box center [279, 120] width 50 height 10
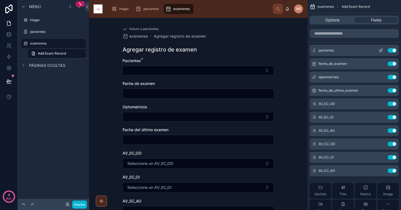
click at [381, 50] on icon "contenido desplazable" at bounding box center [381, 50] width 2 height 2
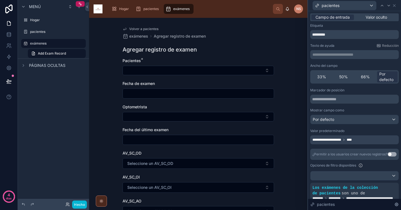
click at [355, 136] on div "**********" at bounding box center [354, 139] width 88 height 9
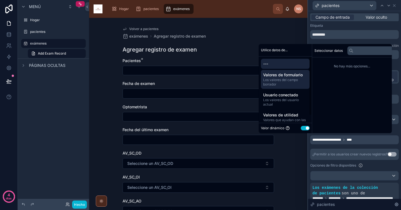
click at [294, 78] on font "Los valores del campo borrador" at bounding box center [280, 82] width 35 height 9
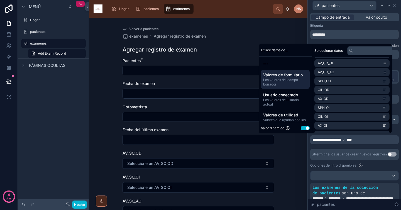
scroll to position [115, 0]
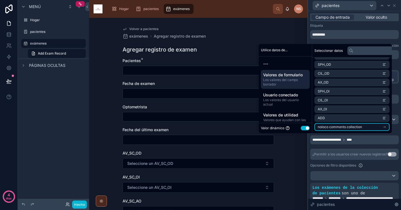
click at [360, 127] on span "noloco comments collection" at bounding box center [340, 127] width 44 height 4
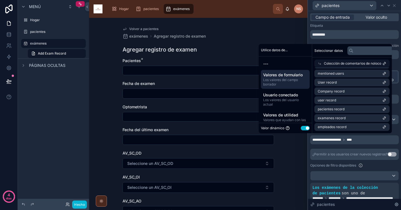
click at [368, 147] on div "**********" at bounding box center [354, 174] width 88 height 172
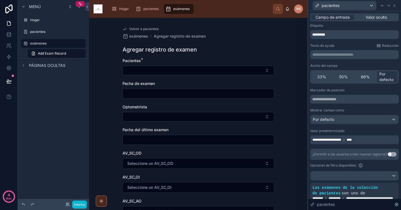
scroll to position [83, 0]
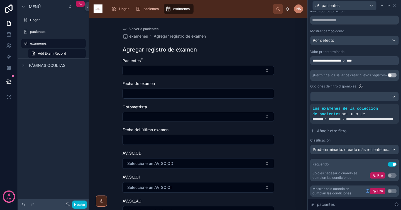
click at [390, 164] on button "Utilizar configuración" at bounding box center [391, 164] width 9 height 4
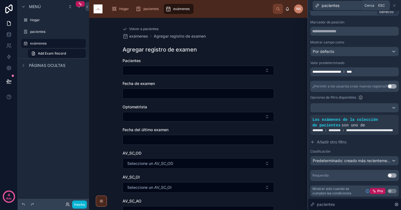
click at [396, 7] on div "pacientes" at bounding box center [354, 5] width 88 height 11
click at [395, 5] on icon at bounding box center [394, 5] width 4 height 4
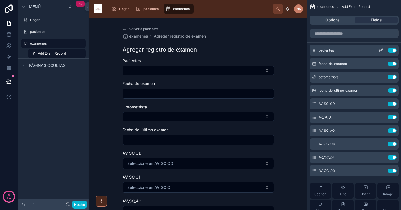
click at [394, 52] on button "Use setting" at bounding box center [391, 50] width 9 height 4
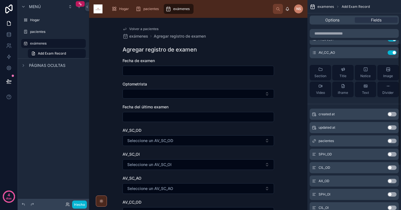
scroll to position [150, 0]
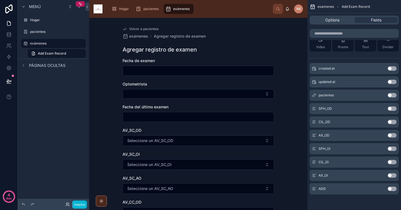
click at [393, 97] on button "Use setting" at bounding box center [391, 95] width 9 height 4
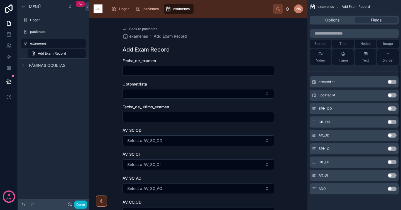
scroll to position [0, 0]
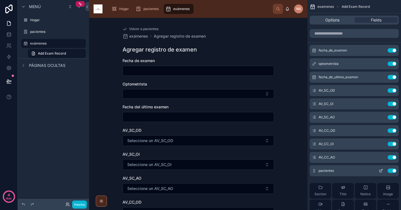
click at [381, 166] on div "pacientes Use setting" at bounding box center [353, 170] width 89 height 11
click at [381, 170] on icon "contenido desplazable" at bounding box center [380, 170] width 4 height 4
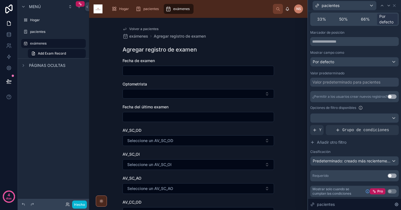
scroll to position [58, 0]
click at [387, 175] on button "Utilizar configuración" at bounding box center [391, 175] width 9 height 4
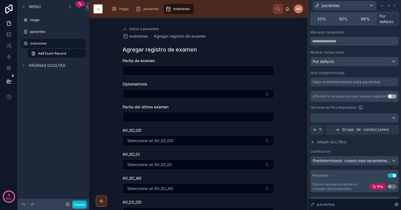
click at [365, 80] on font "Valor predeterminado para pacientes" at bounding box center [346, 81] width 68 height 5
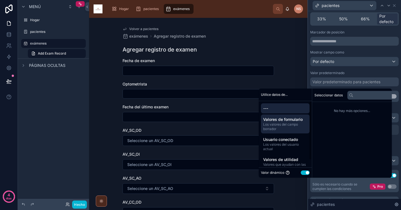
click at [306, 121] on span "Valores de formulario" at bounding box center [285, 120] width 44 height 6
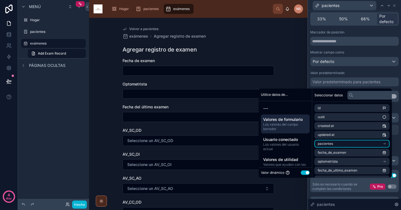
click at [349, 141] on li "pacientes" at bounding box center [351, 144] width 75 height 8
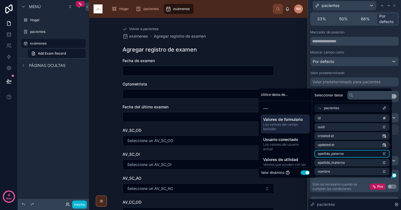
click at [362, 156] on li "apellido_paterno" at bounding box center [351, 154] width 75 height 8
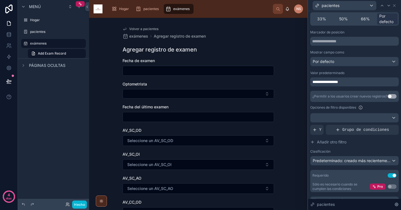
click at [360, 73] on div "Valor predeterminado" at bounding box center [354, 73] width 88 height 4
click at [149, 29] on font "Volver a pacientes" at bounding box center [143, 29] width 29 height 4
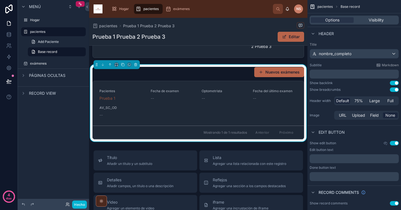
scroll to position [142, 0]
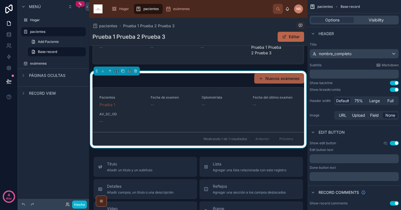
click at [278, 79] on font "Nuevos exámenes" at bounding box center [282, 78] width 34 height 5
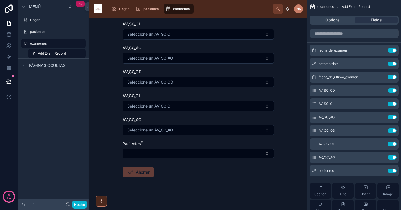
scroll to position [133, 0]
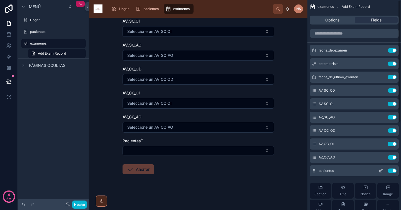
click at [382, 172] on icon "contenido desplazable" at bounding box center [380, 170] width 4 height 4
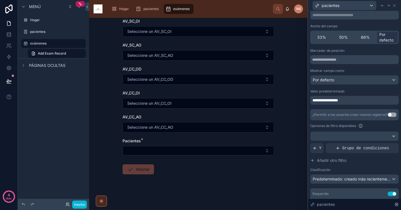
scroll to position [41, 0]
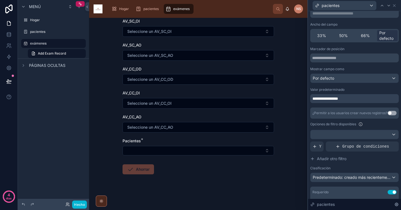
click at [370, 96] on div "**********" at bounding box center [354, 98] width 88 height 9
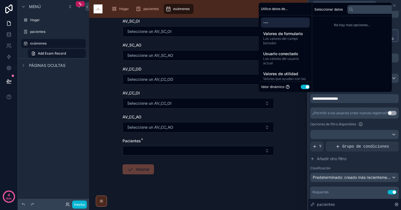
click at [342, 36] on div "Seleccionar datos No hay más opciones..." at bounding box center [352, 47] width 80 height 89
click at [362, 10] on input "text" at bounding box center [370, 9] width 47 height 9
type input "*********"
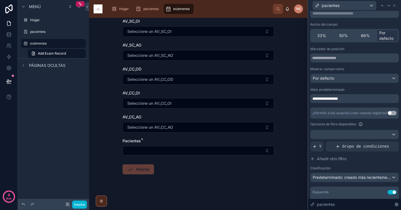
click at [364, 101] on div "**********" at bounding box center [354, 98] width 88 height 9
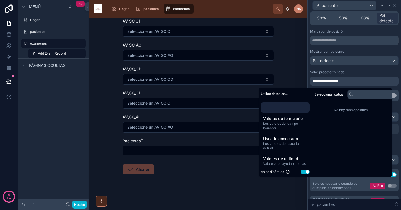
scroll to position [69, 0]
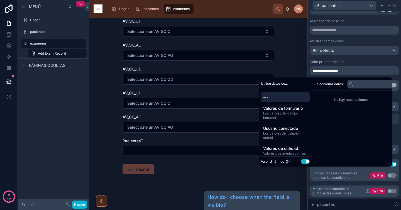
click at [342, 193] on font "Mostrar solo cuando se cumplan las condiciones" at bounding box center [331, 190] width 39 height 9
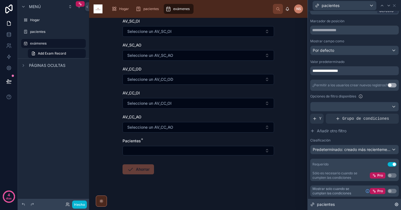
click at [347, 202] on div "pacientes" at bounding box center [354, 204] width 93 height 11
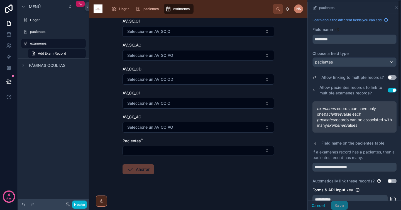
scroll to position [36, 0]
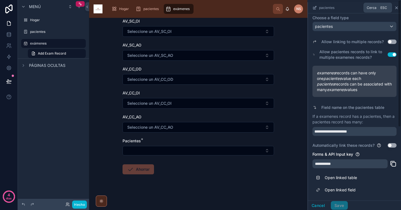
click at [396, 8] on icon "contenido desplazable" at bounding box center [396, 8] width 4 height 4
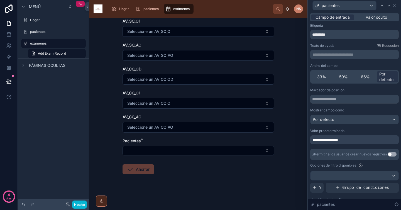
click at [280, 165] on div "Volver a pacientes exámenes Agregar registro de examen Agregar registro de exam…" at bounding box center [198, 114] width 218 height 192
click at [348, 123] on div "Por defecto" at bounding box center [354, 119] width 88 height 9
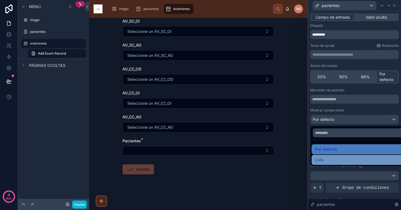
click at [338, 160] on div "Lista" at bounding box center [359, 159] width 88 height 7
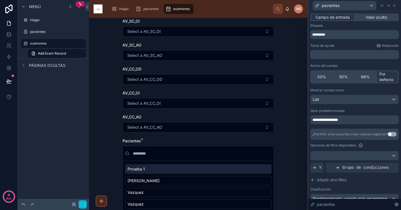
scroll to position [0, 0]
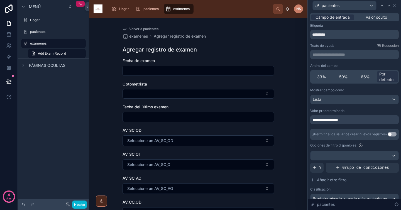
click at [354, 121] on div "**********" at bounding box center [354, 119] width 88 height 9
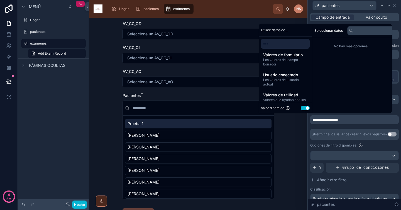
scroll to position [222, 0]
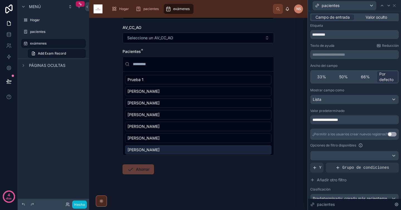
click at [350, 144] on font "Opciones de filtro disponibles" at bounding box center [333, 145] width 46 height 4
click at [373, 168] on font "Grupo de condiciones" at bounding box center [365, 167] width 47 height 4
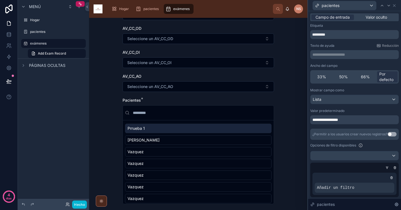
scroll to position [197, 0]
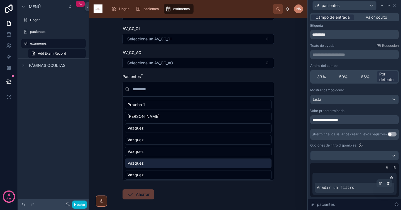
click at [354, 190] on div "Añadir un filtro" at bounding box center [354, 188] width 80 height 10
click at [378, 182] on icon at bounding box center [379, 182] width 3 height 3
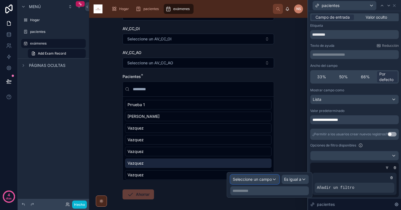
click at [258, 178] on font "Seleccione un campo" at bounding box center [252, 179] width 39 height 5
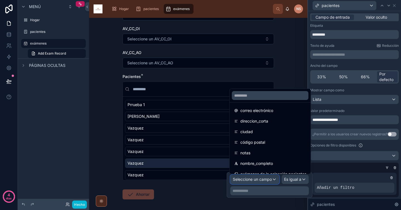
scroll to position [124, 0]
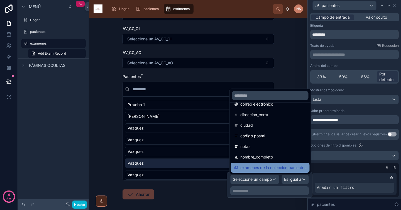
click at [277, 167] on font "exámenes de la colección pacientes" at bounding box center [273, 167] width 66 height 5
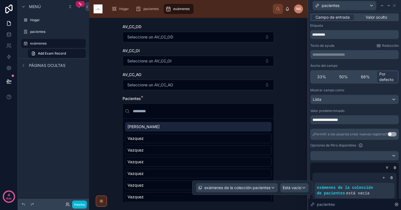
scroll to position [222, 0]
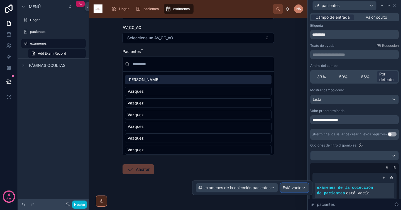
click at [299, 190] on font "Está vacío" at bounding box center [291, 188] width 19 height 6
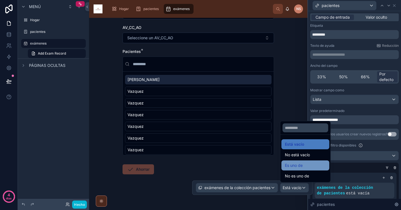
click at [307, 163] on div "Es uno de" at bounding box center [305, 165] width 41 height 7
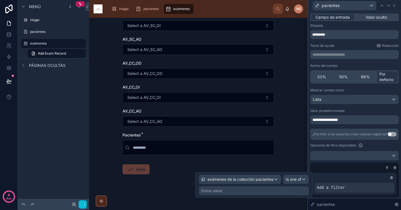
scroll to position [0, 0]
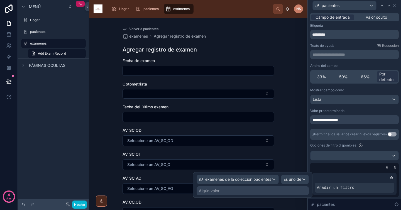
click at [255, 191] on div "Algún valor" at bounding box center [252, 190] width 112 height 9
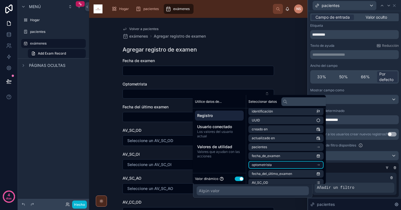
scroll to position [2, 0]
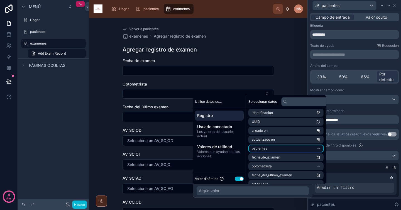
click at [286, 149] on li "pacientes" at bounding box center [285, 148] width 75 height 8
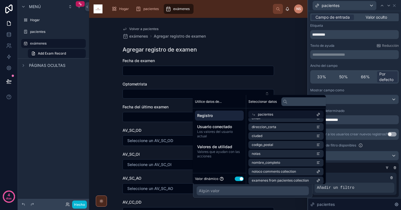
scroll to position [107, 0]
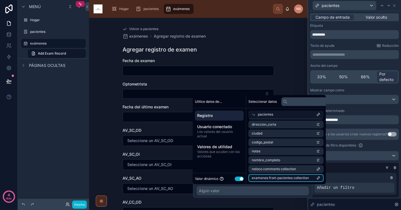
click at [290, 179] on span "examenes from pacientes collection" at bounding box center [280, 178] width 57 height 4
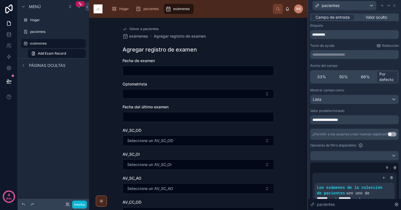
click at [340, 167] on div at bounding box center [353, 168] width 88 height 6
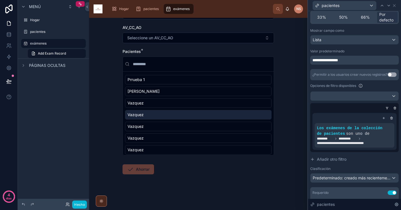
scroll to position [88, 0]
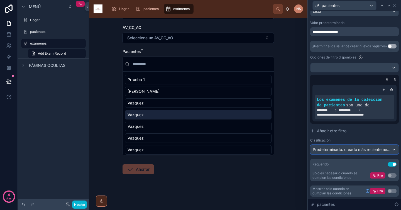
click at [349, 151] on font "Predeterminado: creado más recientemente" at bounding box center [353, 149] width 80 height 5
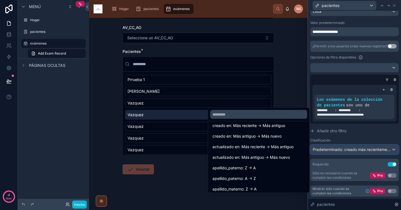
scroll to position [0, 0]
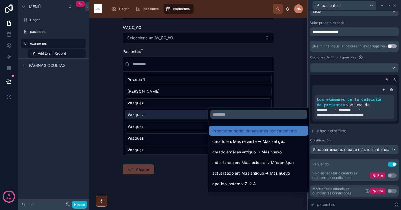
click at [359, 137] on div at bounding box center [354, 105] width 93 height 210
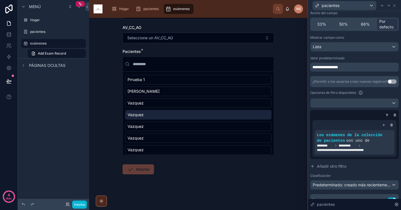
scroll to position [45, 0]
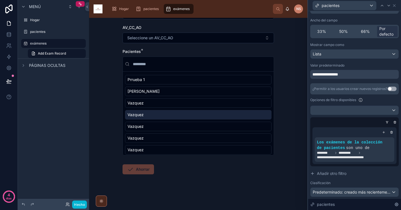
click at [387, 88] on button "Utilizar configuración" at bounding box center [391, 89] width 9 height 4
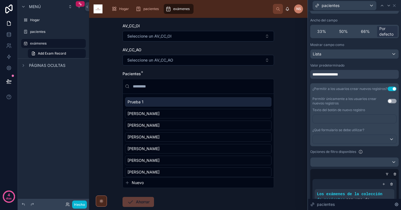
scroll to position [233, 0]
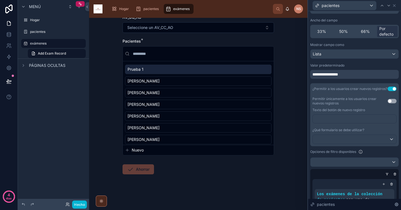
click at [389, 88] on button "Utilizar configuración" at bounding box center [391, 89] width 9 height 4
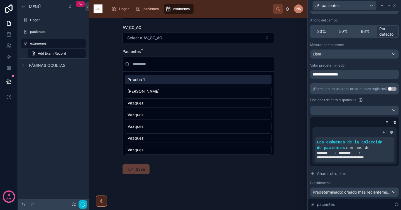
scroll to position [0, 0]
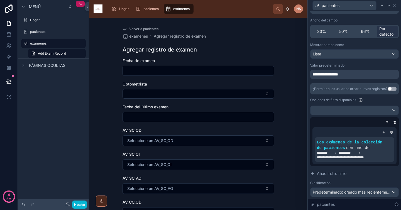
click at [371, 75] on div "**********" at bounding box center [354, 74] width 88 height 9
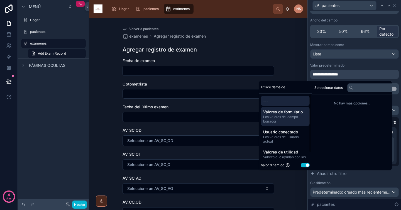
click at [289, 119] on span "Los valores del campo borrador" at bounding box center [285, 119] width 44 height 9
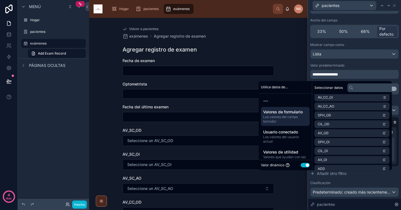
scroll to position [115, 0]
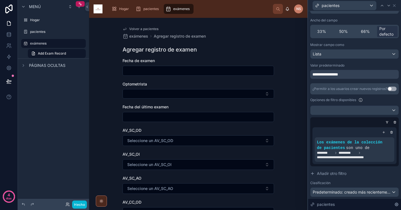
click at [363, 65] on div "Valor predeterminado" at bounding box center [354, 65] width 88 height 4
click at [9, 33] on icon at bounding box center [9, 35] width 6 height 6
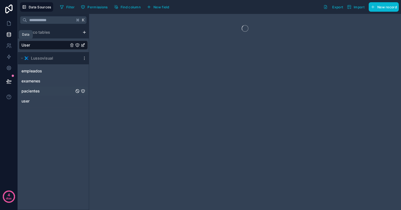
click at [50, 90] on link "pacientes" at bounding box center [47, 91] width 53 height 6
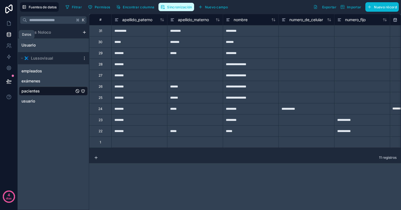
click at [172, 9] on button "Sincronización" at bounding box center [175, 7] width 35 height 8
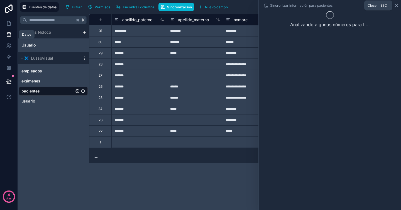
click at [395, 6] on icon at bounding box center [396, 5] width 2 height 2
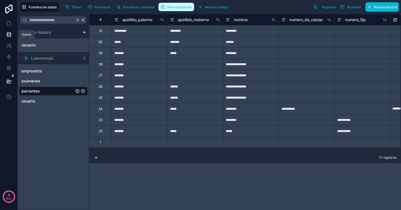
click at [174, 8] on font "Sincronización" at bounding box center [179, 7] width 25 height 4
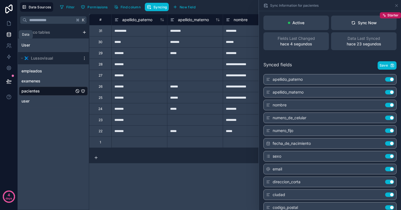
click at [329, 88] on div "apellido_materno Use setting" at bounding box center [329, 92] width 133 height 11
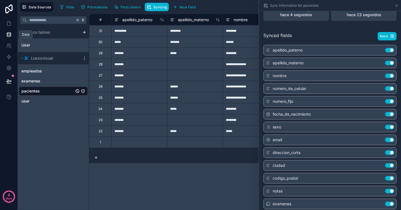
scroll to position [33, 0]
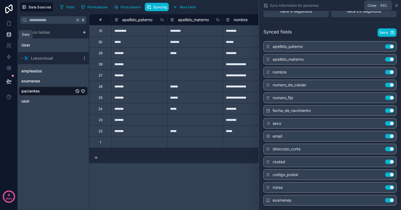
click at [396, 4] on icon at bounding box center [396, 5] width 4 height 4
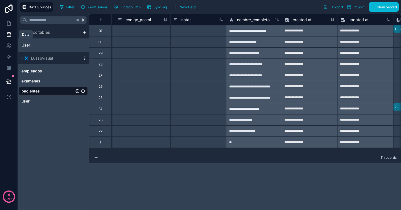
scroll to position [0, 657]
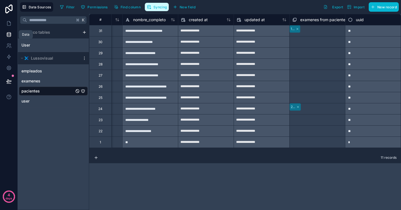
click at [147, 9] on button "Syncing" at bounding box center [157, 7] width 24 height 8
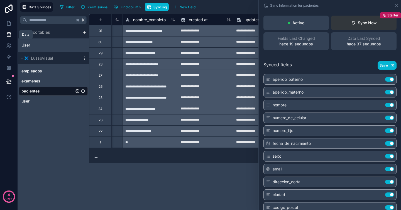
click at [357, 21] on div "Sync Now" at bounding box center [364, 23] width 26 height 6
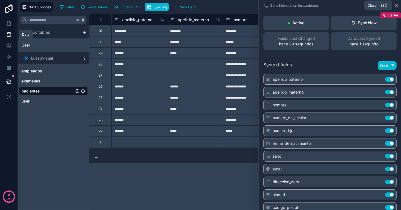
click at [396, 6] on icon at bounding box center [396, 5] width 2 height 2
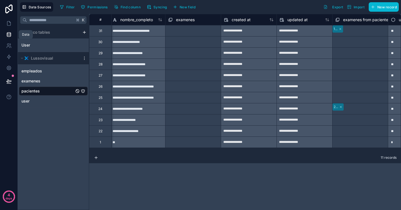
scroll to position [0, 713]
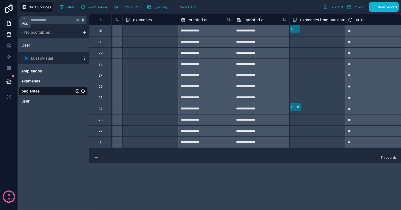
click at [10, 24] on icon at bounding box center [9, 24] width 6 height 6
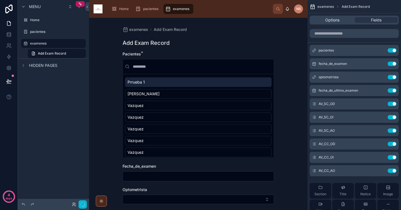
click at [193, 42] on div "Add Exam Record" at bounding box center [197, 43] width 151 height 8
click at [144, 30] on span "examenes" at bounding box center [138, 30] width 19 height 6
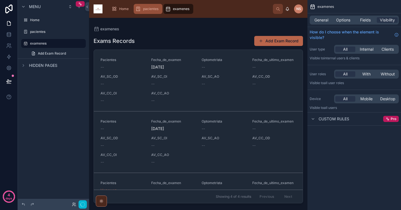
click at [147, 6] on div "pacientes" at bounding box center [147, 8] width 25 height 9
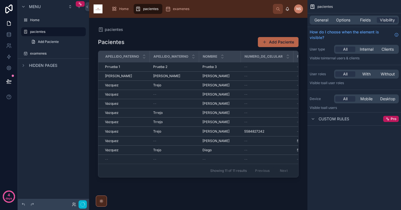
click at [216, 68] on div at bounding box center [198, 110] width 218 height 185
click at [216, 68] on span "Prueba 3" at bounding box center [209, 67] width 14 height 4
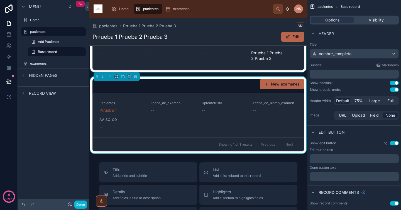
scroll to position [135, 0]
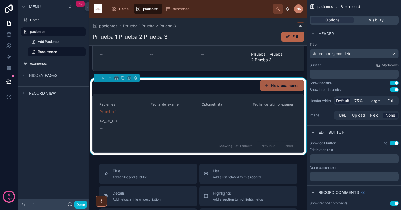
click at [281, 88] on button "New examenes" at bounding box center [282, 85] width 44 height 10
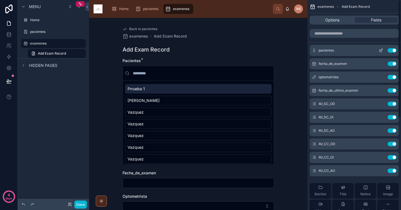
click at [380, 50] on icon "scrollable content" at bounding box center [380, 50] width 4 height 4
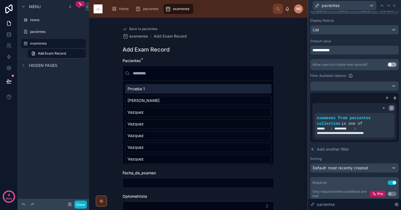
click at [390, 109] on icon at bounding box center [391, 107] width 3 height 3
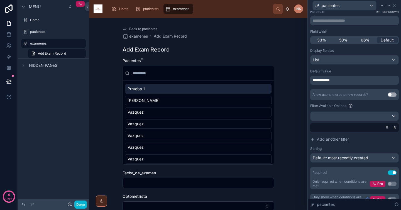
scroll to position [34, 0]
click at [366, 57] on div "List" at bounding box center [354, 60] width 88 height 9
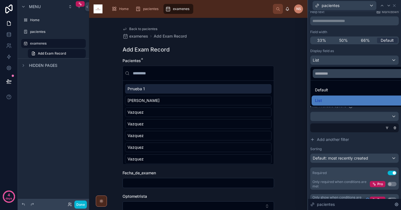
click at [334, 90] on div "Default" at bounding box center [359, 90] width 88 height 7
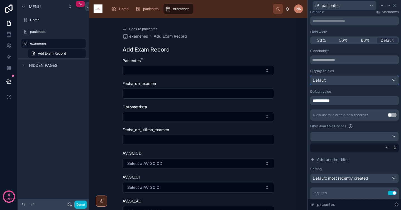
click at [341, 80] on div "Default" at bounding box center [354, 80] width 88 height 9
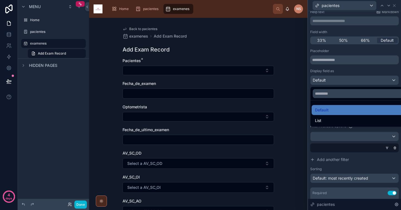
click at [348, 76] on div at bounding box center [354, 105] width 93 height 210
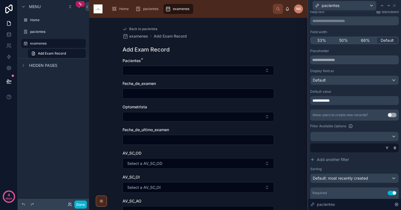
click at [342, 100] on div "**********" at bounding box center [354, 100] width 88 height 9
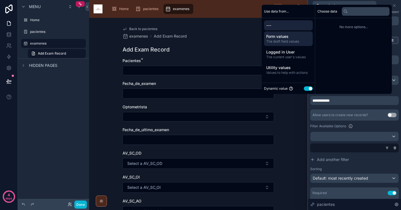
click at [291, 40] on span "The draft field values" at bounding box center [288, 41] width 44 height 4
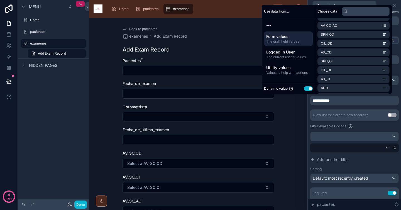
scroll to position [124, 0]
click at [359, 90] on li "pacientes from examenes collection" at bounding box center [353, 88] width 72 height 8
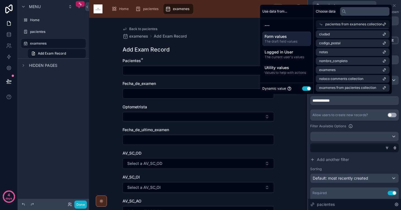
scroll to position [116, 0]
click at [356, 88] on span "examenes from pacientes collection" at bounding box center [347, 87] width 57 height 4
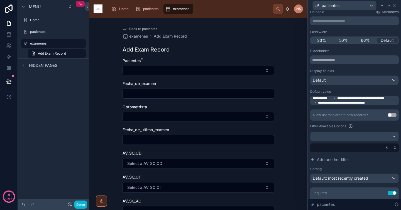
click at [356, 107] on div "**********" at bounding box center [354, 129] width 88 height 161
click at [144, 30] on span "Back to pacientes" at bounding box center [143, 29] width 28 height 4
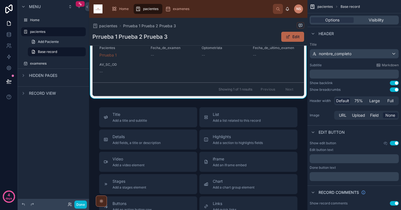
scroll to position [107, 0]
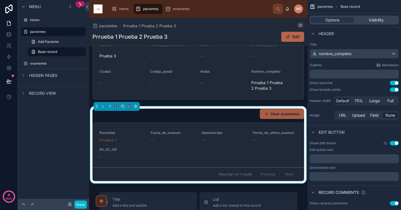
click at [278, 113] on button "New examenes" at bounding box center [282, 114] width 44 height 10
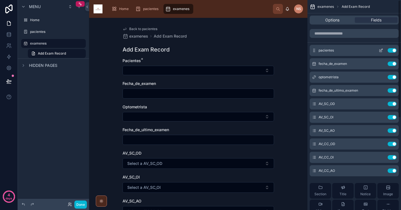
click at [381, 51] on icon "scrollable content" at bounding box center [380, 50] width 4 height 4
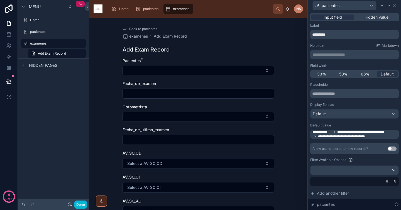
click at [348, 133] on span "**********" at bounding box center [365, 132] width 57 height 4
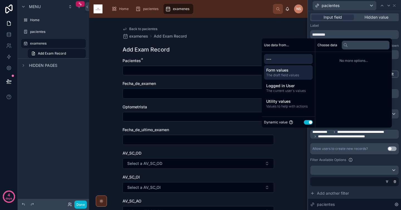
click at [296, 70] on span "Form values" at bounding box center [288, 70] width 44 height 6
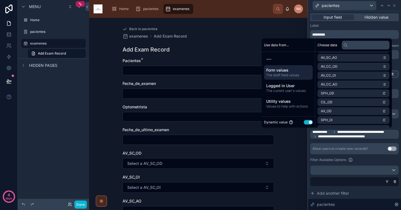
scroll to position [124, 0]
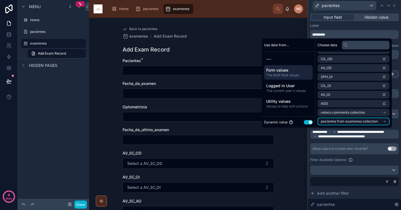
click at [351, 123] on span "pacientes from examenes collection" at bounding box center [349, 121] width 57 height 4
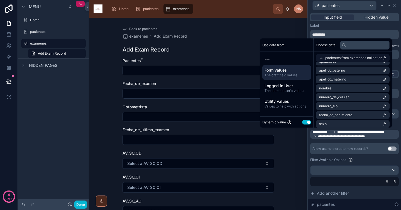
scroll to position [0, 0]
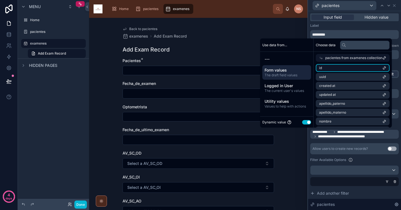
click at [341, 70] on li "id" at bounding box center [353, 68] width 74 height 8
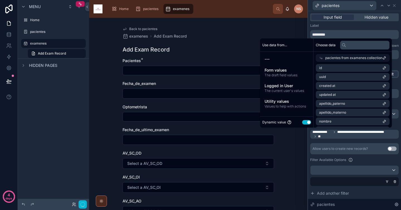
click at [348, 141] on div "**********" at bounding box center [354, 162] width 88 height 161
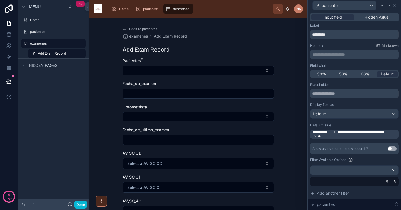
click at [146, 28] on span "Back to pacientes" at bounding box center [143, 29] width 28 height 4
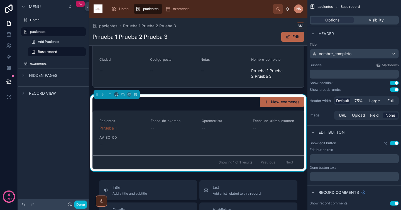
scroll to position [136, 0]
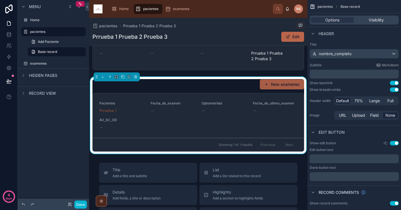
click at [279, 81] on button "New examenes" at bounding box center [282, 84] width 44 height 10
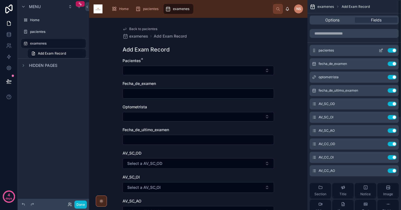
click at [381, 50] on icon "scrollable content" at bounding box center [380, 50] width 4 height 4
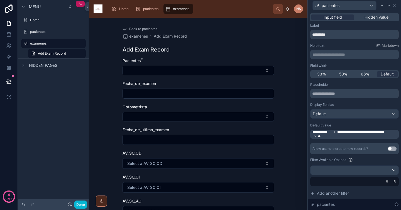
click at [321, 136] on span "**" at bounding box center [319, 136] width 3 height 4
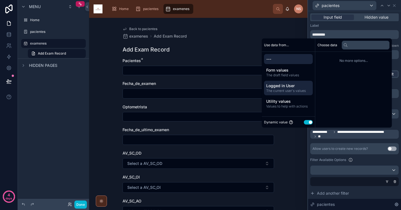
click at [298, 82] on div "Logged in User The current user's values" at bounding box center [288, 88] width 49 height 14
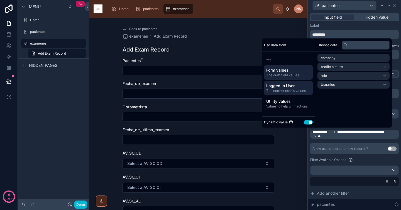
click at [297, 70] on span "Form values" at bounding box center [288, 70] width 44 height 6
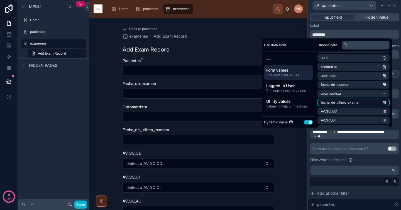
scroll to position [124, 0]
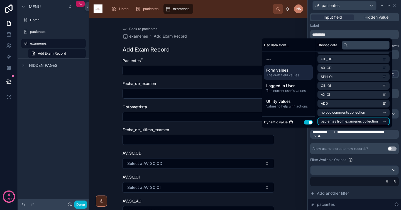
click at [360, 122] on span "pacientes from examenes collection" at bounding box center [349, 121] width 57 height 4
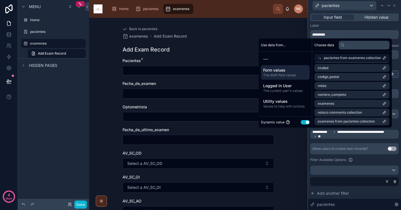
scroll to position [116, 0]
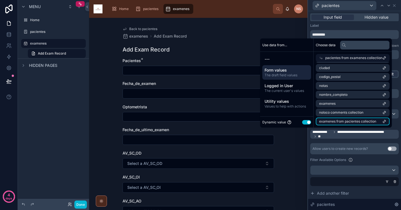
click at [369, 124] on li "examenes from pacientes collection" at bounding box center [353, 121] width 74 height 8
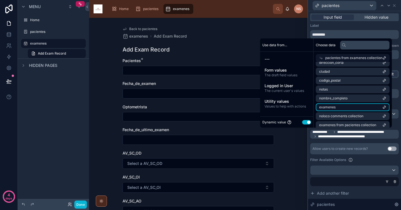
scroll to position [111, 0]
click at [350, 108] on li "examenes" at bounding box center [353, 108] width 74 height 8
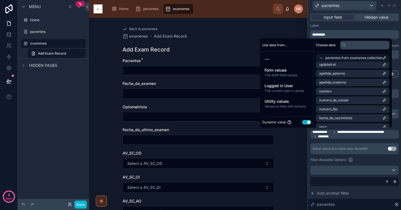
scroll to position [24, 0]
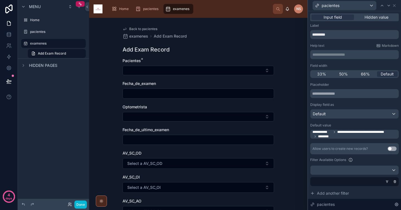
click at [351, 150] on div "Allow users to create new records?" at bounding box center [339, 148] width 55 height 4
click at [395, 5] on icon at bounding box center [394, 5] width 4 height 4
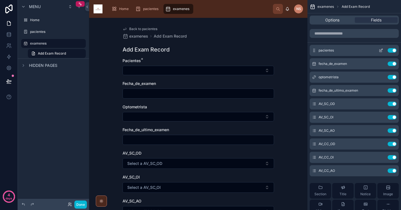
click at [390, 52] on button "Use setting" at bounding box center [391, 50] width 9 height 4
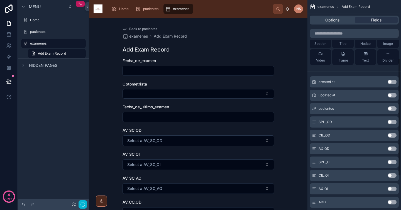
scroll to position [164, 0]
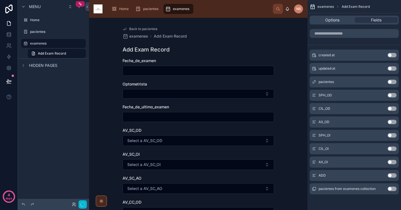
click at [393, 82] on button "Use setting" at bounding box center [391, 82] width 9 height 4
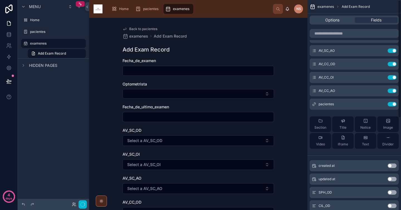
scroll to position [0, 0]
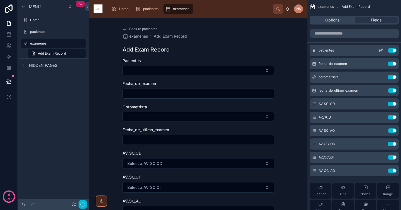
click at [380, 51] on icon "scrollable content" at bounding box center [380, 50] width 4 height 4
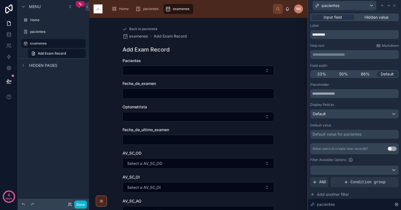
click at [344, 132] on div "Default value for pacientes" at bounding box center [336, 134] width 49 height 6
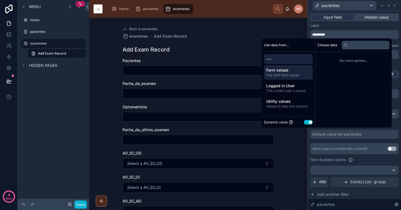
click at [291, 67] on div "Form values The draft field values" at bounding box center [288, 72] width 49 height 14
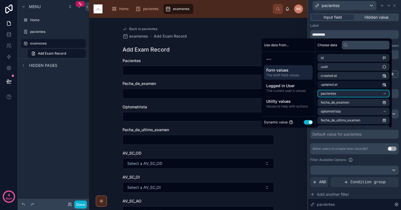
click at [337, 91] on li "pacientes" at bounding box center [353, 94] width 72 height 8
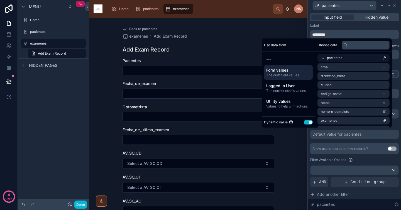
scroll to position [116, 0]
click at [359, 122] on span "examenes from pacientes collection" at bounding box center [349, 121] width 57 height 4
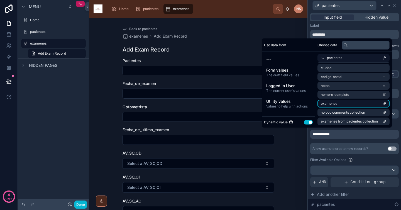
click at [357, 104] on li "examenes" at bounding box center [353, 104] width 72 height 8
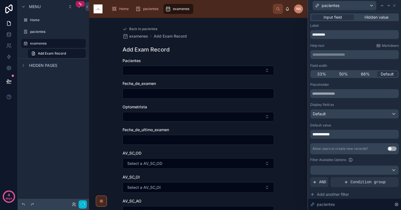
click at [350, 135] on div "**********" at bounding box center [354, 134] width 88 height 9
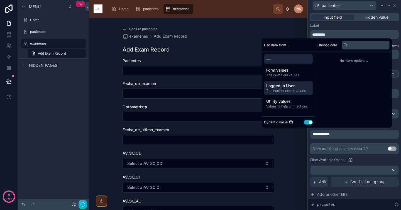
click at [278, 81] on div "Logged in User The current user's values" at bounding box center [288, 88] width 49 height 14
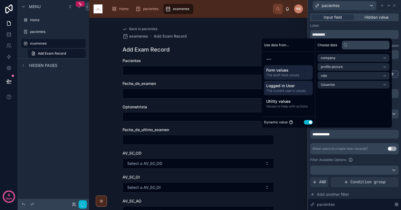
click at [284, 73] on span "The draft field values" at bounding box center [288, 75] width 44 height 4
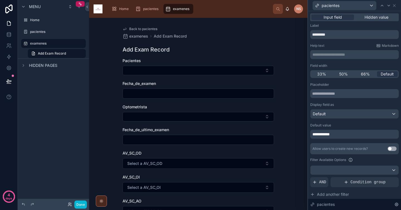
click at [351, 137] on div "**********" at bounding box center [354, 134] width 88 height 9
click at [351, 134] on div "**********" at bounding box center [354, 134] width 88 height 9
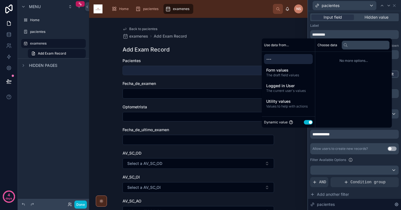
click at [205, 73] on button "Select Button" at bounding box center [197, 70] width 151 height 9
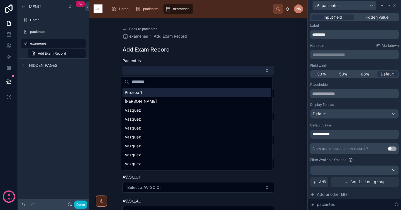
click at [203, 66] on button "Select Button" at bounding box center [197, 70] width 151 height 9
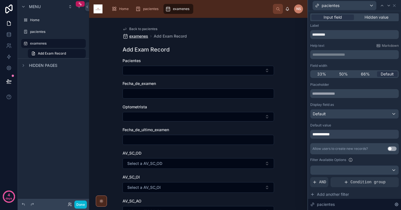
click at [142, 35] on span "examenes" at bounding box center [138, 36] width 19 height 6
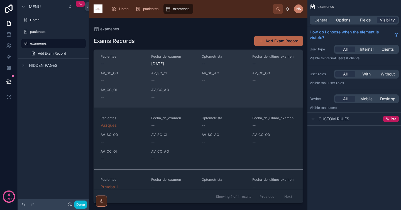
scroll to position [68, 0]
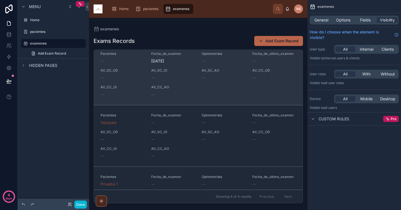
click at [183, 99] on link "Pacientes -- Fecha_de_examen 5/9/2025 Optometrista -- Fecha_de_ultimo_examen --…" at bounding box center [198, 74] width 209 height 62
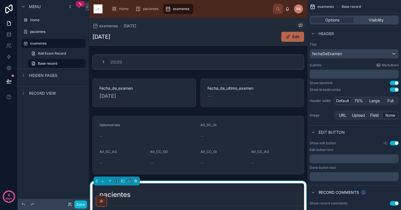
click at [156, 62] on div at bounding box center [198, 61] width 218 height 19
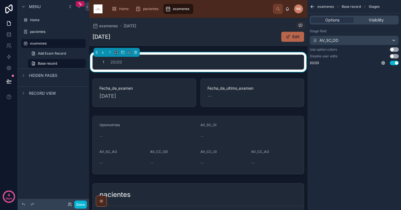
click at [288, 36] on button "Edit" at bounding box center [292, 37] width 23 height 10
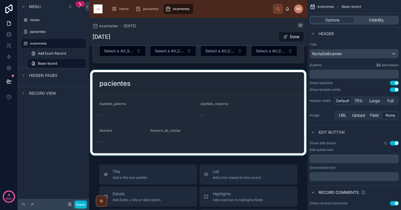
scroll to position [116, 0]
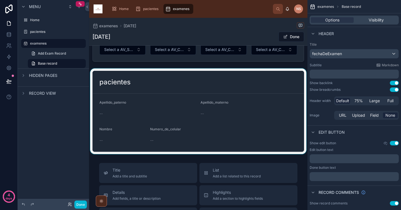
click at [138, 103] on div at bounding box center [198, 110] width 218 height 85
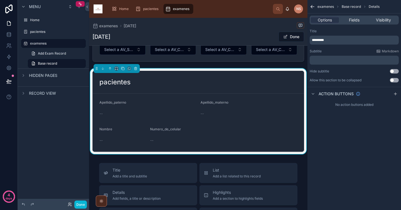
click at [142, 109] on div "--" at bounding box center [147, 113] width 97 height 9
click at [270, 89] on div "pacientes" at bounding box center [198, 82] width 211 height 23
click at [289, 37] on button "Done" at bounding box center [291, 37] width 26 height 10
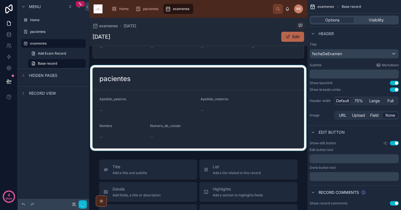
click at [204, 98] on div at bounding box center [198, 107] width 218 height 85
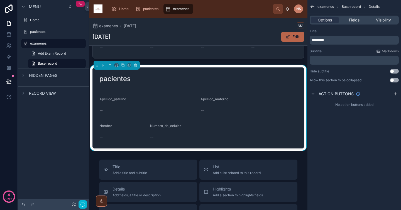
click at [355, 24] on div "Options Fields Visibility" at bounding box center [353, 20] width 89 height 9
click at [356, 20] on span "Fields" at bounding box center [354, 20] width 11 height 6
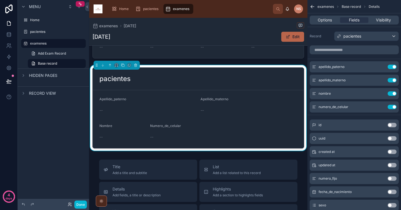
click at [257, 83] on div "pacientes" at bounding box center [198, 79] width 211 height 23
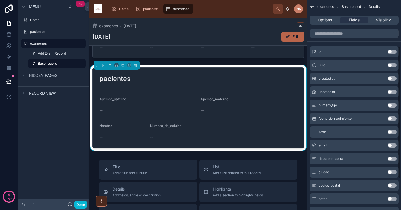
scroll to position [0, 0]
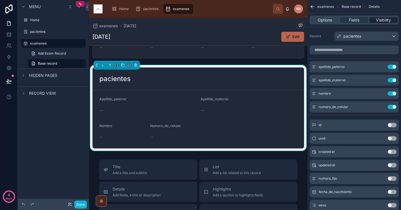
click at [383, 21] on span "Visibility" at bounding box center [383, 20] width 15 height 6
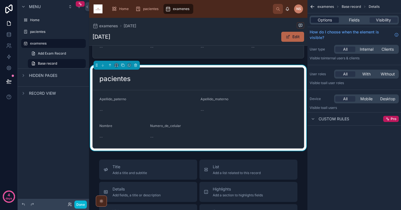
click at [326, 22] on span "Options" at bounding box center [325, 20] width 14 height 6
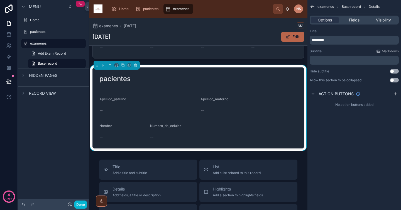
click at [254, 115] on form "Apellido_paterno -- Apellido_materno -- Nombre -- Numero_de_celular --" at bounding box center [198, 119] width 211 height 58
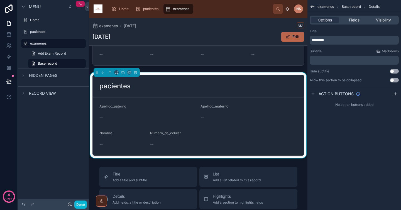
scroll to position [117, 0]
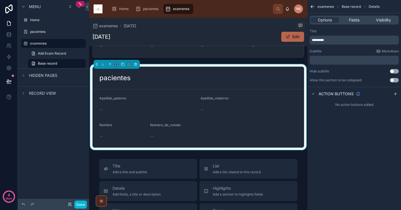
click at [279, 95] on form "Apellido_paterno -- Apellido_materno -- Nombre -- Numero_de_celular --" at bounding box center [198, 118] width 211 height 58
click at [353, 24] on div "Options Fields Visibility" at bounding box center [353, 20] width 89 height 9
click at [258, 143] on form "Apellido_paterno -- Apellido_materno -- Nombre -- Numero_de_celular --" at bounding box center [198, 118] width 211 height 58
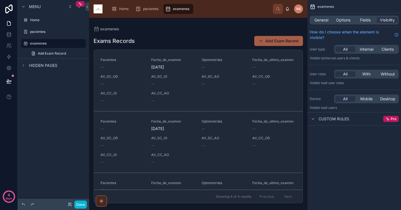
click at [280, 43] on button "Add Exam Record" at bounding box center [278, 41] width 49 height 10
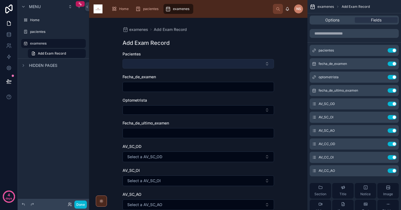
click at [142, 65] on button "Select Button" at bounding box center [197, 63] width 151 height 9
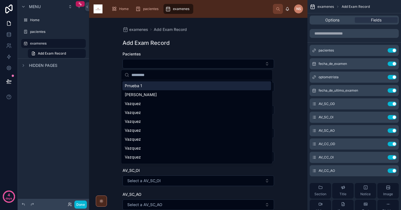
click at [146, 87] on div "Prrueba 1" at bounding box center [196, 85] width 149 height 9
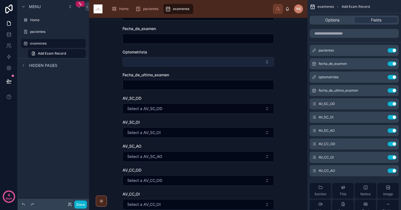
scroll to position [127, 0]
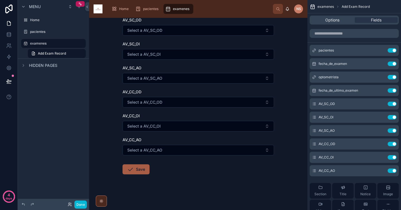
click at [146, 168] on button "Save" at bounding box center [135, 169] width 27 height 10
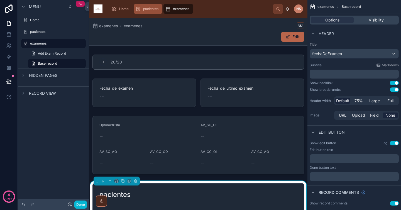
click at [146, 9] on span "pacientes" at bounding box center [150, 9] width 15 height 4
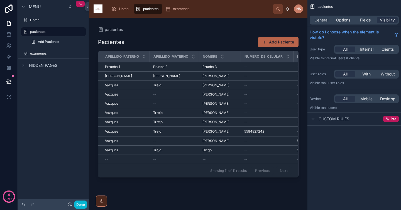
click at [175, 64] on div at bounding box center [198, 110] width 218 height 185
click at [175, 64] on td "Prueba 2 Prueba 2" at bounding box center [174, 66] width 49 height 9
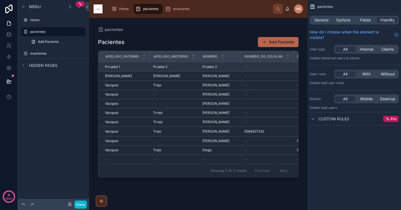
click at [172, 69] on td "Prueba 2 Prueba 2" at bounding box center [174, 66] width 49 height 9
click at [154, 65] on span "Prueba 2" at bounding box center [160, 67] width 14 height 4
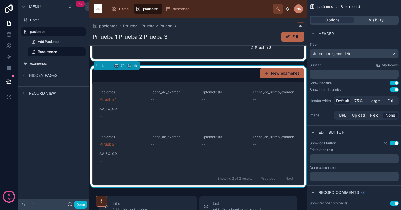
scroll to position [146, 0]
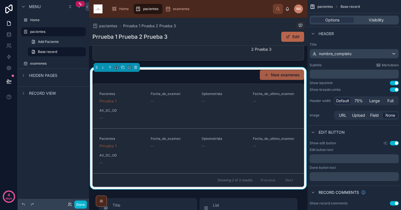
click at [279, 79] on button "New examenes" at bounding box center [282, 75] width 44 height 10
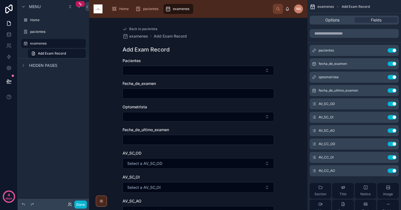
click at [267, 52] on div "Add Exam Record" at bounding box center [197, 50] width 151 height 8
click at [121, 6] on div "Home" at bounding box center [120, 8] width 19 height 9
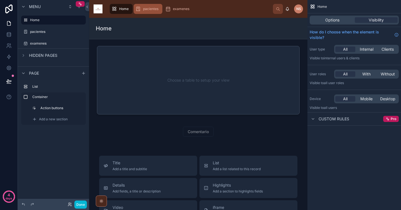
click at [150, 8] on span "pacientes" at bounding box center [150, 9] width 15 height 4
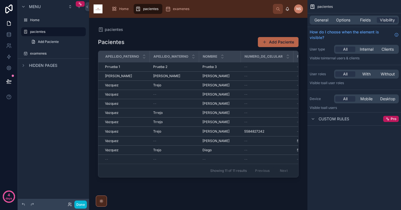
click at [150, 8] on span "pacientes" at bounding box center [150, 9] width 15 height 4
click at [192, 67] on div at bounding box center [198, 110] width 218 height 185
click at [192, 67] on div "Prueba 2 Prueba 2" at bounding box center [174, 67] width 43 height 4
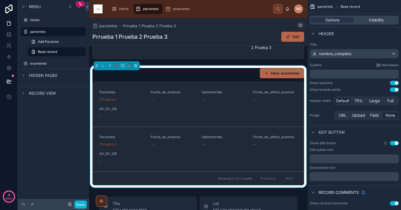
scroll to position [143, 0]
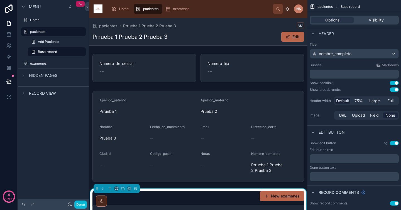
click at [197, 87] on div "1 Hombre 2 Mujer 3 Otro Numero_de_celular -- Numero_fijo -- Apellido_paterno Pr…" at bounding box center [198, 169] width 218 height 282
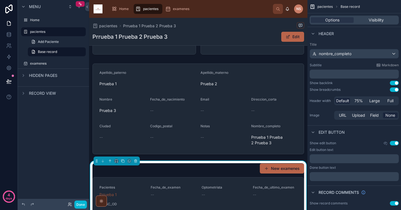
scroll to position [111, 0]
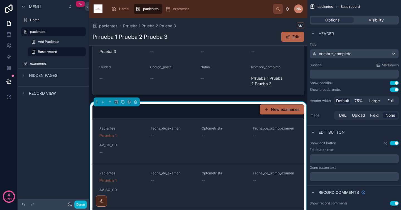
click at [201, 116] on div "New examenes Pacientes Prrueba 1 Fecha_de_examen -- Optometrista -- Fecha_de_ul…" at bounding box center [198, 162] width 212 height 117
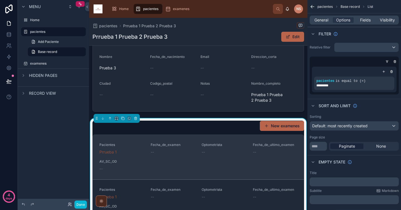
scroll to position [97, 0]
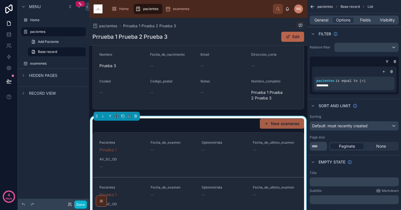
click at [272, 126] on button "New examenes" at bounding box center [282, 124] width 44 height 10
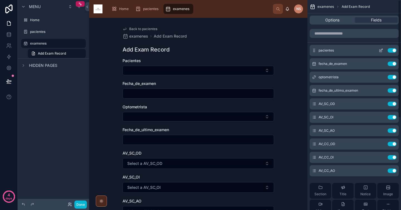
click at [381, 50] on icon "scrollable content" at bounding box center [381, 50] width 2 height 2
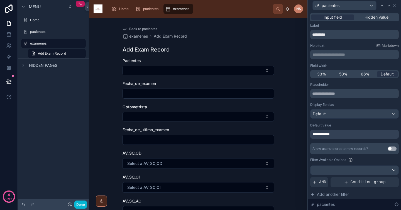
click at [350, 134] on div "**********" at bounding box center [354, 134] width 88 height 9
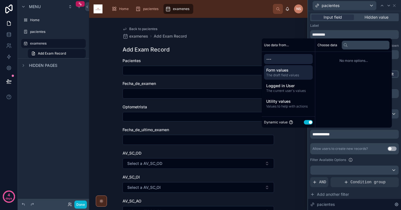
click at [281, 78] on div "Form values The draft field values" at bounding box center [288, 72] width 49 height 14
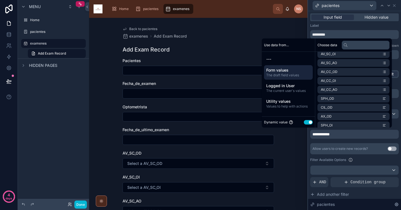
scroll to position [124, 0]
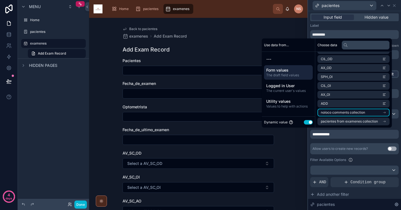
click at [358, 114] on span "noloco comments collection" at bounding box center [343, 112] width 44 height 4
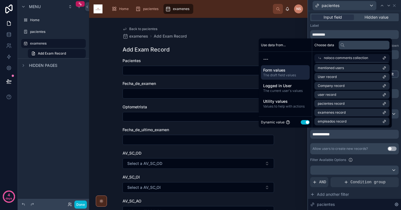
scroll to position [71, 0]
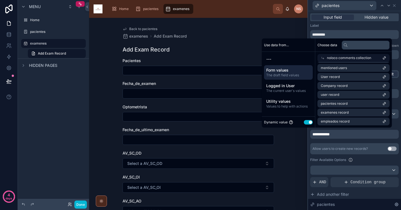
click at [327, 58] on span "noloco comments collection" at bounding box center [349, 58] width 44 height 4
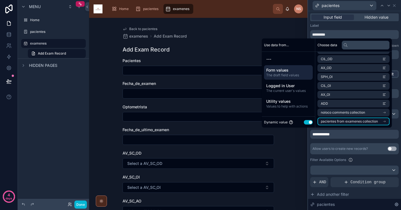
click at [344, 123] on span "pacientes from examenes collection" at bounding box center [349, 121] width 57 height 4
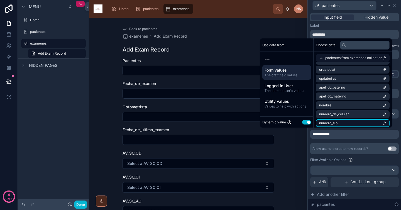
scroll to position [0, 0]
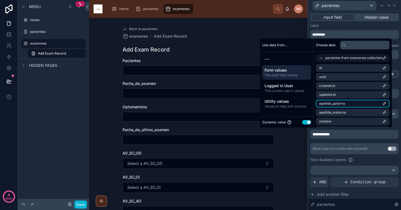
click at [358, 105] on li "apellido_paterno" at bounding box center [353, 104] width 74 height 8
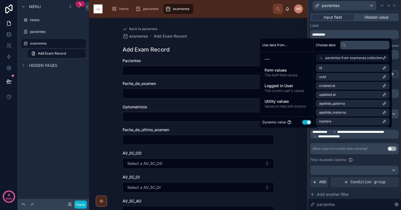
click at [355, 141] on div "**********" at bounding box center [354, 157] width 88 height 151
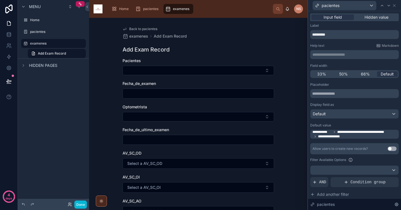
click at [137, 29] on span "Back to pacientes" at bounding box center [143, 29] width 28 height 4
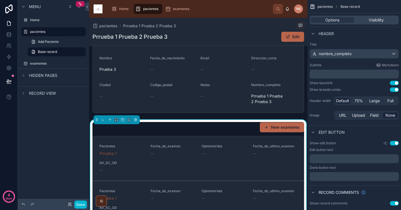
scroll to position [114, 0]
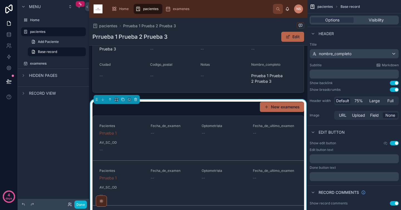
click at [280, 110] on button "New examenes" at bounding box center [282, 107] width 44 height 10
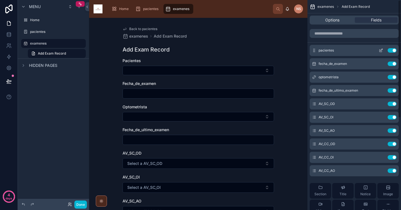
click at [380, 51] on icon "scrollable content" at bounding box center [380, 50] width 4 height 4
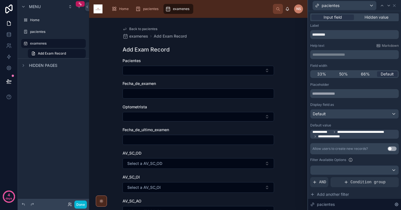
click at [353, 134] on span "**********" at bounding box center [365, 132] width 57 height 4
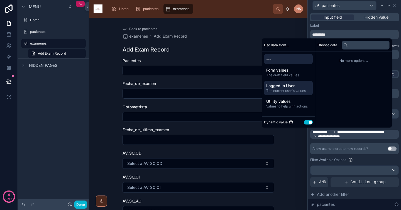
click at [286, 87] on span "Logged in User" at bounding box center [288, 86] width 44 height 6
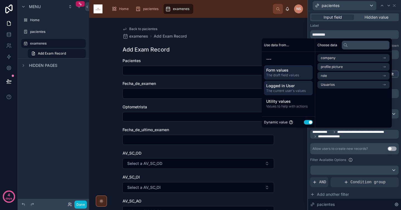
click at [286, 78] on div "Form values The draft field values" at bounding box center [288, 72] width 49 height 14
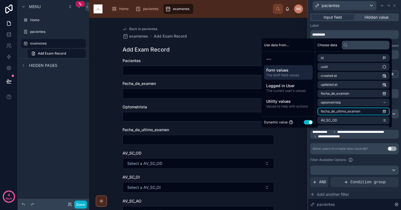
scroll to position [124, 0]
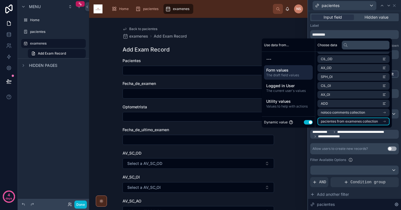
click at [363, 124] on li "pacientes from examenes collection" at bounding box center [353, 121] width 72 height 8
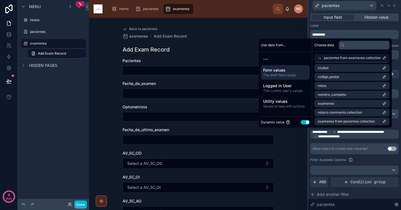
scroll to position [116, 0]
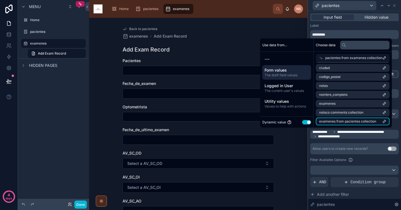
click at [353, 122] on span "examenes from pacientes collection" at bounding box center [347, 121] width 57 height 4
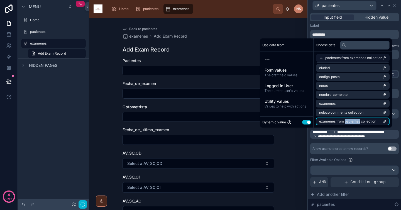
click at [353, 122] on span "examenes from pacientes collection" at bounding box center [347, 121] width 57 height 4
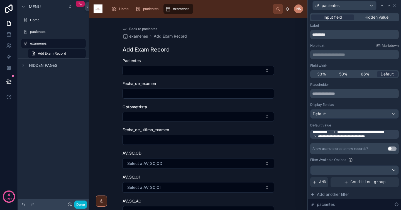
click at [358, 145] on div "Allow users to create new records? Use setting" at bounding box center [354, 148] width 88 height 11
click at [148, 29] on span "Back to pacientes" at bounding box center [143, 29] width 28 height 4
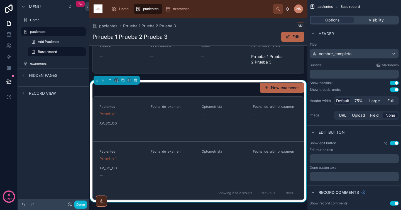
scroll to position [171, 0]
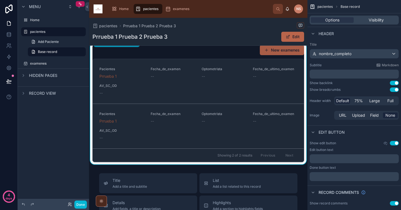
click at [267, 51] on button "New examenes" at bounding box center [282, 50] width 44 height 10
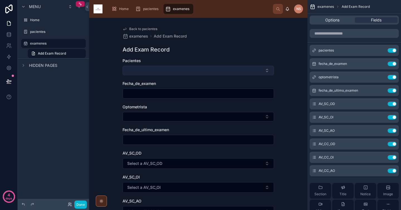
click at [255, 75] on button "Select Button" at bounding box center [197, 70] width 151 height 9
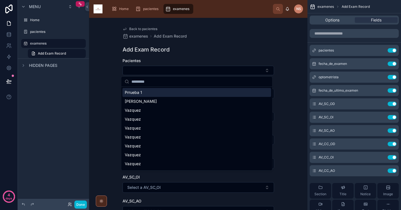
click at [283, 87] on div "Back to pacientes examenes Add Exam Record Add Exam Record Pacientes Fecha_de_e…" at bounding box center [198, 114] width 218 height 192
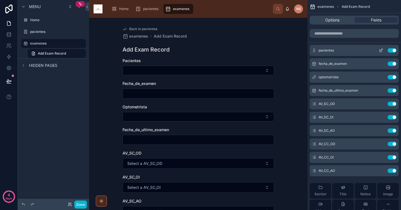
click at [380, 50] on icon "scrollable content" at bounding box center [380, 50] width 4 height 4
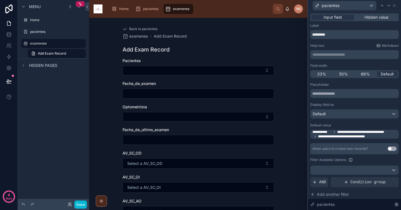
click at [363, 134] on span "**********" at bounding box center [365, 132] width 57 height 4
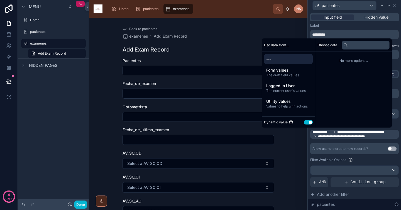
click at [281, 65] on div "--- Form values The draft field values Logged in User The current user's values…" at bounding box center [288, 82] width 53 height 61
click at [282, 72] on span "Form values" at bounding box center [288, 70] width 44 height 6
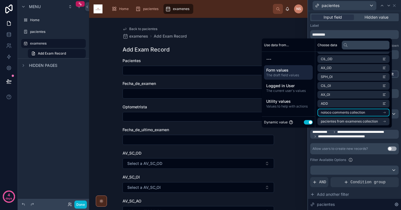
click at [338, 111] on span "noloco comments collection" at bounding box center [343, 112] width 44 height 4
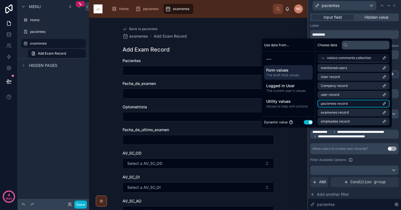
click at [346, 104] on li "pacientes record" at bounding box center [353, 104] width 72 height 8
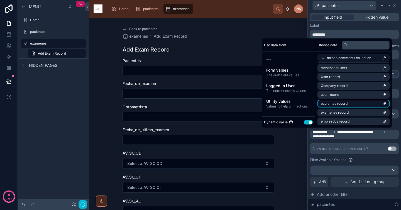
click at [346, 104] on li "pacientes record" at bounding box center [353, 104] width 72 height 8
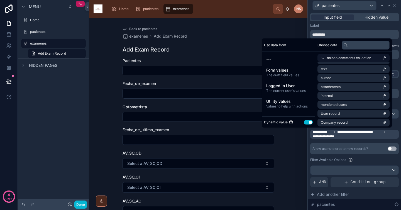
scroll to position [0, 0]
click at [194, 41] on div "Back to pacientes examenes Add Exam Record Add Exam Record Pacientes Fecha_de_e…" at bounding box center [198, 180] width 160 height 325
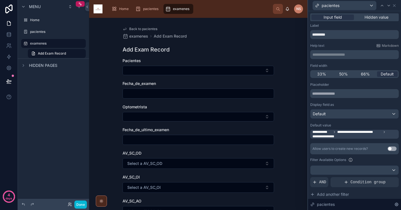
click at [136, 28] on span "Back to pacientes" at bounding box center [143, 29] width 28 height 4
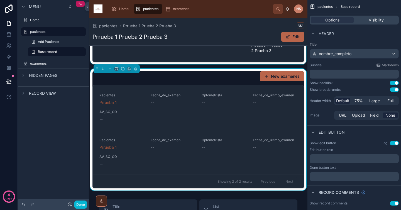
scroll to position [140, 0]
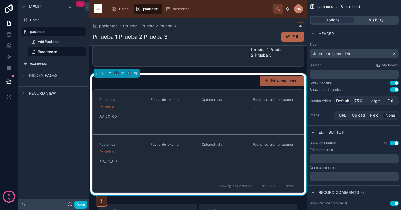
click at [279, 79] on button "New examenes" at bounding box center [282, 81] width 44 height 10
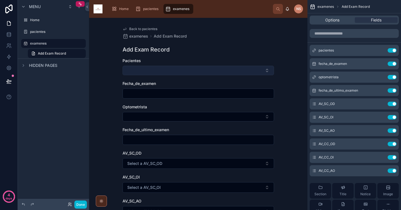
click at [258, 72] on button "Select Button" at bounding box center [197, 70] width 151 height 9
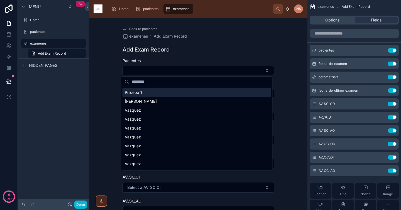
click at [270, 54] on div "Back to pacientes examenes Add Exam Record Add Exam Record Pacientes Fecha_de_e…" at bounding box center [198, 180] width 160 height 325
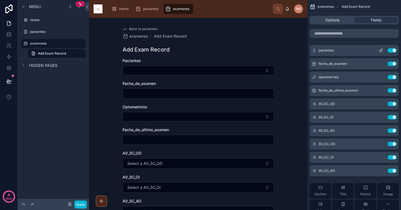
click at [380, 50] on icon "scrollable content" at bounding box center [381, 50] width 2 height 2
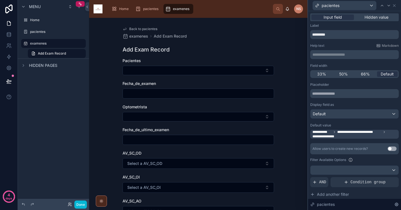
click at [366, 134] on span "**********" at bounding box center [359, 132] width 44 height 4
click at [340, 27] on div "Label" at bounding box center [354, 25] width 88 height 4
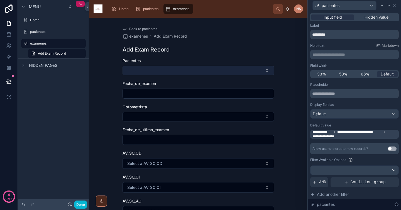
click at [254, 68] on button "Select Button" at bounding box center [197, 70] width 151 height 9
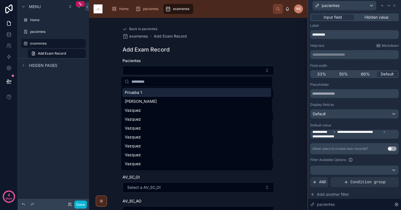
click at [259, 53] on div "Back to pacientes examenes Add Exam Record Add Exam Record Pacientes Fecha_de_e…" at bounding box center [198, 180] width 160 height 325
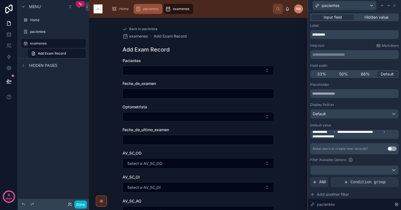
click at [145, 10] on span "pacientes" at bounding box center [150, 9] width 15 height 4
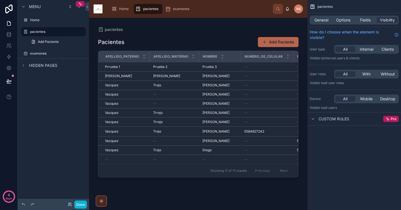
click at [226, 62] on div at bounding box center [198, 110] width 218 height 185
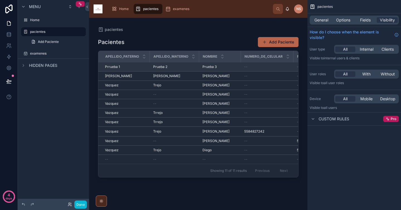
click at [233, 70] on td "Prueba 3 Prueba 3" at bounding box center [220, 66] width 42 height 9
click at [221, 66] on div "Prueba 3 Prueba 3" at bounding box center [219, 67] width 35 height 4
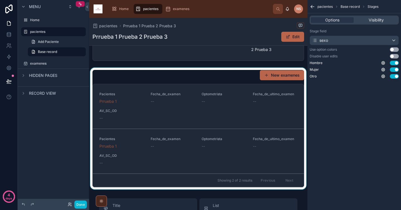
scroll to position [132, 0]
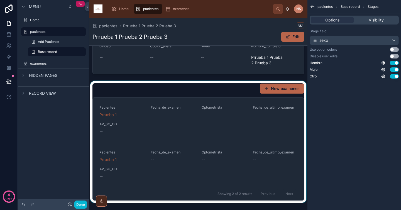
click at [234, 94] on div at bounding box center [198, 142] width 218 height 122
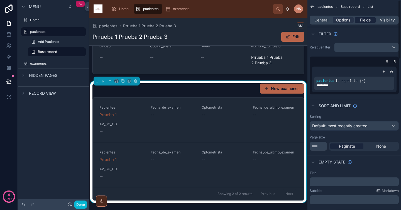
click at [365, 19] on span "Fields" at bounding box center [365, 20] width 11 height 6
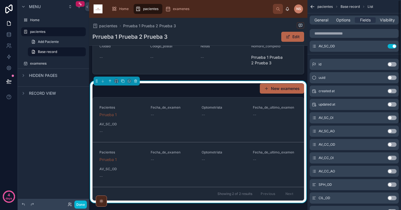
scroll to position [0, 0]
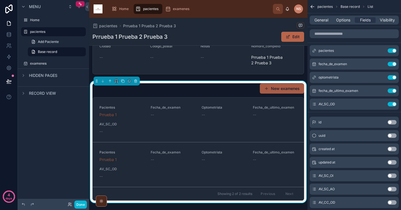
click at [283, 91] on button "New examenes" at bounding box center [282, 88] width 44 height 10
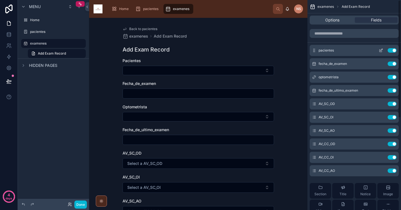
click at [379, 50] on icon "scrollable content" at bounding box center [380, 50] width 4 height 4
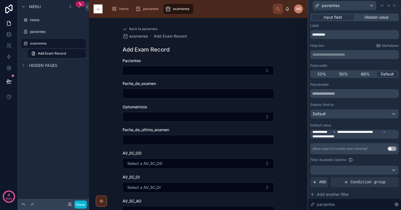
click at [344, 134] on span "**********" at bounding box center [354, 134] width 85 height 9
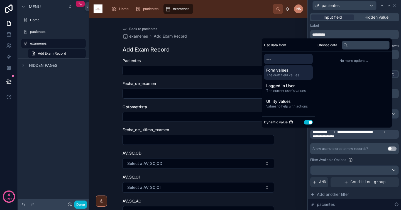
click at [287, 74] on span "The draft field values" at bounding box center [288, 75] width 44 height 4
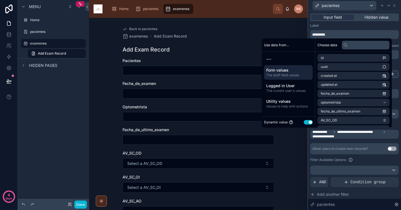
click at [307, 123] on button "Use setting" at bounding box center [308, 122] width 9 height 4
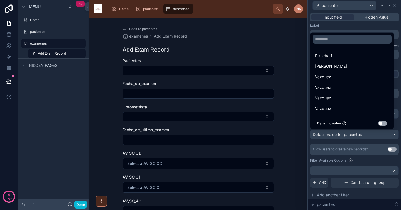
click at [367, 143] on div at bounding box center [354, 105] width 93 height 210
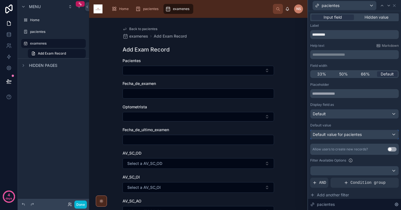
click at [374, 136] on div "Default value for pacientes" at bounding box center [354, 134] width 88 height 9
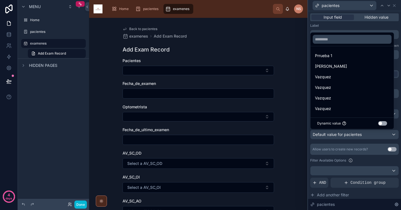
click at [357, 138] on div at bounding box center [354, 105] width 93 height 210
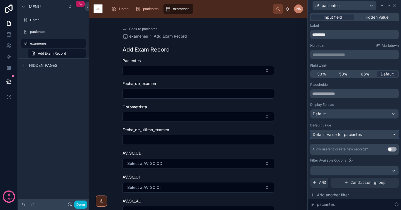
click at [362, 136] on span "Default value for pacientes" at bounding box center [337, 134] width 49 height 5
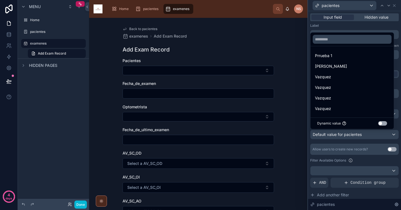
click at [381, 124] on button "Use setting" at bounding box center [382, 123] width 9 height 4
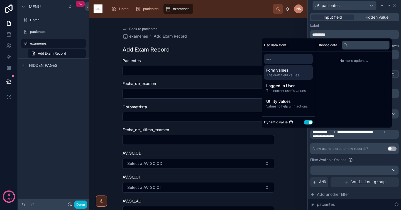
click at [283, 76] on span "The draft field values" at bounding box center [288, 75] width 44 height 4
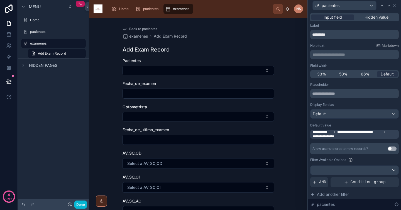
click at [347, 139] on div "**********" at bounding box center [354, 157] width 88 height 151
click at [394, 5] on icon at bounding box center [394, 5] width 2 height 2
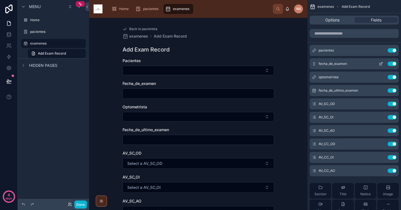
click at [393, 51] on button "Use setting" at bounding box center [391, 50] width 9 height 4
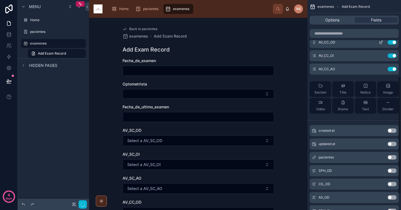
scroll to position [164, 0]
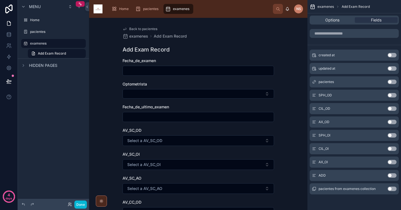
click at [392, 82] on button "Use setting" at bounding box center [391, 82] width 9 height 4
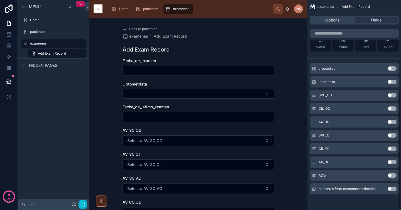
scroll to position [0, 0]
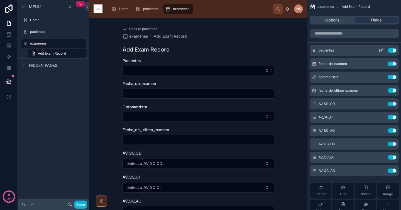
click at [381, 52] on icon "scrollable content" at bounding box center [380, 51] width 3 height 3
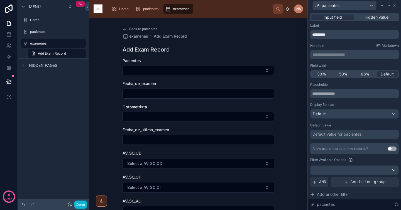
click at [348, 134] on div "Default value for pacientes" at bounding box center [336, 134] width 49 height 6
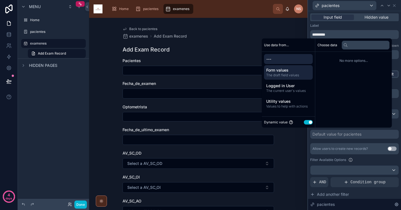
click at [286, 70] on span "Form values" at bounding box center [288, 70] width 44 height 6
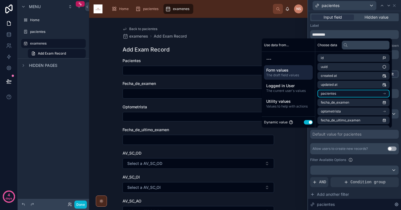
click at [356, 94] on li "pacientes" at bounding box center [353, 94] width 72 height 8
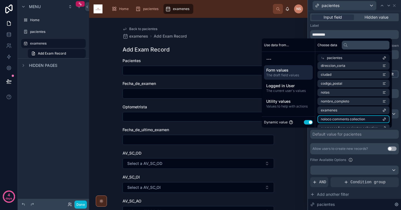
scroll to position [116, 0]
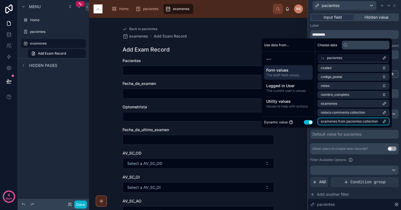
click at [355, 123] on span "examenes from pacientes collection" at bounding box center [349, 121] width 57 height 4
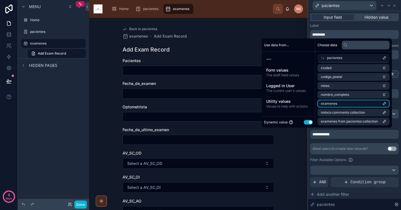
click at [348, 104] on li "examenes" at bounding box center [353, 104] width 72 height 8
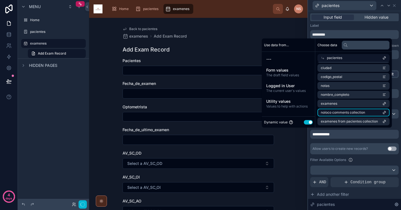
click at [349, 112] on span "noloco comments collection" at bounding box center [343, 112] width 44 height 4
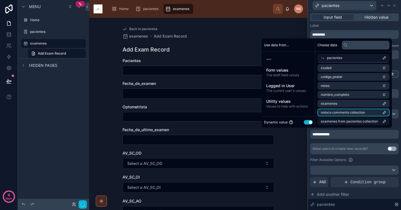
click at [350, 120] on span "examenes from pacientes collection" at bounding box center [349, 121] width 57 height 4
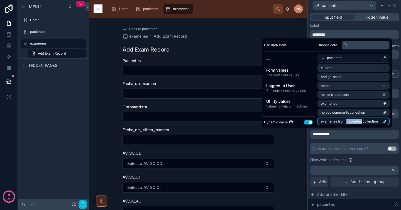
click at [350, 120] on span "examenes from pacientes collection" at bounding box center [349, 121] width 57 height 4
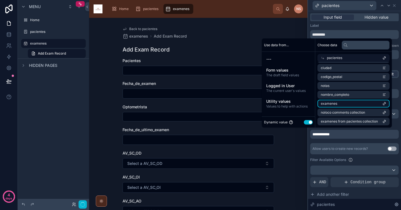
click at [346, 104] on li "examenes" at bounding box center [353, 104] width 72 height 8
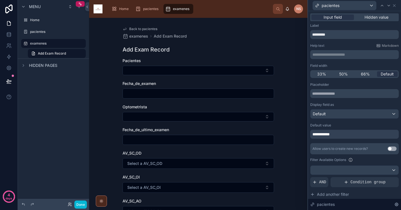
click at [354, 135] on div "**********" at bounding box center [354, 134] width 88 height 9
click at [340, 149] on div "Allow users to create new records?" at bounding box center [339, 148] width 55 height 4
click at [354, 115] on div "Default" at bounding box center [354, 113] width 88 height 9
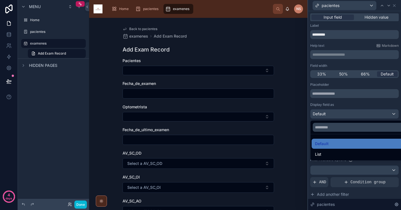
click at [352, 104] on div at bounding box center [354, 105] width 93 height 210
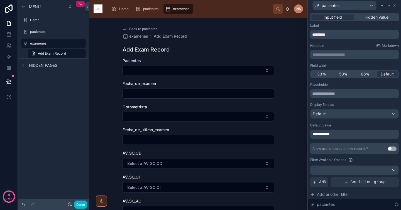
click at [150, 30] on span "Back to pacientes" at bounding box center [143, 29] width 28 height 4
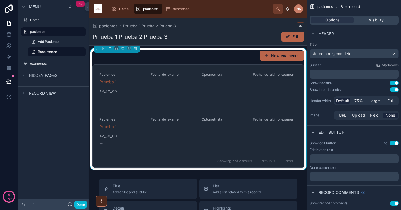
scroll to position [164, 0]
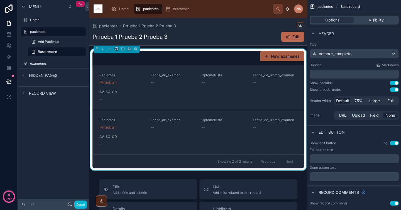
click at [283, 58] on button "New examenes" at bounding box center [282, 56] width 44 height 10
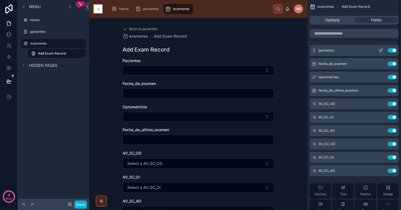
click at [381, 51] on icon "scrollable content" at bounding box center [380, 50] width 4 height 4
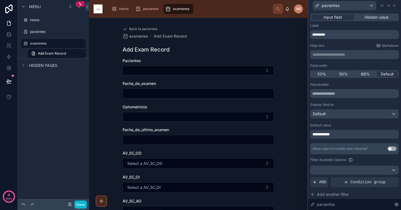
click at [366, 134] on div "**********" at bounding box center [354, 134] width 88 height 9
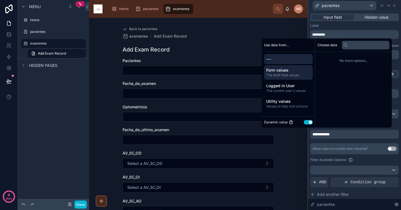
click at [290, 75] on span "The draft field values" at bounding box center [288, 75] width 44 height 4
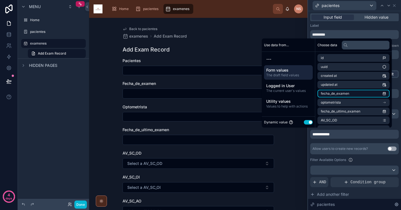
scroll to position [124, 0]
